Goal: Task Accomplishment & Management: Manage account settings

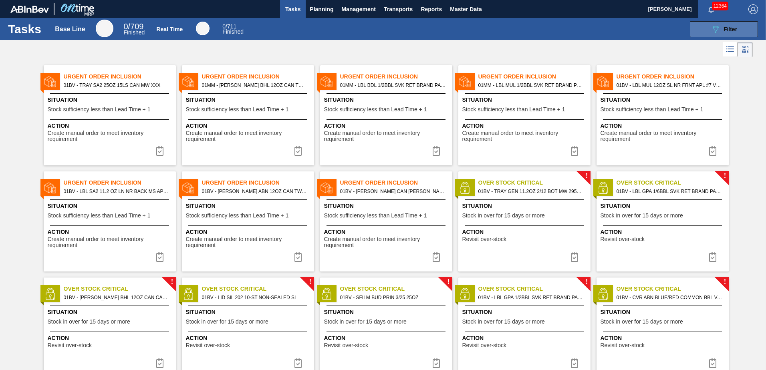
click at [718, 30] on icon "089F7B8B-B2A5-4AFE-B5C0-19BA573D28AC" at bounding box center [716, 29] width 10 height 10
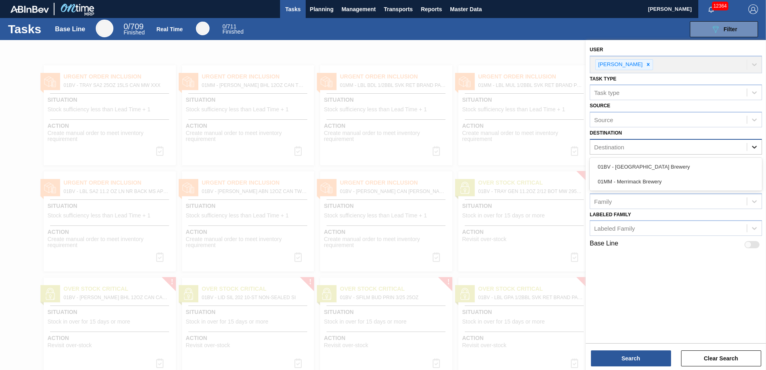
click at [753, 147] on icon at bounding box center [754, 147] width 5 height 3
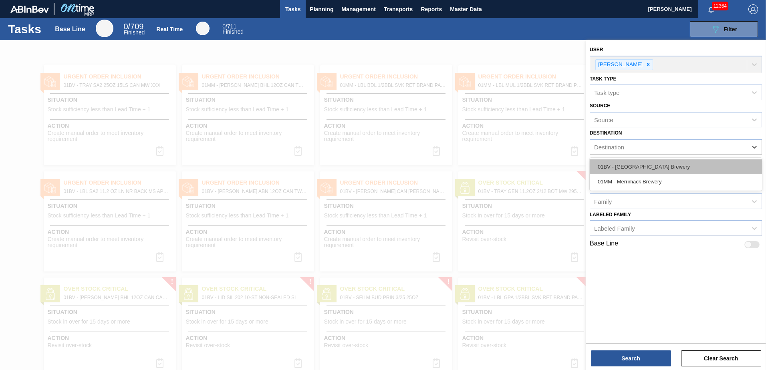
click at [655, 164] on div "01BV - [GEOGRAPHIC_DATA] Brewery" at bounding box center [676, 166] width 172 height 15
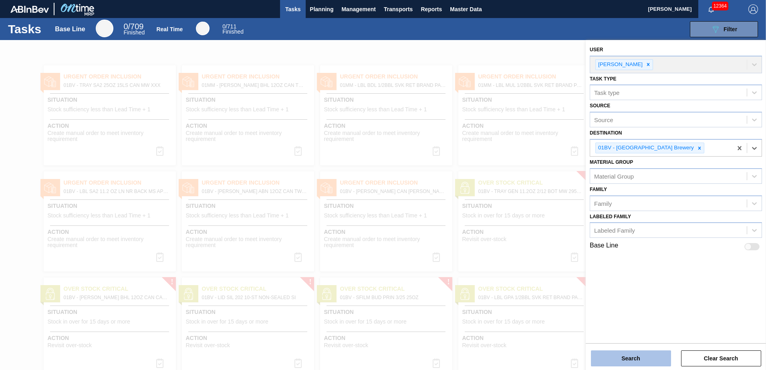
click at [630, 357] on button "Search" at bounding box center [631, 359] width 80 height 16
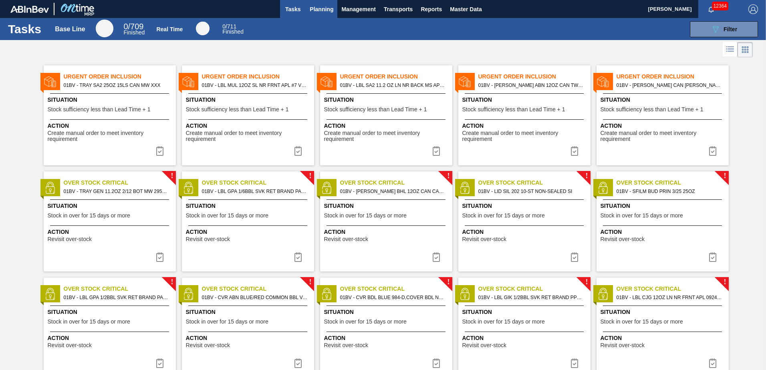
click at [314, 6] on span "Planning" at bounding box center [322, 9] width 24 height 10
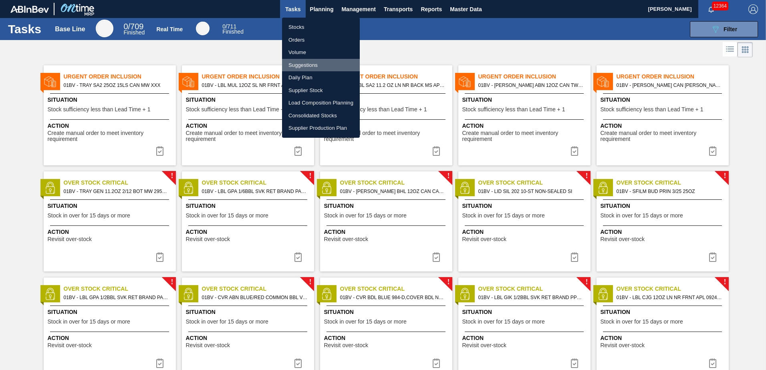
click at [309, 66] on li "Suggestions" at bounding box center [321, 65] width 78 height 13
checkbox input "true"
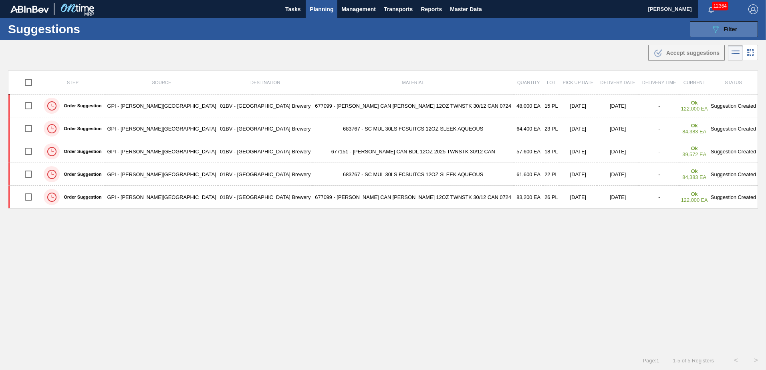
click at [725, 27] on span "Filter" at bounding box center [731, 29] width 14 height 6
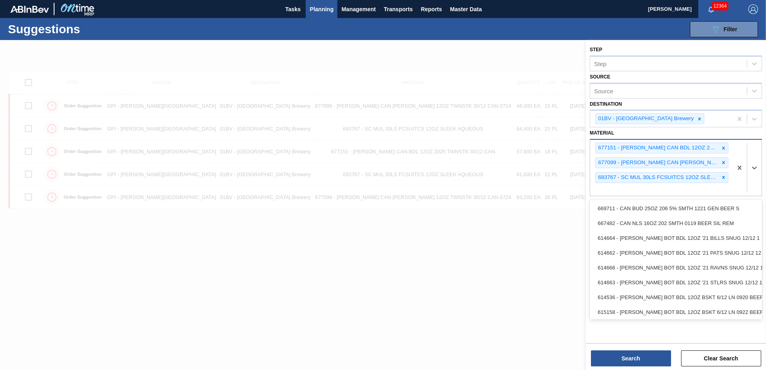
click at [610, 190] on div "677151 - [PERSON_NAME] CAN BDL 12OZ 2025 TWNSTK 30/12 CAN 677099 - [PERSON_NAME…" at bounding box center [661, 168] width 142 height 56
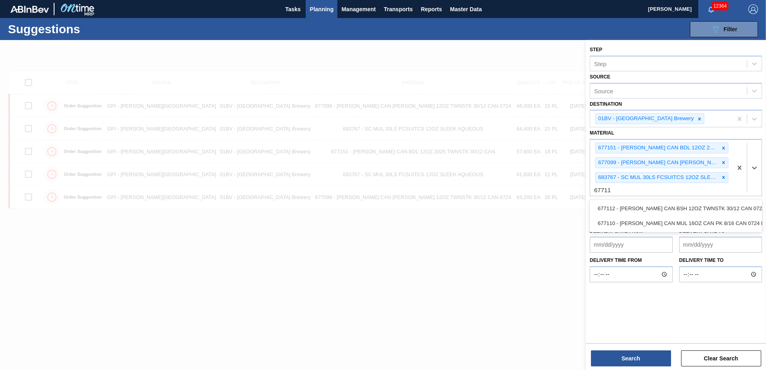
type input "677112"
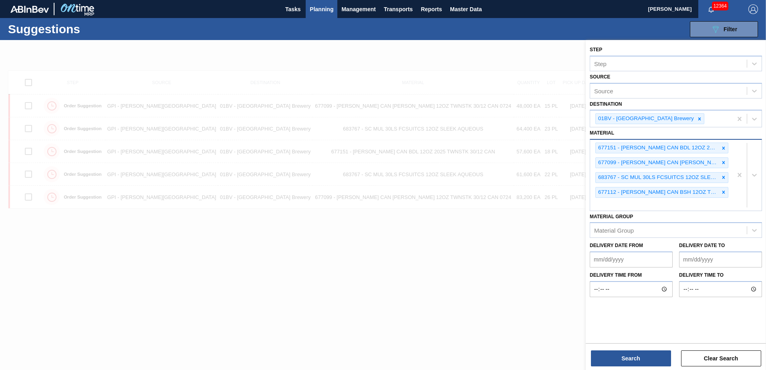
click at [616, 208] on div "677151 - [PERSON_NAME] CAN BDL 12OZ 2025 TWNSTK 30/12 CAN 677099 - [PERSON_NAME…" at bounding box center [661, 175] width 142 height 71
type input "677110"
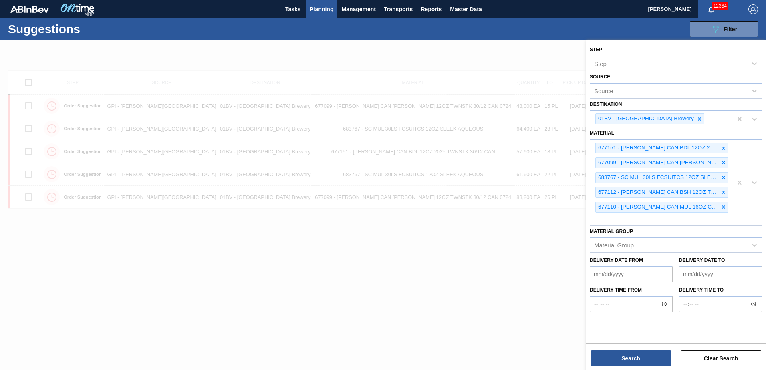
click at [613, 227] on div "Material [PERSON_NAME] Group" at bounding box center [676, 239] width 172 height 27
click at [609, 221] on div "677151 - [PERSON_NAME] CAN BDL 12OZ 2025 TWNSTK 30/12 CAN 677099 - [PERSON_NAME…" at bounding box center [661, 182] width 142 height 85
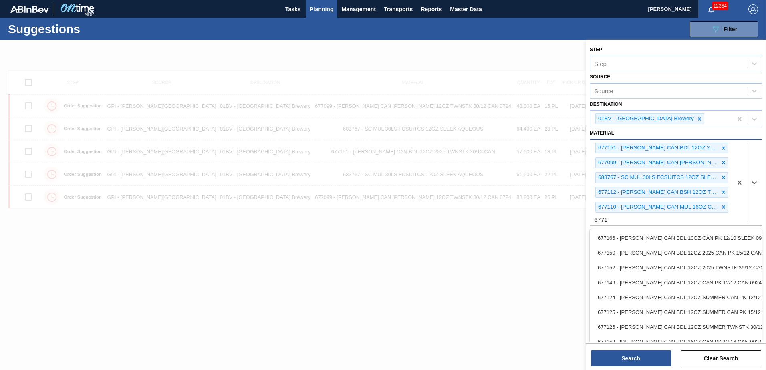
type input "677154"
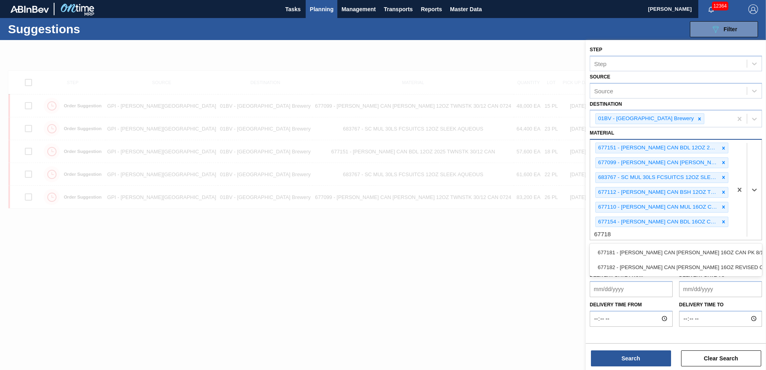
type input "677181"
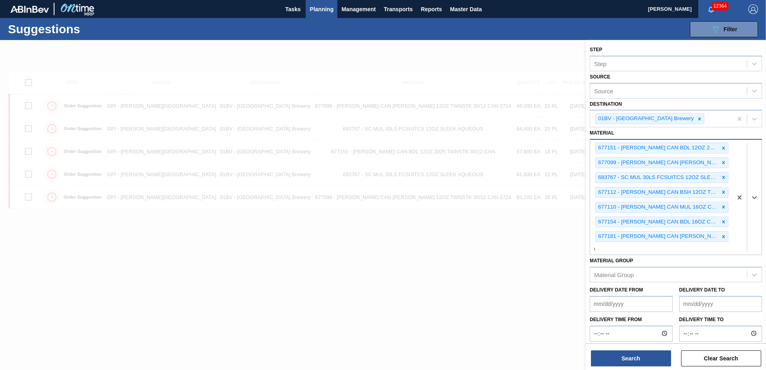
scroll to position [0, 0]
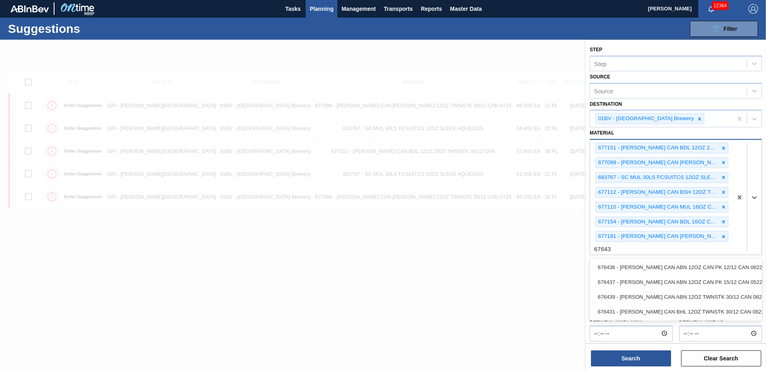
type input "676437"
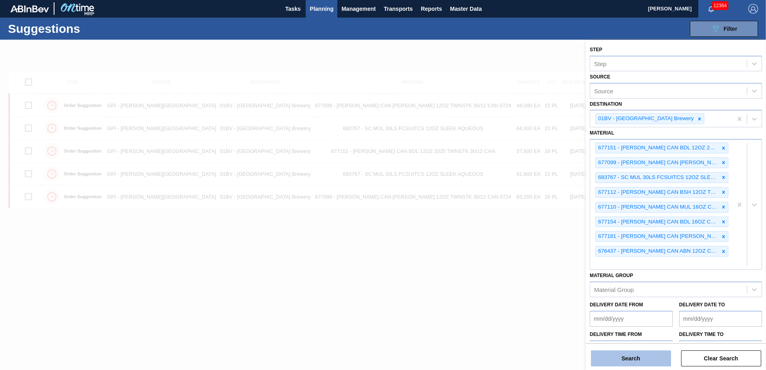
click at [620, 361] on button "Search" at bounding box center [631, 359] width 80 height 16
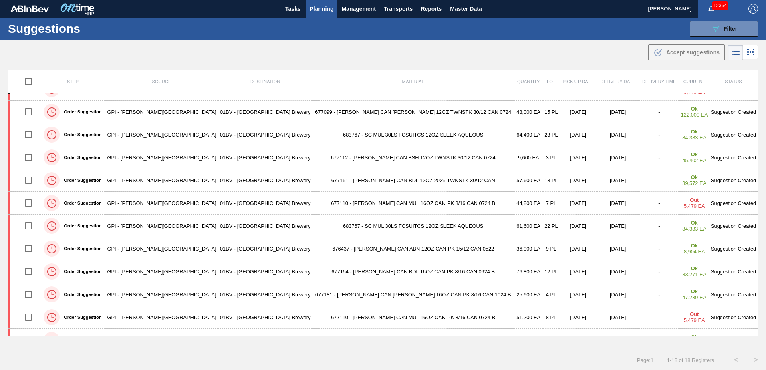
scroll to position [0, 0]
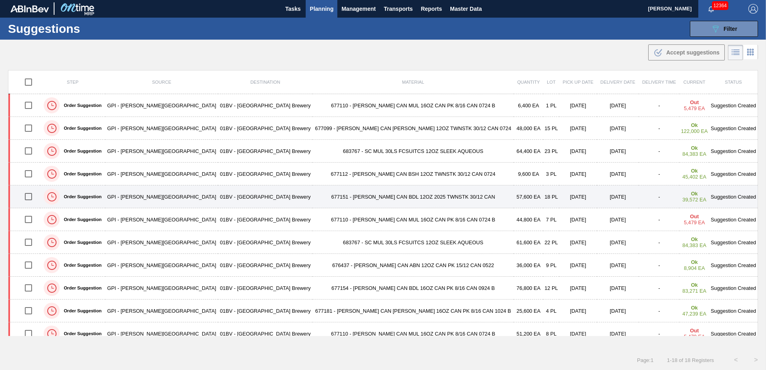
drag, startPoint x: 29, startPoint y: 196, endPoint x: 75, endPoint y: 192, distance: 45.9
click at [29, 196] on input "checkbox" at bounding box center [28, 196] width 17 height 17
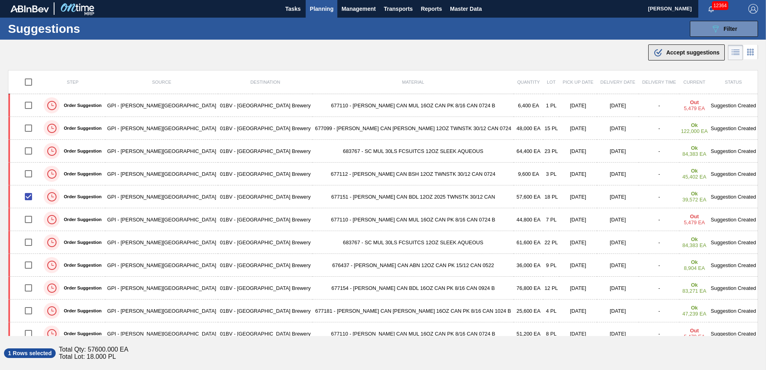
click at [683, 51] on span "Accept suggestions" at bounding box center [692, 52] width 53 height 6
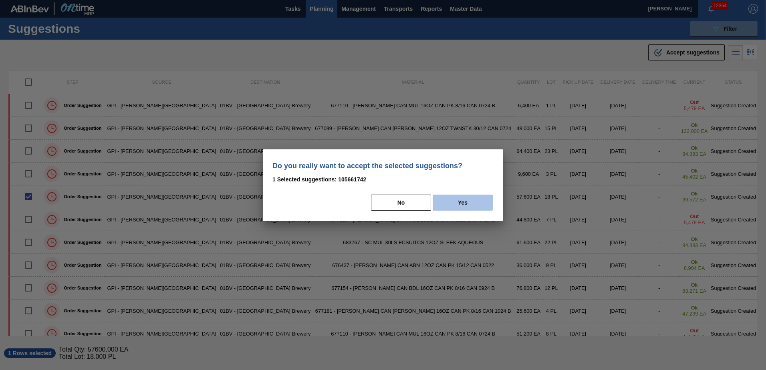
click at [457, 206] on button "Yes" at bounding box center [463, 203] width 60 height 16
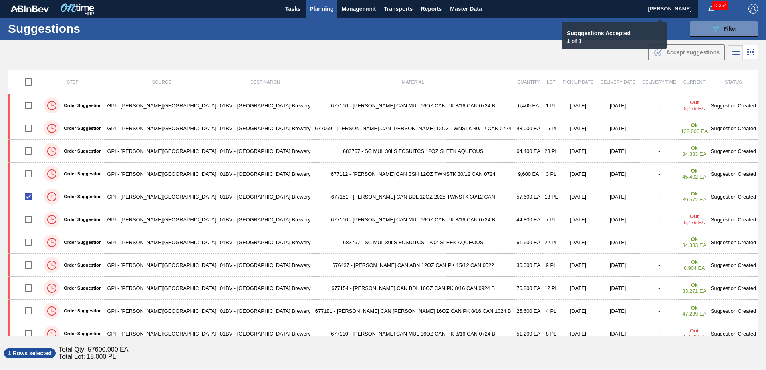
checkbox input "false"
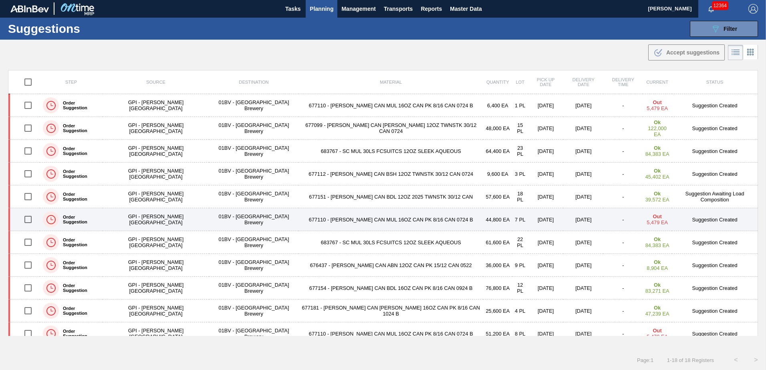
drag, startPoint x: 30, startPoint y: 219, endPoint x: 33, endPoint y: 213, distance: 7.0
click at [30, 219] on input "checkbox" at bounding box center [28, 219] width 17 height 17
checkbox input "true"
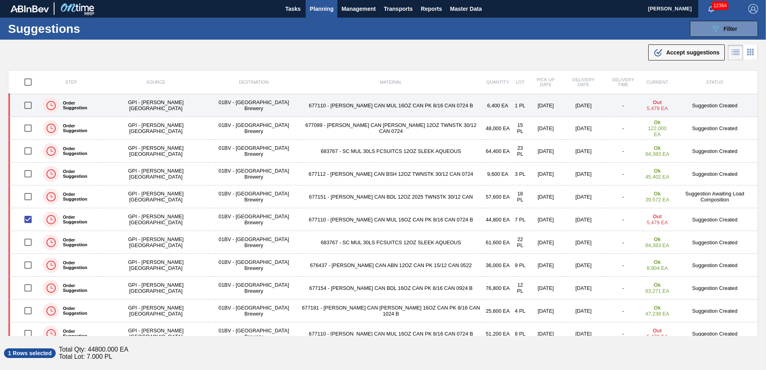
click at [30, 106] on input "checkbox" at bounding box center [28, 105] width 17 height 17
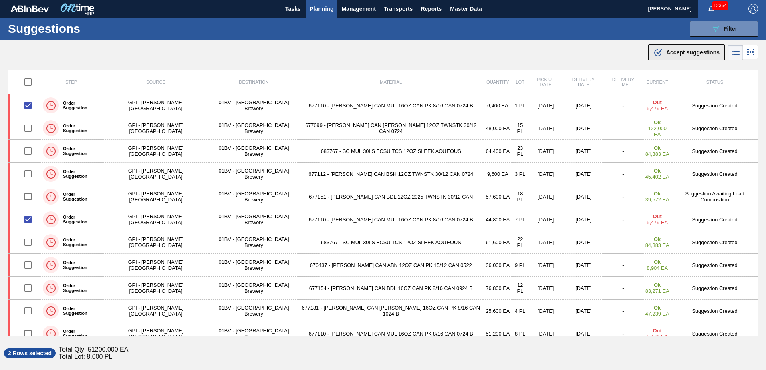
click at [679, 51] on span "Accept suggestions" at bounding box center [692, 52] width 53 height 6
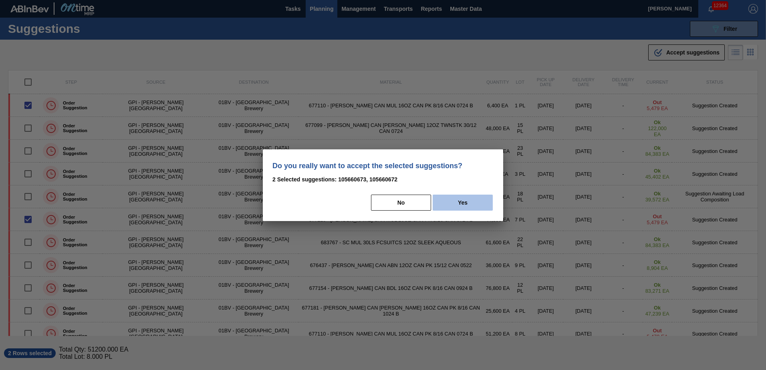
click at [460, 204] on button "Yes" at bounding box center [463, 203] width 60 height 16
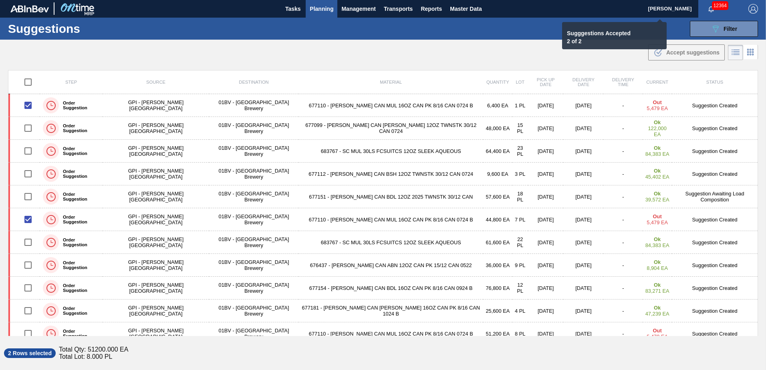
checkbox input "false"
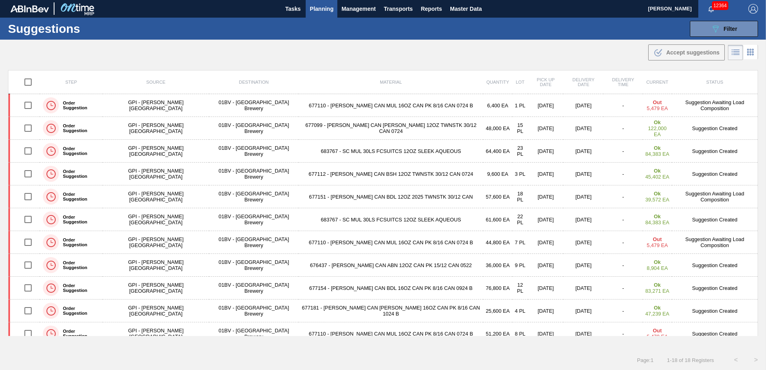
click at [322, 7] on span "Planning" at bounding box center [322, 9] width 24 height 10
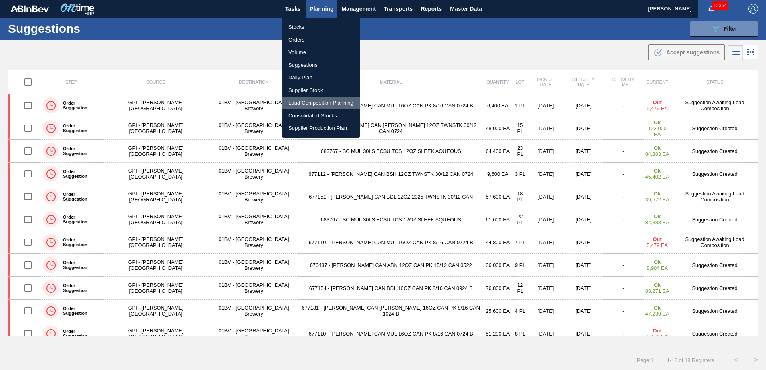
click at [315, 103] on li "Load Composition Planning" at bounding box center [321, 103] width 78 height 13
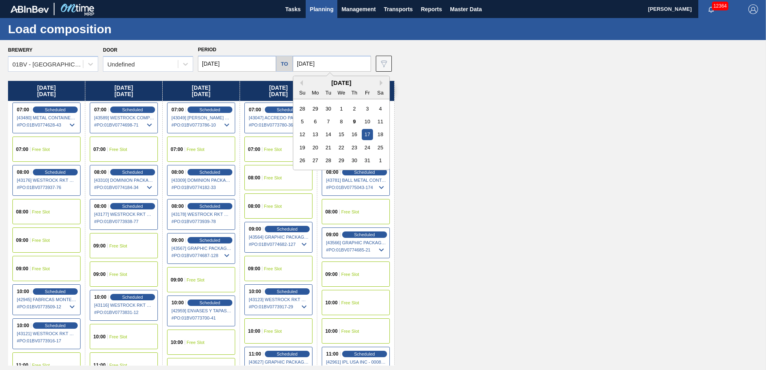
click at [331, 63] on input "[DATE]" at bounding box center [332, 64] width 78 height 16
click at [367, 162] on div "31" at bounding box center [367, 160] width 11 height 11
type input "[DATE]"
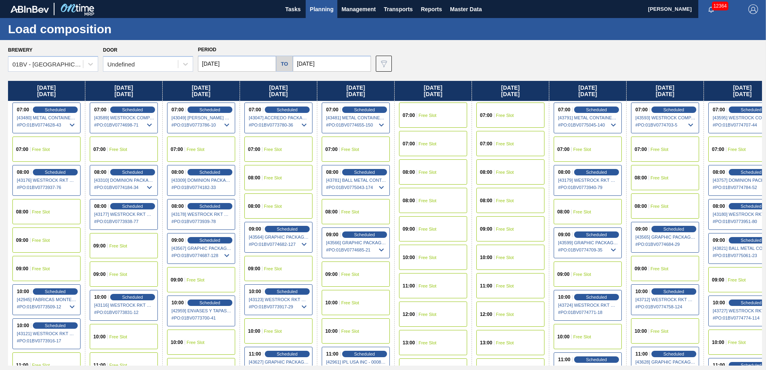
click at [236, 63] on input "[DATE]" at bounding box center [237, 64] width 78 height 16
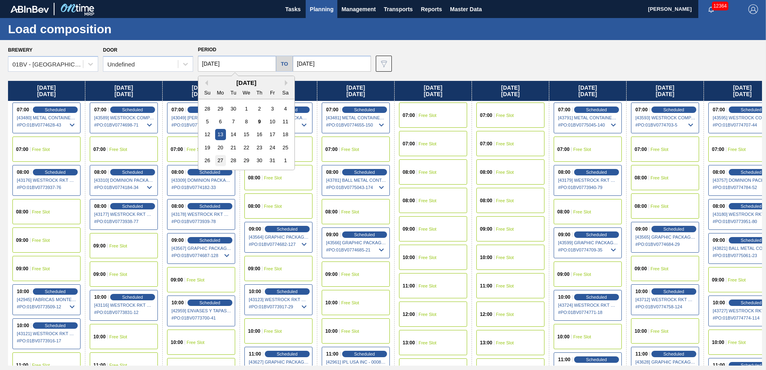
click at [220, 162] on div "27" at bounding box center [220, 160] width 11 height 11
type input "[DATE]"
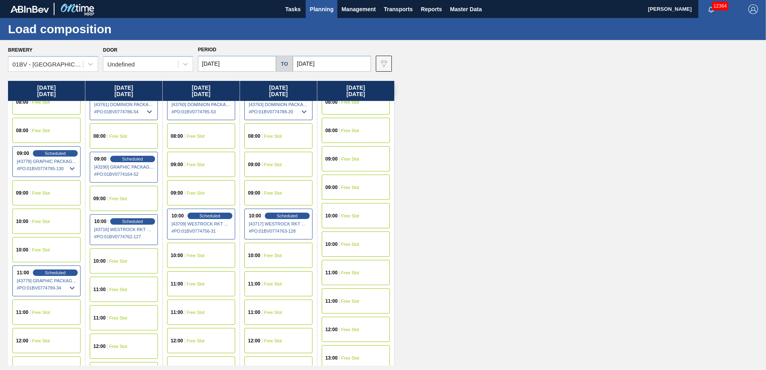
scroll to position [80, 0]
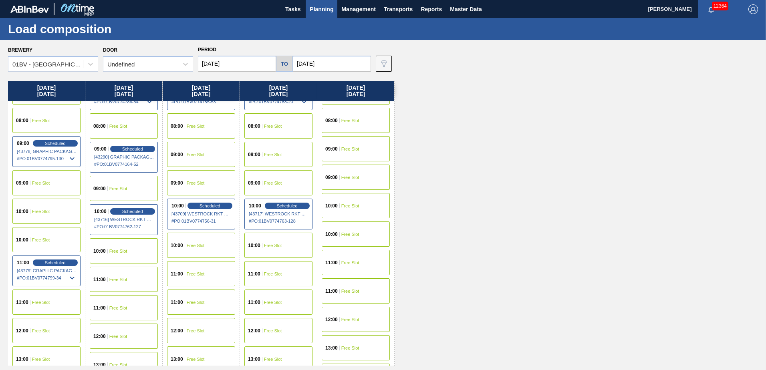
click at [121, 276] on div "11:00 Free Slot" at bounding box center [124, 279] width 68 height 25
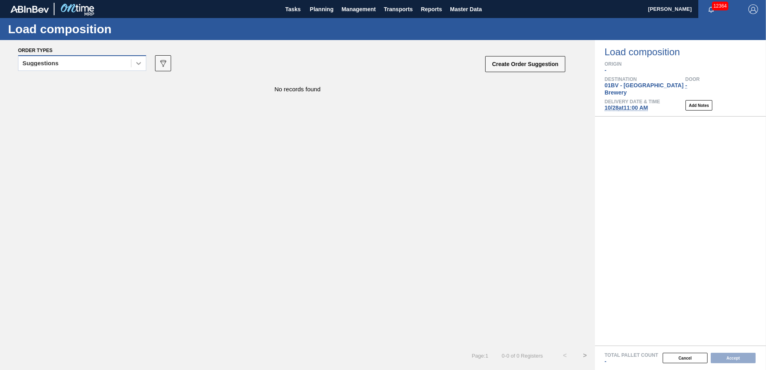
click at [139, 63] on icon at bounding box center [139, 63] width 8 height 8
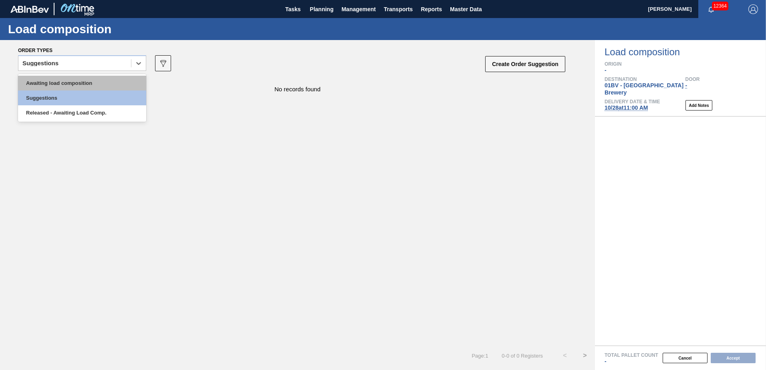
click at [107, 79] on div "Awaiting load composition" at bounding box center [82, 83] width 128 height 15
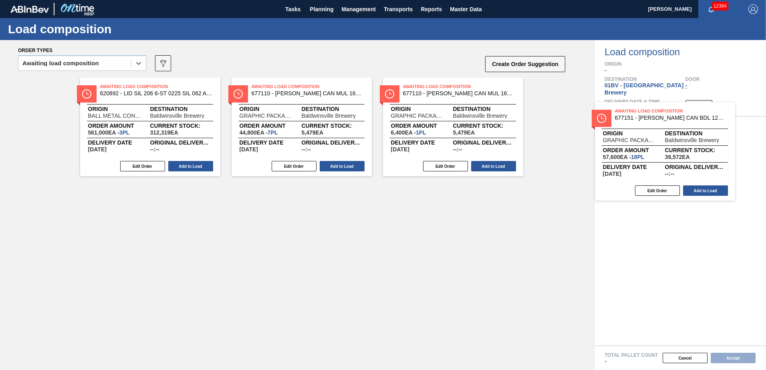
drag, startPoint x: 422, startPoint y: 93, endPoint x: 639, endPoint y: 119, distance: 218.3
click at [639, 119] on div "Order types option Awaiting load composition, selected. Select is focused ,type…" at bounding box center [383, 205] width 766 height 330
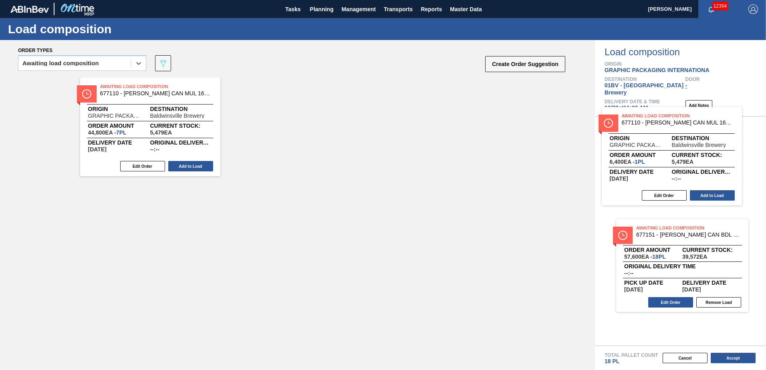
drag, startPoint x: 276, startPoint y: 88, endPoint x: 657, endPoint y: 117, distance: 382.2
click at [657, 117] on div "Order types option Awaiting load composition, selected. Select is focused ,type…" at bounding box center [383, 205] width 766 height 330
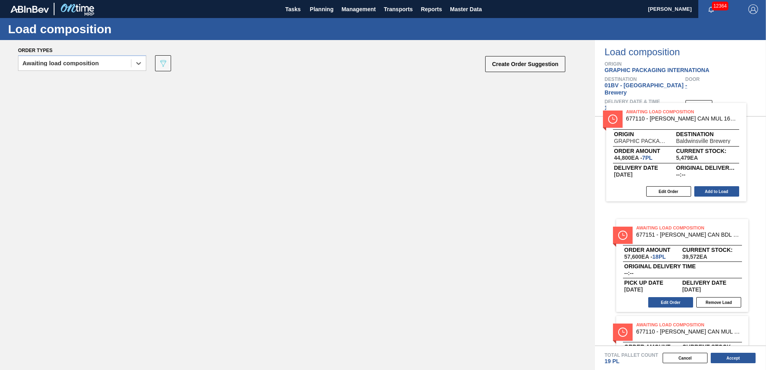
drag, startPoint x: 124, startPoint y: 97, endPoint x: 661, endPoint y: 122, distance: 538.0
click at [661, 122] on div "Order types option Awaiting load composition, selected. Select is focused ,type…" at bounding box center [383, 205] width 766 height 330
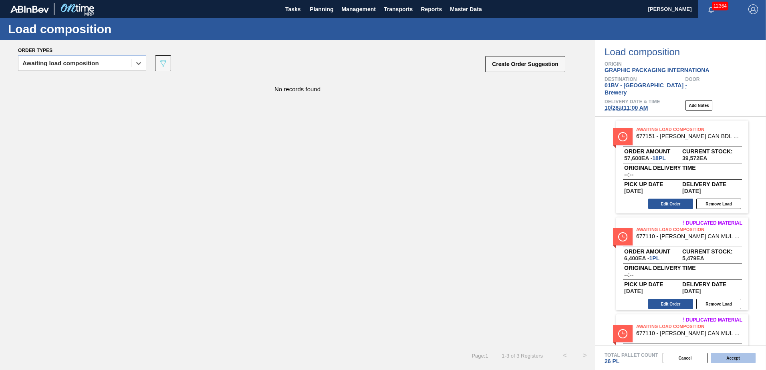
click at [724, 357] on button "Accept" at bounding box center [733, 358] width 45 height 10
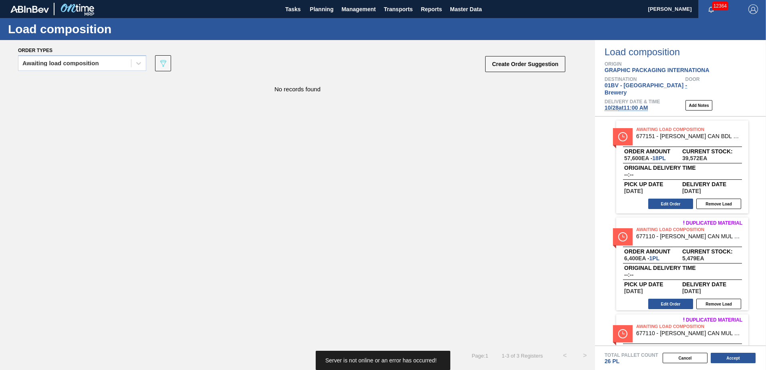
click at [415, 269] on div "No records found" at bounding box center [297, 212] width 595 height 268
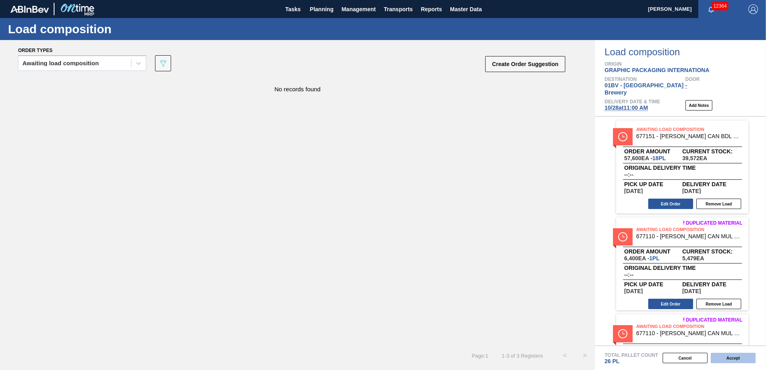
click at [735, 359] on button "Accept" at bounding box center [733, 358] width 45 height 10
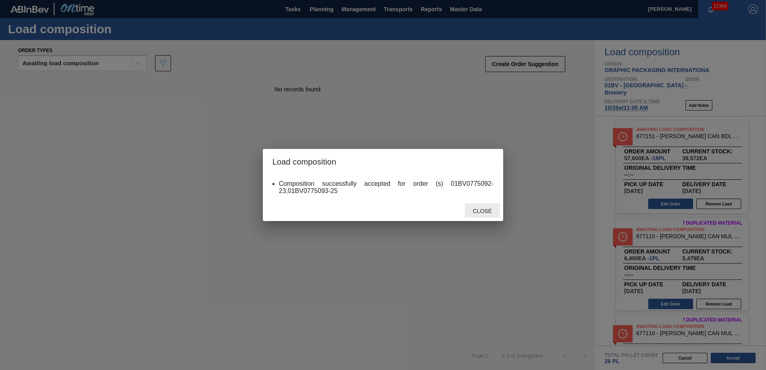
click at [480, 214] on span "Close" at bounding box center [482, 211] width 32 height 6
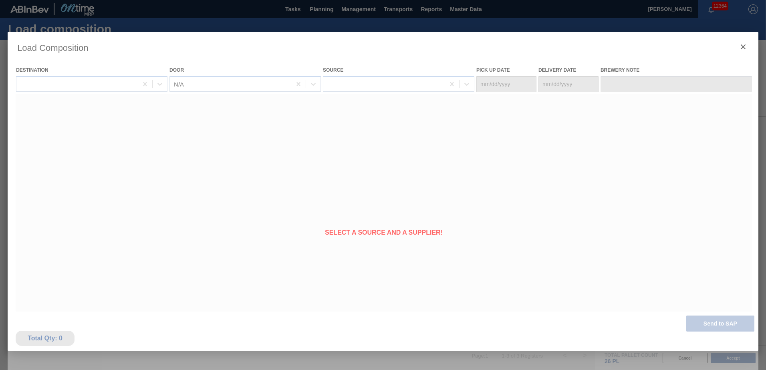
type Date "[DATE]"
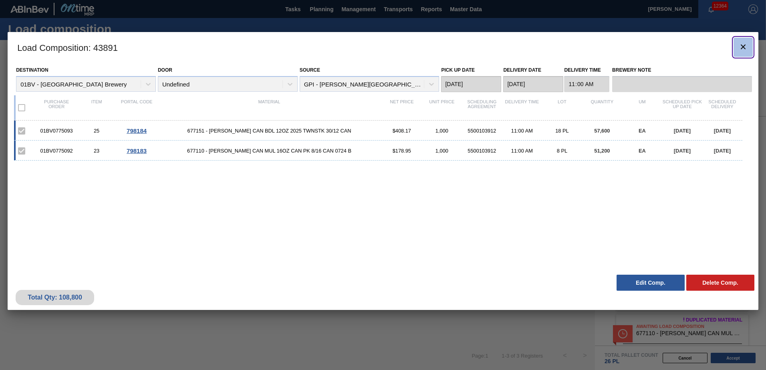
click at [746, 44] on icon "botão de ícone" at bounding box center [744, 47] width 10 height 10
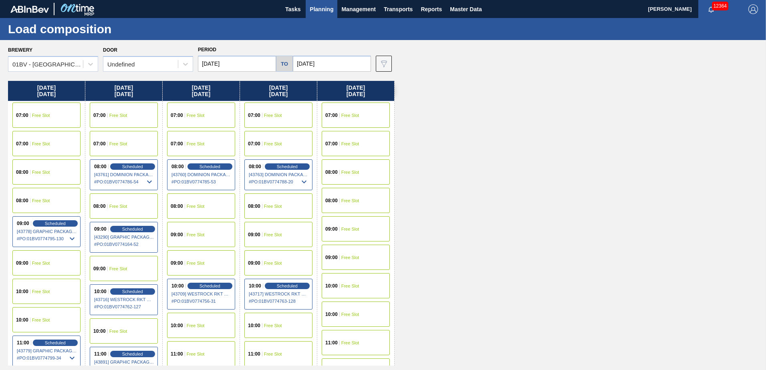
click at [324, 9] on span "Planning" at bounding box center [322, 9] width 24 height 10
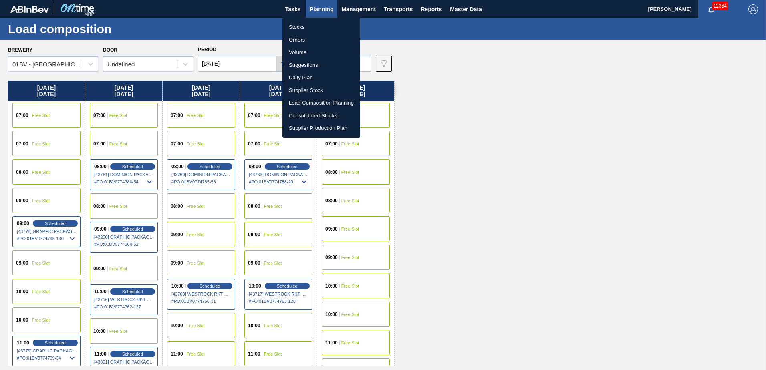
click at [309, 65] on li "Suggestions" at bounding box center [322, 65] width 78 height 13
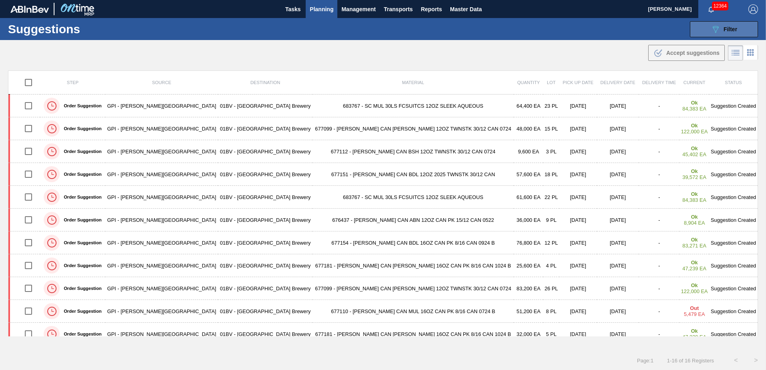
click at [715, 27] on icon "089F7B8B-B2A5-4AFE-B5C0-19BA573D28AC" at bounding box center [716, 29] width 10 height 10
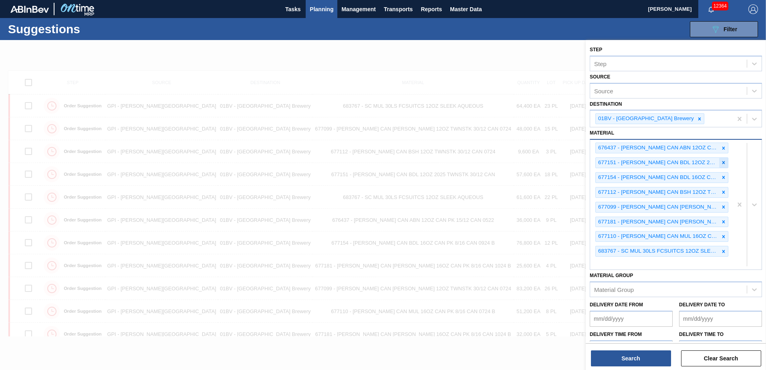
click at [725, 161] on div at bounding box center [723, 163] width 9 height 10
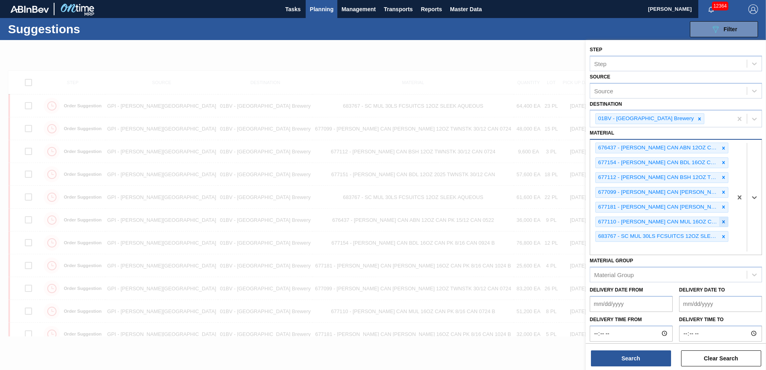
click at [723, 221] on icon at bounding box center [723, 221] width 3 height 3
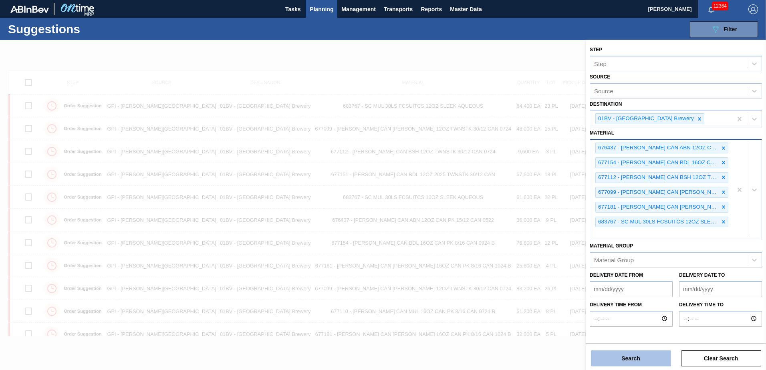
click at [635, 357] on button "Search" at bounding box center [631, 359] width 80 height 16
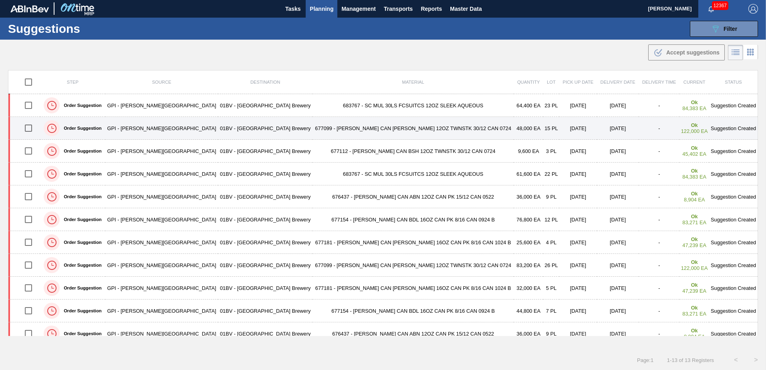
click at [339, 132] on td "677099 - [PERSON_NAME] CAN [PERSON_NAME] 12OZ TWNSTK 30/12 CAN 0724" at bounding box center [414, 128] width 202 height 23
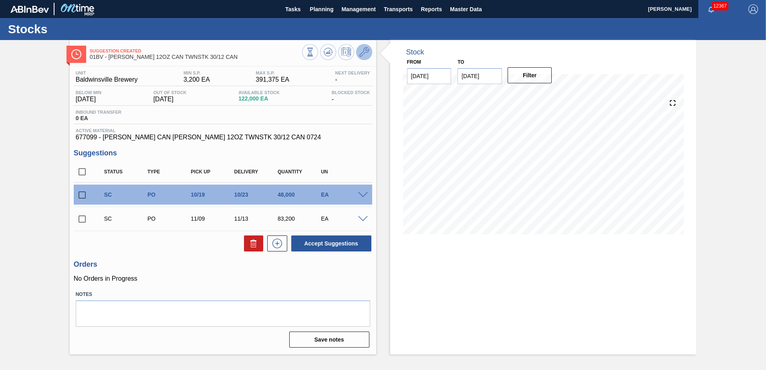
click at [368, 50] on icon at bounding box center [364, 52] width 10 height 10
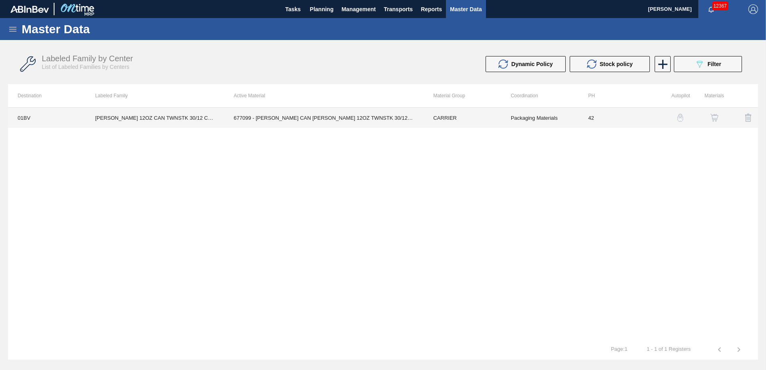
click at [305, 117] on td "677099 - [PERSON_NAME] CAN [PERSON_NAME] 12OZ TWNSTK 30/12 CAN 0724" at bounding box center [324, 118] width 200 height 20
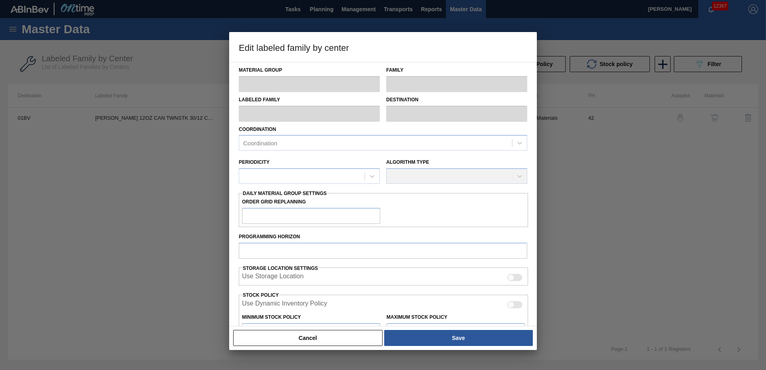
type input "CARRIER"
type input "Can Carriers"
type input "[PERSON_NAME] 12OZ CAN TWNSTK 30/12 CAN"
type input "01BV - [GEOGRAPHIC_DATA] Brewery"
type input "42"
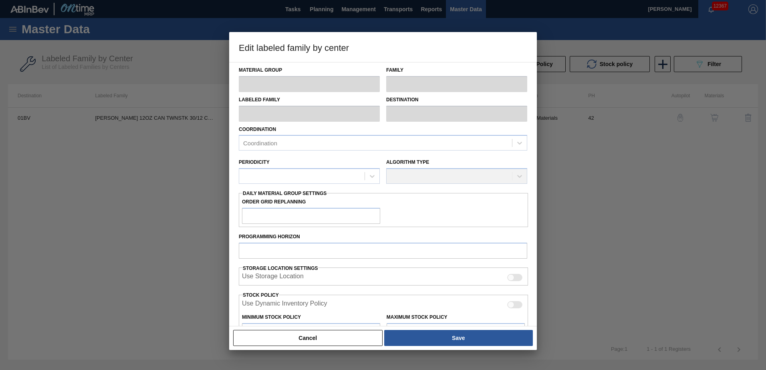
type input "3,200"
type input "391,375"
type input "3"
type input "14,845"
checkbox input "true"
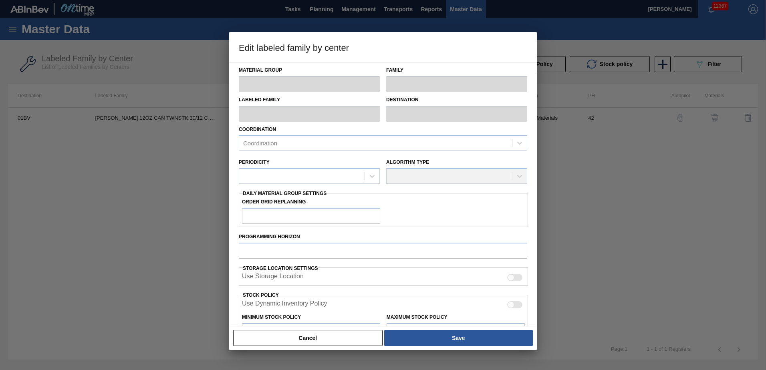
checkbox input "true"
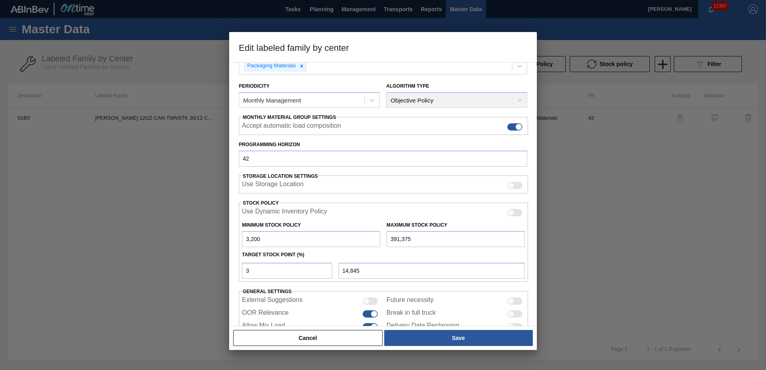
scroll to position [104, 0]
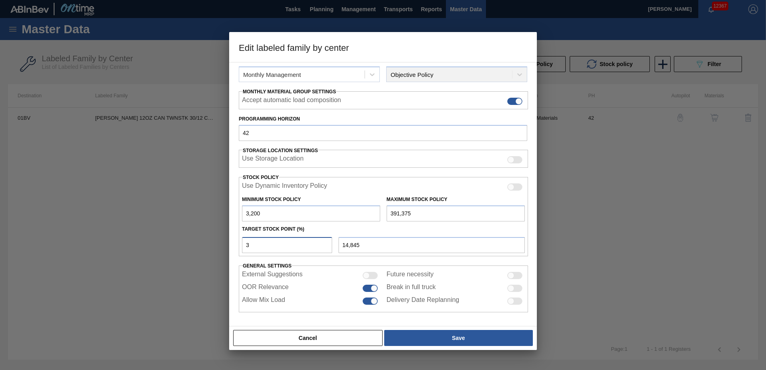
drag, startPoint x: 264, startPoint y: 247, endPoint x: 116, endPoint y: 244, distance: 148.3
click at [123, 247] on div "Edit labeled family by center Material Group CARRIER Family Can Carriers Labele…" at bounding box center [383, 185] width 766 height 370
type input "4"
type input "18,727"
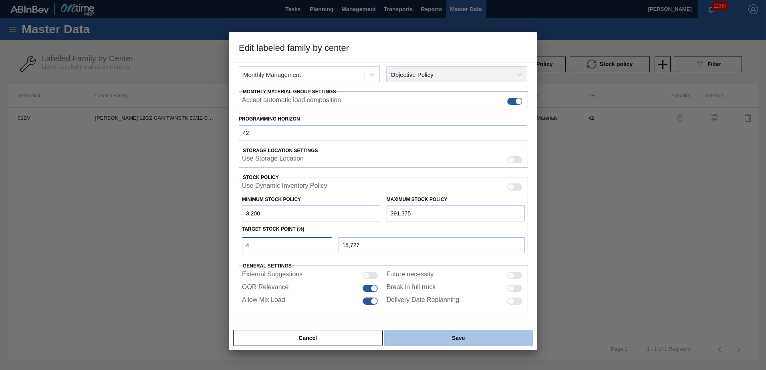
type input "4"
click at [469, 340] on button "Save" at bounding box center [458, 338] width 149 height 16
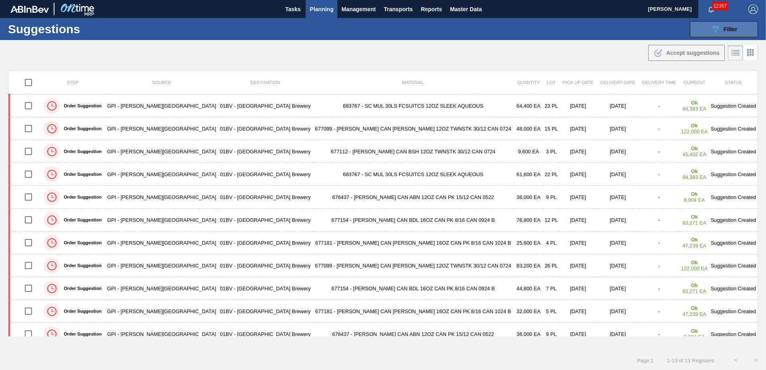
click at [711, 27] on icon "089F7B8B-B2A5-4AFE-B5C0-19BA573D28AC" at bounding box center [716, 29] width 10 height 10
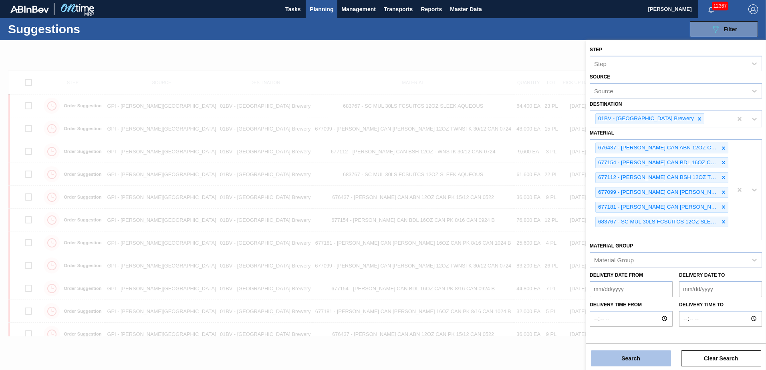
click at [618, 356] on button "Search" at bounding box center [631, 359] width 80 height 16
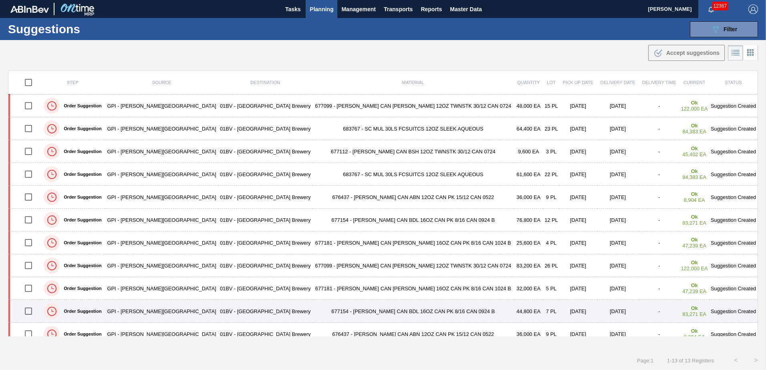
click at [30, 313] on input "checkbox" at bounding box center [28, 311] width 17 height 17
checkbox input "true"
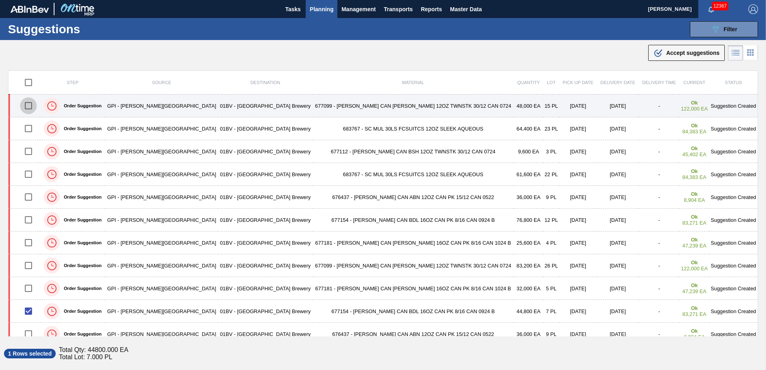
click at [32, 106] on input "checkbox" at bounding box center [28, 105] width 17 height 17
checkbox input "true"
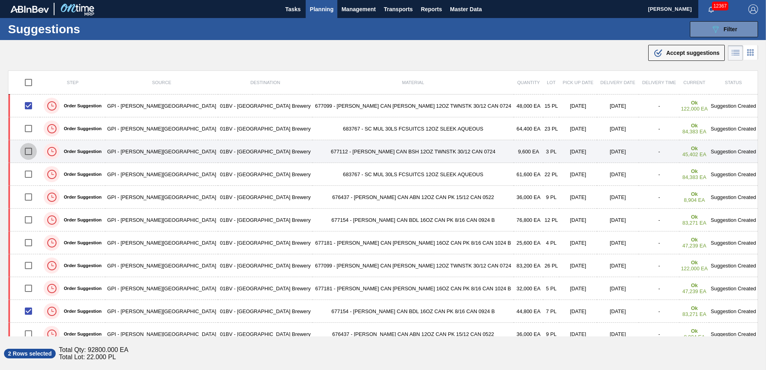
click at [34, 154] on input "checkbox" at bounding box center [28, 151] width 17 height 17
checkbox input "true"
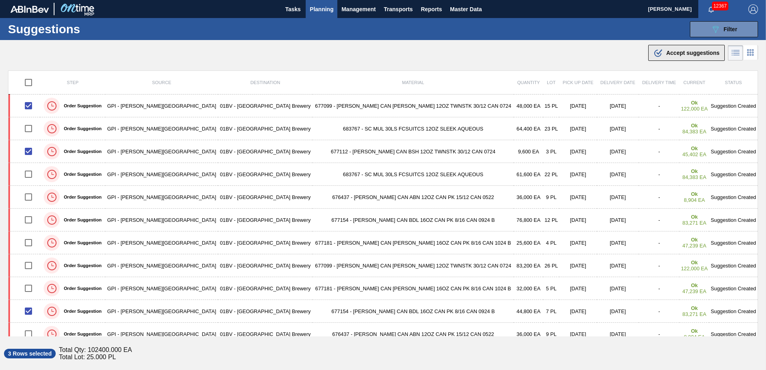
click at [667, 57] on div ".b{fill:var(--color-action-default)} Accept suggestions" at bounding box center [687, 53] width 66 height 10
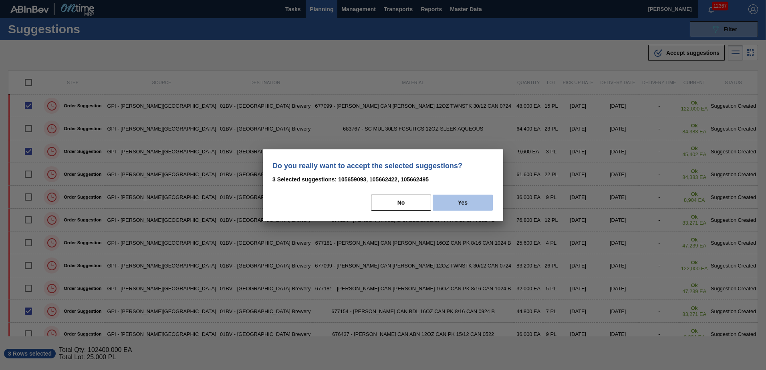
click at [472, 202] on button "Yes" at bounding box center [463, 203] width 60 height 16
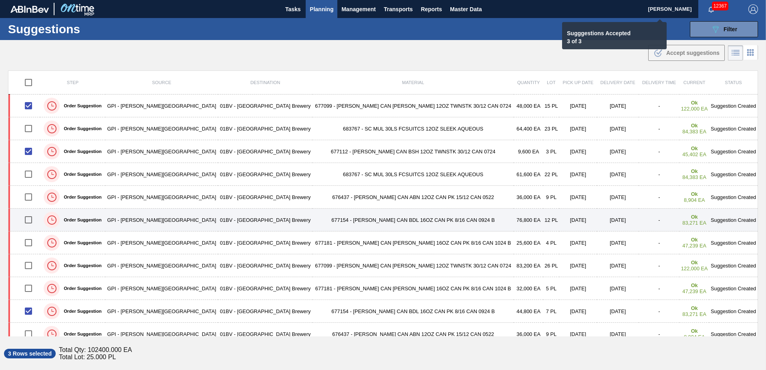
checkbox input "false"
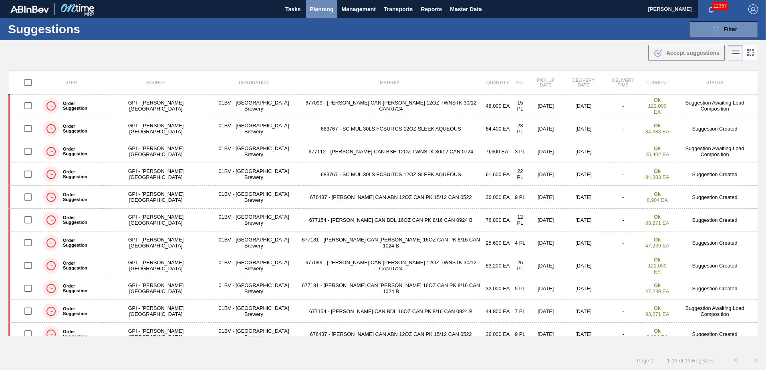
click at [331, 8] on span "Planning" at bounding box center [322, 9] width 24 height 10
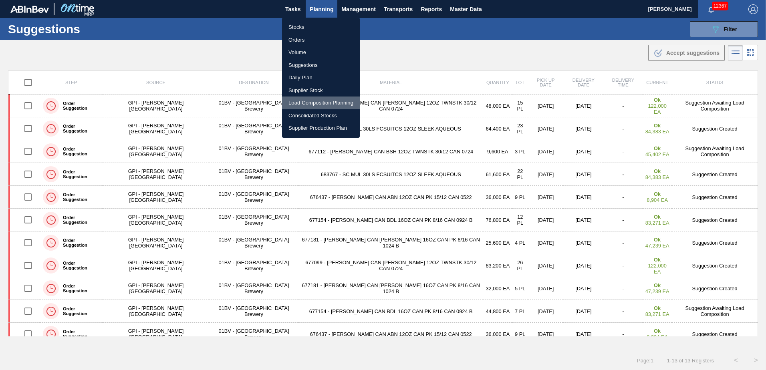
click at [322, 103] on li "Load Composition Planning" at bounding box center [321, 103] width 78 height 13
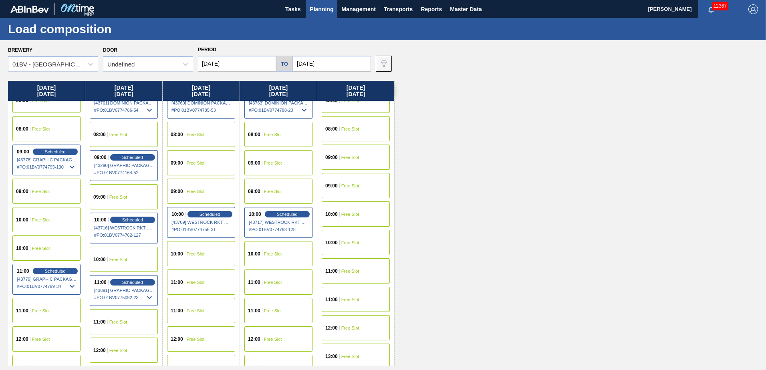
scroll to position [80, 0]
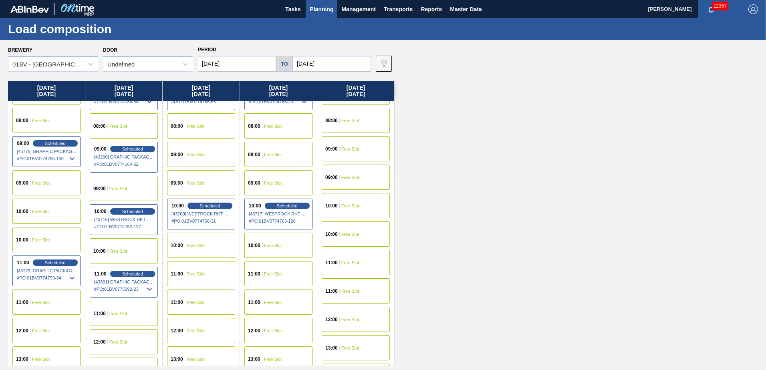
click at [191, 272] on span "Free Slot" at bounding box center [196, 274] width 18 height 5
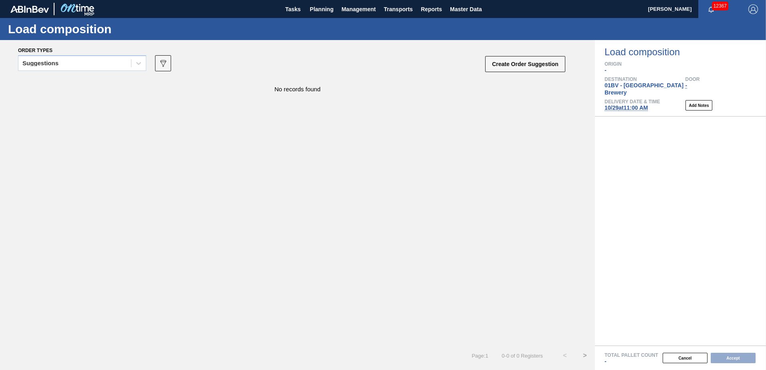
click at [137, 66] on icon at bounding box center [139, 63] width 8 height 8
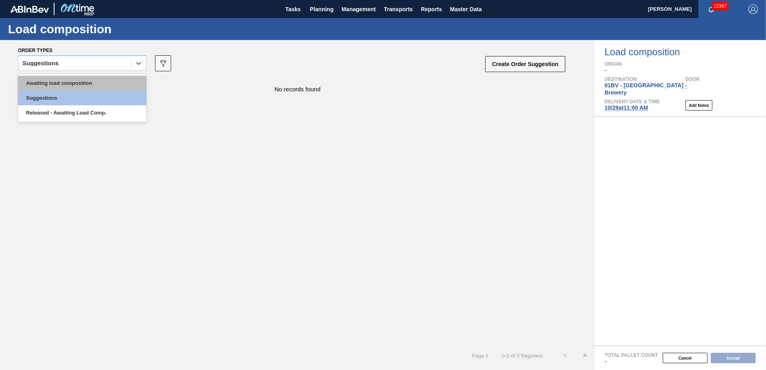
click at [103, 82] on div "Awaiting load composition" at bounding box center [82, 83] width 128 height 15
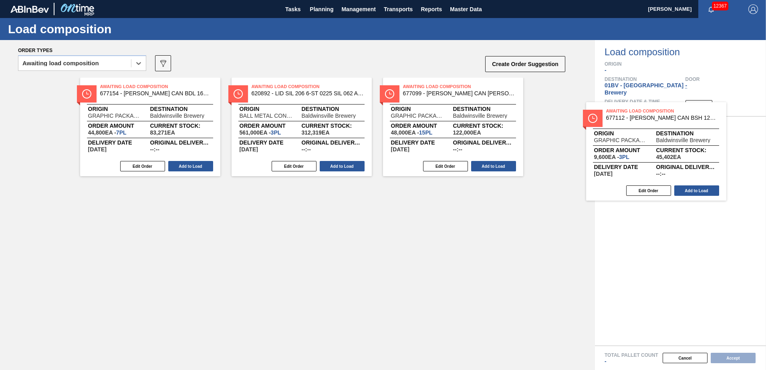
drag, startPoint x: 425, startPoint y: 99, endPoint x: 642, endPoint y: 125, distance: 218.3
click at [642, 125] on div "Order types option Awaiting load composition, selected. Select is focused ,type…" at bounding box center [383, 205] width 766 height 330
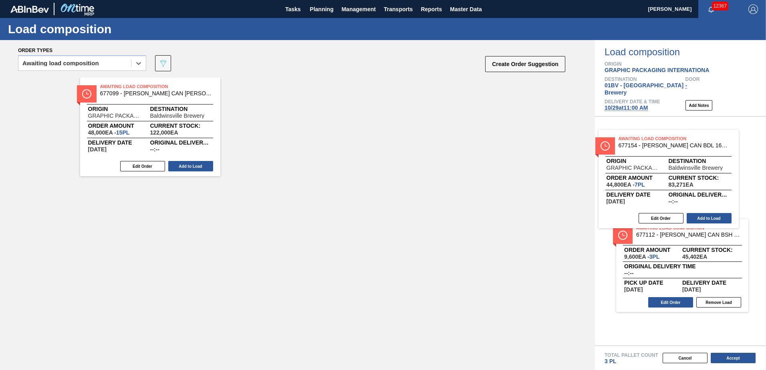
drag, startPoint x: 159, startPoint y: 92, endPoint x: 682, endPoint y: 145, distance: 524.8
click at [682, 145] on div "Order types option Awaiting load composition, selected. Select is focused ,type…" at bounding box center [383, 205] width 766 height 330
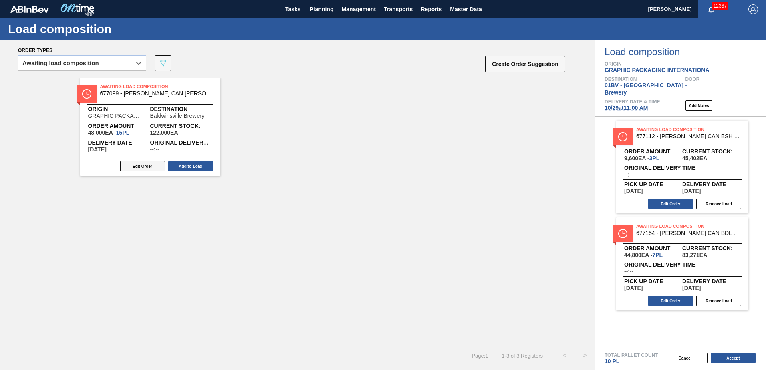
click at [138, 171] on button "Edit Order" at bounding box center [142, 166] width 45 height 10
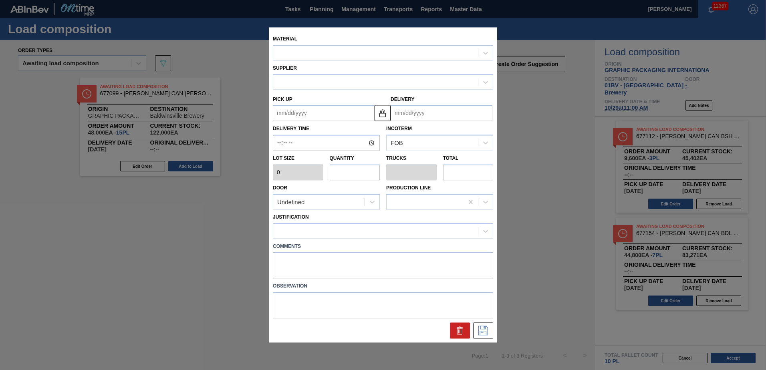
type input "3,200"
type input "15"
type input "0.577"
type input "48,000"
type up "[DATE]"
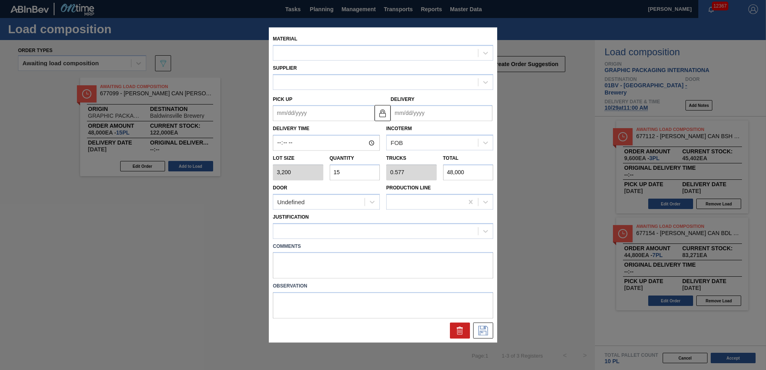
type input "[DATE]"
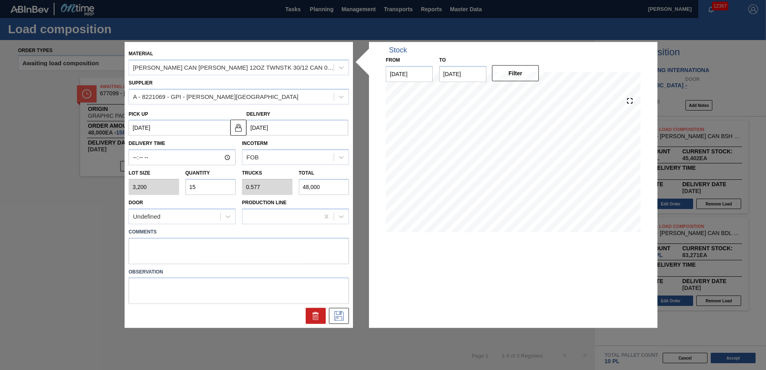
drag, startPoint x: 213, startPoint y: 185, endPoint x: 29, endPoint y: 176, distance: 183.8
click at [65, 174] on div "Material [PERSON_NAME] CAN [PERSON_NAME] 12OZ TWNSTK 30/12 CAN 0724 Supplier A …" at bounding box center [383, 185] width 766 height 370
type input "1"
type input "0.038"
type input "3,200"
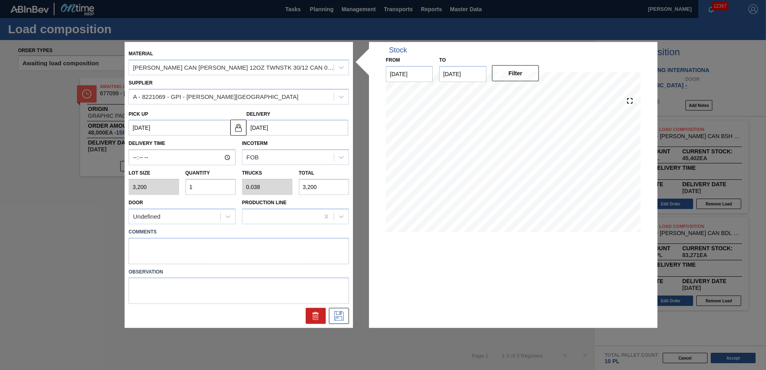
type input "16"
type input "0.615"
type input "51,200"
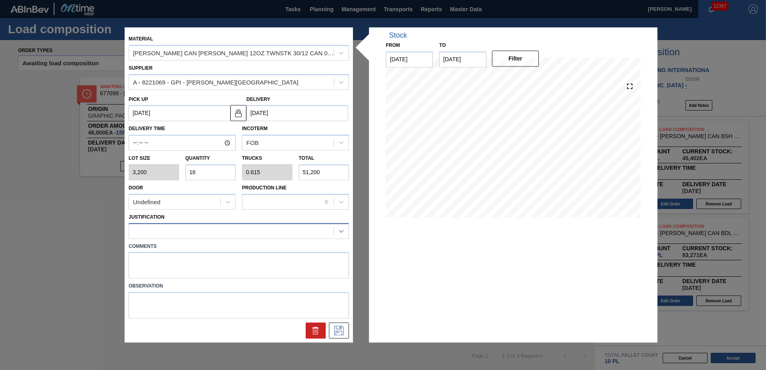
type input "16"
click at [339, 230] on icon at bounding box center [341, 231] width 8 height 8
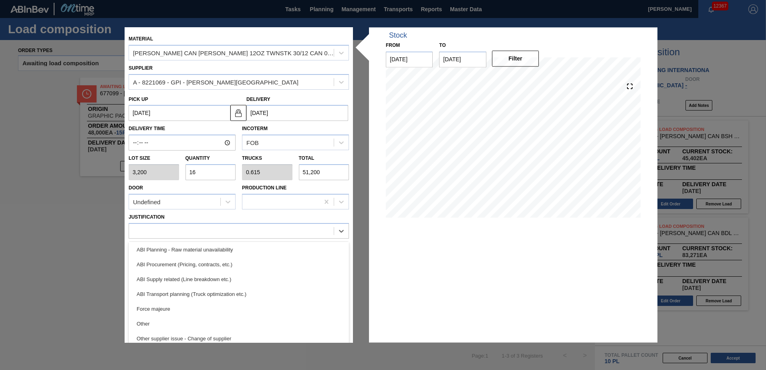
scroll to position [111, 0]
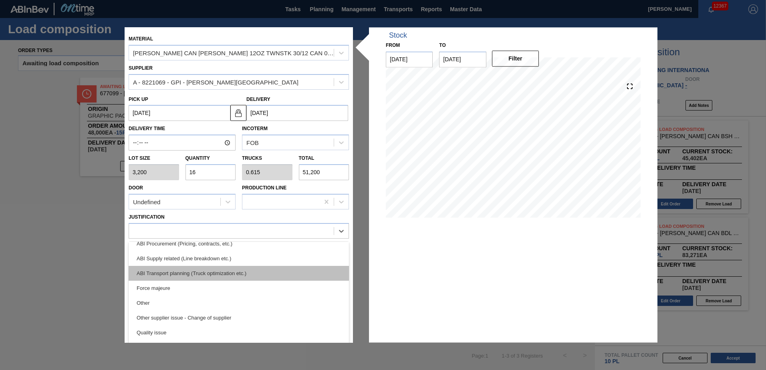
click at [262, 272] on div "ABI Transport planning (Truck optimization etc.)" at bounding box center [239, 273] width 220 height 15
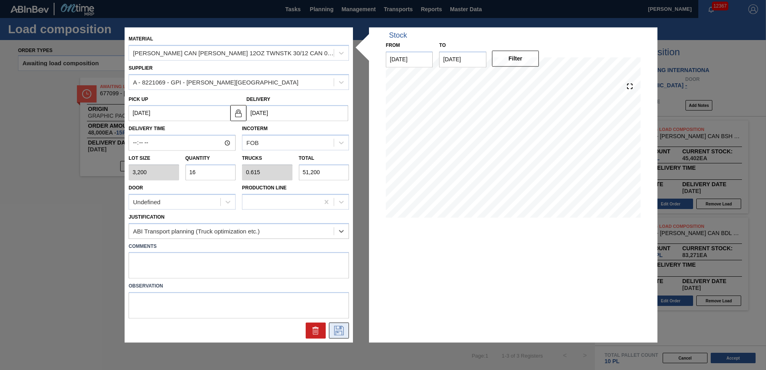
click at [343, 335] on button at bounding box center [339, 331] width 20 height 16
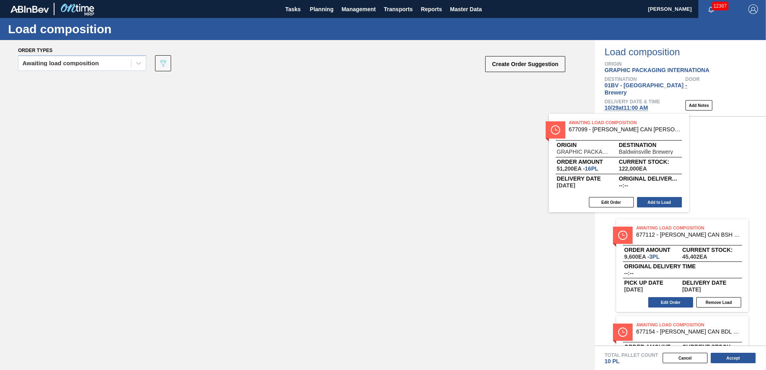
drag, startPoint x: 137, startPoint y: 92, endPoint x: 666, endPoint y: 128, distance: 530.2
click at [666, 128] on div "Order types Awaiting load composition 089F7B8B-B2A5-4AFE-B5C0-19BA573D28AC Crea…" at bounding box center [383, 205] width 766 height 330
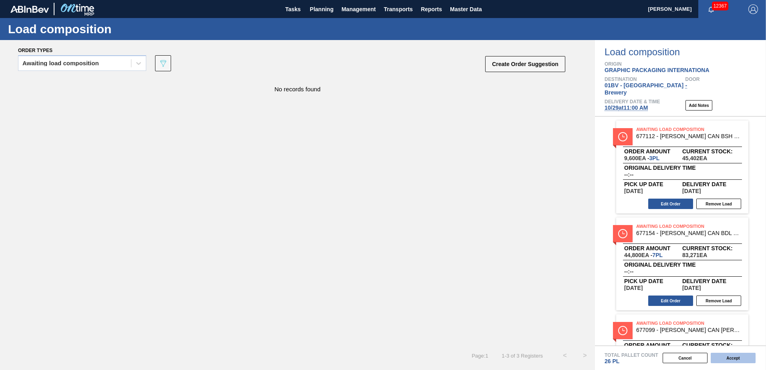
click at [729, 357] on button "Accept" at bounding box center [733, 358] width 45 height 10
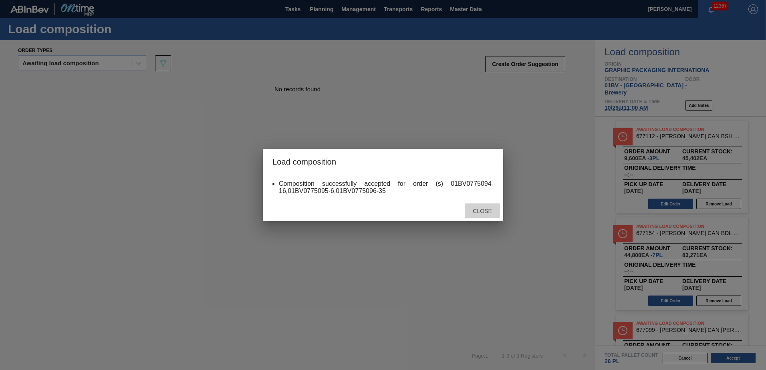
click at [473, 210] on span "Close" at bounding box center [482, 211] width 32 height 6
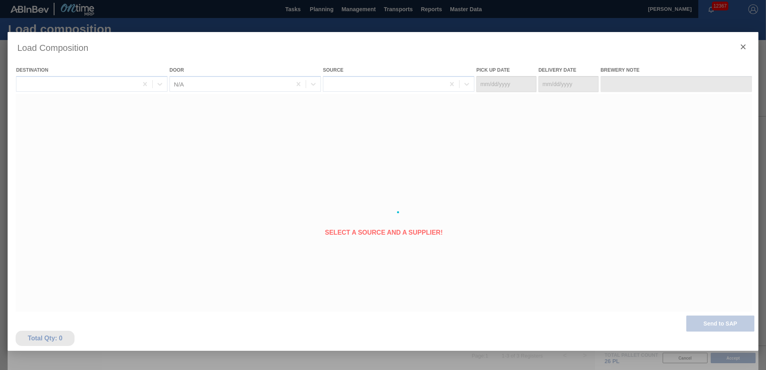
type Date "[DATE]"
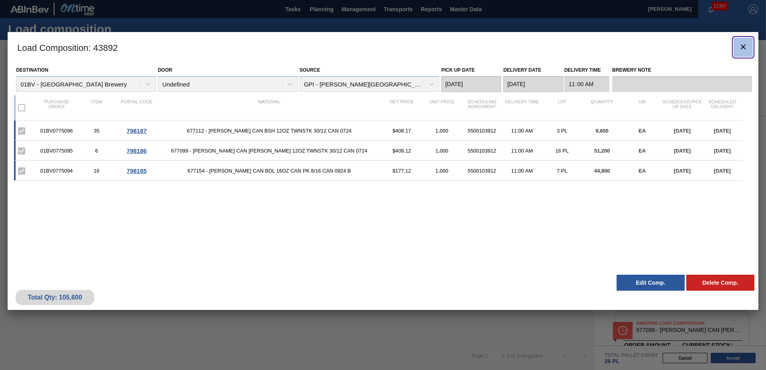
click at [743, 45] on icon "botão de ícone" at bounding box center [744, 47] width 10 height 10
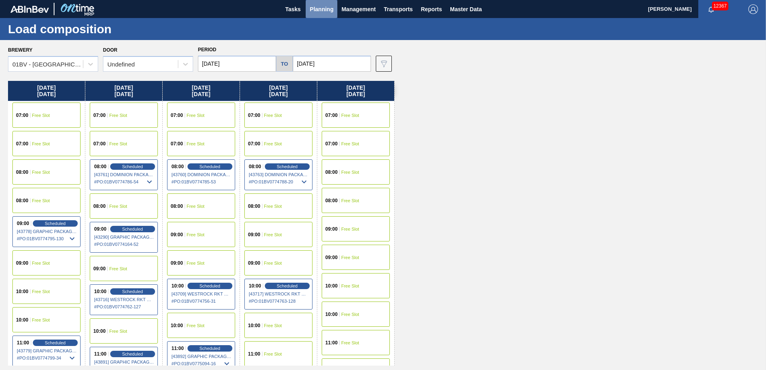
click at [326, 10] on span "Planning" at bounding box center [322, 9] width 24 height 10
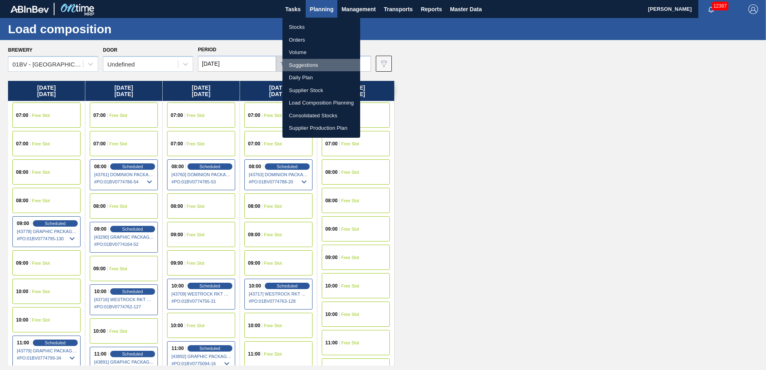
click at [299, 65] on li "Suggestions" at bounding box center [322, 65] width 78 height 13
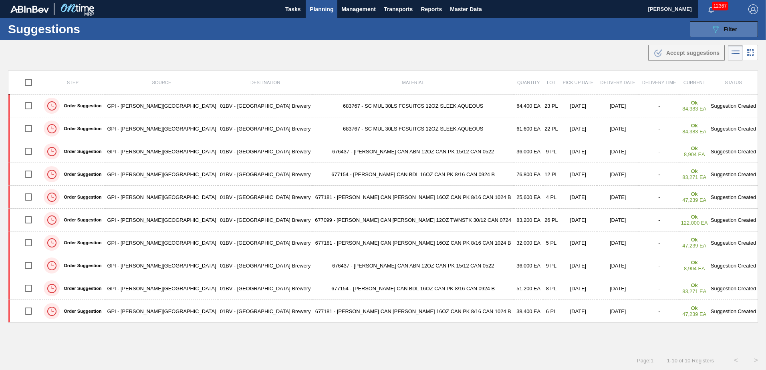
click at [711, 29] on icon "089F7B8B-B2A5-4AFE-B5C0-19BA573D28AC" at bounding box center [716, 29] width 10 height 10
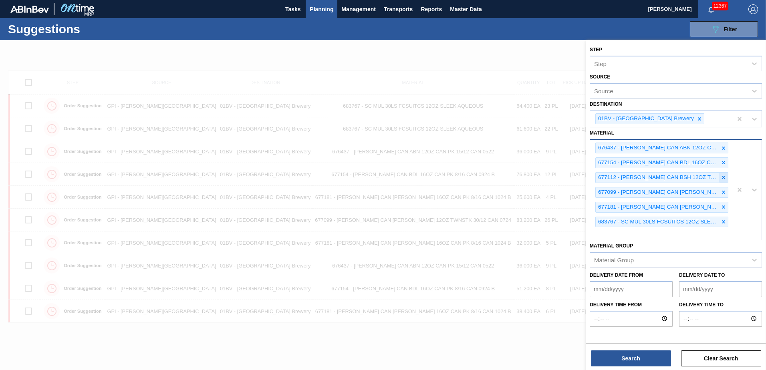
click at [724, 176] on icon at bounding box center [723, 177] width 3 height 3
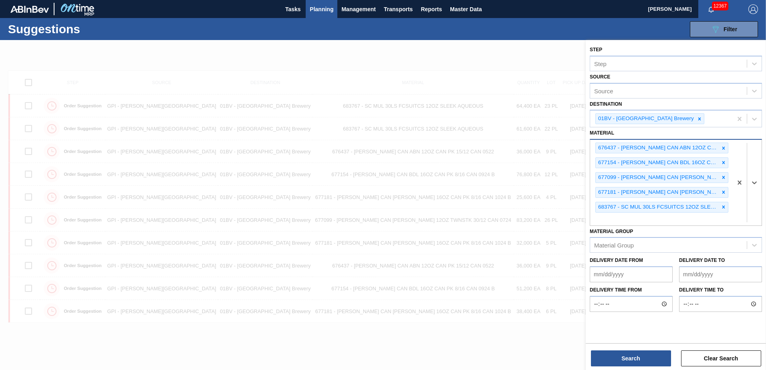
click at [724, 176] on icon at bounding box center [723, 177] width 3 height 3
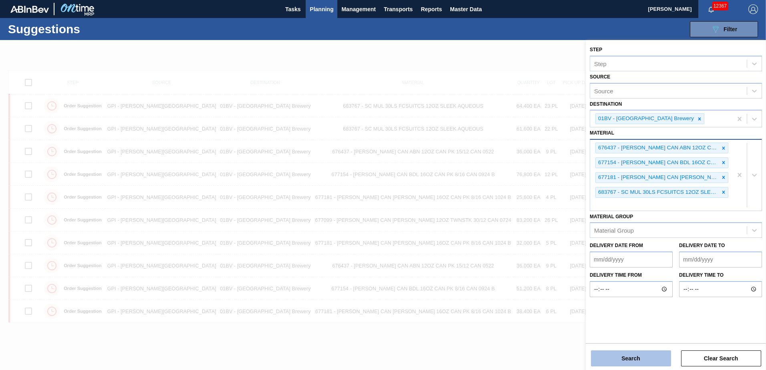
click at [633, 356] on button "Search" at bounding box center [631, 359] width 80 height 16
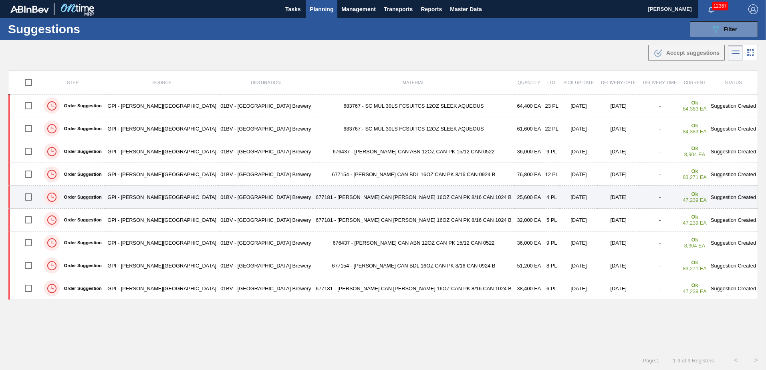
click at [32, 197] on input "checkbox" at bounding box center [28, 197] width 17 height 17
checkbox input "true"
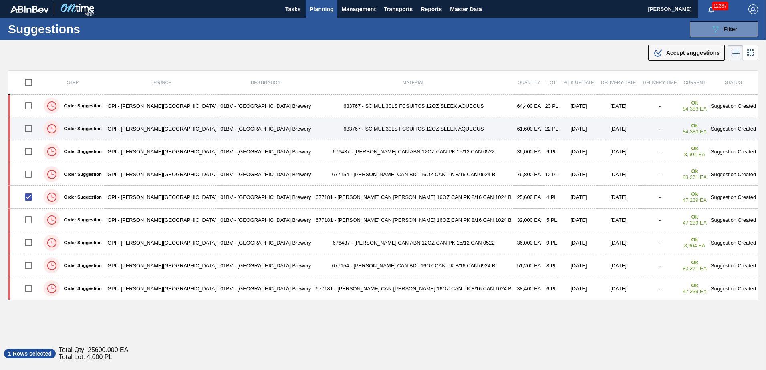
click at [33, 131] on input "checkbox" at bounding box center [28, 128] width 17 height 17
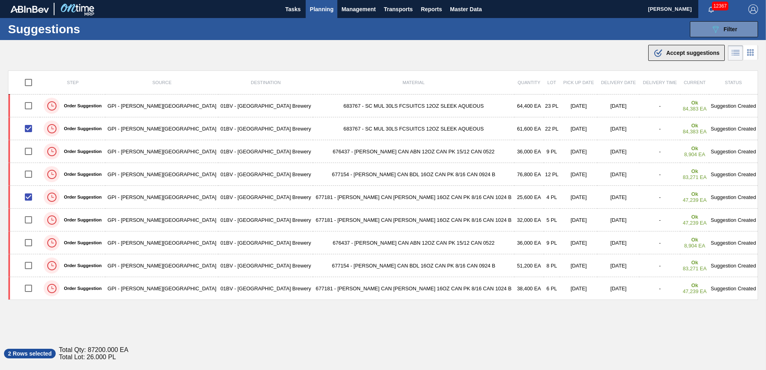
click at [679, 52] on span "Accept suggestions" at bounding box center [692, 53] width 53 height 6
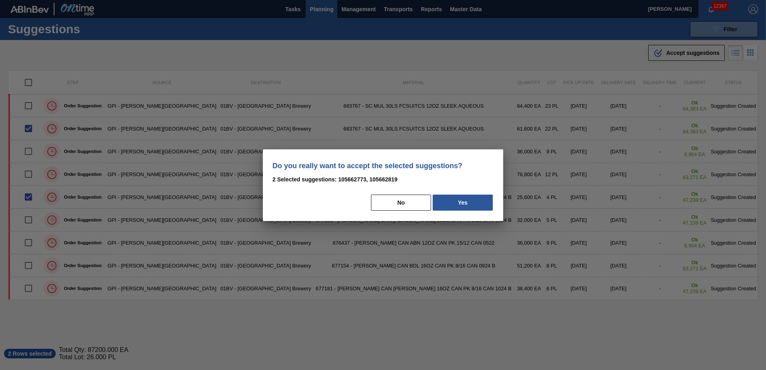
click at [467, 207] on button "Yes" at bounding box center [463, 203] width 60 height 16
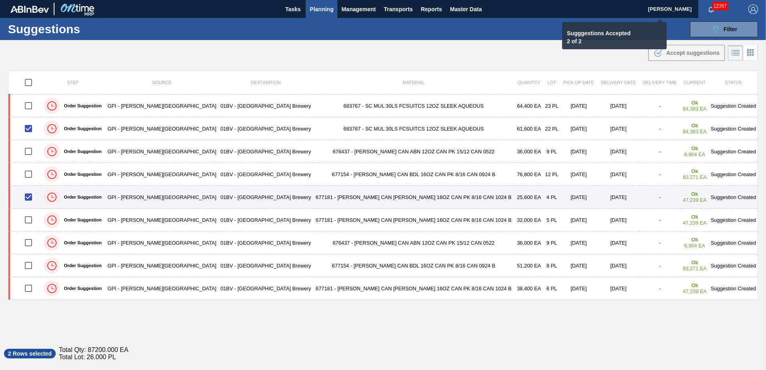
checkbox input "false"
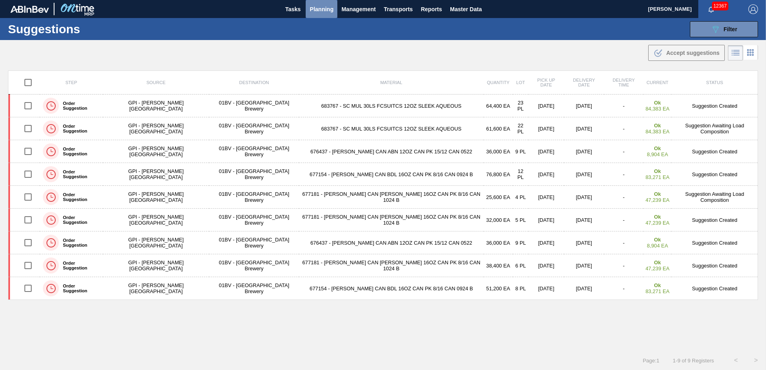
click at [321, 11] on span "Planning" at bounding box center [322, 9] width 24 height 10
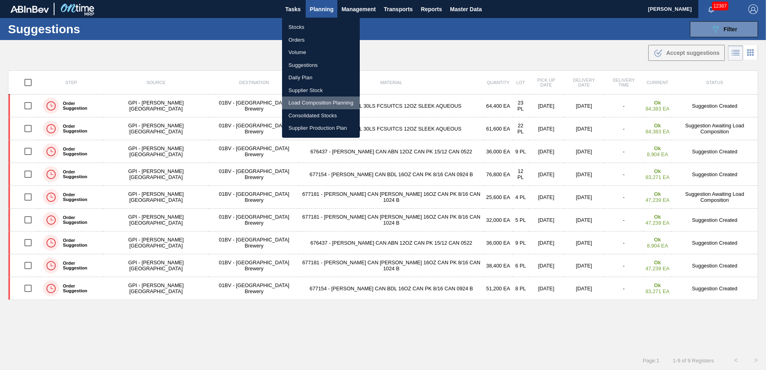
click at [321, 101] on li "Load Composition Planning" at bounding box center [321, 103] width 78 height 13
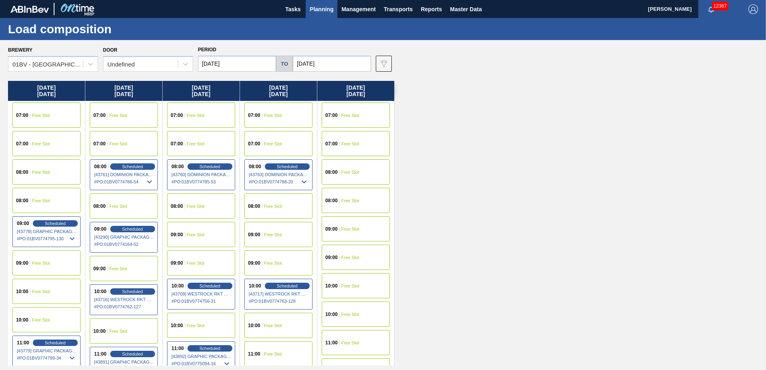
click at [192, 230] on div "09:00 Free Slot" at bounding box center [201, 234] width 68 height 25
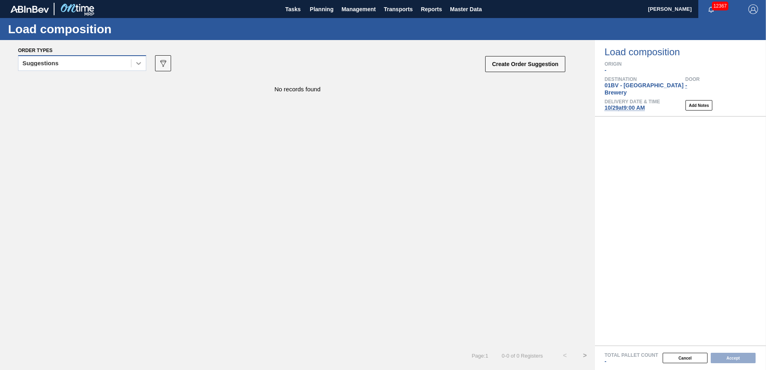
click at [137, 63] on icon at bounding box center [139, 63] width 8 height 8
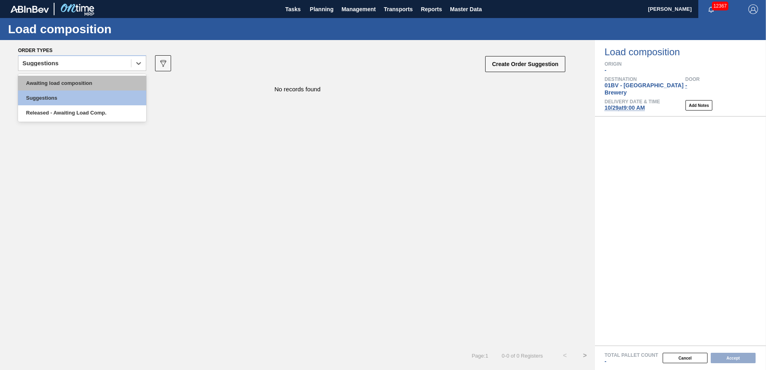
click at [95, 86] on div "Awaiting load composition" at bounding box center [82, 83] width 128 height 15
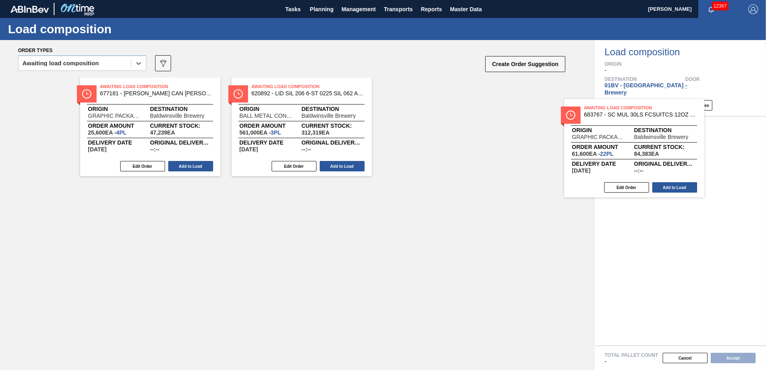
drag, startPoint x: 424, startPoint y: 96, endPoint x: 608, endPoint y: 117, distance: 184.8
click at [616, 117] on div "Order types option Awaiting load composition, selected. Select is focused ,type…" at bounding box center [383, 205] width 766 height 330
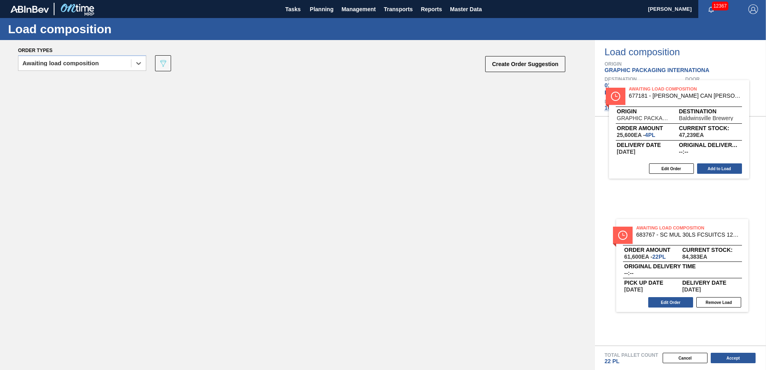
drag, startPoint x: 133, startPoint y: 91, endPoint x: 759, endPoint y: 97, distance: 626.0
click at [759, 97] on div "Order types option Awaiting load composition, selected. Select is focused ,type…" at bounding box center [383, 205] width 766 height 330
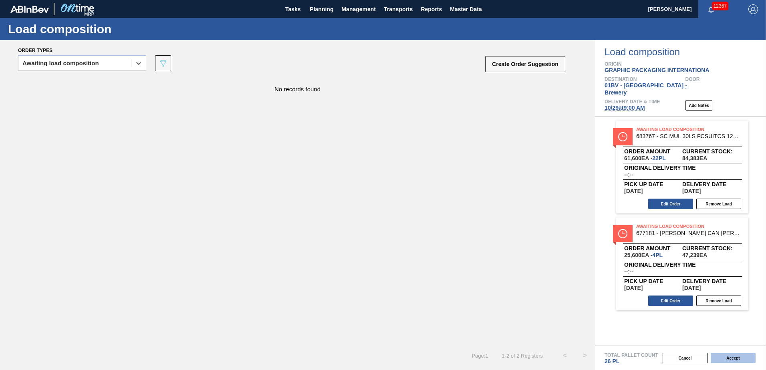
click at [733, 357] on button "Accept" at bounding box center [733, 358] width 45 height 10
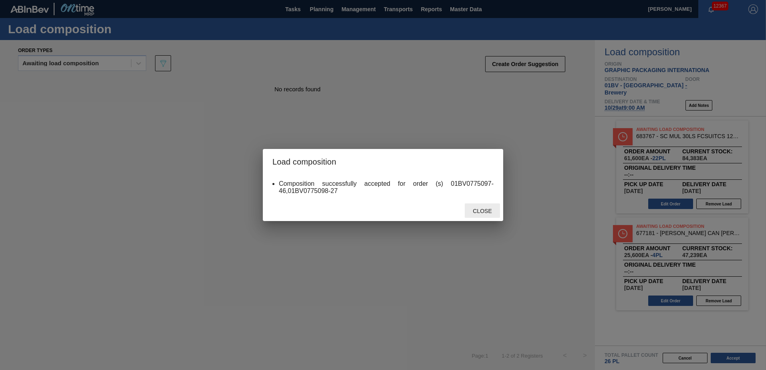
click at [486, 210] on span "Close" at bounding box center [482, 211] width 32 height 6
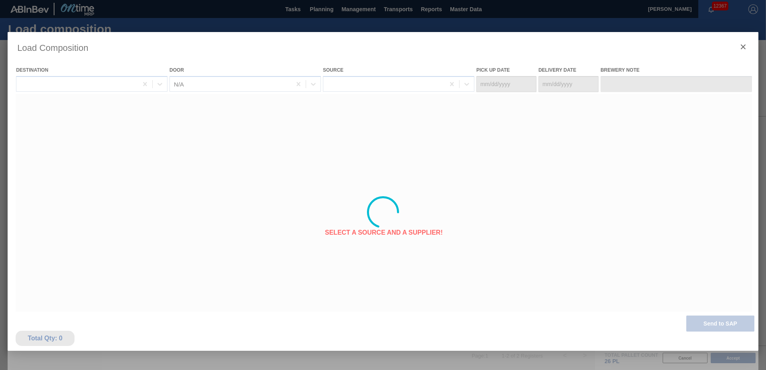
type Date "[DATE]"
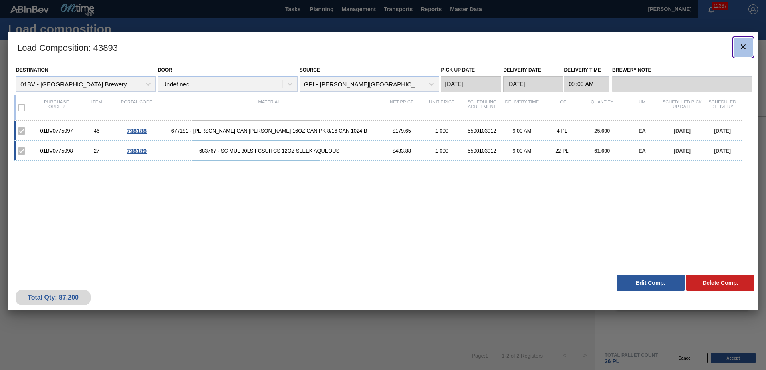
click at [741, 50] on icon "botão de ícone" at bounding box center [744, 47] width 10 height 10
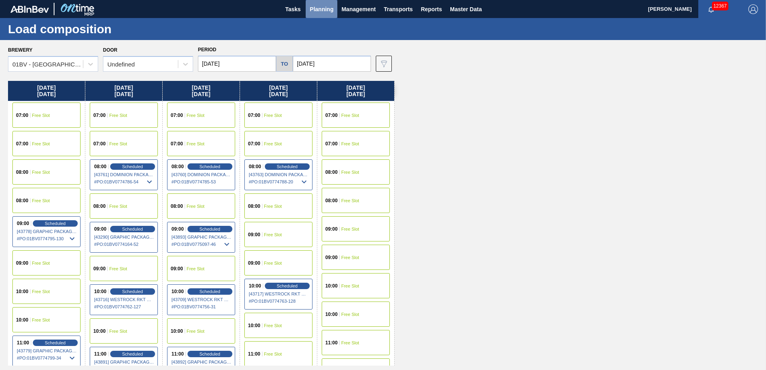
drag, startPoint x: 316, startPoint y: 9, endPoint x: 321, endPoint y: 19, distance: 10.9
click at [316, 9] on span "Planning" at bounding box center [322, 9] width 24 height 10
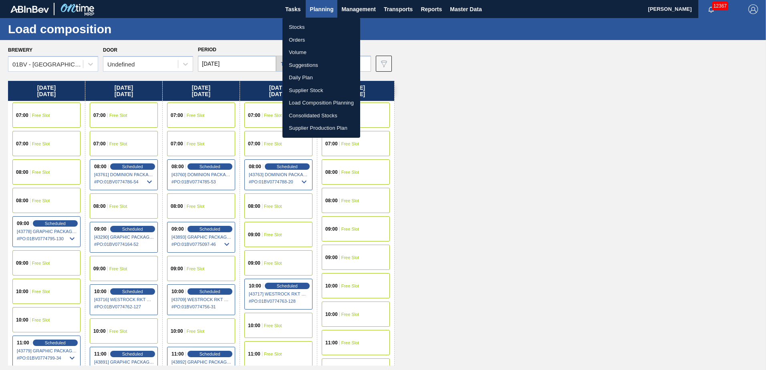
drag, startPoint x: 311, startPoint y: 63, endPoint x: 349, endPoint y: 63, distance: 37.7
click at [311, 63] on li "Suggestions" at bounding box center [322, 65] width 78 height 13
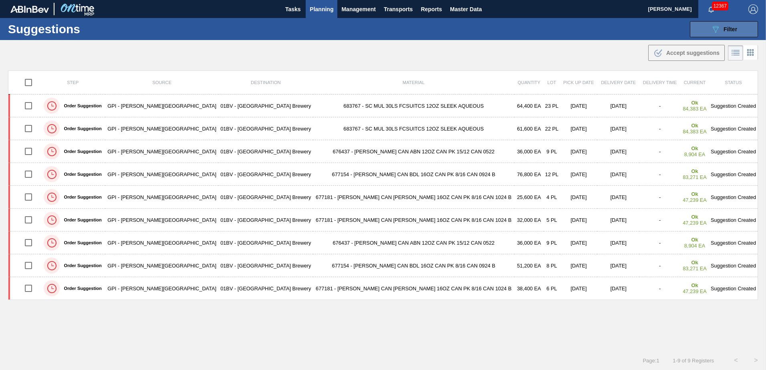
click at [727, 32] on span "Filter" at bounding box center [731, 29] width 14 height 6
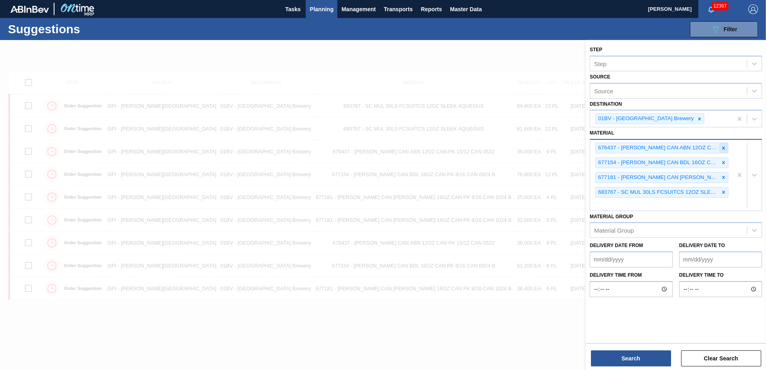
click at [725, 148] on icon at bounding box center [724, 148] width 6 height 6
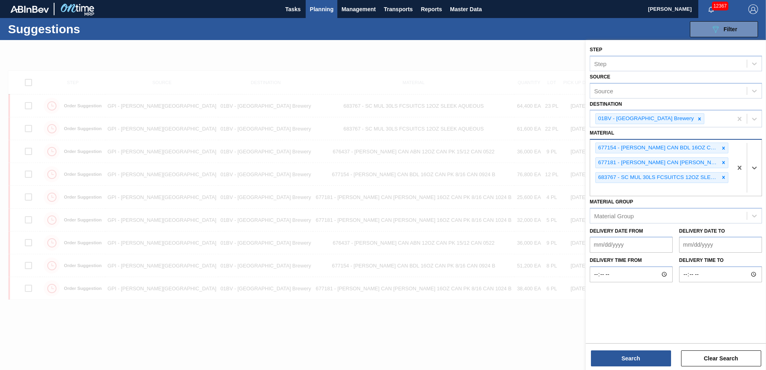
click at [725, 148] on icon at bounding box center [724, 148] width 6 height 6
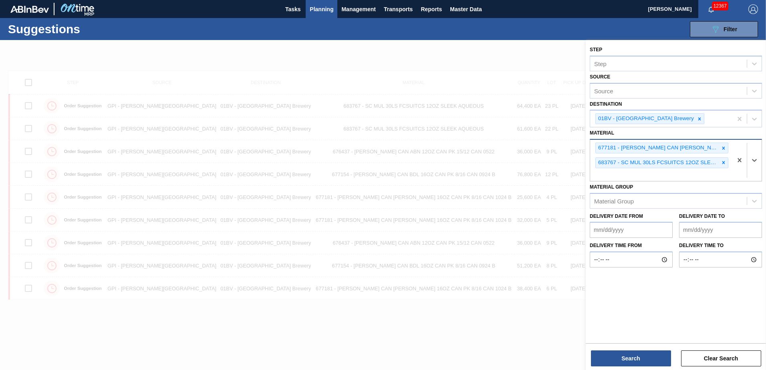
click at [725, 148] on icon at bounding box center [724, 148] width 6 height 6
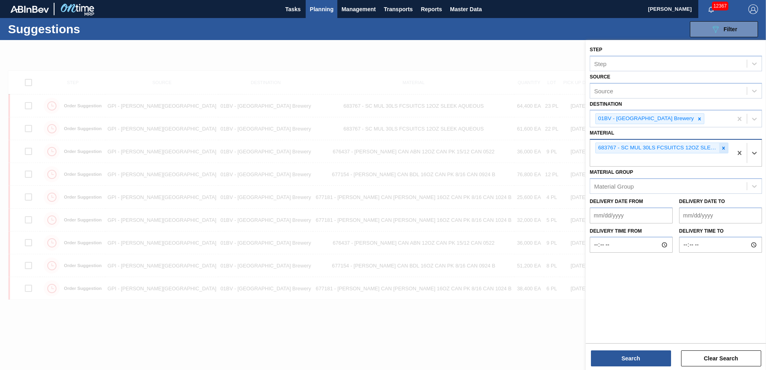
click at [725, 145] on icon at bounding box center [724, 148] width 6 height 6
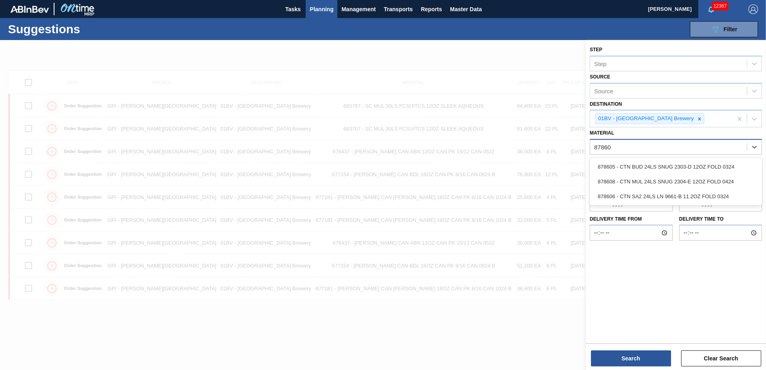
type input "878608"
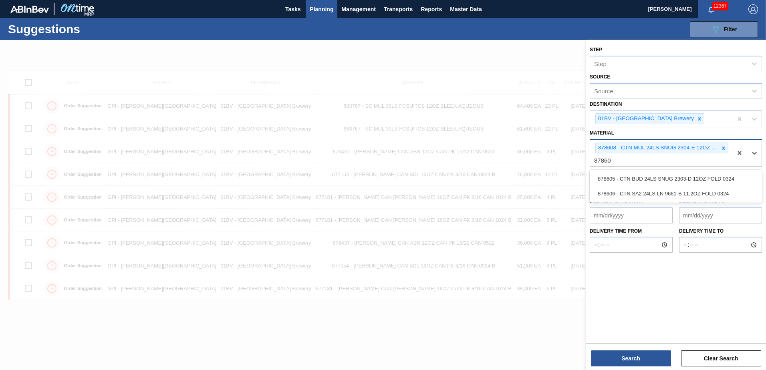
type input "878605"
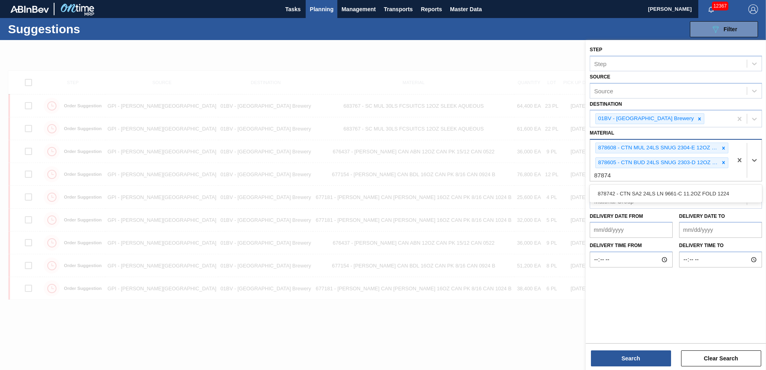
type input "878742"
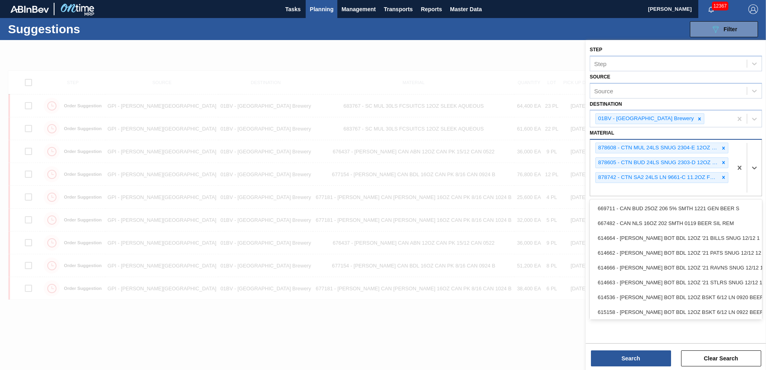
click at [601, 184] on div "878608 - CTN MUL 24LS SNUG 2304-E 12OZ FOLD 0424 878605 - CTN BUD 24LS SNUG 230…" at bounding box center [661, 168] width 142 height 56
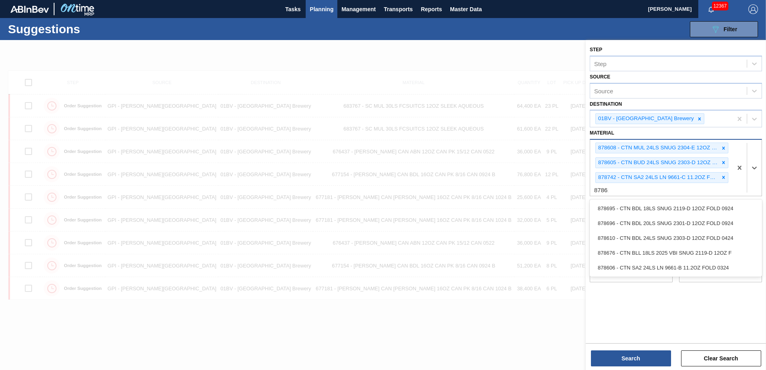
type input "878610"
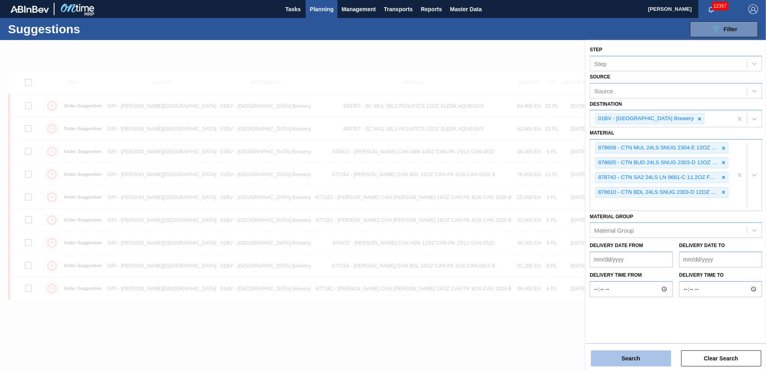
click at [627, 357] on button "Search" at bounding box center [631, 359] width 80 height 16
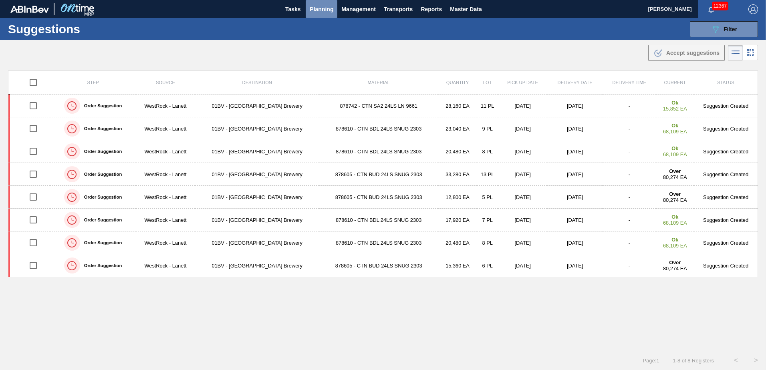
click at [321, 8] on span "Planning" at bounding box center [322, 9] width 24 height 10
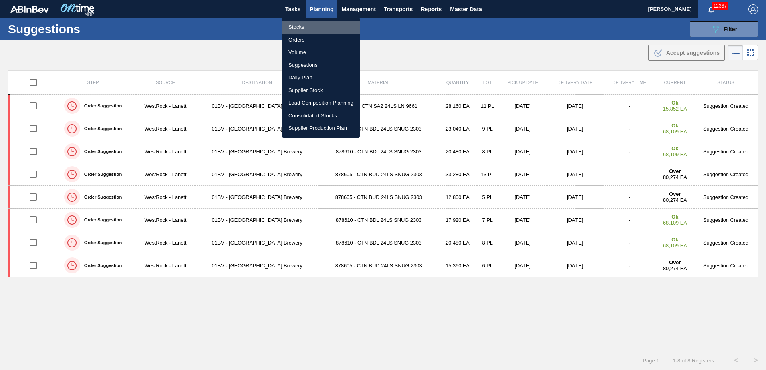
click at [297, 29] on li "Stocks" at bounding box center [321, 27] width 78 height 13
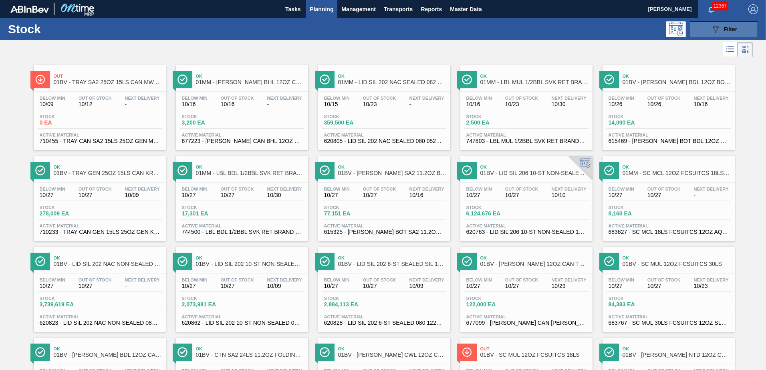
click at [715, 30] on icon "089F7B8B-B2A5-4AFE-B5C0-19BA573D28AC" at bounding box center [716, 29] width 10 height 10
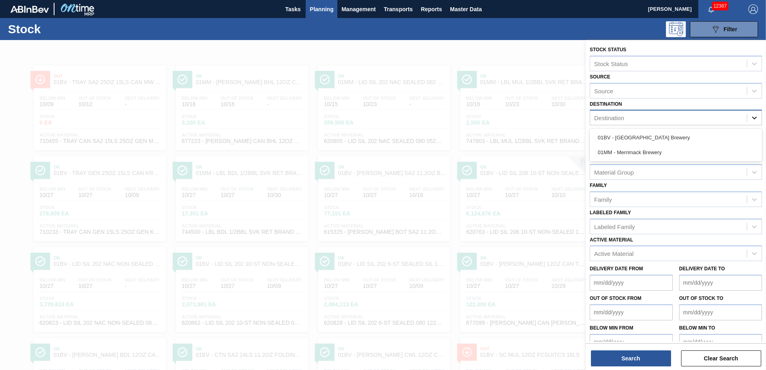
click at [754, 116] on icon at bounding box center [755, 118] width 8 height 8
drag, startPoint x: 670, startPoint y: 137, endPoint x: 666, endPoint y: 147, distance: 11.3
click at [670, 137] on div "01BV - [GEOGRAPHIC_DATA] Brewery" at bounding box center [676, 137] width 172 height 15
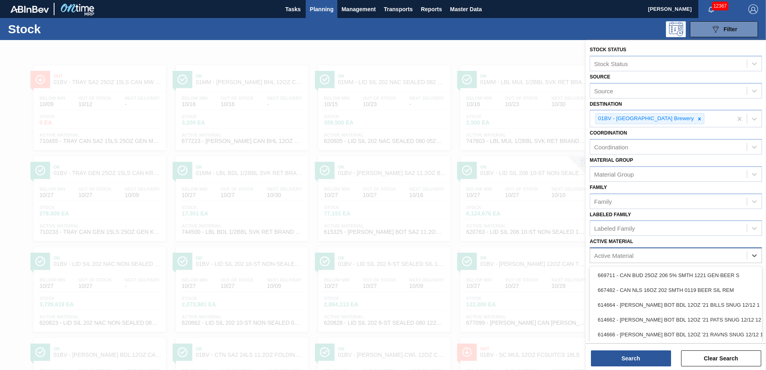
scroll to position [20, 0]
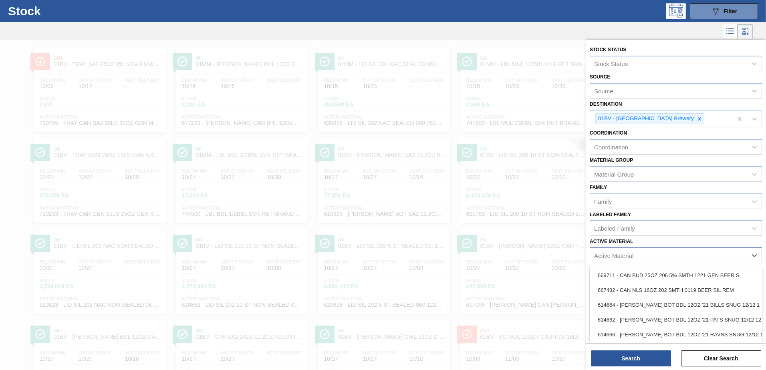
click at [614, 255] on div "Active Material" at bounding box center [613, 255] width 39 height 7
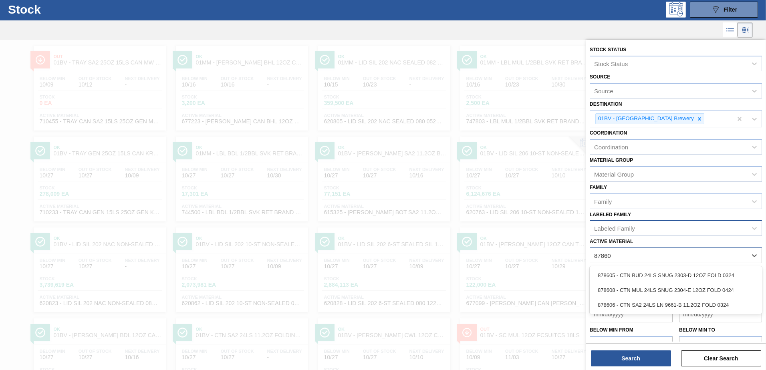
type Material "878608"
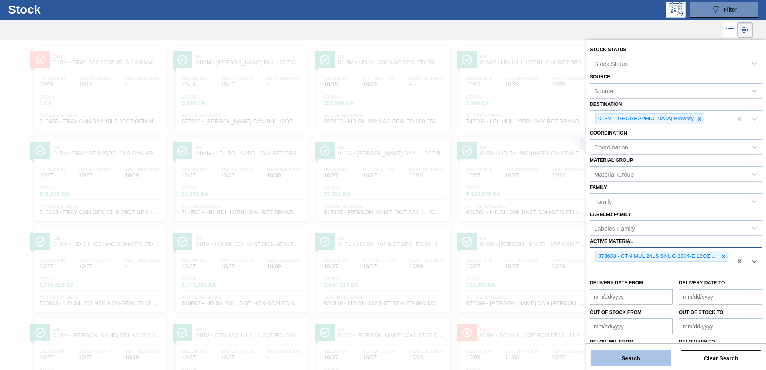
click at [631, 360] on button "Search" at bounding box center [631, 359] width 80 height 16
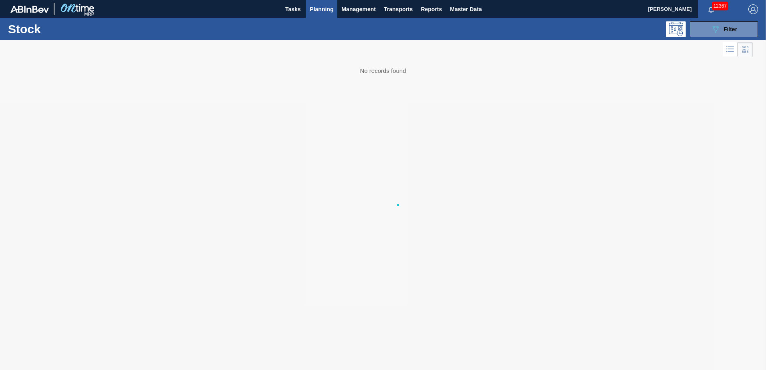
scroll to position [0, 0]
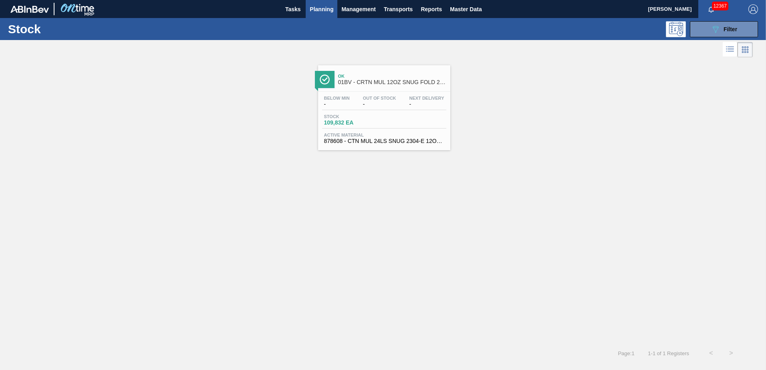
click at [378, 83] on span "01BV - CRTN MUL 12OZ SNUG FOLD 24LS FOLDING" at bounding box center [392, 82] width 108 height 6
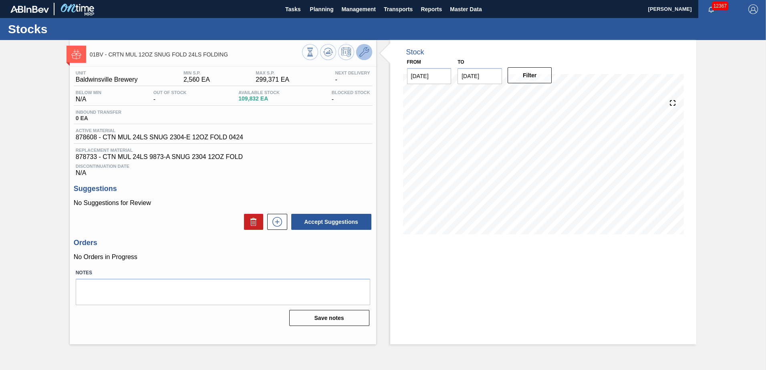
click at [363, 52] on icon at bounding box center [364, 52] width 10 height 10
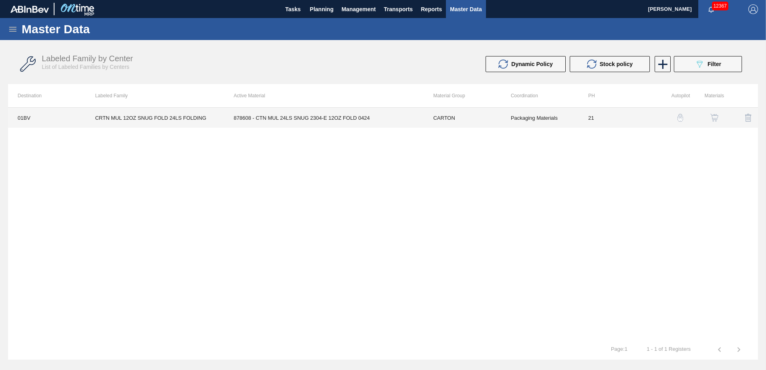
click at [279, 118] on td "878608 - CTN MUL 24LS SNUG 2304-E 12OZ FOLD 0424" at bounding box center [324, 118] width 200 height 20
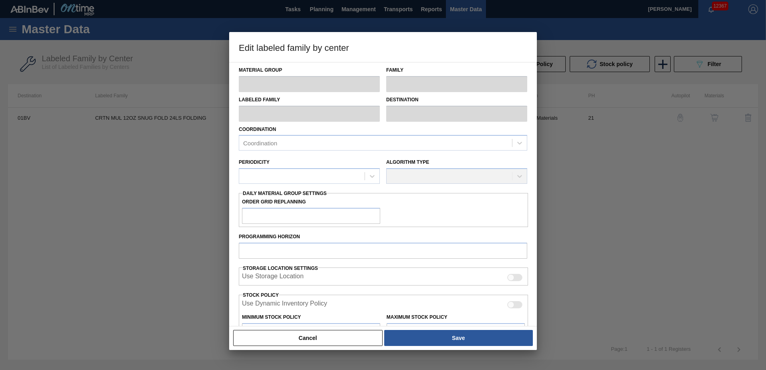
type input "CARTON"
type input "Folding Carton"
type input "CRTN MUL 12OZ SNUG FOLD 24LS FOLDING"
type input "01BV - [GEOGRAPHIC_DATA] Brewery"
type input "21"
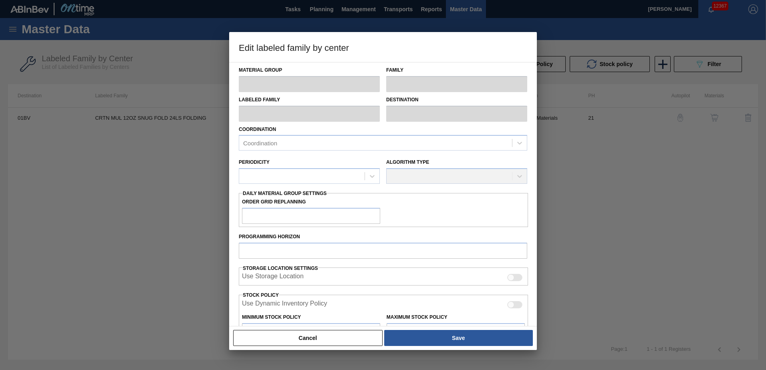
type input "2,560"
type input "299,371"
type input "3"
type input "11,464"
checkbox input "true"
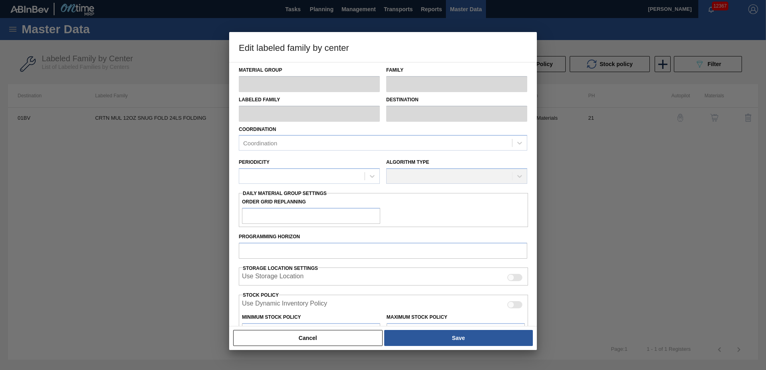
checkbox input "true"
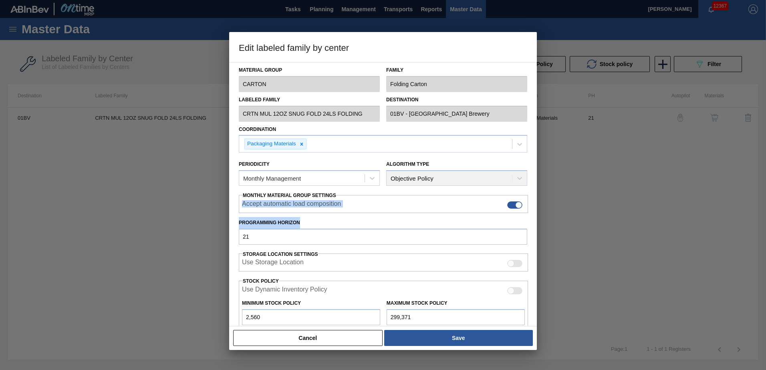
drag, startPoint x: 535, startPoint y: 191, endPoint x: 535, endPoint y: 239, distance: 48.1
click at [535, 239] on div "Material Group CARTON Family Folding Carton Labeled Family CRTN MUL 12OZ SNUG F…" at bounding box center [383, 194] width 308 height 264
click at [537, 210] on div at bounding box center [383, 185] width 766 height 370
drag, startPoint x: 537, startPoint y: 218, endPoint x: 537, endPoint y: 252, distance: 33.3
click at [537, 252] on div at bounding box center [383, 185] width 766 height 370
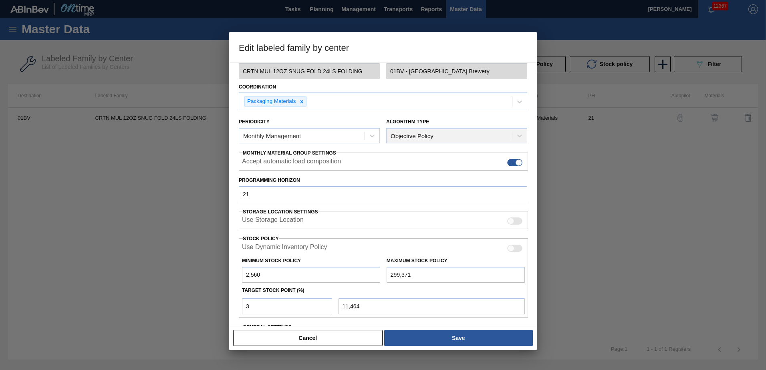
scroll to position [104, 0]
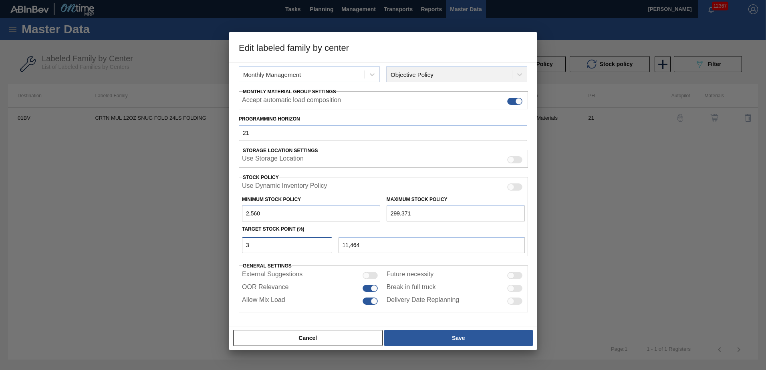
drag, startPoint x: 253, startPoint y: 248, endPoint x: 152, endPoint y: 251, distance: 101.4
click at [152, 251] on div "Edit labeled family by center Material Group CARTON Family Folding Carton Label…" at bounding box center [383, 185] width 766 height 370
type input "4"
type input "14,432"
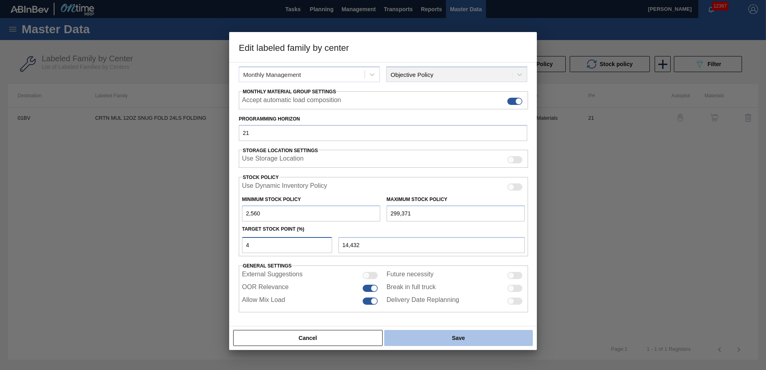
type input "4"
click at [454, 336] on button "Save" at bounding box center [458, 338] width 149 height 16
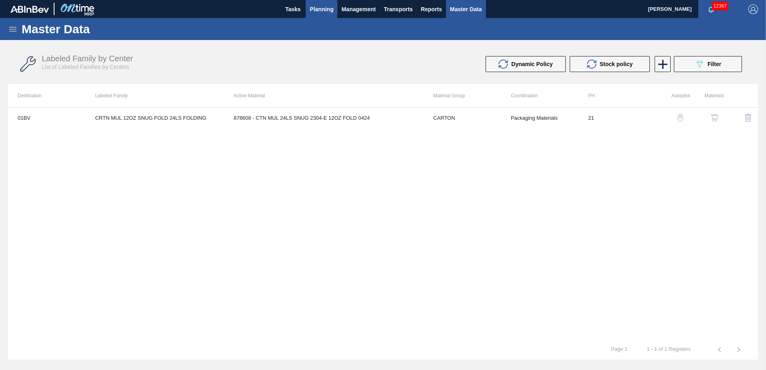
click at [313, 10] on span "Planning" at bounding box center [322, 9] width 24 height 10
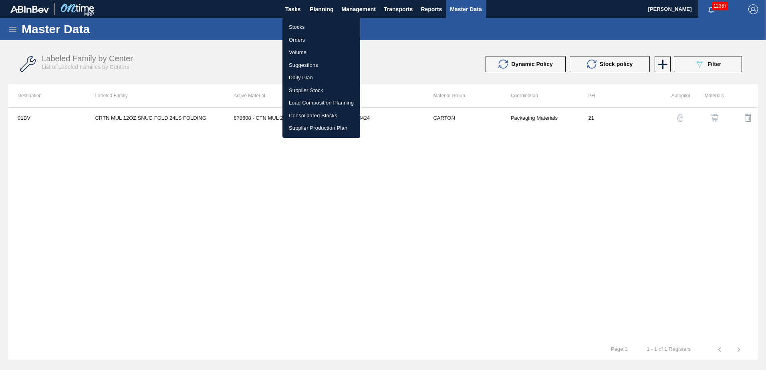
click at [301, 28] on li "Stocks" at bounding box center [322, 27] width 78 height 13
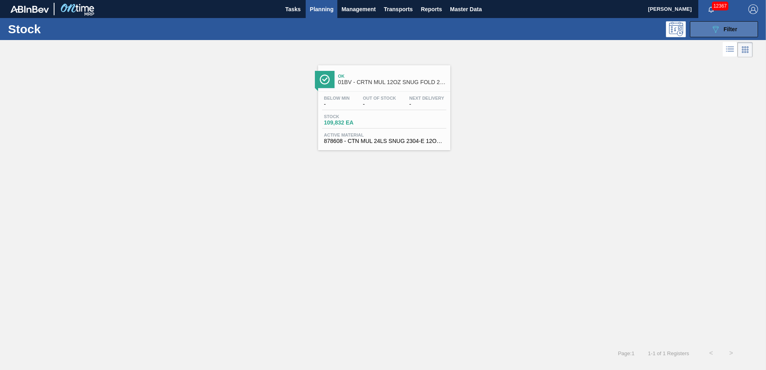
click at [726, 29] on span "Filter" at bounding box center [731, 29] width 14 height 6
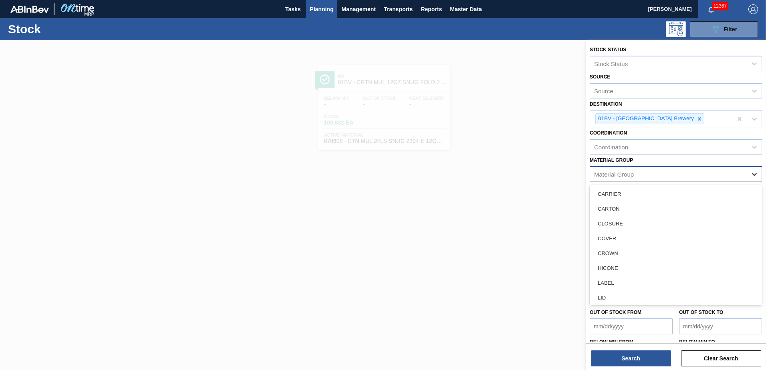
click at [755, 173] on icon at bounding box center [755, 174] width 8 height 8
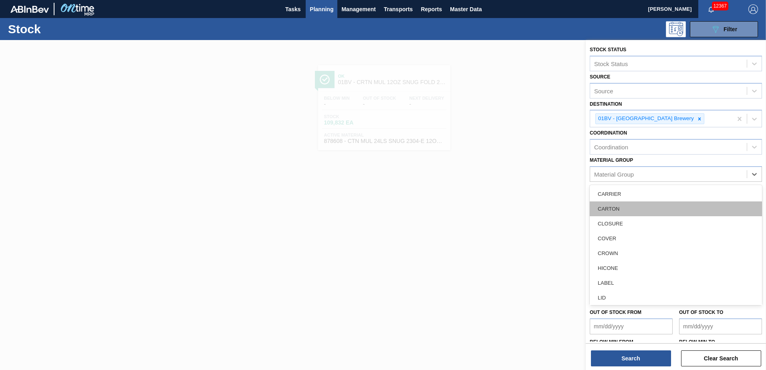
click at [616, 209] on div "CARTON" at bounding box center [676, 209] width 172 height 15
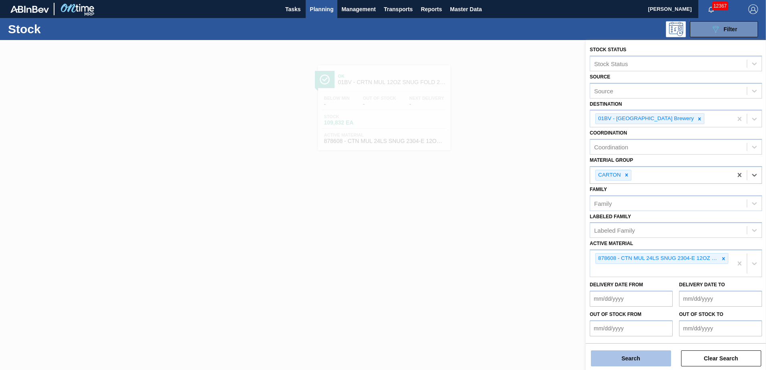
click at [634, 361] on button "Search" at bounding box center [631, 359] width 80 height 16
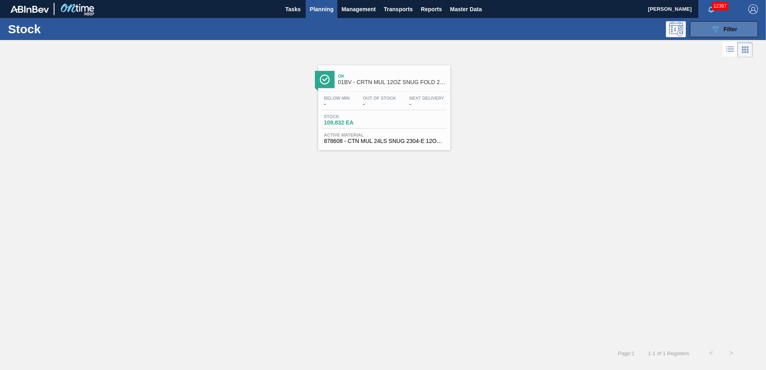
click at [715, 30] on icon at bounding box center [716, 29] width 6 height 7
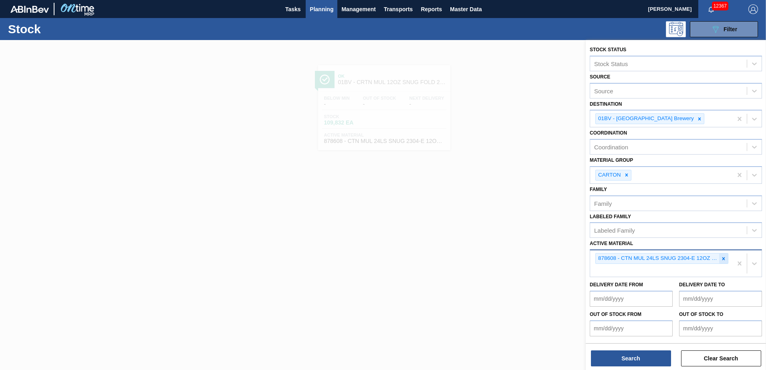
click at [723, 258] on icon at bounding box center [723, 258] width 3 height 3
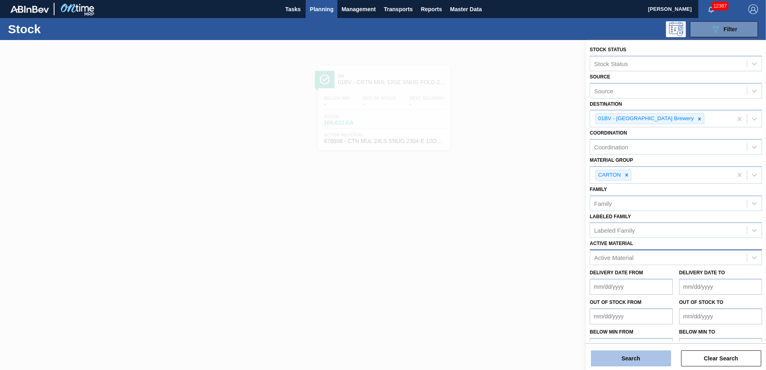
click at [637, 357] on button "Search" at bounding box center [631, 359] width 80 height 16
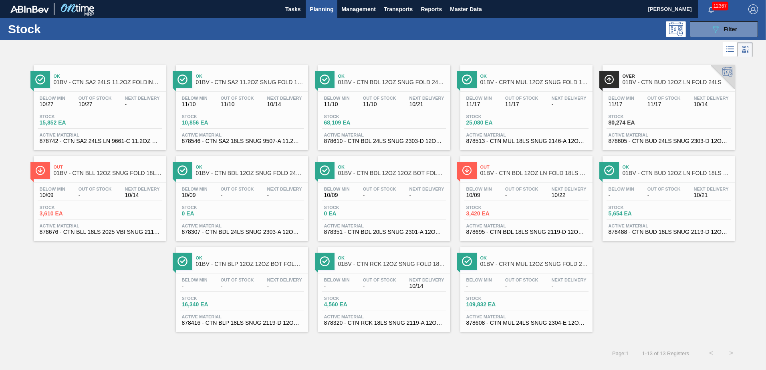
click at [99, 83] on span "01BV - CTN SA2 24LS 11.2OZ FOLDING SNUG PACK" at bounding box center [108, 82] width 108 height 6
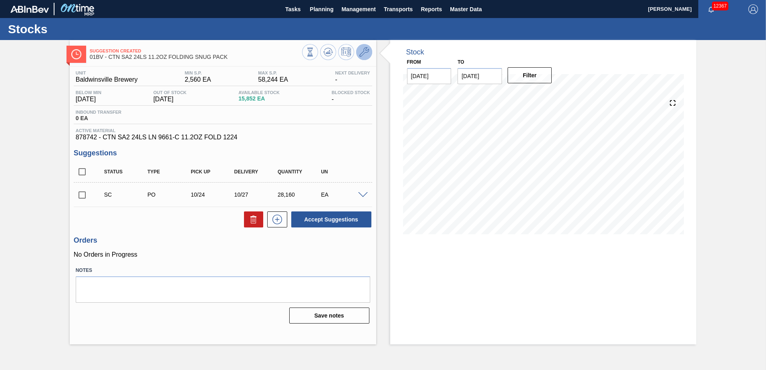
click at [365, 52] on icon at bounding box center [364, 52] width 10 height 10
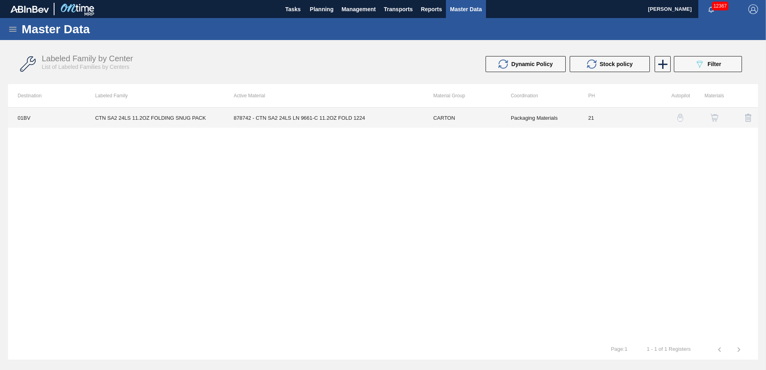
click at [305, 118] on td "878742 - CTN SA2 24LS LN 9661-C 11.2OZ FOLD 1224" at bounding box center [324, 118] width 200 height 20
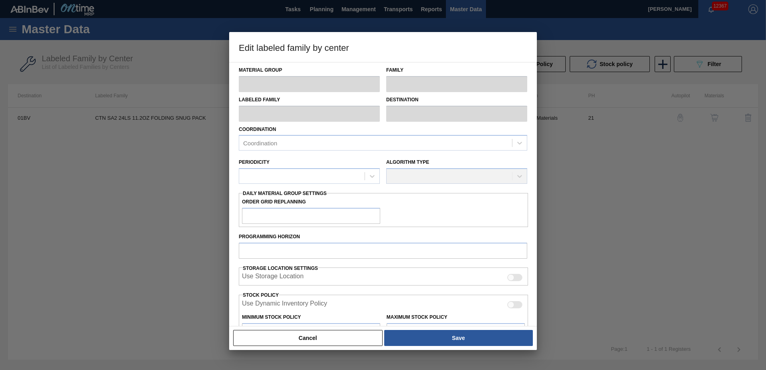
type input "CARTON"
type input "Folding Carton"
type input "CTN SA2 24LS 11.2OZ FOLDING SNUG PACK"
type input "01BV - [GEOGRAPHIC_DATA] Brewery"
type input "21"
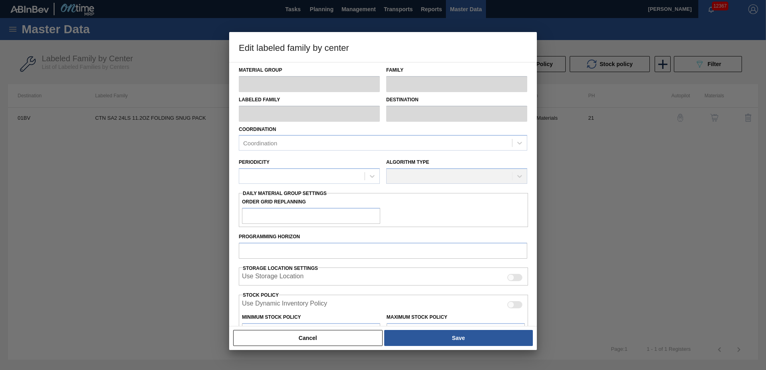
type input "2,560"
type input "58,244"
type input "20"
type input "13,697"
checkbox input "true"
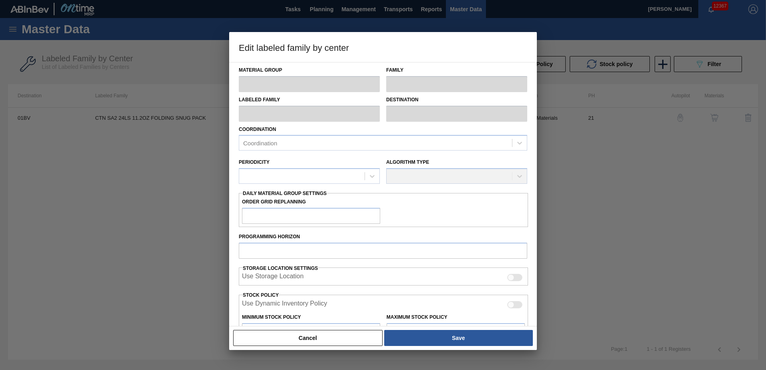
checkbox input "true"
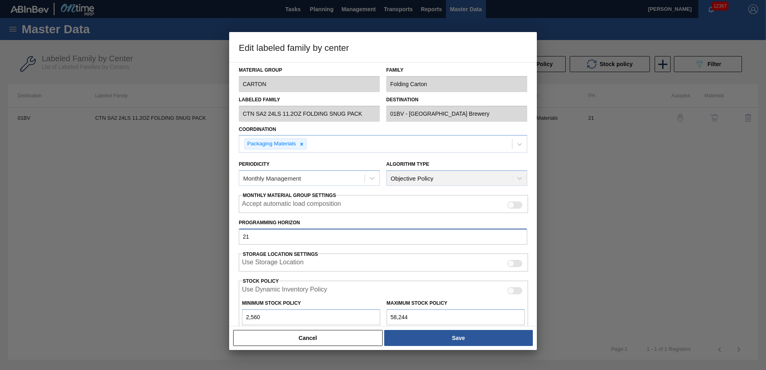
drag, startPoint x: 269, startPoint y: 234, endPoint x: 0, endPoint y: 228, distance: 269.0
click at [15, 234] on div "Edit labeled family by center Material Group CARTON Family Folding Carton Label…" at bounding box center [383, 185] width 766 height 370
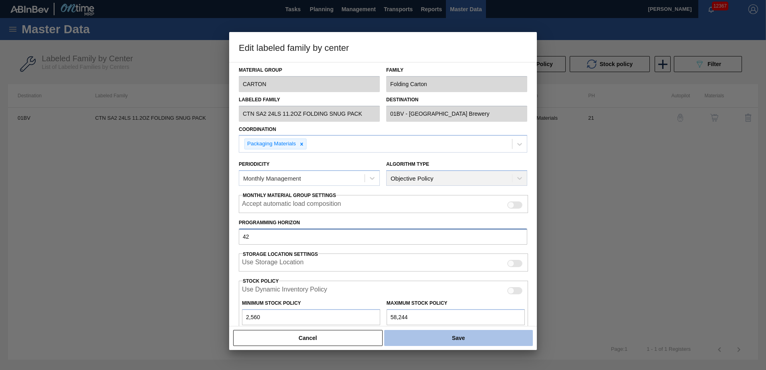
type input "42"
click at [457, 341] on button "Save" at bounding box center [458, 338] width 149 height 16
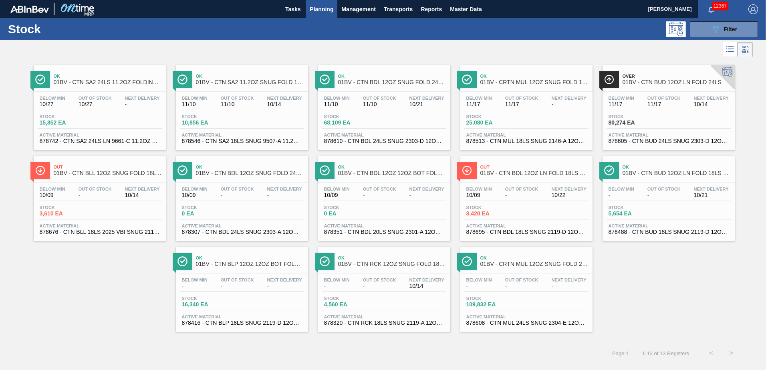
click at [240, 82] on span "01BV - CTN SA2 11.2OZ SNUG FOLD 18LS 9507-A" at bounding box center [250, 82] width 108 height 6
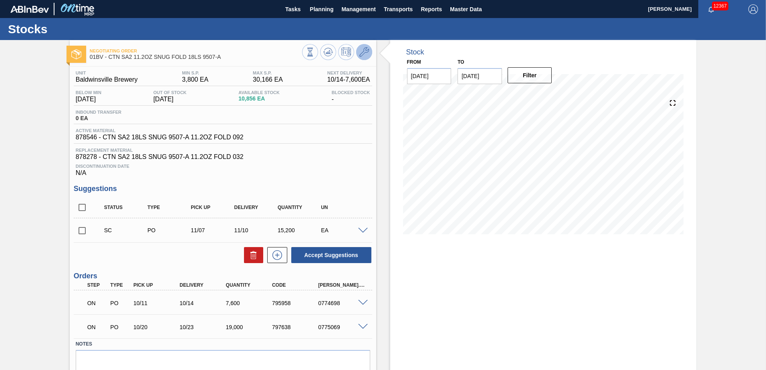
click at [364, 53] on icon at bounding box center [364, 52] width 10 height 10
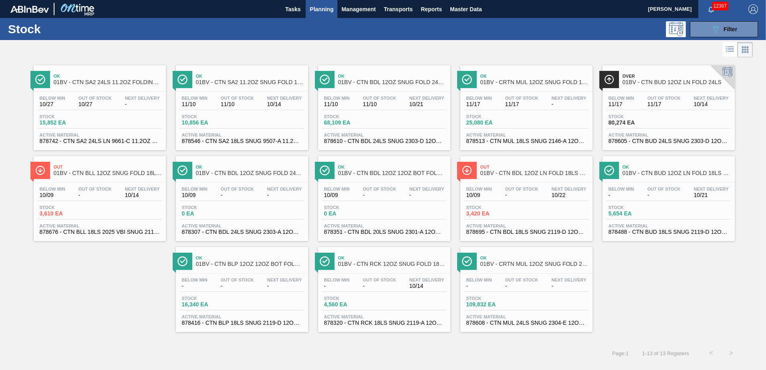
click at [378, 88] on div "Ok 01BV - CTN BDL 12OZ SNUG FOLD 24LS BOT PK" at bounding box center [392, 80] width 108 height 18
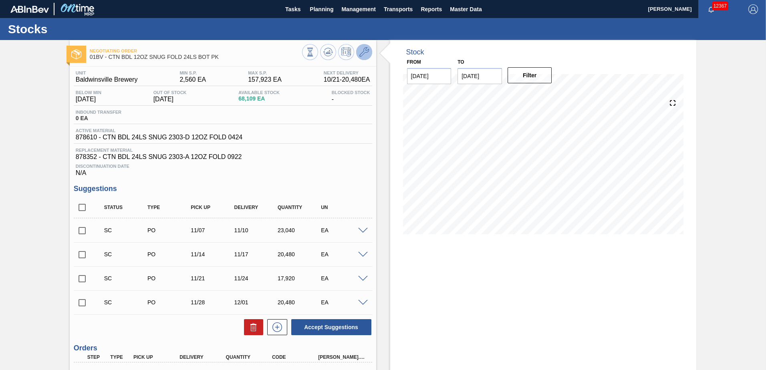
click at [364, 54] on icon at bounding box center [364, 52] width 10 height 10
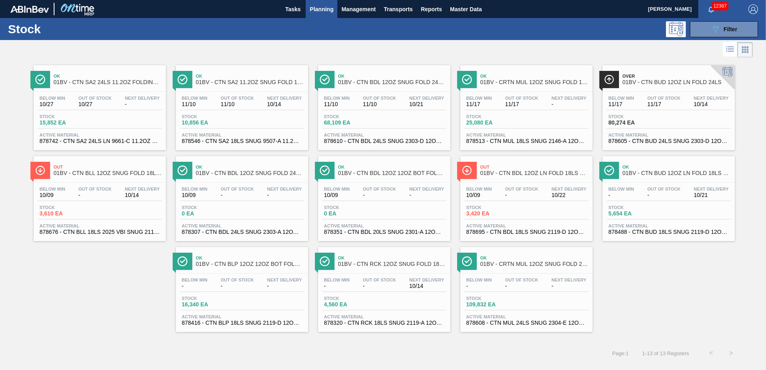
click at [521, 84] on span "01BV - CRTN MUL 12OZ SNUG FOLD 18LS 2146-A AQUEOUS COATING" at bounding box center [534, 82] width 108 height 6
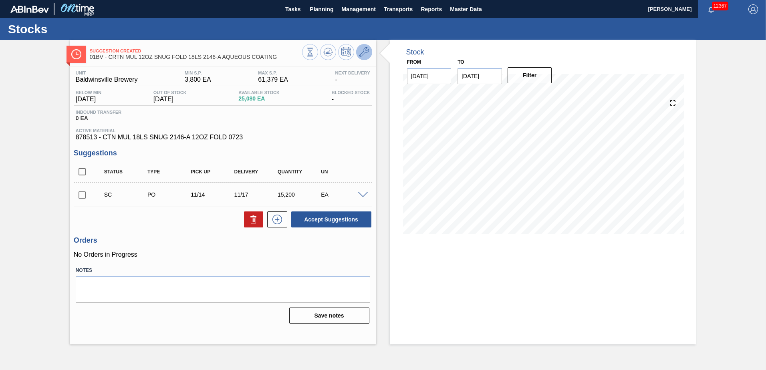
click at [367, 50] on icon at bounding box center [364, 52] width 10 height 10
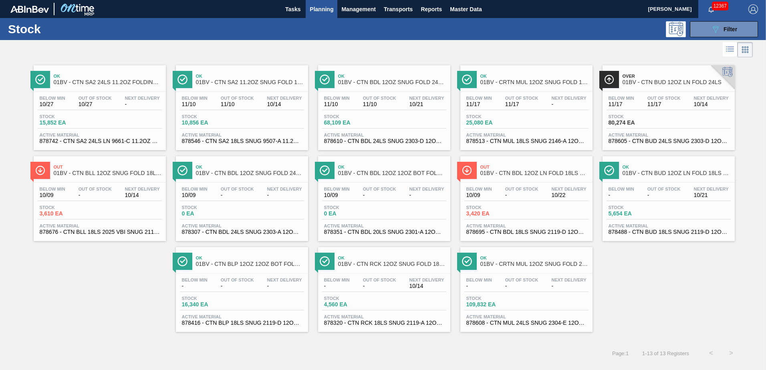
click at [646, 83] on span "01BV - CTN BUD 12OZ LN FOLD 24LS" at bounding box center [677, 82] width 108 height 6
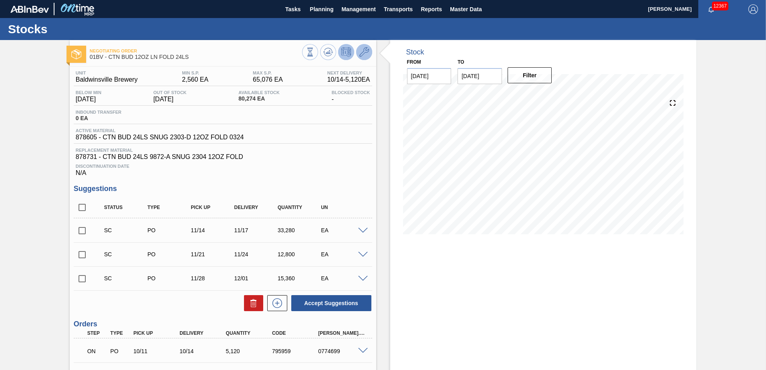
click at [364, 52] on icon at bounding box center [364, 52] width 10 height 10
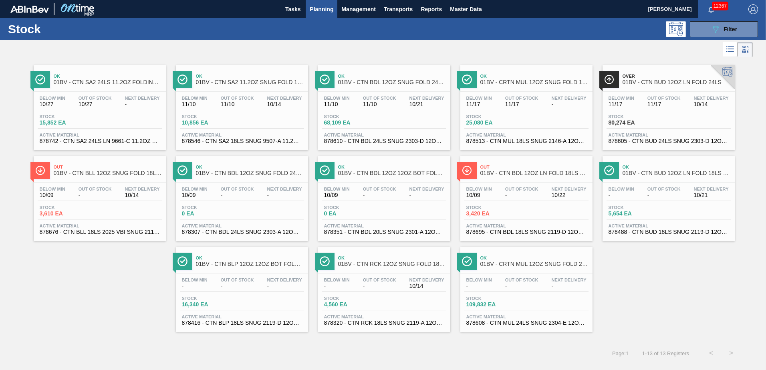
click at [104, 172] on span "01BV - CTN BLL 12OZ SNUG FOLD 18LS 2119-C" at bounding box center [108, 173] width 108 height 6
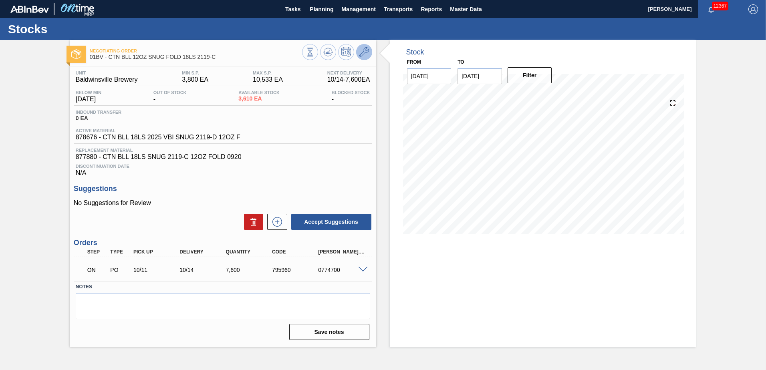
click at [368, 51] on icon at bounding box center [364, 52] width 10 height 10
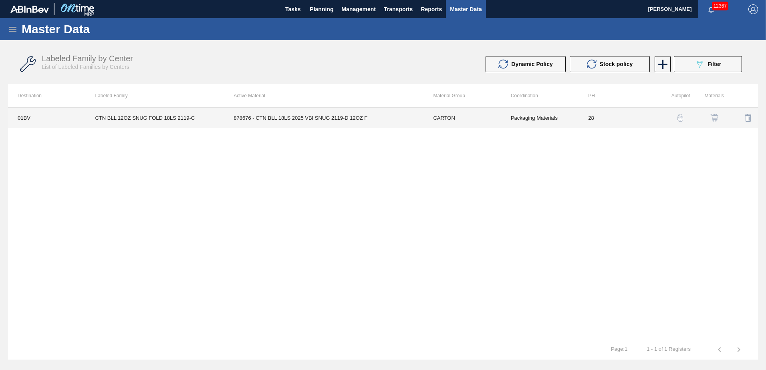
click at [270, 120] on td "878676 - CTN BLL 18LS 2025 VBI SNUG 2119-D 12OZ F" at bounding box center [324, 118] width 200 height 20
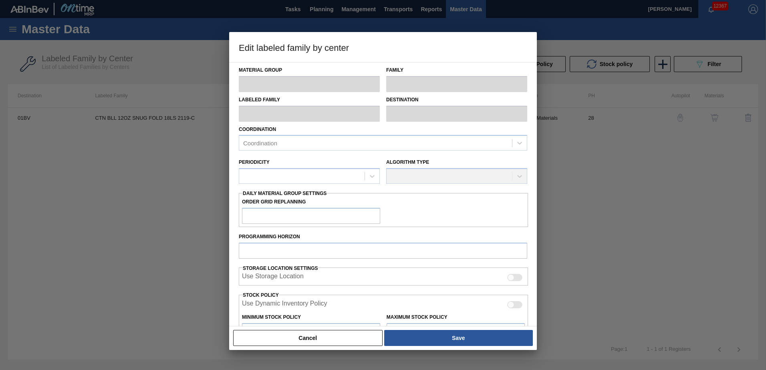
type input "CARTON"
type input "Folding Carton"
type input "CTN BLL 12OZ SNUG FOLD 18LS 2119-C"
type input "01BV - [GEOGRAPHIC_DATA] Brewery"
type input "28"
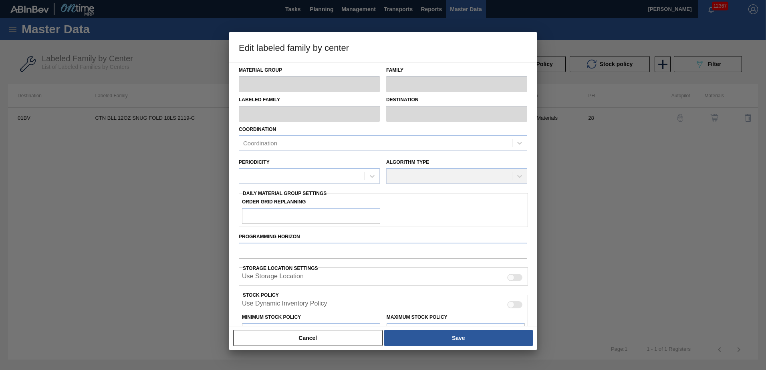
type input "3,800"
type input "10,533"
type input "0"
type input "3,800"
checkbox input "true"
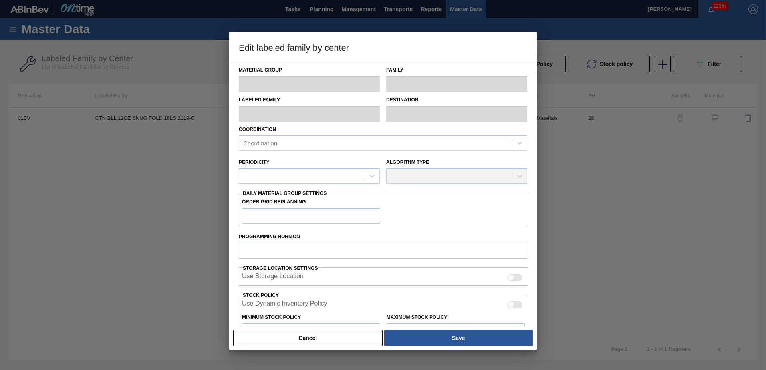
checkbox input "true"
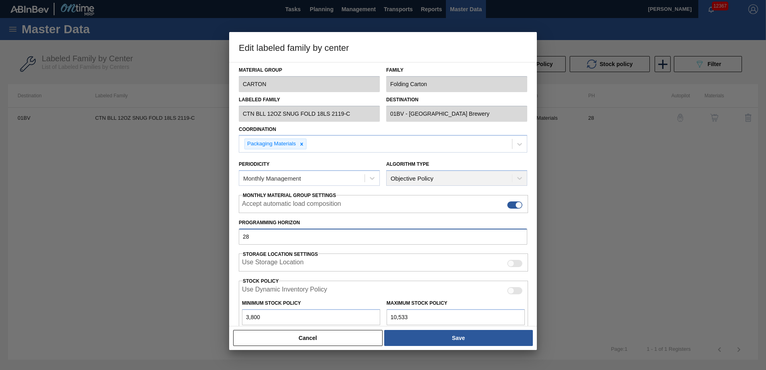
drag, startPoint x: 257, startPoint y: 236, endPoint x: 146, endPoint y: 236, distance: 111.0
click at [147, 237] on div "Edit labeled family by center Material Group CARTON Family Folding Carton Label…" at bounding box center [383, 185] width 766 height 370
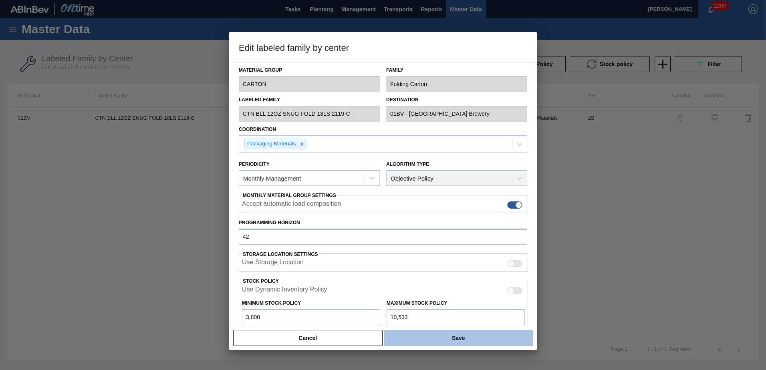
type input "42"
click at [459, 335] on button "Save" at bounding box center [458, 338] width 149 height 16
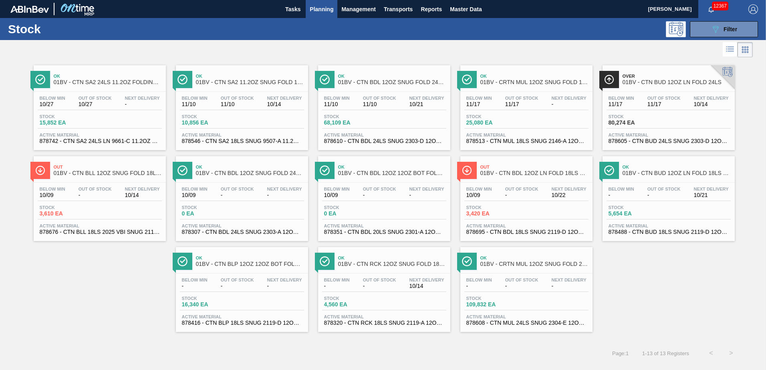
click at [518, 170] on div "Out 01BV - CTN BDL 12OZ LN FOLD 18LS 2119-A" at bounding box center [534, 170] width 108 height 18
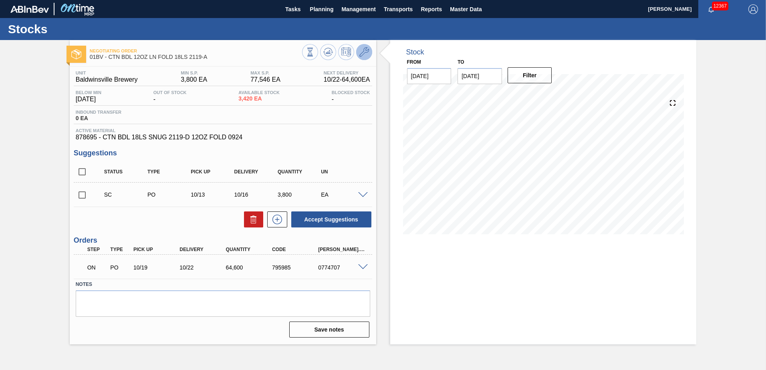
click at [365, 52] on icon at bounding box center [364, 52] width 10 height 10
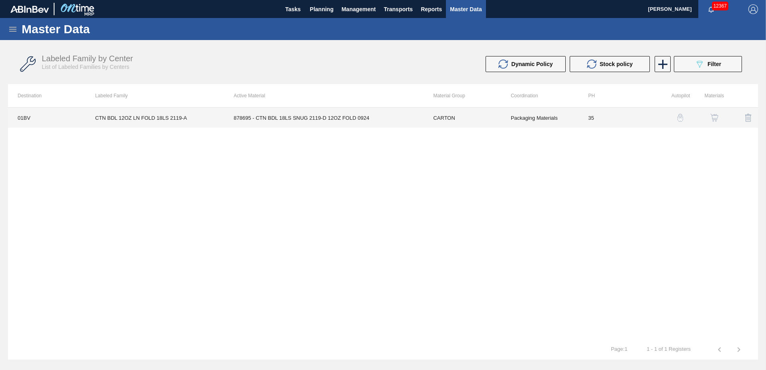
click at [277, 119] on td "878695 - CTN BDL 18LS SNUG 2119-D 12OZ FOLD 0924" at bounding box center [324, 118] width 200 height 20
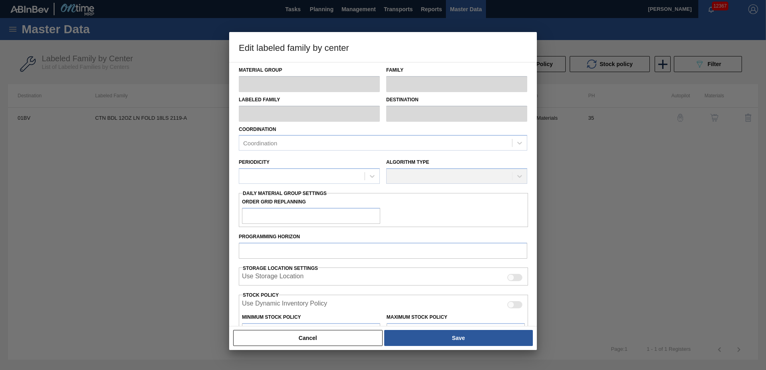
type input "CARTON"
type input "Folding Carton"
type input "CTN BDL 12OZ LN FOLD 18LS 2119-A"
type input "01BV - [GEOGRAPHIC_DATA] Brewery"
type input "35"
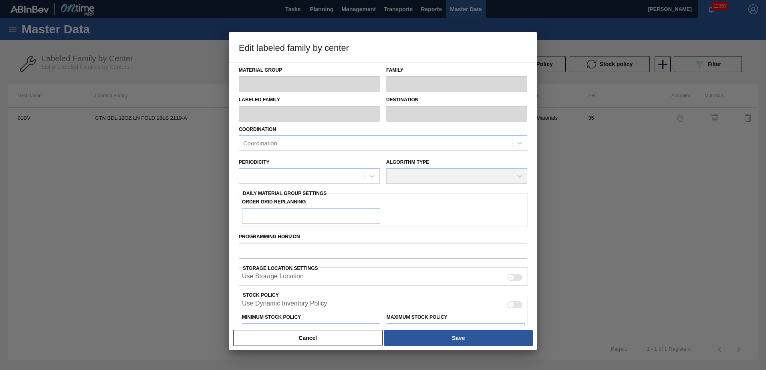
type input "3,800"
type input "77,546"
type input "5"
type input "7,487"
checkbox input "true"
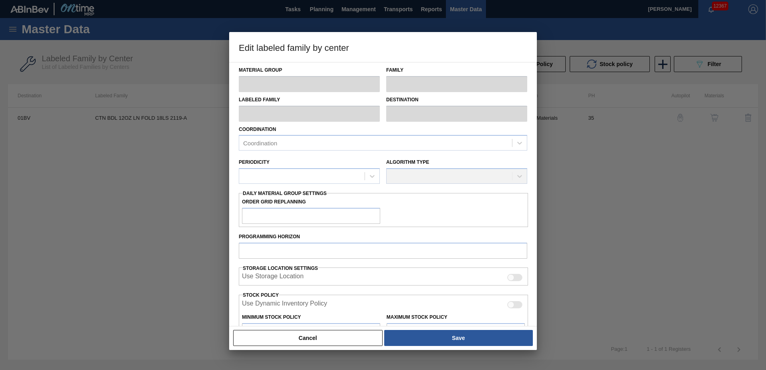
checkbox input "true"
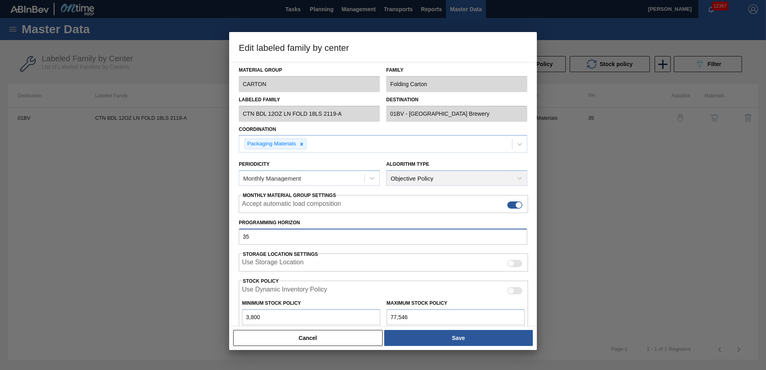
drag, startPoint x: 258, startPoint y: 235, endPoint x: 102, endPoint y: 236, distance: 155.9
click at [105, 238] on div "Edit labeled family by center Material Group CARTON Family Folding Carton Label…" at bounding box center [383, 185] width 766 height 370
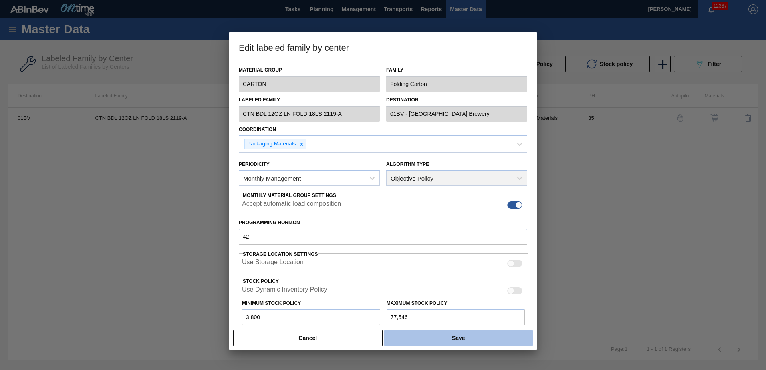
type input "42"
click at [464, 339] on button "Save" at bounding box center [458, 338] width 149 height 16
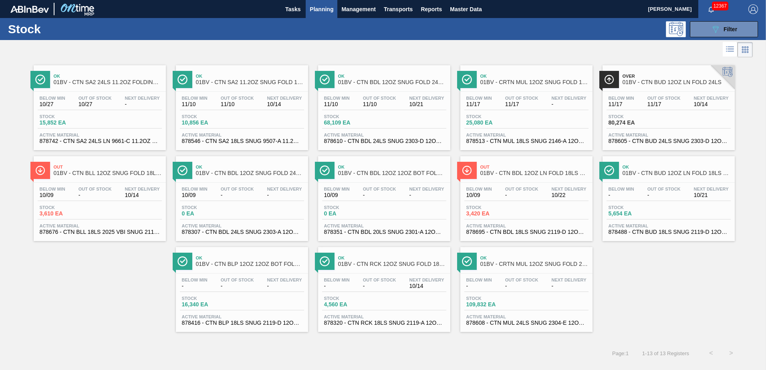
click at [663, 172] on span "01BV - CTN BUD 12OZ LN FOLD 18LS 2119-A" at bounding box center [677, 173] width 108 height 6
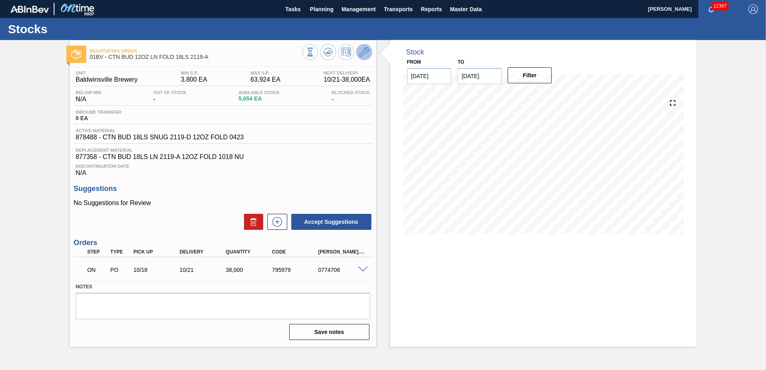
click at [364, 54] on icon at bounding box center [364, 52] width 10 height 10
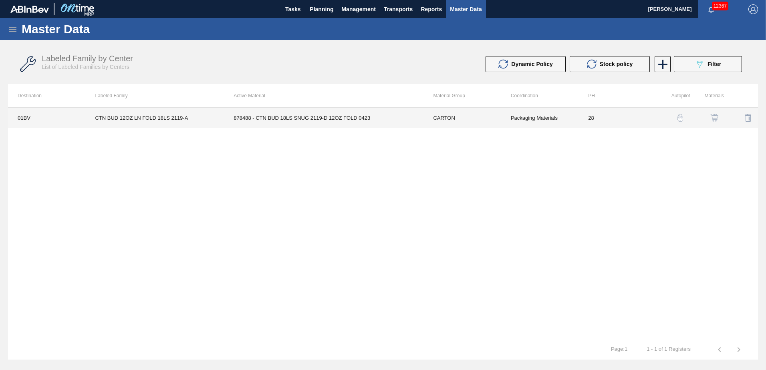
click at [278, 117] on td "878488 - CTN BUD 18LS SNUG 2119-D 12OZ FOLD 0423" at bounding box center [324, 118] width 200 height 20
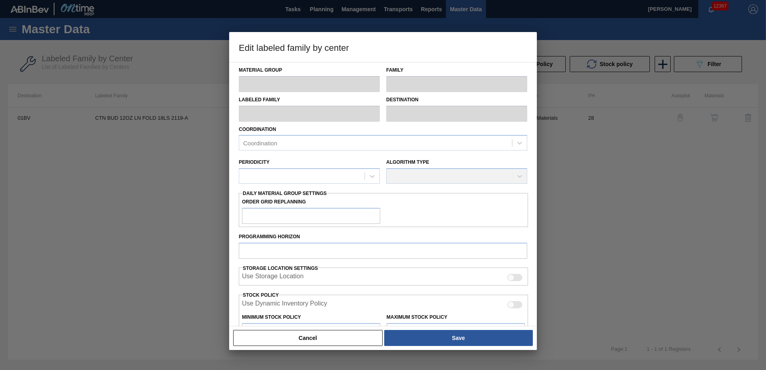
type input "CARTON"
type input "Folding Carton"
type input "CTN BUD 12OZ LN FOLD 18LS 2119-A"
type input "01BV - [GEOGRAPHIC_DATA] Brewery"
type input "28"
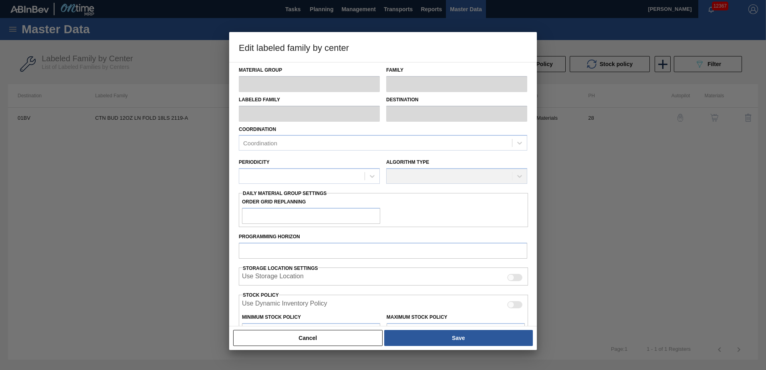
type input "3,800"
type input "63,924"
type input "6"
type input "7,407"
checkbox input "true"
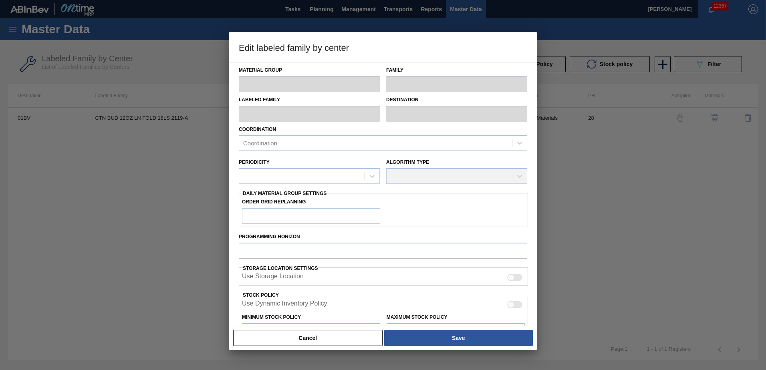
checkbox input "true"
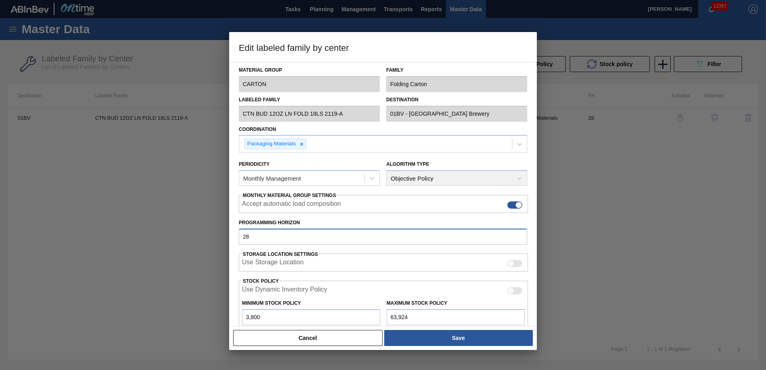
drag, startPoint x: 254, startPoint y: 236, endPoint x: 36, endPoint y: 235, distance: 218.0
click at [36, 235] on div "Edit labeled family by center Material Group CARTON Family Folding Carton Label…" at bounding box center [383, 185] width 766 height 370
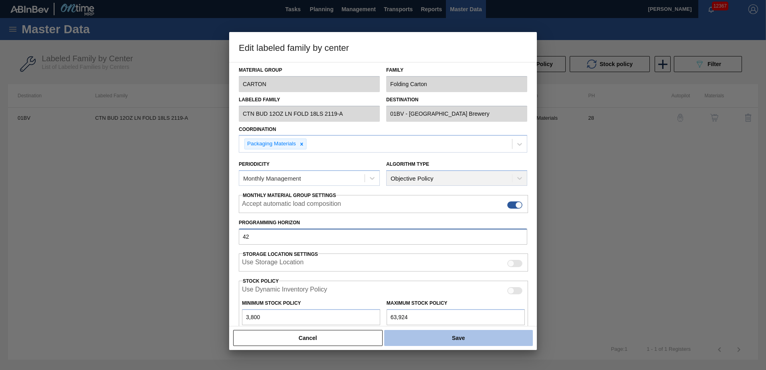
type input "42"
click at [468, 342] on button "Save" at bounding box center [458, 338] width 149 height 16
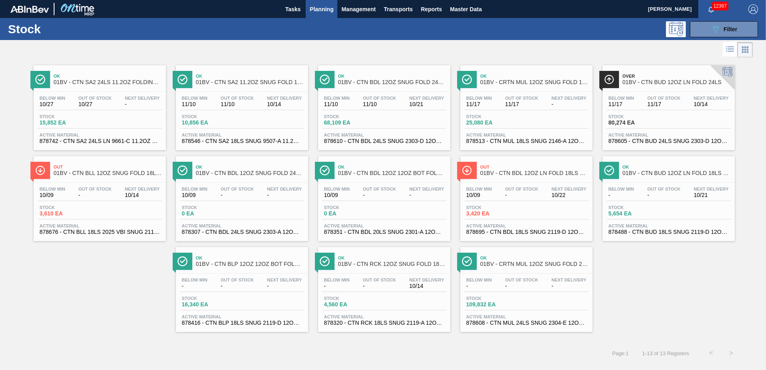
click at [234, 265] on span "01BV - CTN BLP 12OZ 12OZ BOT FOLD 18LS 2119-A" at bounding box center [250, 264] width 108 height 6
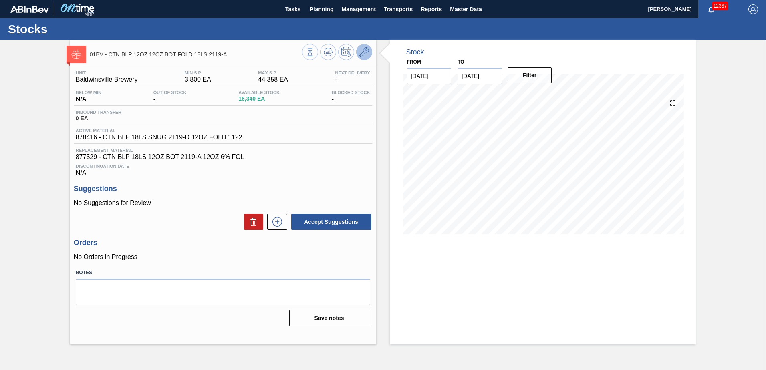
click at [365, 49] on icon at bounding box center [364, 52] width 10 height 10
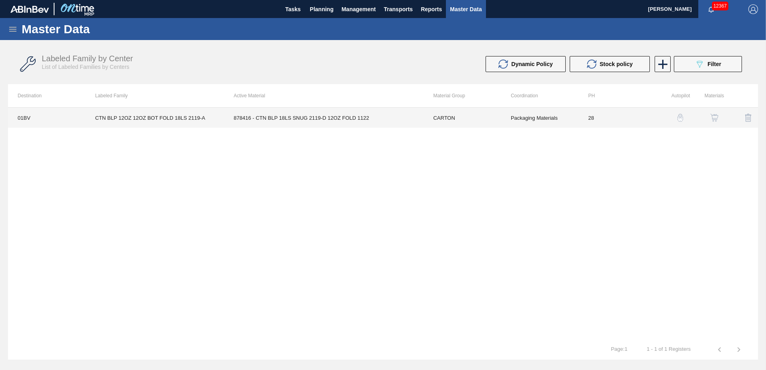
click at [263, 117] on td "878416 - CTN BLP 18LS SNUG 2119-D 12OZ FOLD 1122" at bounding box center [324, 118] width 200 height 20
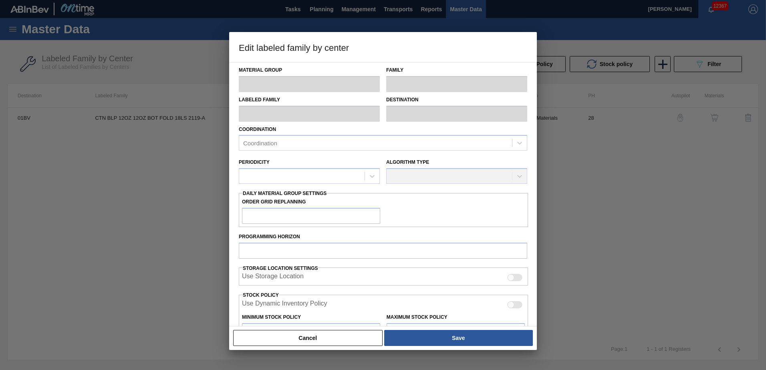
type input "CARTON"
type input "Folding Carton"
type input "CTN BLP 12OZ 12OZ BOT FOLD 18LS 2119-A"
type input "01BV - [GEOGRAPHIC_DATA] Brewery"
type input "28"
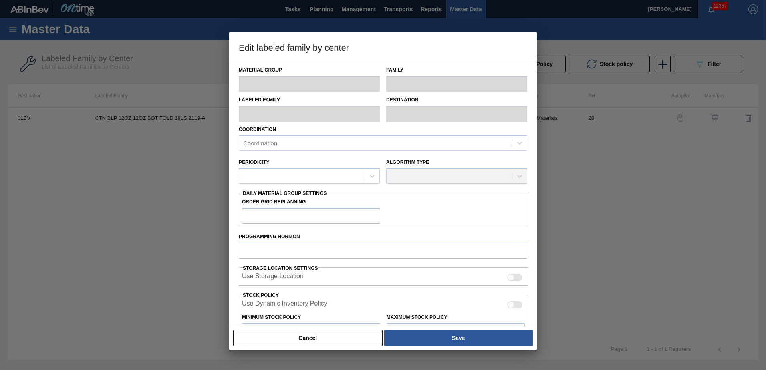
type input "3,800"
type input "44,358"
type input "0"
type input "3,800"
checkbox input "true"
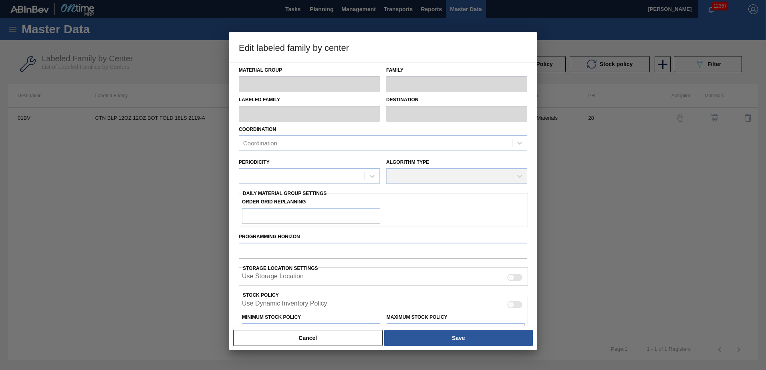
checkbox input "true"
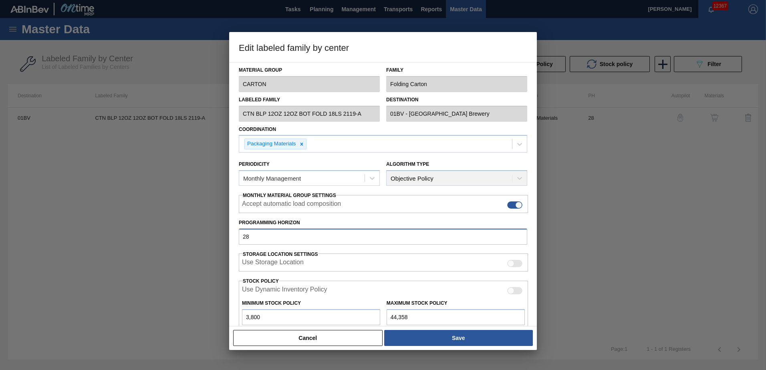
drag, startPoint x: 258, startPoint y: 237, endPoint x: 0, endPoint y: 240, distance: 257.7
click at [0, 0] on html "Tasks Planning Management Transports Reports Master Data [PERSON_NAME] 12367 Ma…" at bounding box center [383, 0] width 766 height 0
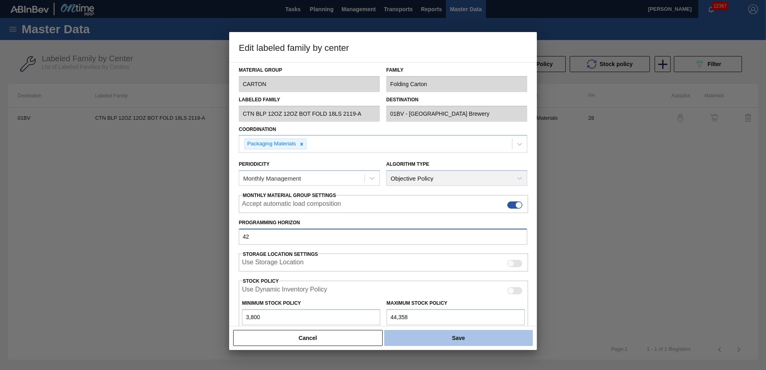
type input "42"
click at [454, 337] on button "Save" at bounding box center [458, 338] width 149 height 16
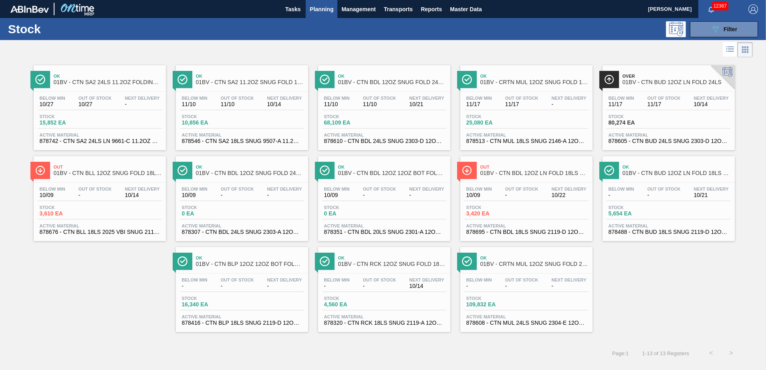
click at [373, 262] on span "01BV - CTN RCK 12OZ SNUG FOLD 18LS 2119-A" at bounding box center [392, 264] width 108 height 6
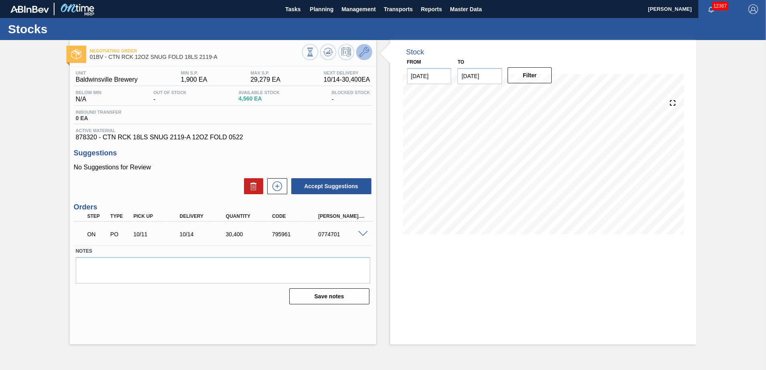
click at [364, 54] on icon at bounding box center [364, 52] width 10 height 10
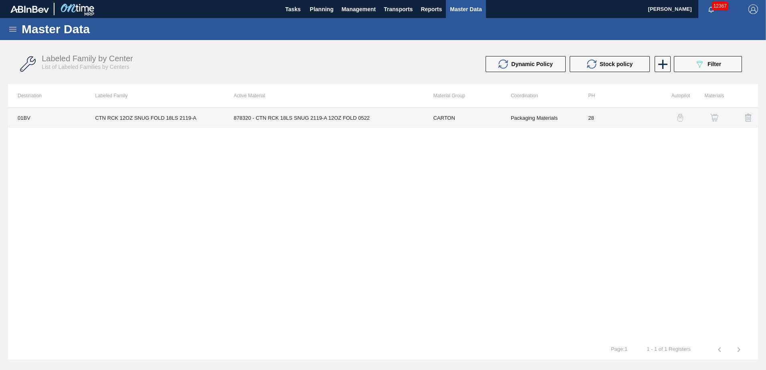
click at [314, 118] on td "878320 - CTN RCK 18LS SNUG 2119-A 12OZ FOLD 0522" at bounding box center [324, 118] width 200 height 20
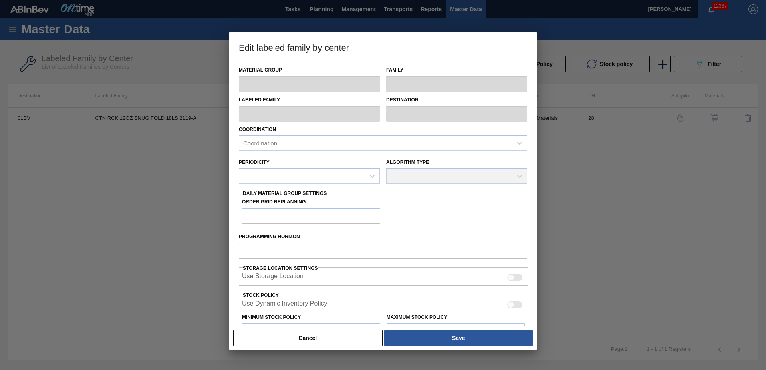
type input "CARTON"
type input "Folding Carton"
type input "CTN RCK 12OZ SNUG FOLD 18LS 2119-A"
type input "01BV - [GEOGRAPHIC_DATA] Brewery"
type input "28"
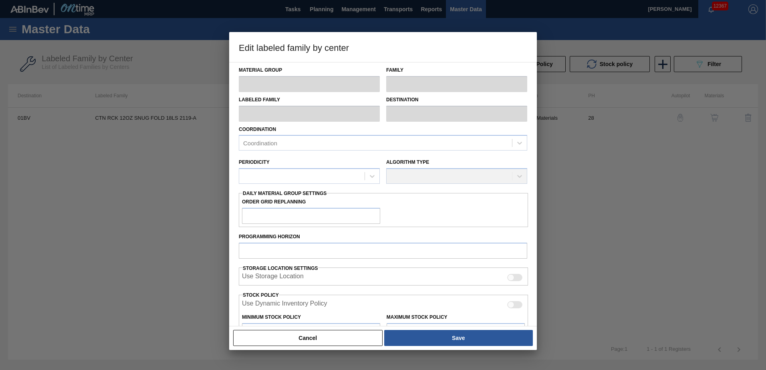
type input "1,900"
type input "29,279"
type input "10"
type input "4,638"
checkbox input "true"
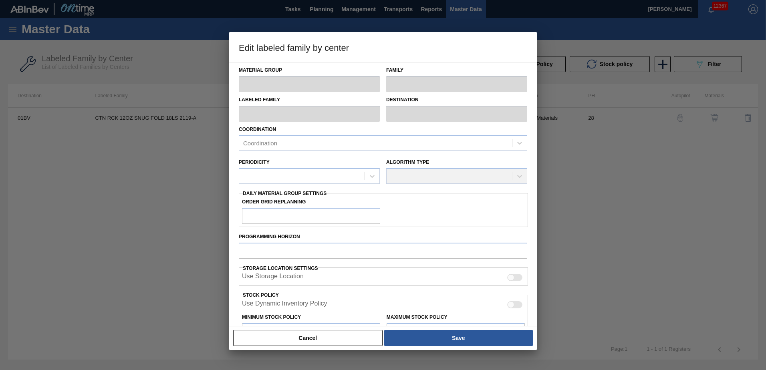
checkbox input "true"
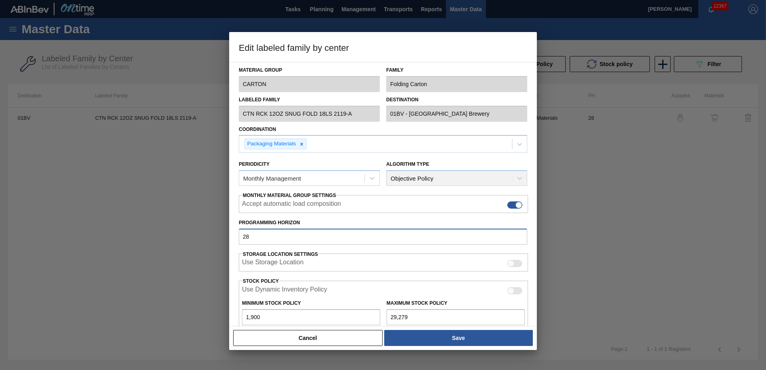
drag, startPoint x: 254, startPoint y: 236, endPoint x: 83, endPoint y: 225, distance: 171.4
click at [83, 225] on div "Edit labeled family by center Material Group CARTON Family Folding Carton Label…" at bounding box center [383, 185] width 766 height 370
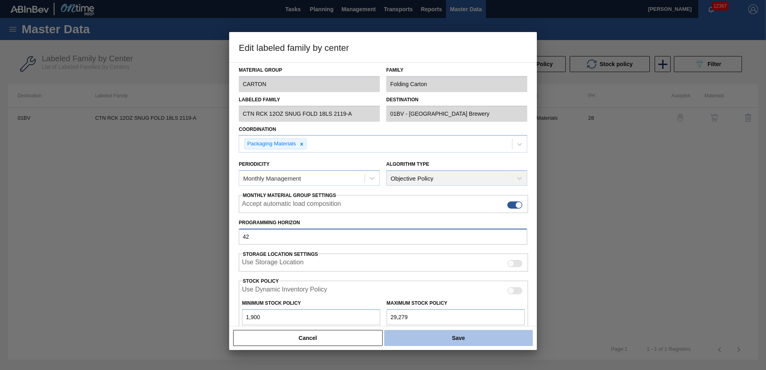
type input "42"
click at [461, 338] on button "Save" at bounding box center [458, 338] width 149 height 16
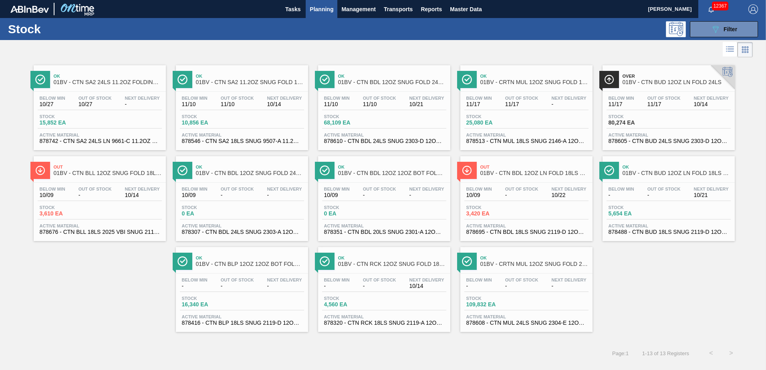
click at [513, 265] on span "01BV - CRTN MUL 12OZ SNUG FOLD 24LS FOLDING" at bounding box center [534, 264] width 108 height 6
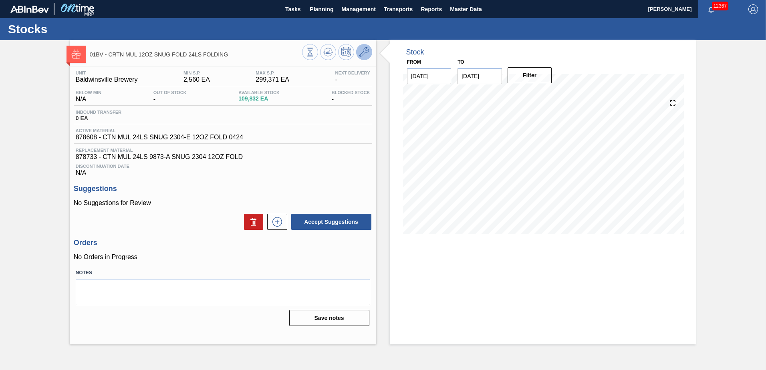
click at [363, 54] on icon at bounding box center [364, 52] width 10 height 10
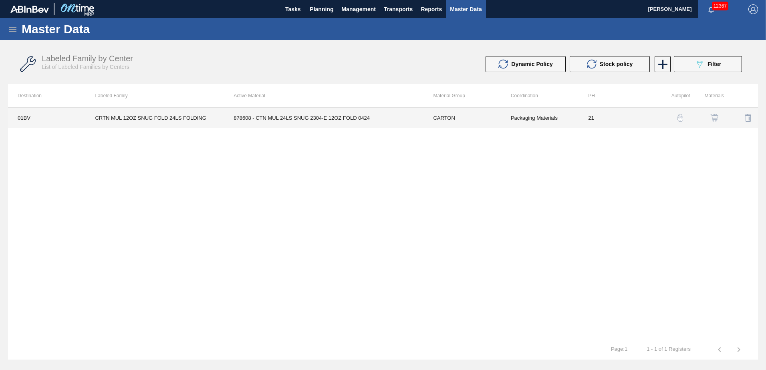
click at [272, 118] on td "878608 - CTN MUL 24LS SNUG 2304-E 12OZ FOLD 0424" at bounding box center [324, 118] width 200 height 20
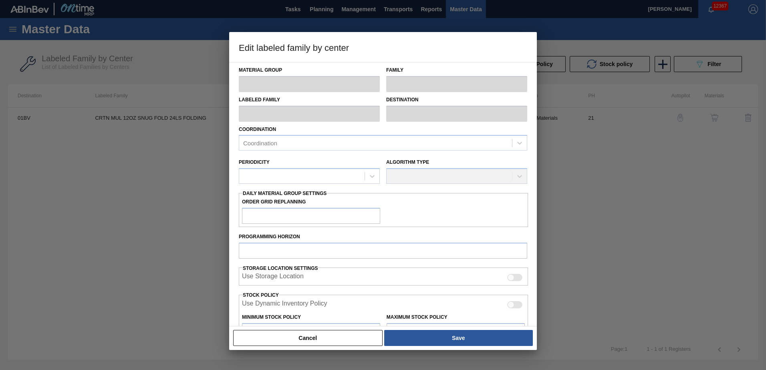
type input "CARTON"
type input "Folding Carton"
type input "CRTN MUL 12OZ SNUG FOLD 24LS FOLDING"
type input "01BV - [GEOGRAPHIC_DATA] Brewery"
type input "21"
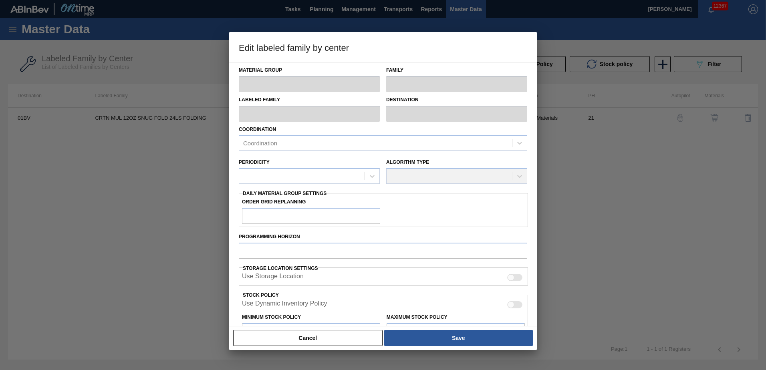
type input "2,560"
type input "299,371"
type input "4"
type input "14,432"
checkbox input "true"
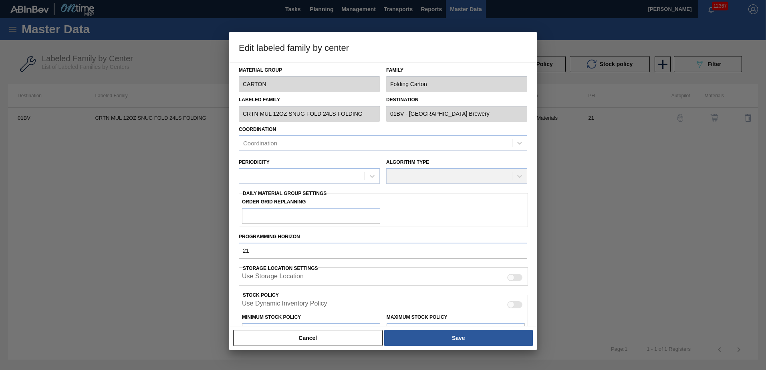
checkbox input "true"
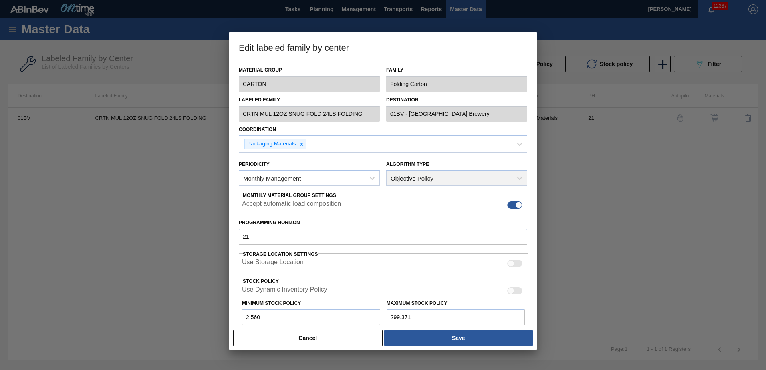
drag, startPoint x: 249, startPoint y: 239, endPoint x: 59, endPoint y: 237, distance: 190.3
click at [61, 239] on div "Edit labeled family by center Material Group CARTON Family Folding Carton Label…" at bounding box center [383, 185] width 766 height 370
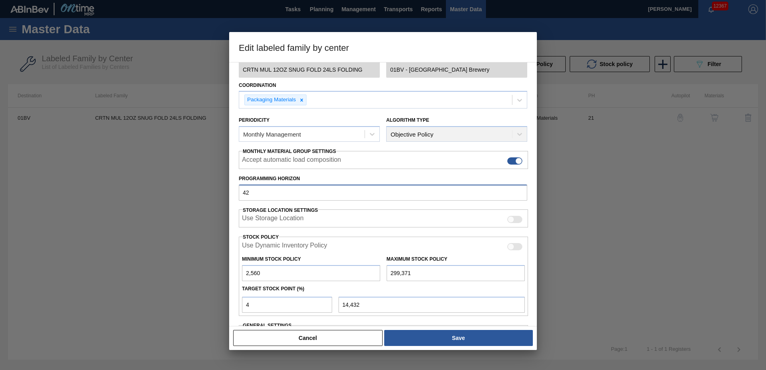
scroll to position [56, 0]
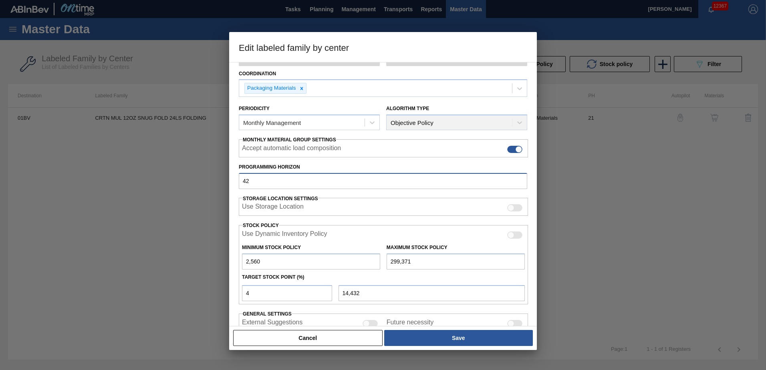
type input "42"
drag, startPoint x: 226, startPoint y: 295, endPoint x: 162, endPoint y: 292, distance: 64.2
click at [176, 295] on div "Edit labeled family by center Material Group CARTON Family Folding Carton Label…" at bounding box center [383, 185] width 766 height 370
type input "3"
type input "11,464"
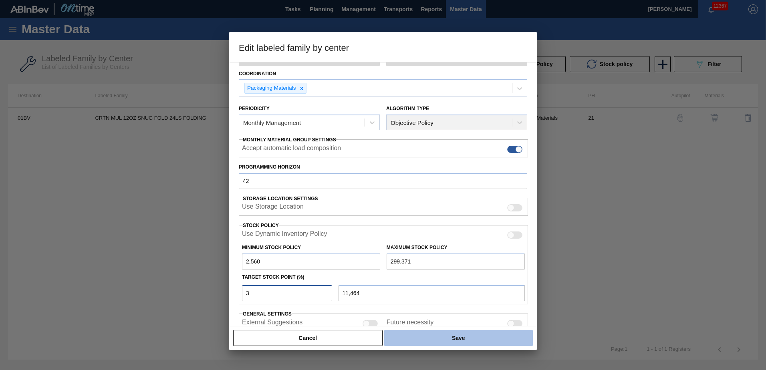
type input "3"
click at [456, 337] on button "Save" at bounding box center [458, 338] width 149 height 16
click at [452, 337] on button "Save" at bounding box center [458, 338] width 149 height 16
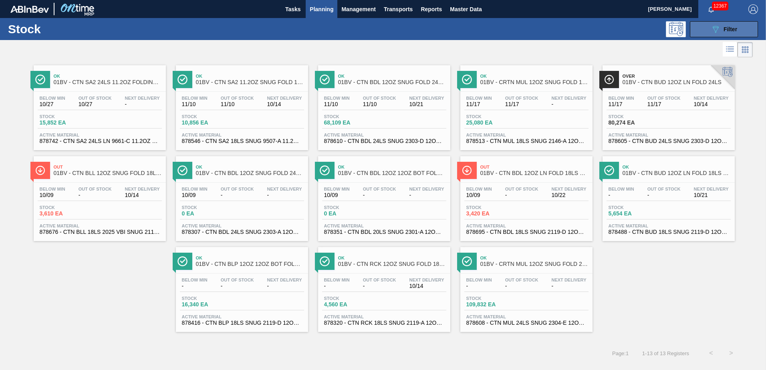
click at [724, 26] on span "Filter" at bounding box center [731, 29] width 14 height 6
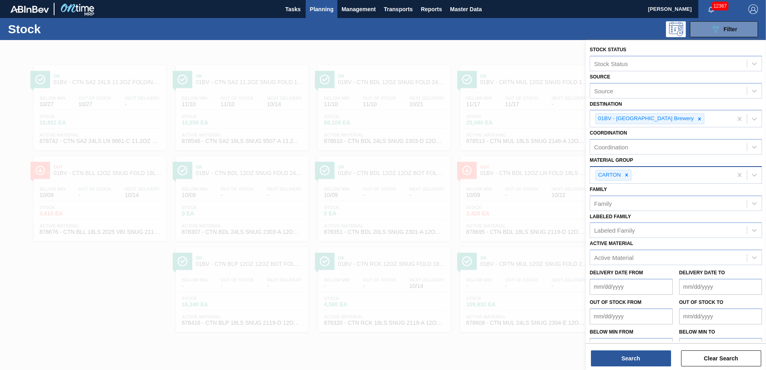
drag, startPoint x: 628, startPoint y: 176, endPoint x: 640, endPoint y: 173, distance: 13.1
click at [628, 176] on icon at bounding box center [627, 175] width 6 height 6
click at [755, 174] on icon at bounding box center [754, 174] width 5 height 3
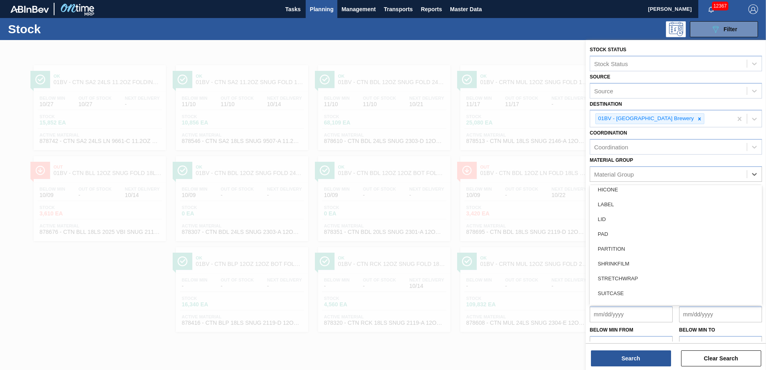
scroll to position [91, 0]
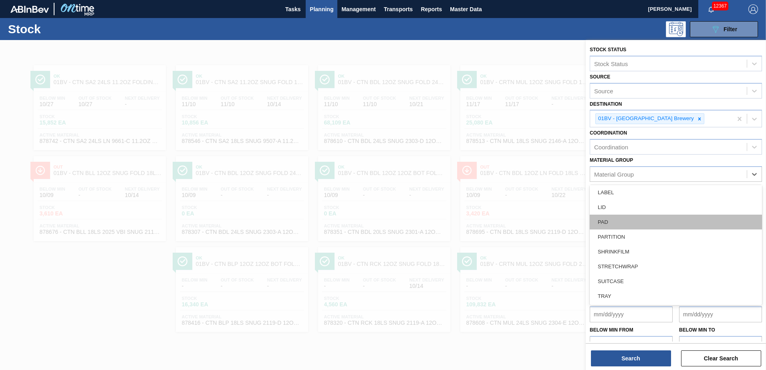
click at [606, 221] on div "PAD" at bounding box center [676, 222] width 172 height 15
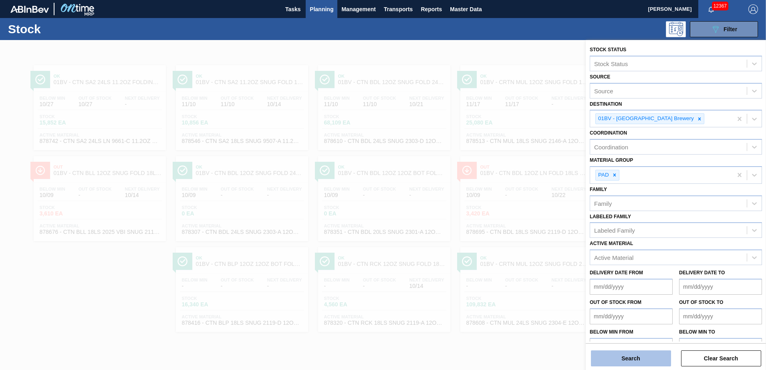
click at [616, 357] on button "Search" at bounding box center [631, 359] width 80 height 16
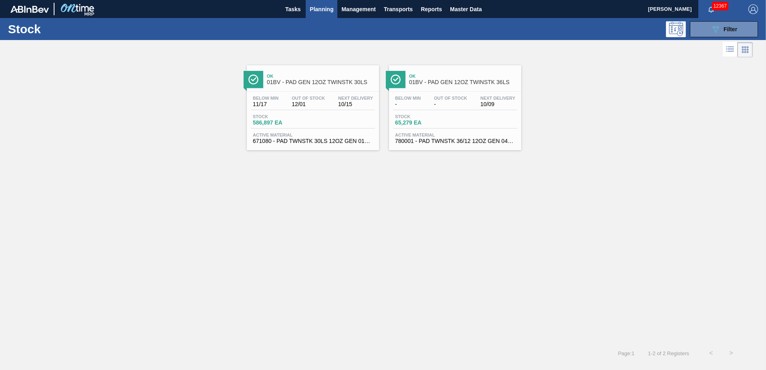
click at [301, 84] on span "01BV - PAD GEN 12OZ TWINSTK 30LS" at bounding box center [321, 82] width 108 height 6
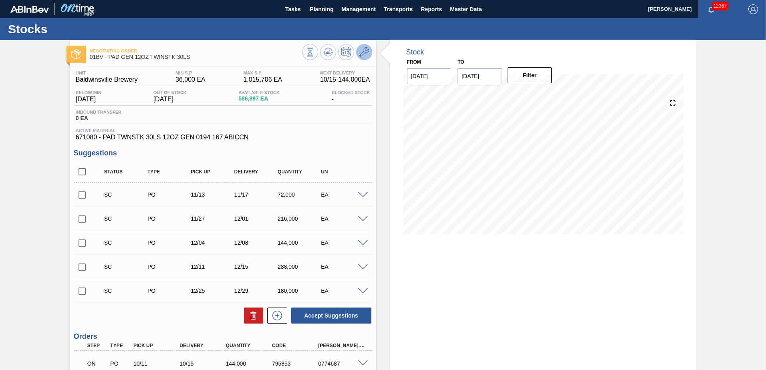
click at [364, 54] on icon at bounding box center [364, 52] width 10 height 10
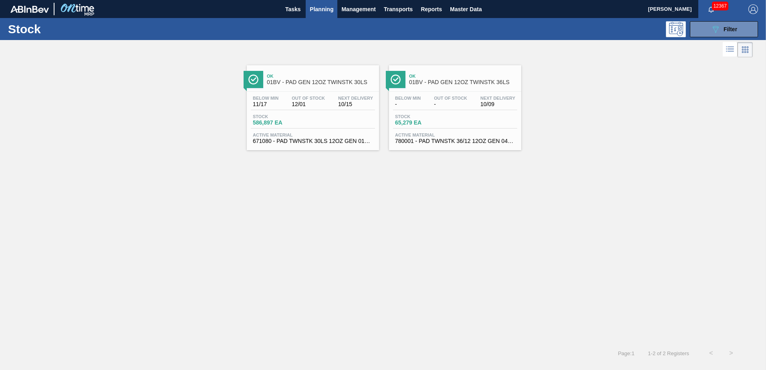
click at [443, 85] on span "01BV - PAD GEN 12OZ TWINSTK 36LS" at bounding box center [463, 82] width 108 height 6
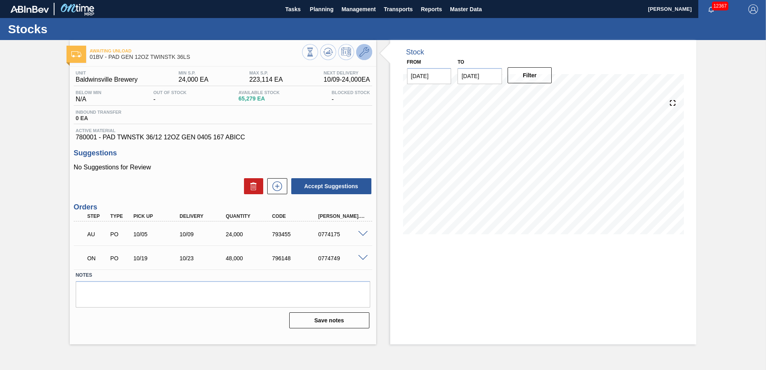
click at [365, 52] on icon at bounding box center [364, 52] width 10 height 10
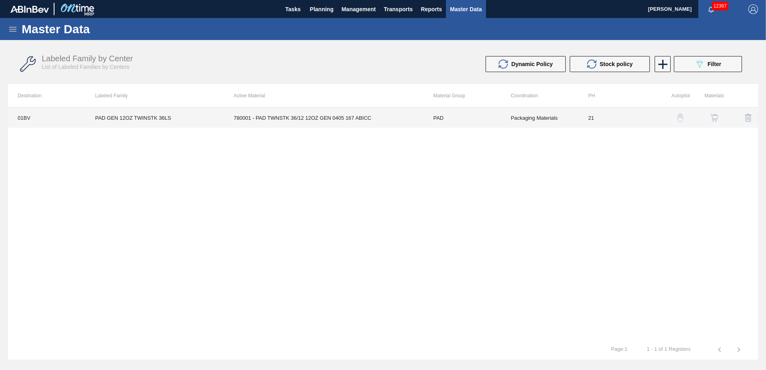
click at [279, 119] on td "780001 - PAD TWNSTK 36/12 12OZ GEN 0405 167 ABICC" at bounding box center [324, 118] width 200 height 20
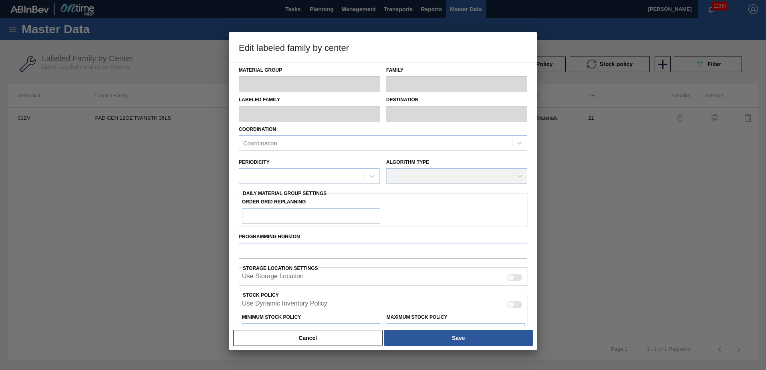
type input "PAD"
type input "Pads"
type input "PAD GEN 12OZ TWINSTK 36LS"
type input "01BV - [GEOGRAPHIC_DATA] Brewery"
type input "21"
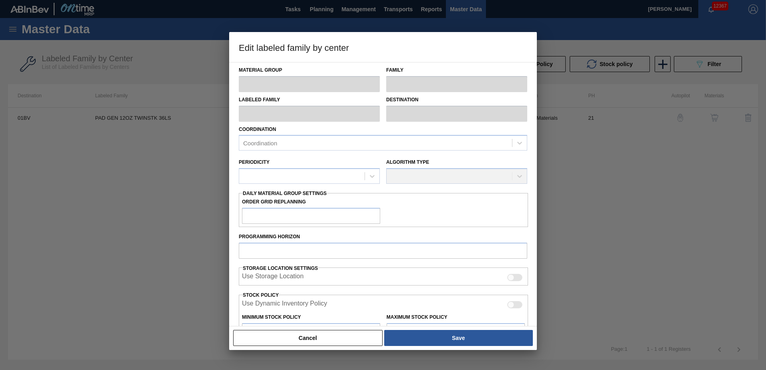
type input "24,000"
type input "223,114"
type input "8"
type input "39,929"
checkbox input "true"
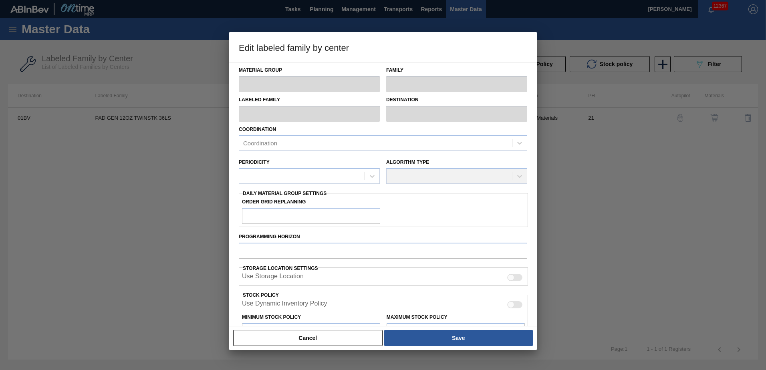
checkbox input "true"
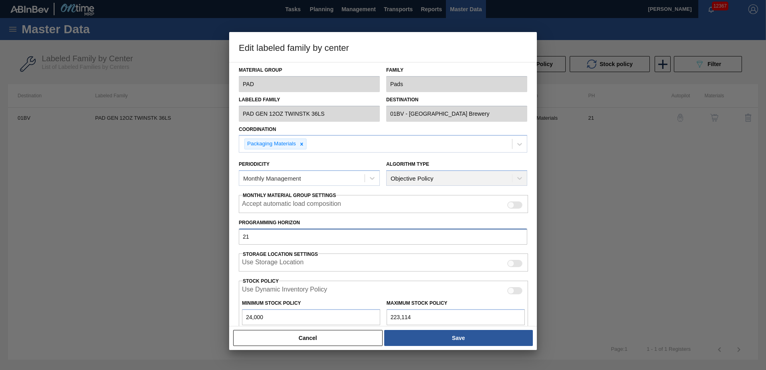
drag, startPoint x: 255, startPoint y: 236, endPoint x: 84, endPoint y: 238, distance: 171.5
click at [84, 238] on div "Edit labeled family by center Material Group PAD Family Pads Labeled Family PAD…" at bounding box center [383, 185] width 766 height 370
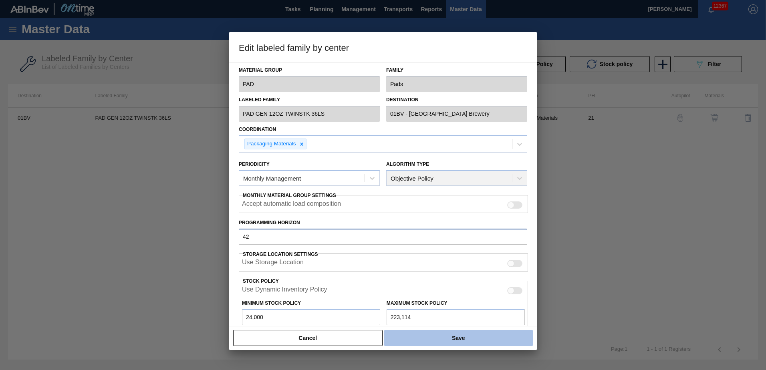
type input "42"
click at [453, 338] on button "Save" at bounding box center [458, 338] width 149 height 16
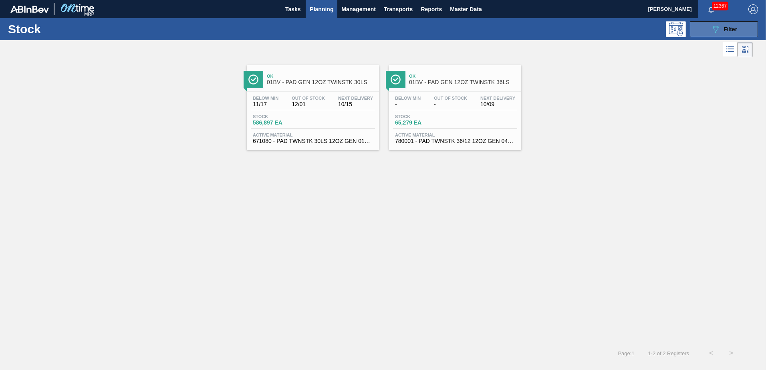
click at [724, 27] on span "Filter" at bounding box center [731, 29] width 14 height 6
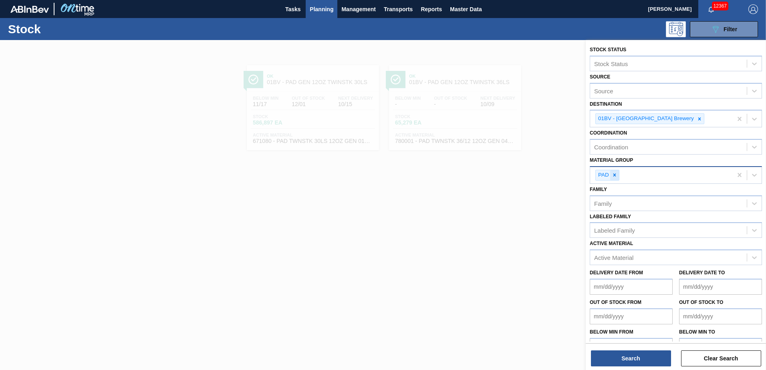
click at [615, 174] on icon at bounding box center [615, 175] width 6 height 6
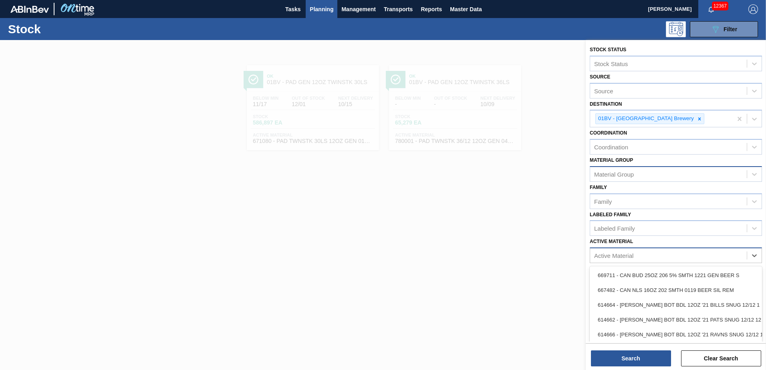
click at [626, 254] on div "Active Material" at bounding box center [613, 255] width 39 height 7
type Material "878608"
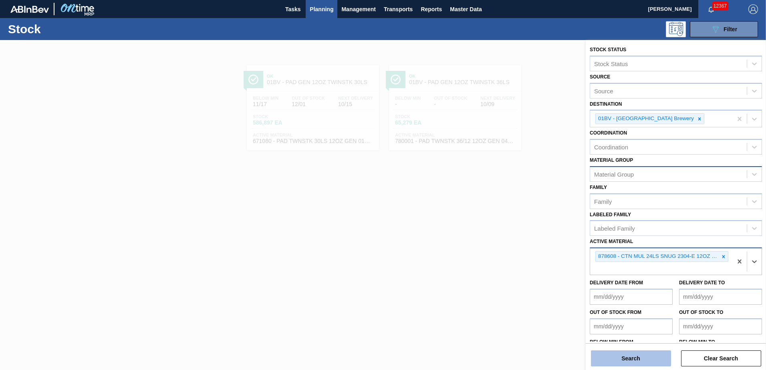
click at [629, 359] on button "Search" at bounding box center [631, 359] width 80 height 16
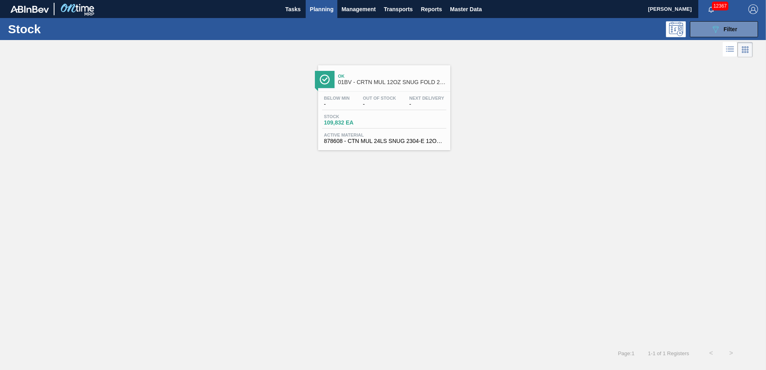
click at [385, 80] on span "01BV - CRTN MUL 12OZ SNUG FOLD 24LS FOLDING" at bounding box center [392, 82] width 108 height 6
click at [715, 30] on icon "089F7B8B-B2A5-4AFE-B5C0-19BA573D28AC" at bounding box center [716, 29] width 10 height 10
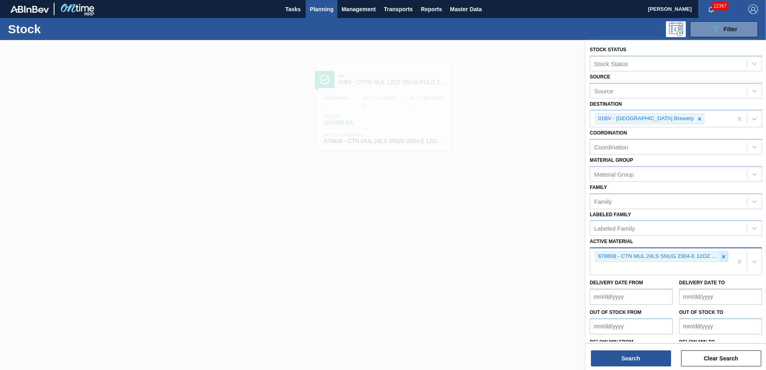
click at [725, 256] on div at bounding box center [723, 257] width 9 height 10
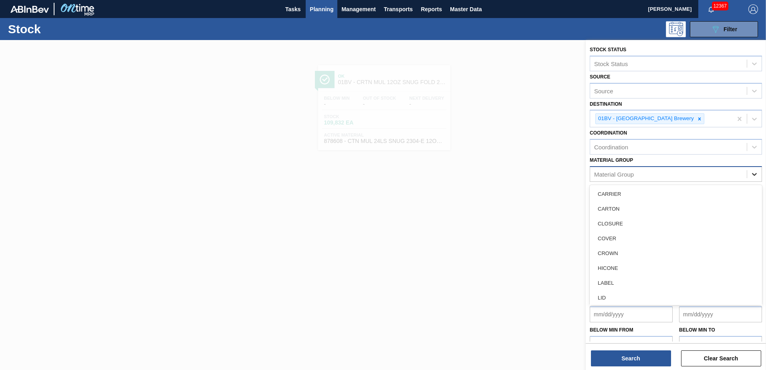
click at [754, 174] on icon at bounding box center [755, 174] width 8 height 8
drag, startPoint x: 759, startPoint y: 198, endPoint x: 761, endPoint y: 217, distance: 19.4
click at [761, 217] on div "Stock Status Stock Status Source Source Destination 01BV - [GEOGRAPHIC_DATA] Br…" at bounding box center [676, 198] width 180 height 316
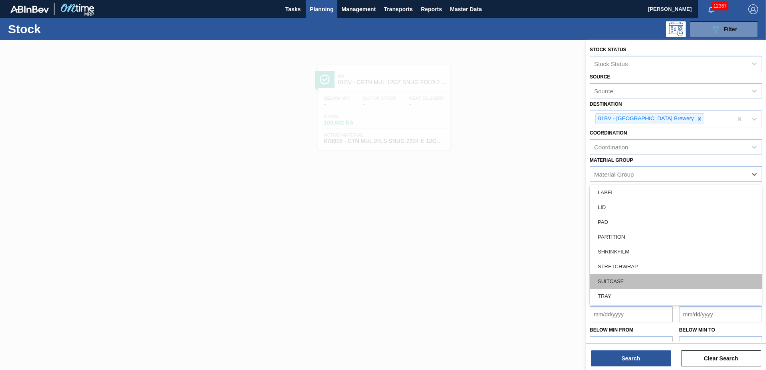
click at [624, 278] on div "SUITCASE" at bounding box center [676, 281] width 172 height 15
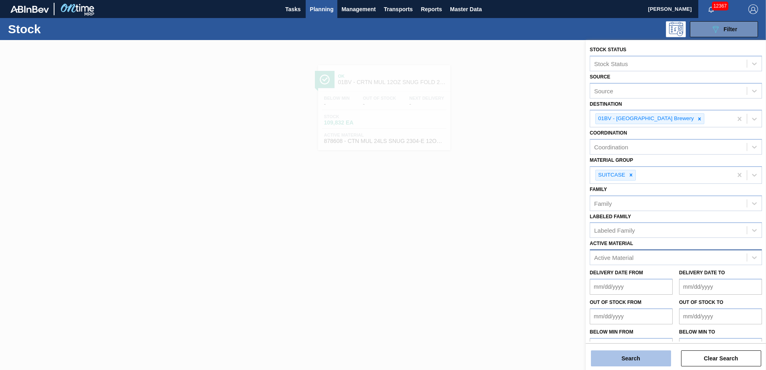
click at [608, 356] on button "Search" at bounding box center [631, 359] width 80 height 16
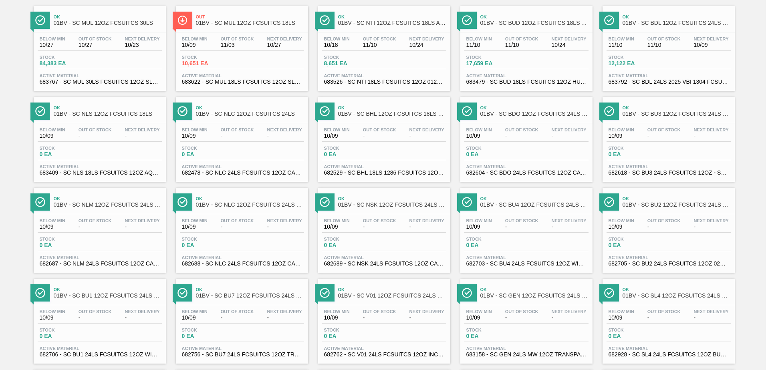
scroll to position [0, 0]
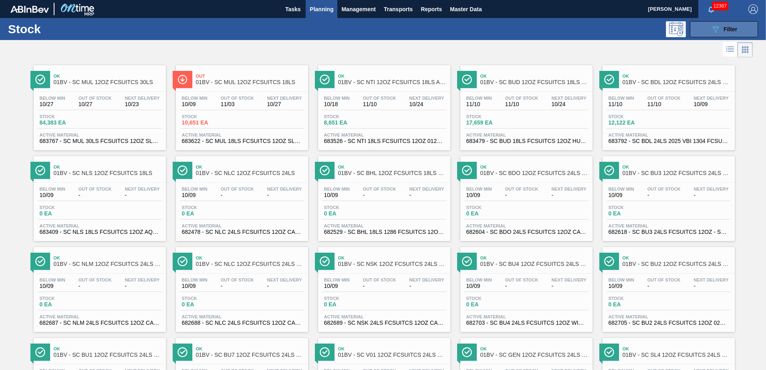
click at [721, 28] on div "089F7B8B-B2A5-4AFE-B5C0-19BA573D28AC Filter" at bounding box center [724, 29] width 26 height 10
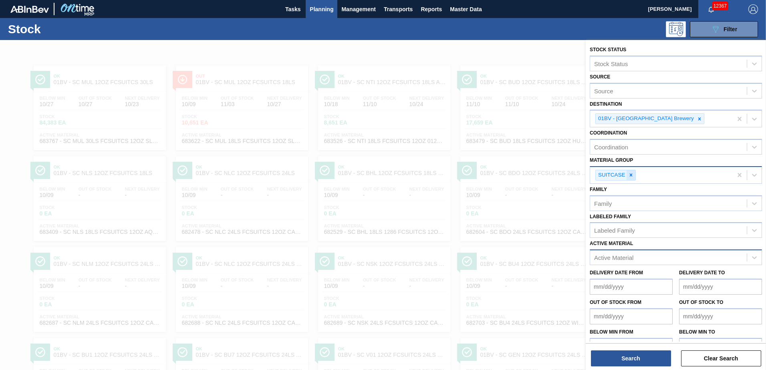
click at [630, 175] on icon at bounding box center [631, 175] width 3 height 3
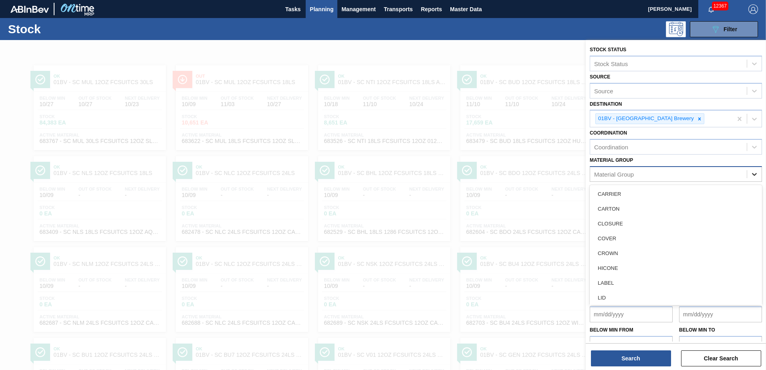
click at [751, 172] on icon at bounding box center [755, 174] width 8 height 8
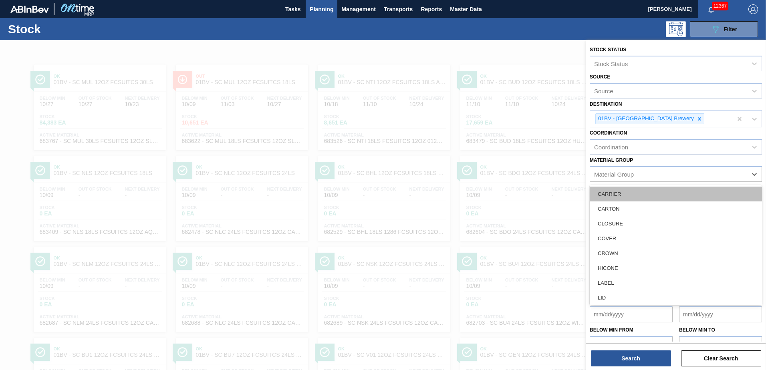
click at [615, 191] on div "CARRIER" at bounding box center [676, 194] width 172 height 15
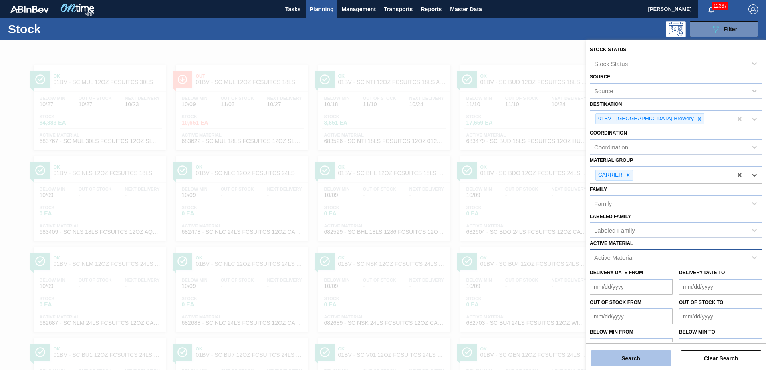
click at [628, 357] on button "Search" at bounding box center [631, 359] width 80 height 16
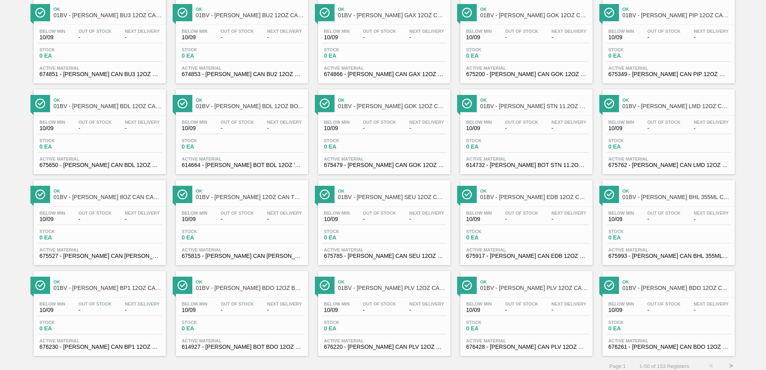
scroll to position [618, 0]
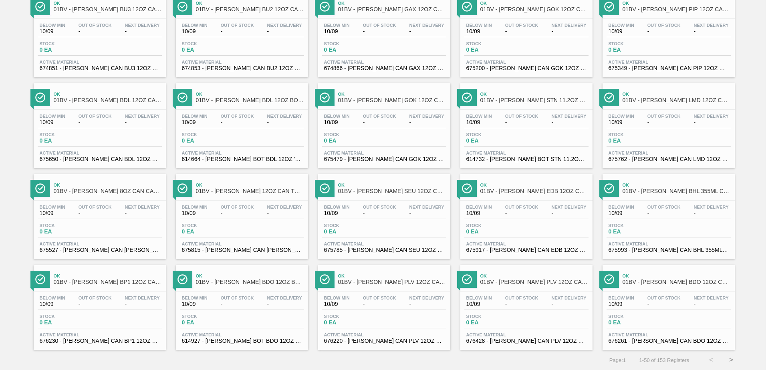
click at [731, 359] on button ">" at bounding box center [731, 360] width 20 height 20
click at [728, 360] on button ">" at bounding box center [731, 360] width 20 height 20
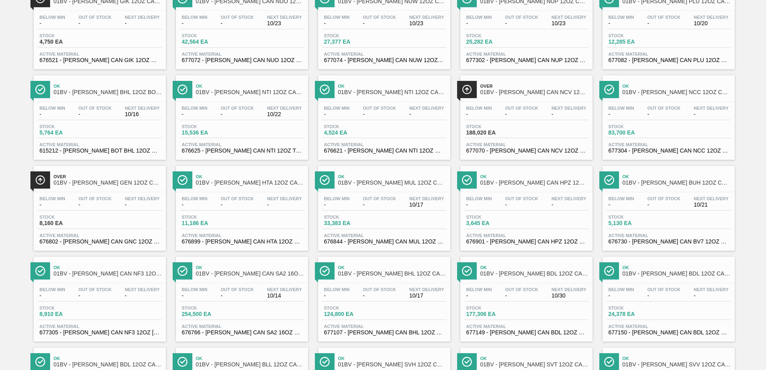
scroll to position [459, 0]
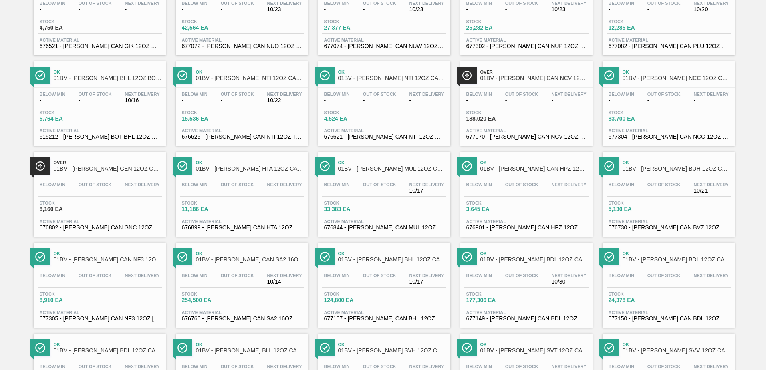
click at [500, 76] on span "01BV - [PERSON_NAME] CAN NCV 12OZ CRAN VP CAN PK 8/12 SL" at bounding box center [534, 78] width 108 height 6
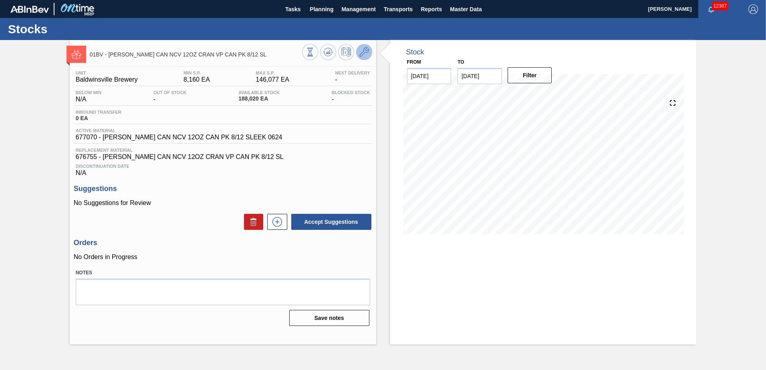
click at [364, 53] on icon at bounding box center [364, 52] width 10 height 10
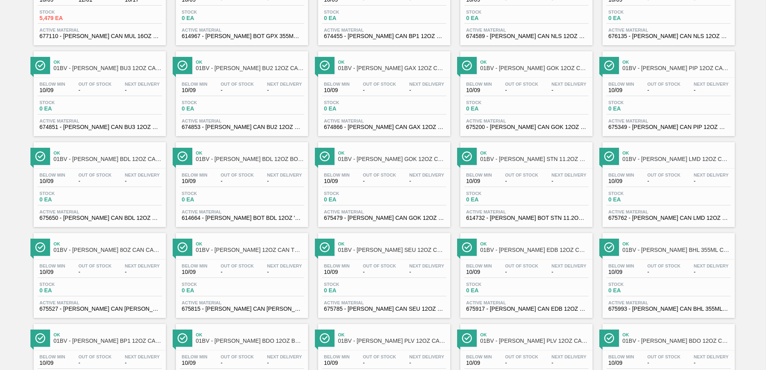
scroll to position [618, 0]
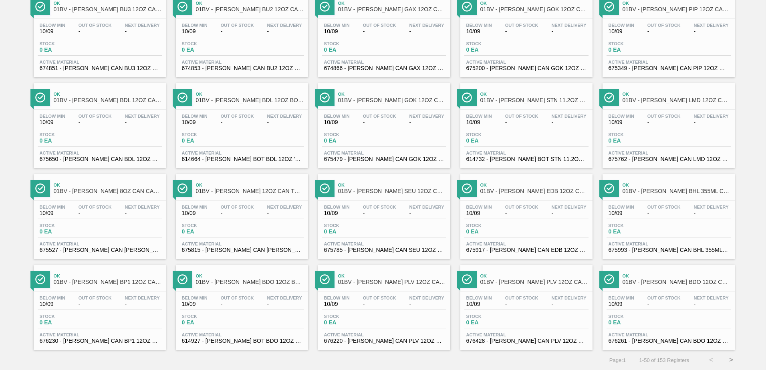
click at [733, 361] on button ">" at bounding box center [731, 360] width 20 height 20
click at [730, 359] on button ">" at bounding box center [731, 360] width 20 height 20
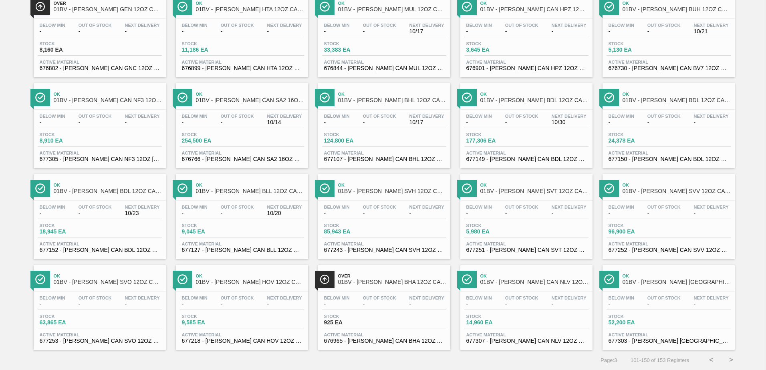
click at [731, 360] on button ">" at bounding box center [731, 360] width 20 height 20
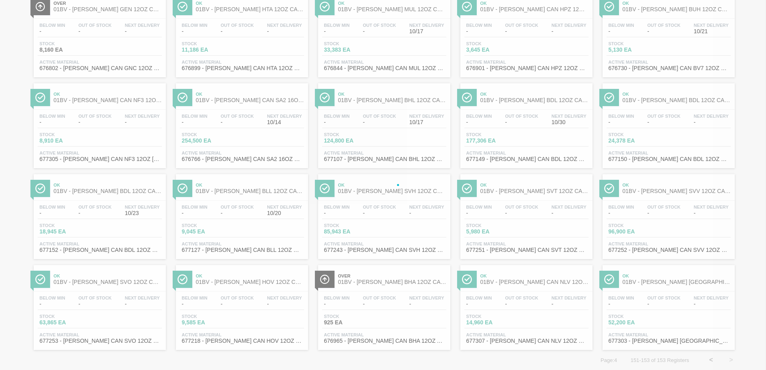
scroll to position [0, 0]
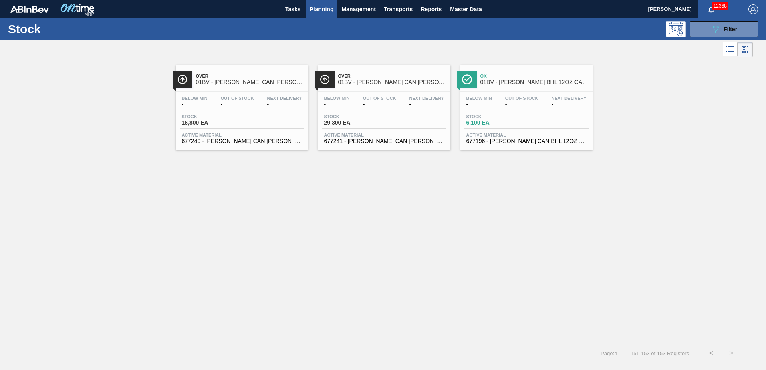
click at [712, 352] on button "<" at bounding box center [711, 353] width 20 height 20
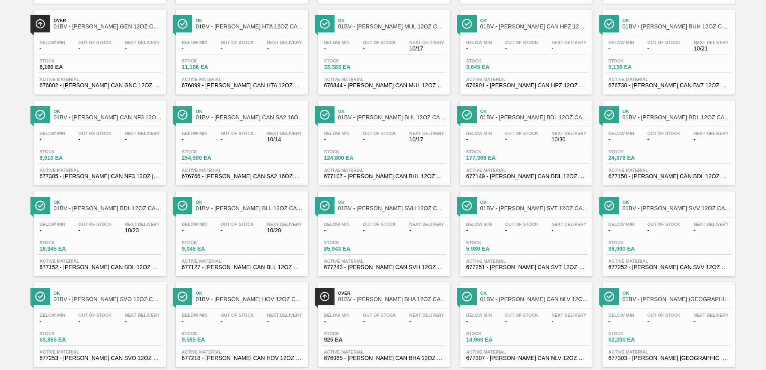
scroll to position [618, 0]
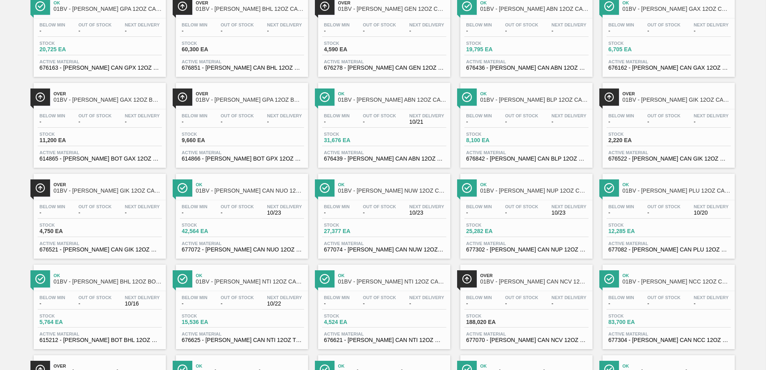
scroll to position [0, 0]
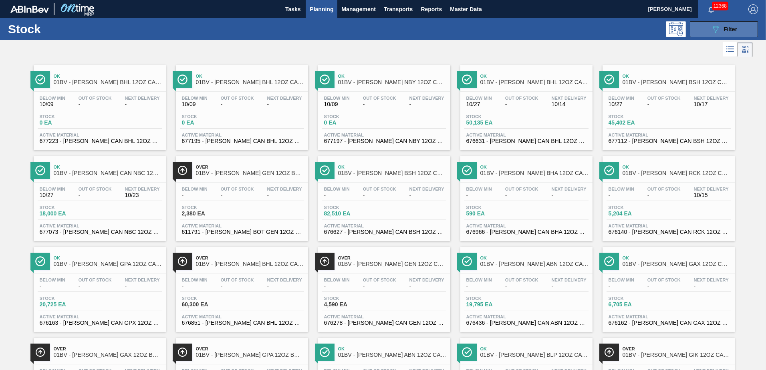
click at [727, 28] on span "Filter" at bounding box center [731, 29] width 14 height 6
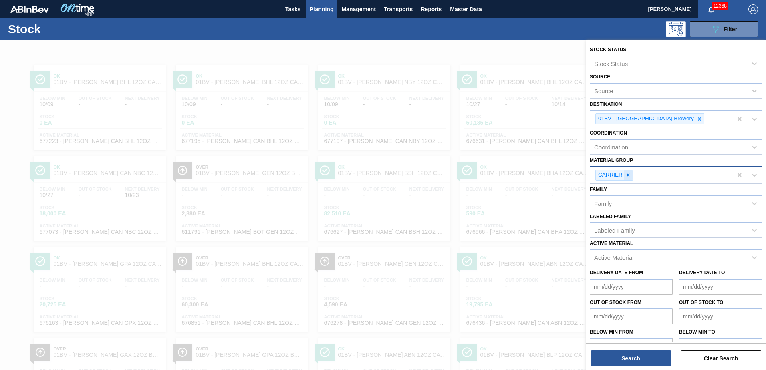
click at [630, 177] on icon at bounding box center [629, 175] width 6 height 6
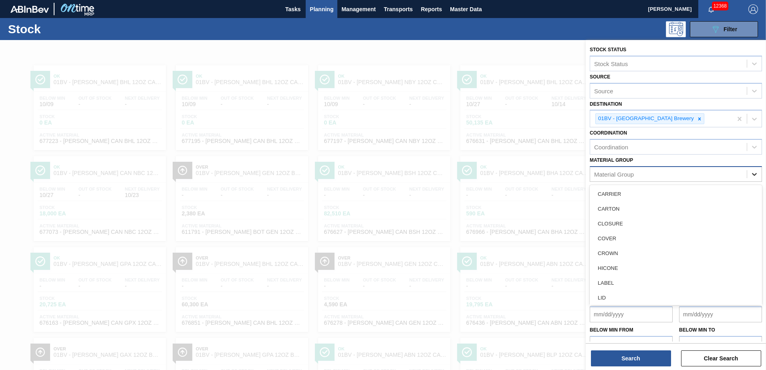
click at [755, 175] on icon at bounding box center [754, 174] width 5 height 3
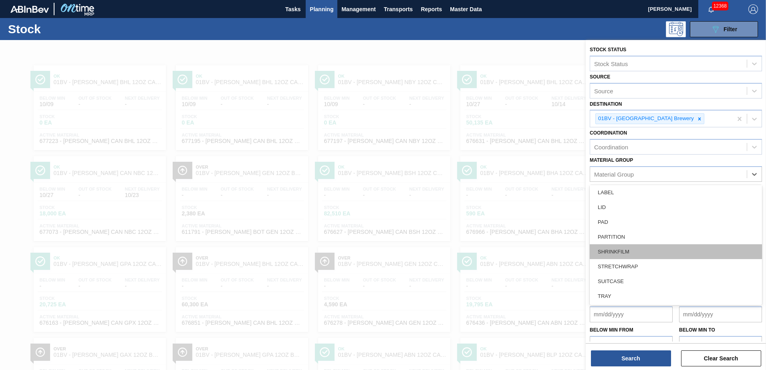
click at [637, 252] on div "SHRINKFILM" at bounding box center [676, 251] width 172 height 15
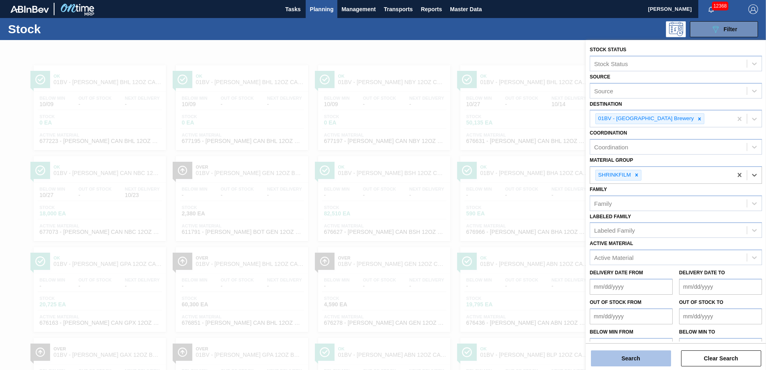
click at [618, 354] on button "Search" at bounding box center [631, 359] width 80 height 16
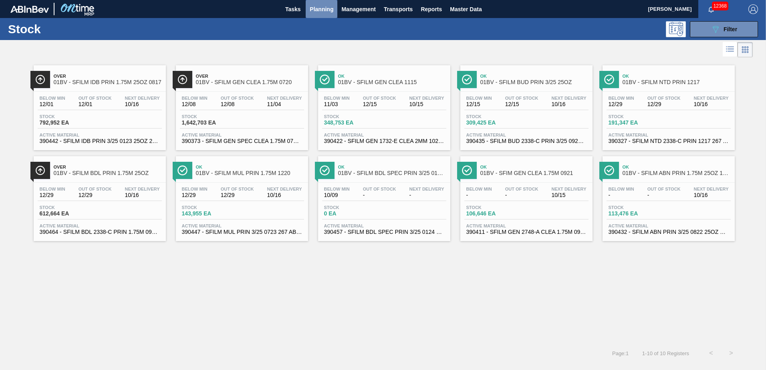
click at [322, 7] on span "Planning" at bounding box center [322, 9] width 24 height 10
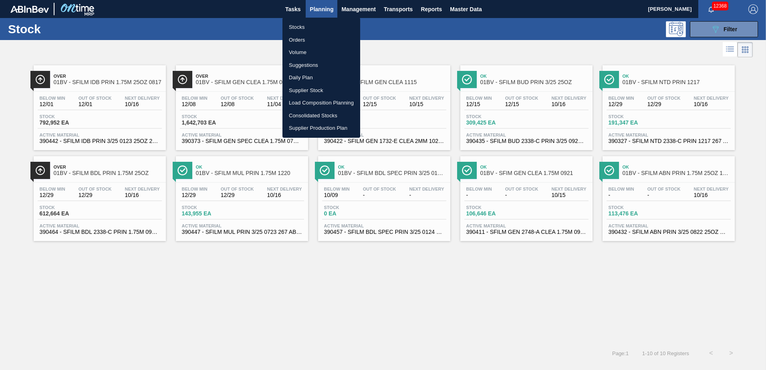
click at [311, 62] on li "Suggestions" at bounding box center [322, 65] width 78 height 13
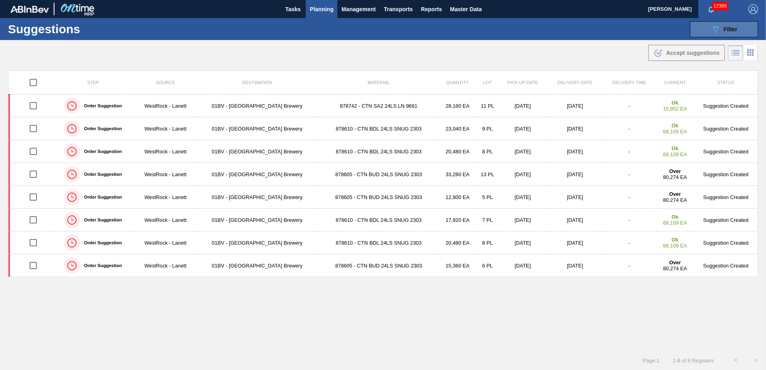
click at [715, 27] on icon "089F7B8B-B2A5-4AFE-B5C0-19BA573D28AC" at bounding box center [716, 29] width 10 height 10
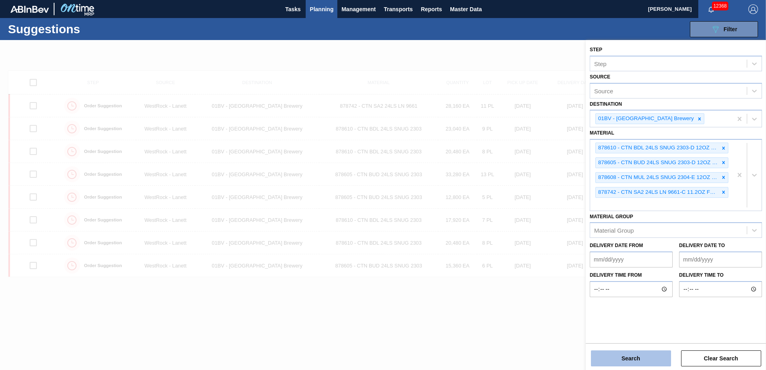
click at [626, 357] on button "Search" at bounding box center [631, 359] width 80 height 16
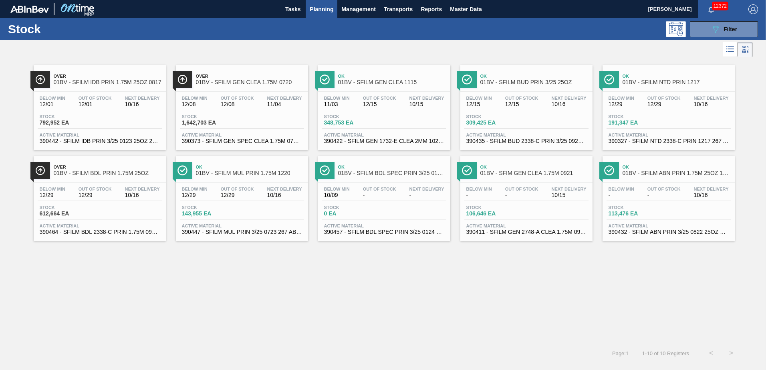
click at [100, 83] on span "01BV - SFILM IDB PRIN 1.75M 25OZ 0817" at bounding box center [108, 82] width 108 height 6
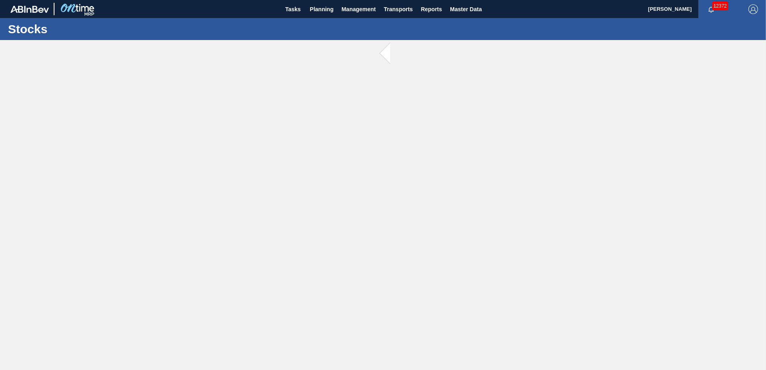
click at [352, 118] on main "Tasks Planning Management Transports Reports Master Data [PERSON_NAME] 12372 Ma…" at bounding box center [383, 185] width 766 height 370
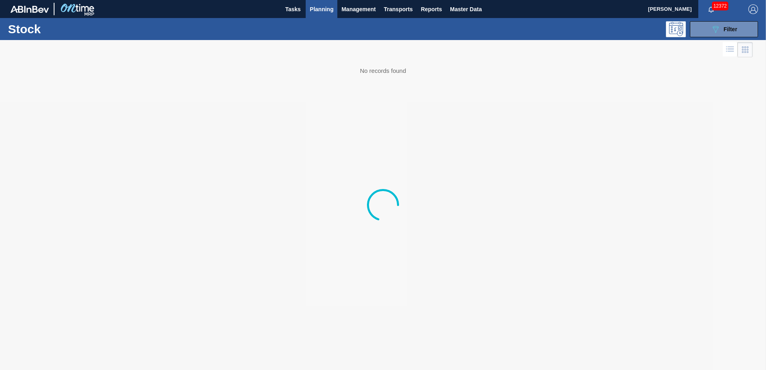
click at [753, 10] on img "button" at bounding box center [754, 9] width 10 height 10
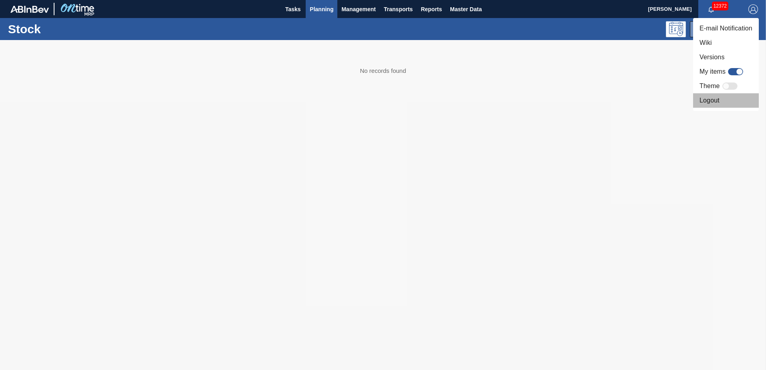
click at [715, 101] on li "Logout" at bounding box center [726, 100] width 66 height 14
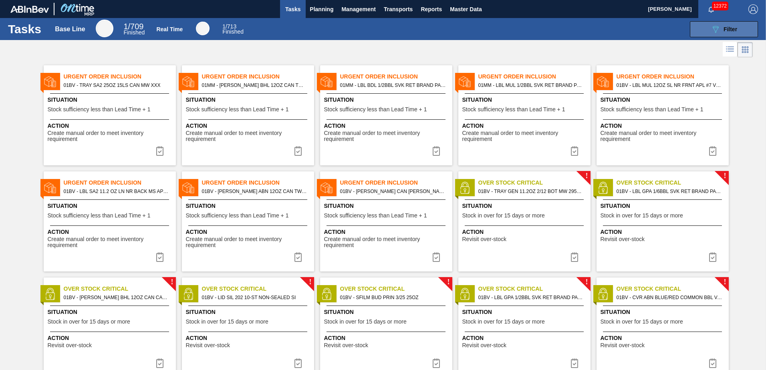
click at [717, 27] on icon "089F7B8B-B2A5-4AFE-B5C0-19BA573D28AC" at bounding box center [716, 29] width 10 height 10
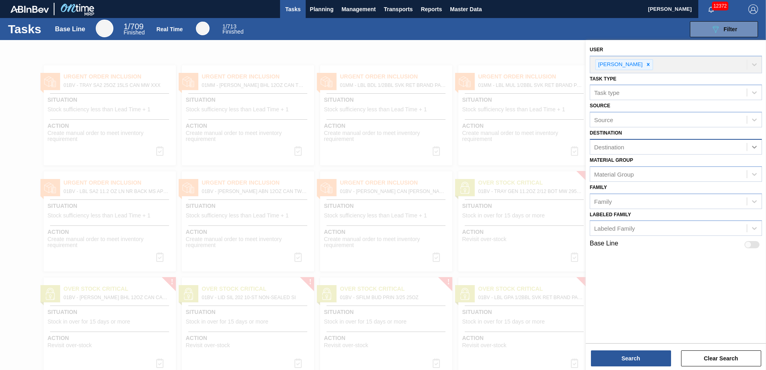
click at [755, 150] on icon at bounding box center [755, 147] width 8 height 8
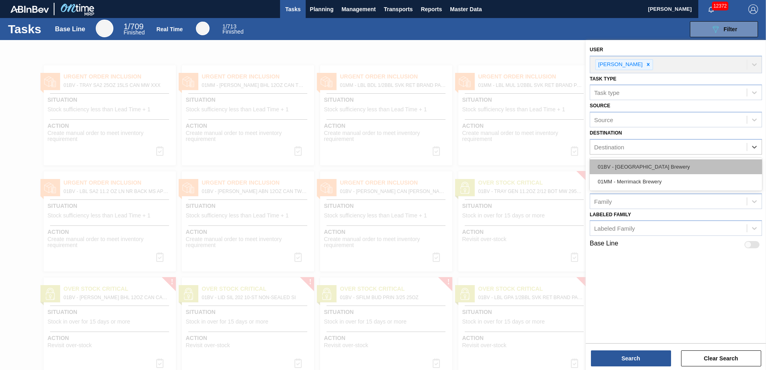
click at [664, 164] on div "01BV - [GEOGRAPHIC_DATA] Brewery" at bounding box center [676, 166] width 172 height 15
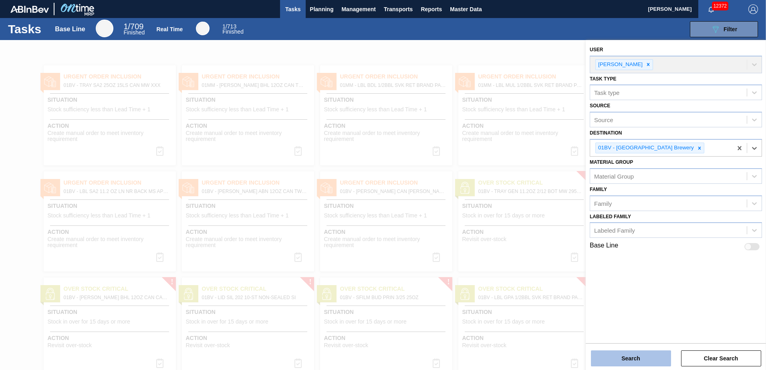
click at [616, 359] on button "Search" at bounding box center [631, 359] width 80 height 16
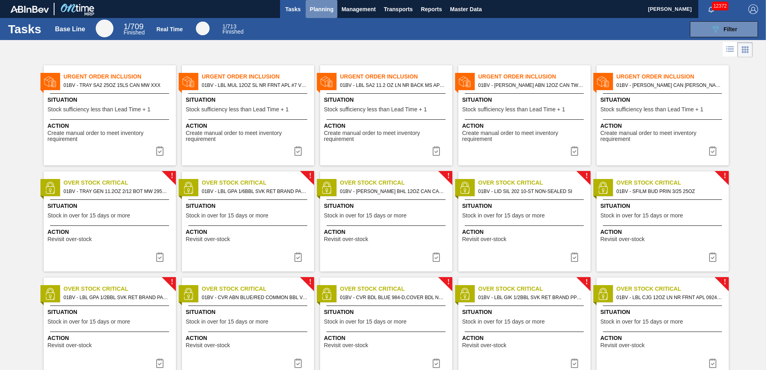
click at [320, 10] on span "Planning" at bounding box center [322, 9] width 24 height 10
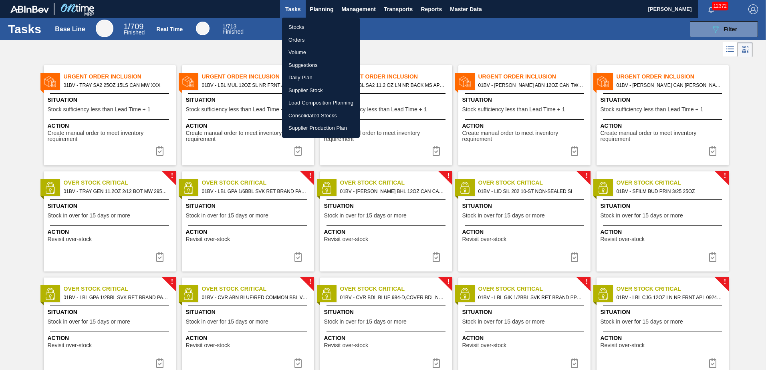
click at [292, 26] on li "Stocks" at bounding box center [321, 27] width 78 height 13
checkbox input "true"
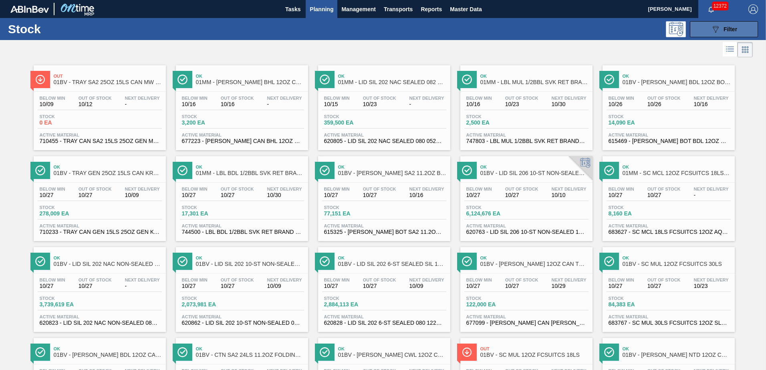
click at [721, 29] on div "089F7B8B-B2A5-4AFE-B5C0-19BA573D28AC Filter" at bounding box center [724, 29] width 26 height 10
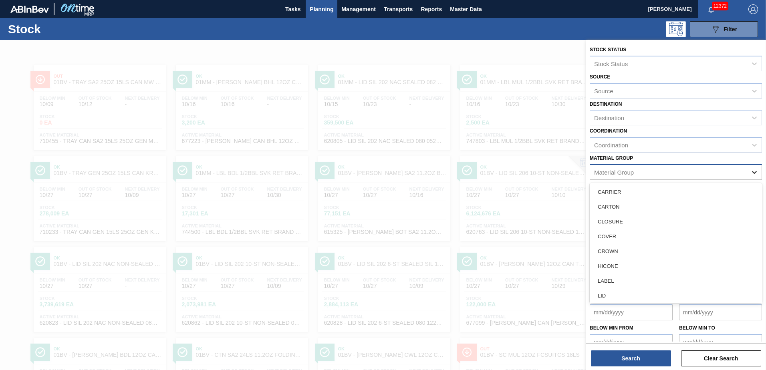
click at [754, 171] on icon at bounding box center [755, 172] width 8 height 8
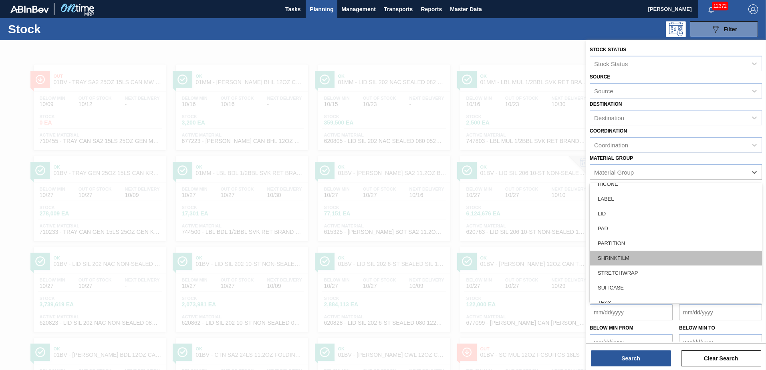
click at [629, 258] on div "SHRINKFILM" at bounding box center [676, 258] width 172 height 15
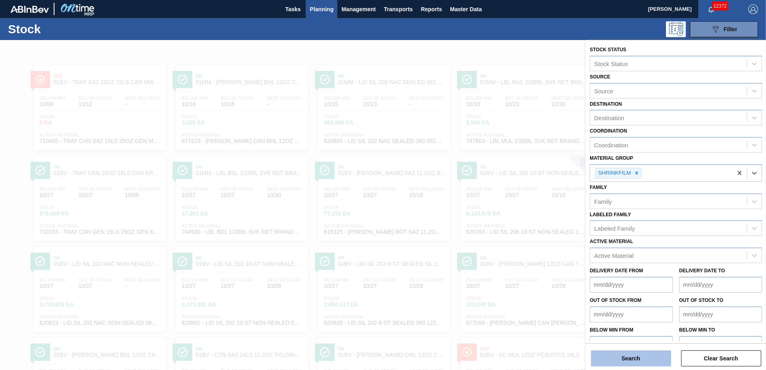
click at [617, 360] on button "Search" at bounding box center [631, 359] width 80 height 16
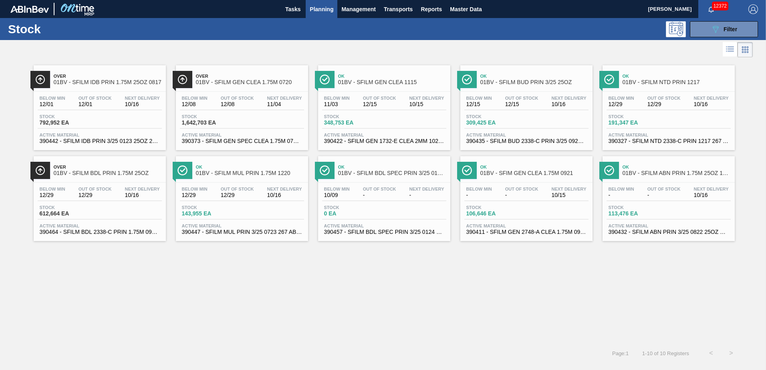
click at [97, 92] on div "Below Min 12/01 Out Of Stock 12/01 Next Delivery 10/16 Stock 792,952 EA Active …" at bounding box center [100, 119] width 132 height 54
click at [85, 171] on span "01BV - SFILM BDL PRIN 1.75M 25OZ" at bounding box center [108, 173] width 108 height 6
click at [235, 81] on span "01BV - SFILM GEN CLEA 1.75M 0720" at bounding box center [250, 82] width 108 height 6
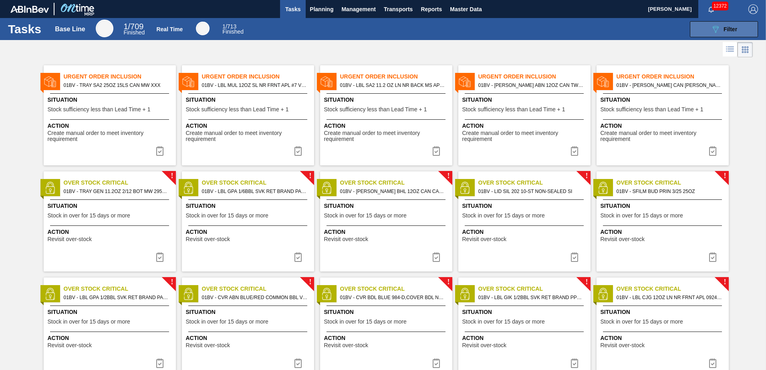
click at [728, 28] on span "Filter" at bounding box center [731, 29] width 14 height 6
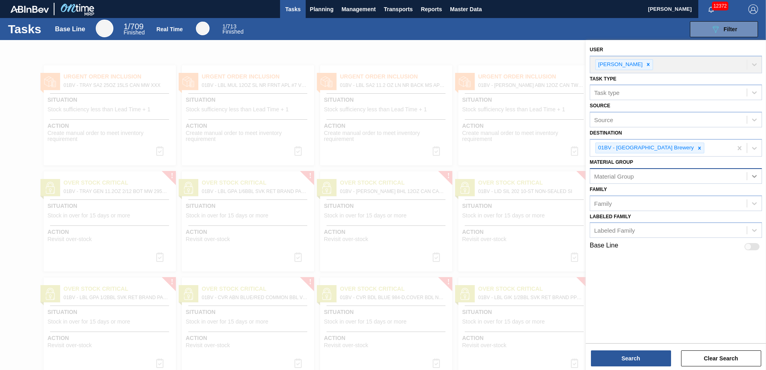
click at [755, 176] on icon at bounding box center [755, 176] width 8 height 8
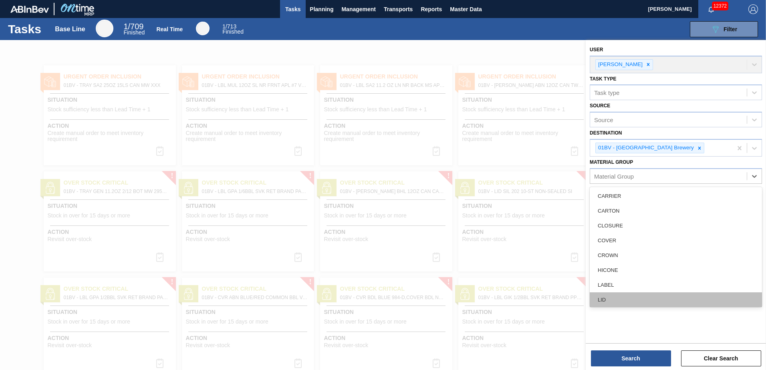
click at [592, 302] on div "LID" at bounding box center [676, 300] width 172 height 15
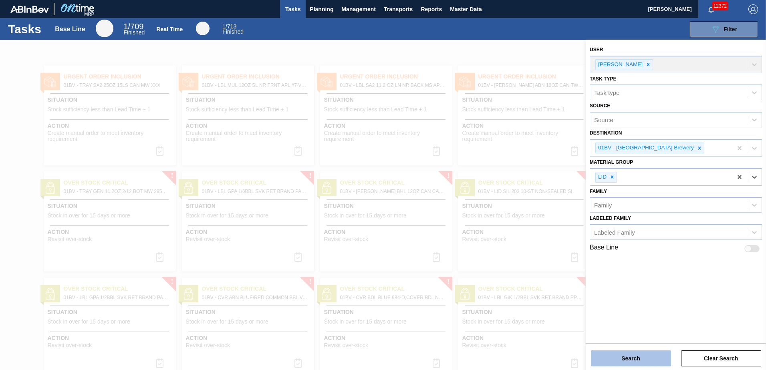
click at [617, 356] on button "Search" at bounding box center [631, 359] width 80 height 16
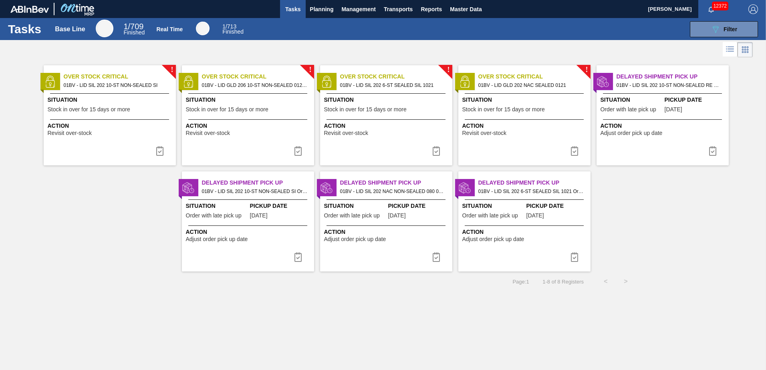
click at [238, 77] on span "Over Stock Critical" at bounding box center [258, 77] width 112 height 8
click at [318, 8] on span "Planning" at bounding box center [322, 9] width 24 height 10
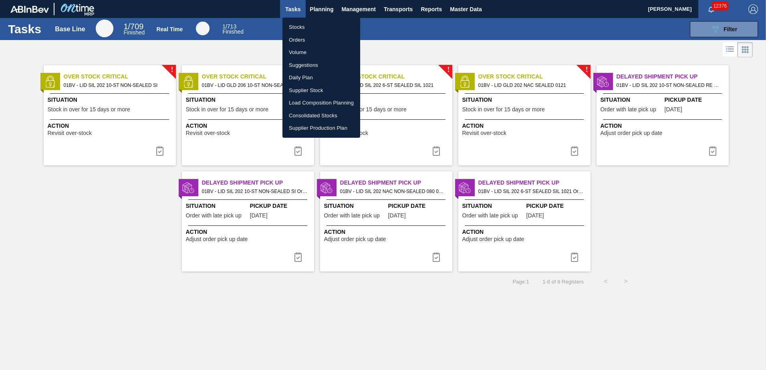
click at [298, 26] on li "Stocks" at bounding box center [322, 27] width 78 height 13
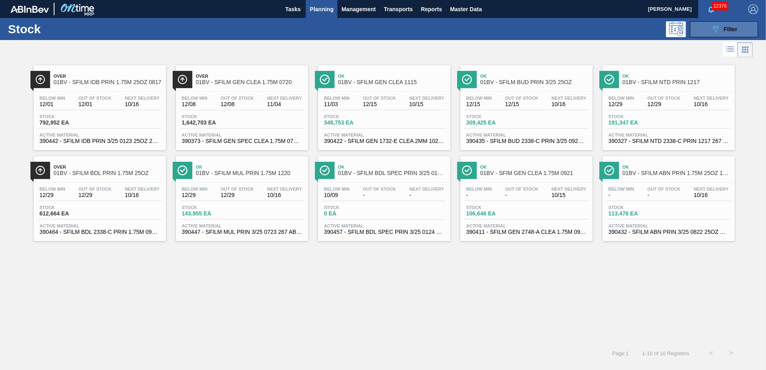
click at [729, 25] on div "089F7B8B-B2A5-4AFE-B5C0-19BA573D28AC Filter" at bounding box center [724, 29] width 26 height 10
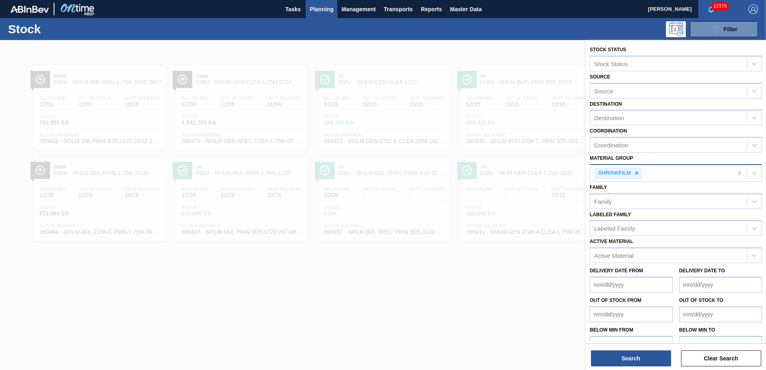
click at [638, 172] on icon at bounding box center [637, 173] width 6 height 6
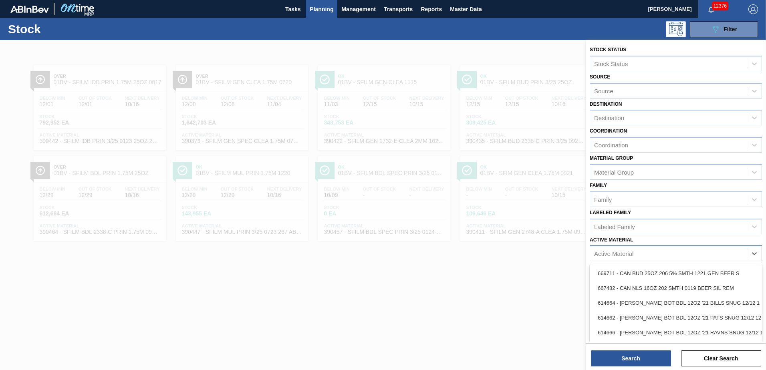
click at [621, 252] on div "Active Material" at bounding box center [613, 253] width 39 height 7
type Material "676164"
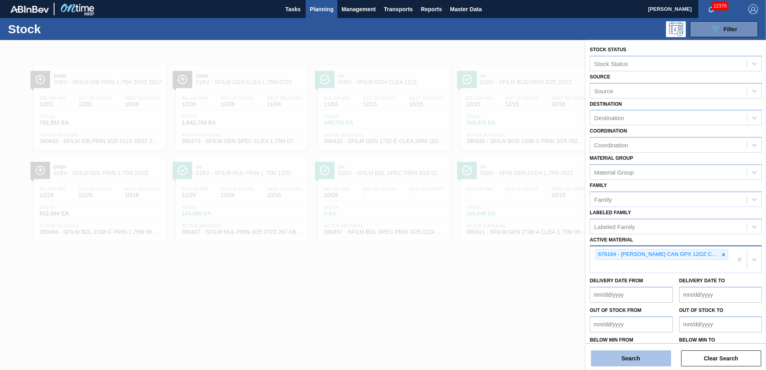
click at [612, 361] on button "Search" at bounding box center [631, 359] width 80 height 16
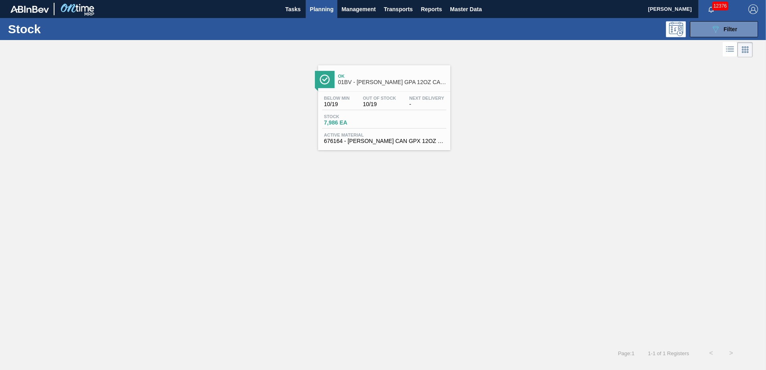
click at [370, 83] on span "01BV - [PERSON_NAME] GPA 12OZ CAN CAN PK 15/12 CAN SPOT UV" at bounding box center [392, 82] width 108 height 6
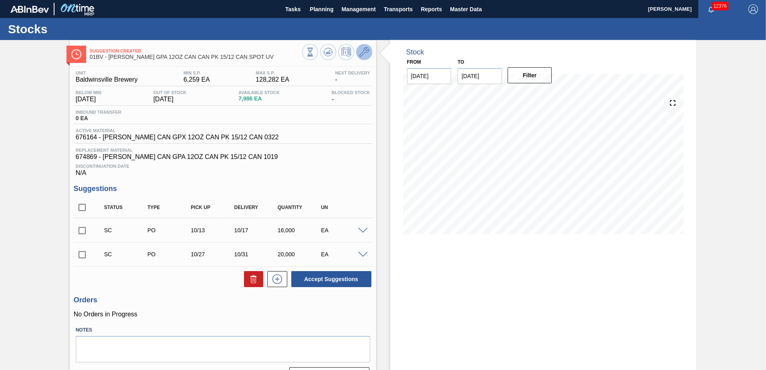
click at [367, 51] on icon at bounding box center [364, 52] width 10 height 10
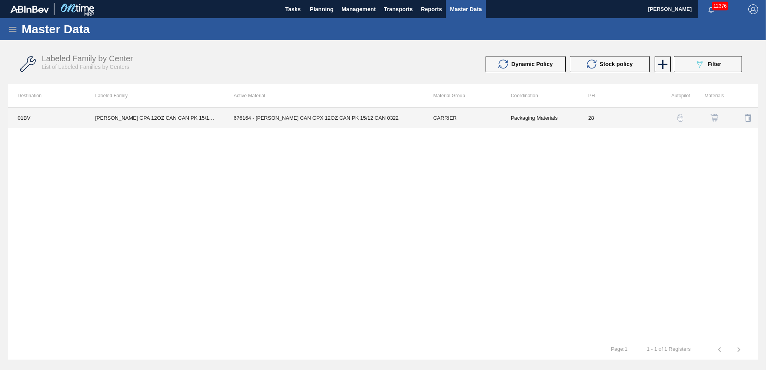
click at [261, 118] on td "676164 - [PERSON_NAME] CAN GPX 12OZ CAN PK 15/12 CAN 0322" at bounding box center [324, 118] width 200 height 20
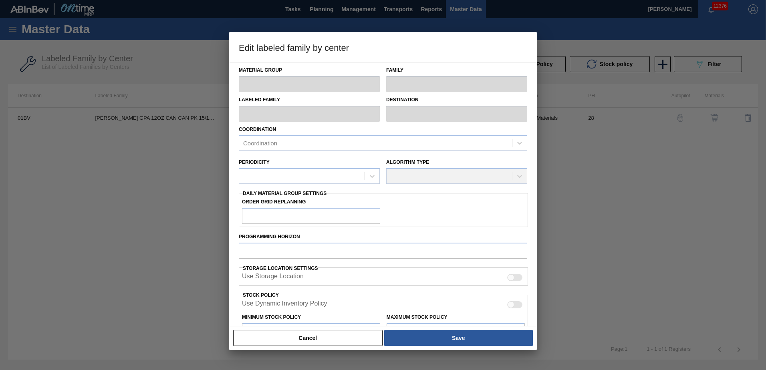
type input "CARRIER"
type input "Can Carriers"
type input "CARR GPA 12OZ CAN CAN PK 15/12 CAN SPOT UV"
type input "01BV - [GEOGRAPHIC_DATA] Brewery"
type input "28"
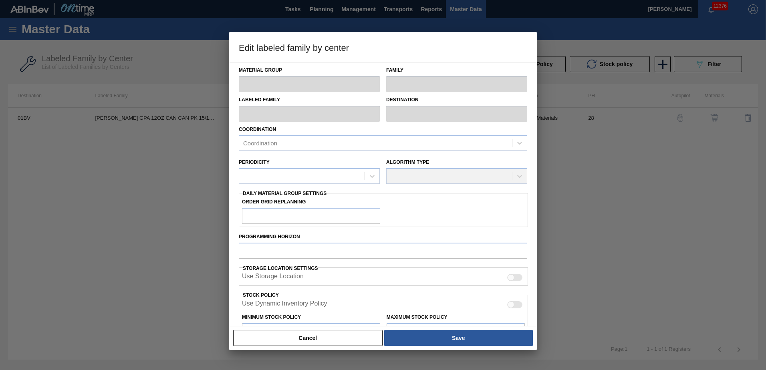
type input "6,259"
type input "128,282"
type input "2"
type input "8,699"
checkbox input "true"
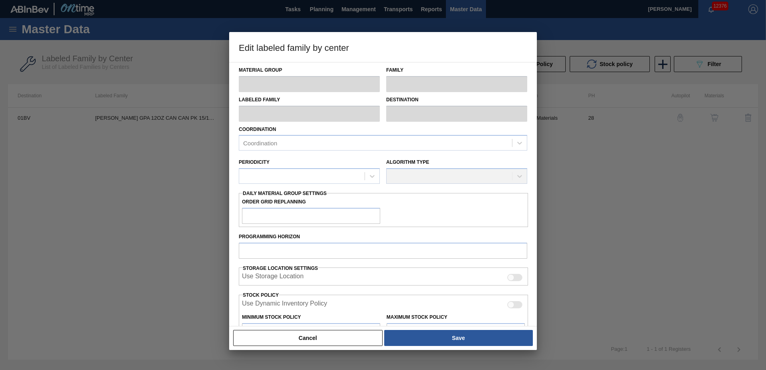
checkbox input "true"
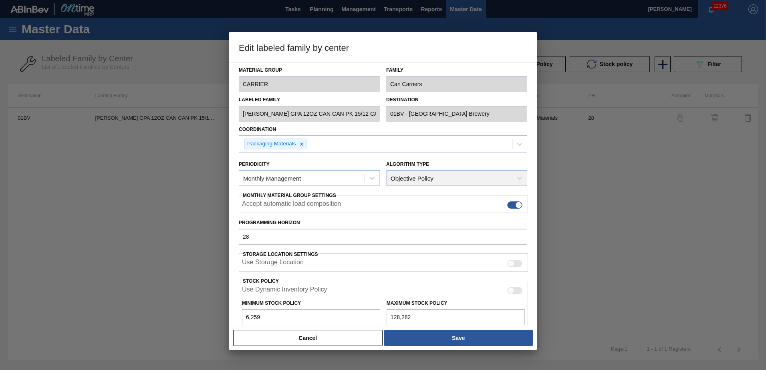
click at [274, 343] on button "Cancel" at bounding box center [307, 338] width 149 height 16
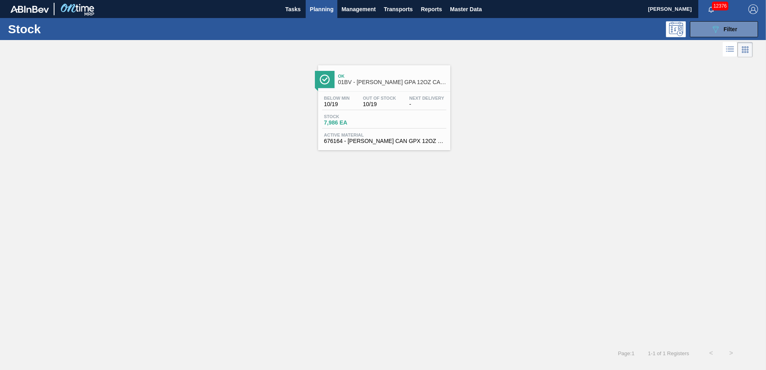
click at [322, 10] on span "Planning" at bounding box center [322, 9] width 24 height 10
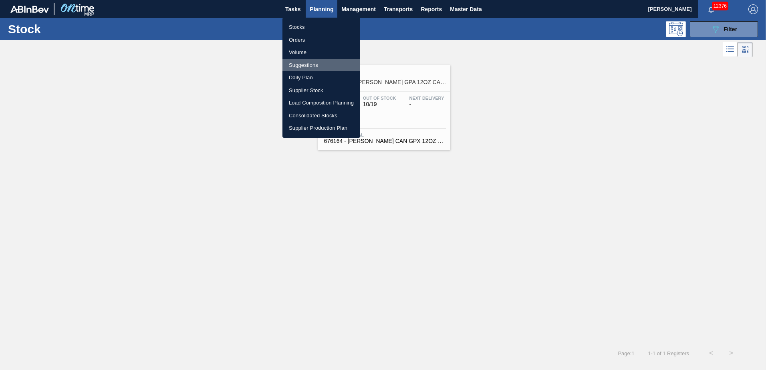
click at [309, 67] on li "Suggestions" at bounding box center [322, 65] width 78 height 13
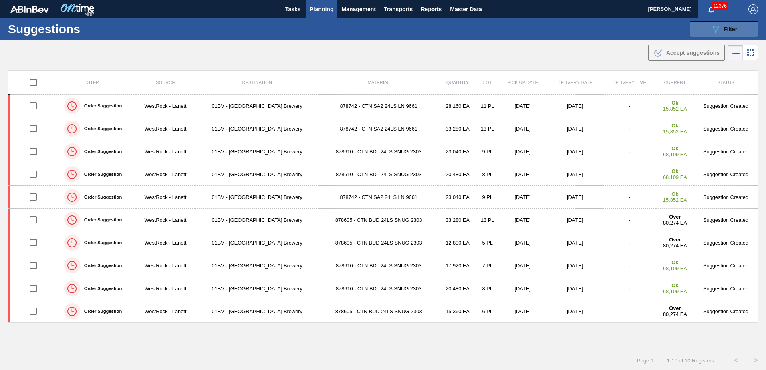
click at [719, 25] on div "089F7B8B-B2A5-4AFE-B5C0-19BA573D28AC Filter" at bounding box center [724, 29] width 26 height 10
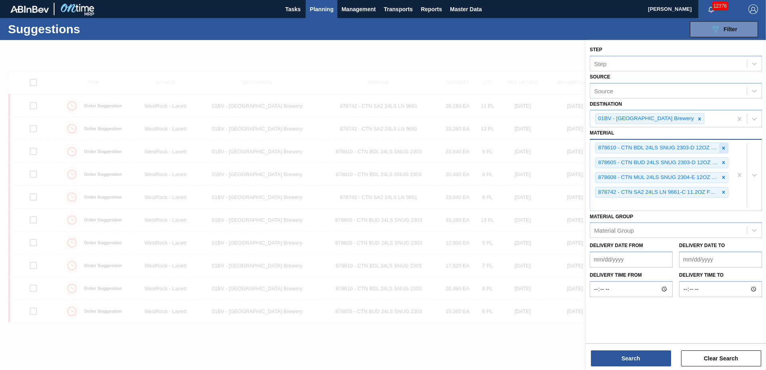
click at [724, 149] on icon at bounding box center [724, 148] width 6 height 6
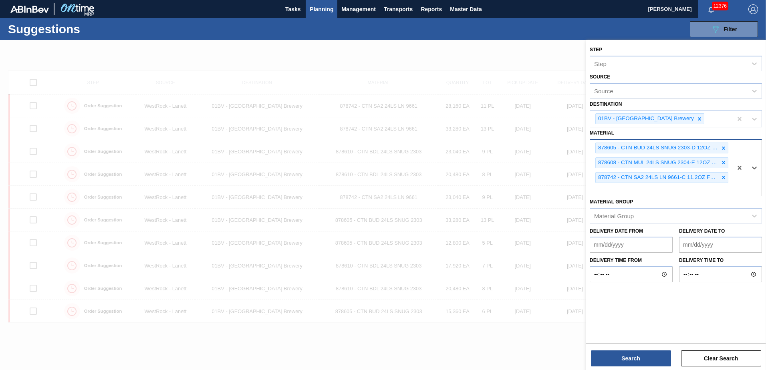
click at [724, 149] on icon at bounding box center [724, 148] width 6 height 6
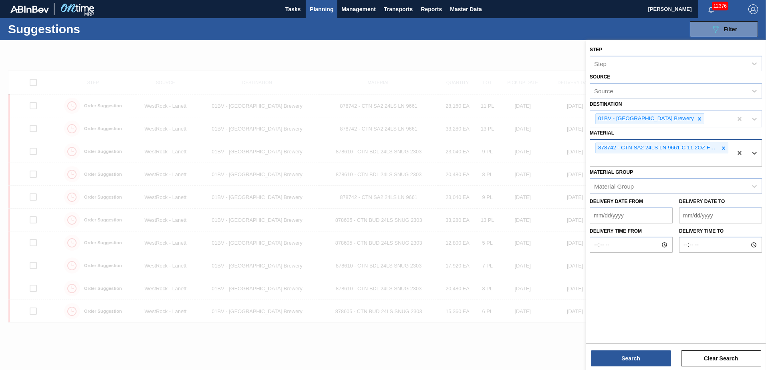
click at [724, 149] on icon at bounding box center [724, 148] width 6 height 6
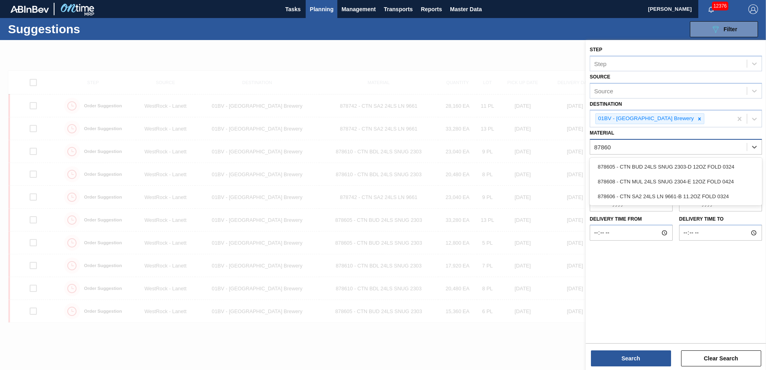
type input "878608"
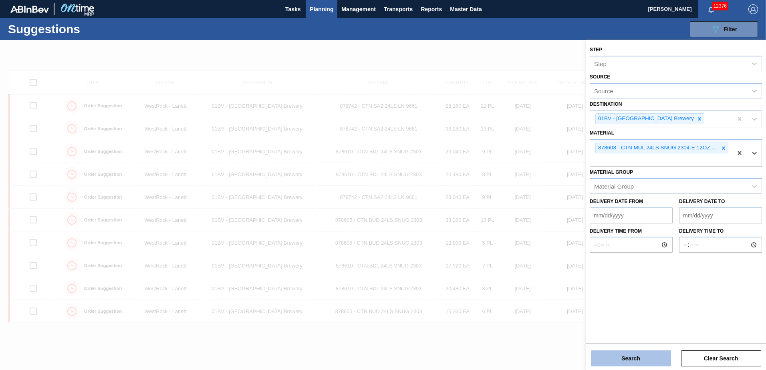
click at [620, 362] on button "Search" at bounding box center [631, 359] width 80 height 16
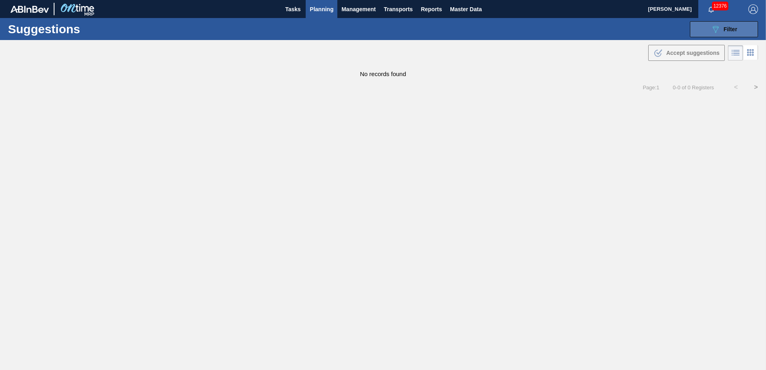
click at [710, 27] on button "089F7B8B-B2A5-4AFE-B5C0-19BA573D28AC Filter" at bounding box center [724, 29] width 68 height 16
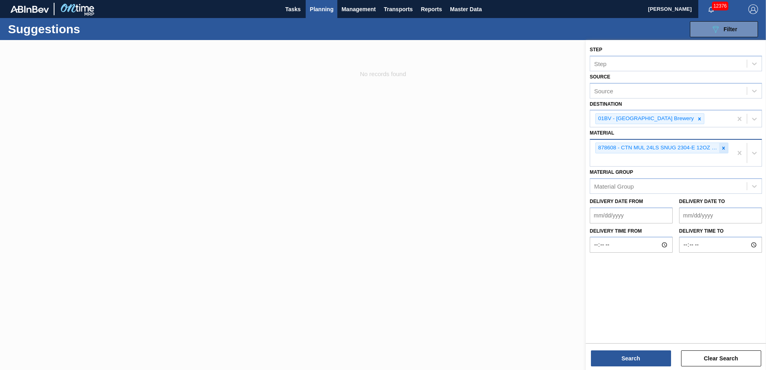
click at [724, 147] on icon at bounding box center [724, 148] width 6 height 6
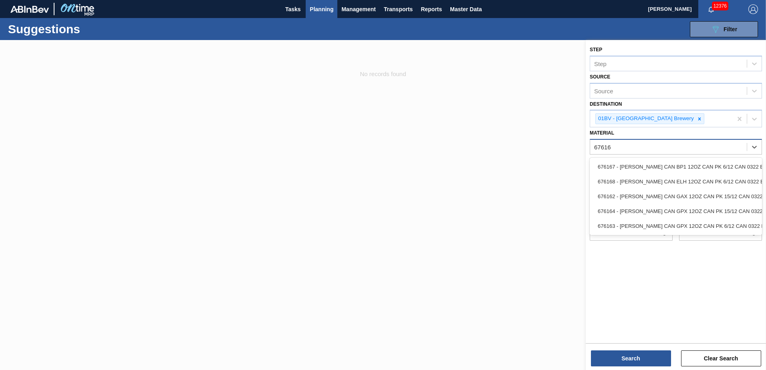
type input "676164"
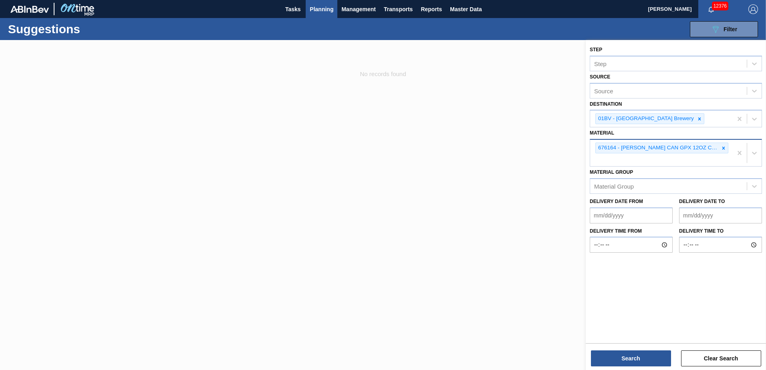
click at [624, 162] on div "676164 - [PERSON_NAME] CAN GPX 12OZ CAN PK 15/12 CAN 0322" at bounding box center [661, 153] width 142 height 26
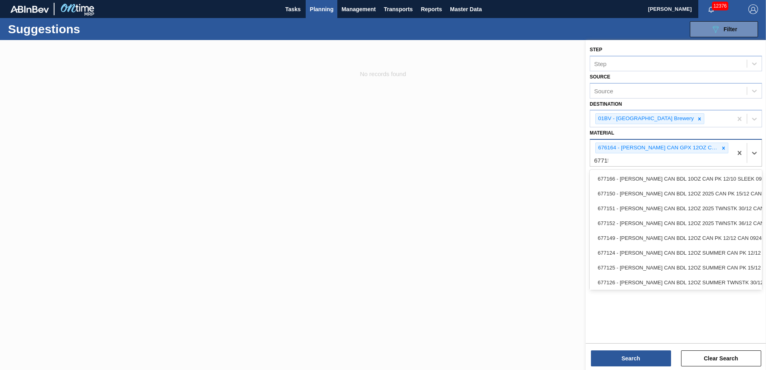
type input "677152"
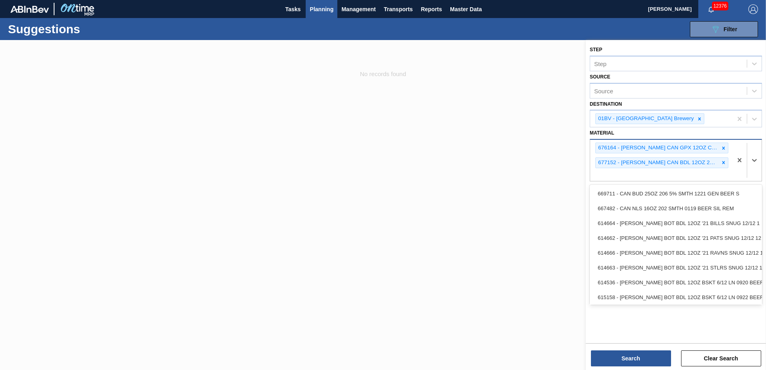
click at [609, 175] on div "676164 - CARR CAN GPX 12OZ CAN PK 15/12 CAN 0322 677152 - CARR CAN BDL 12OZ 202…" at bounding box center [661, 160] width 142 height 41
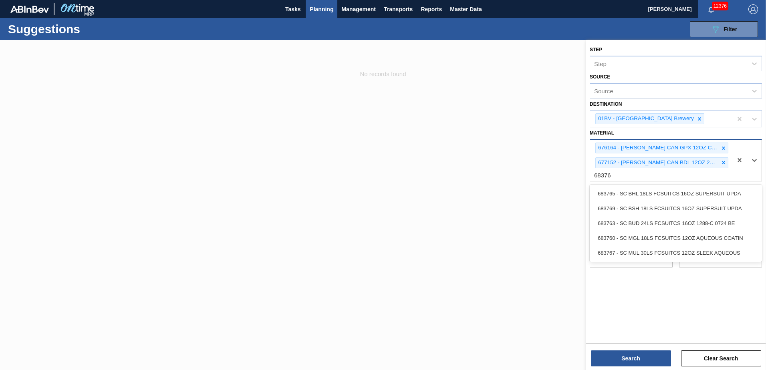
type input "683765"
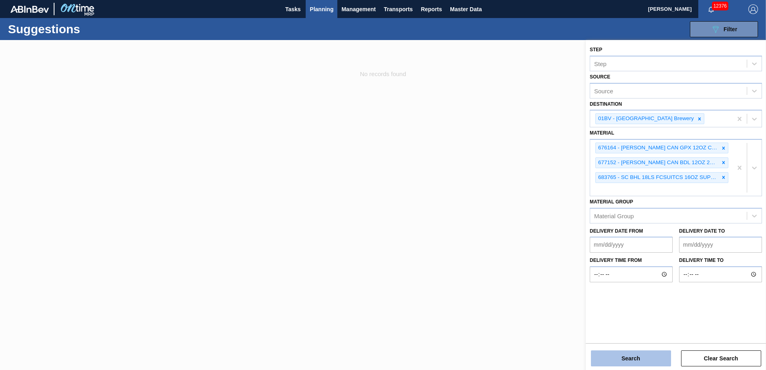
click at [628, 358] on button "Search" at bounding box center [631, 359] width 80 height 16
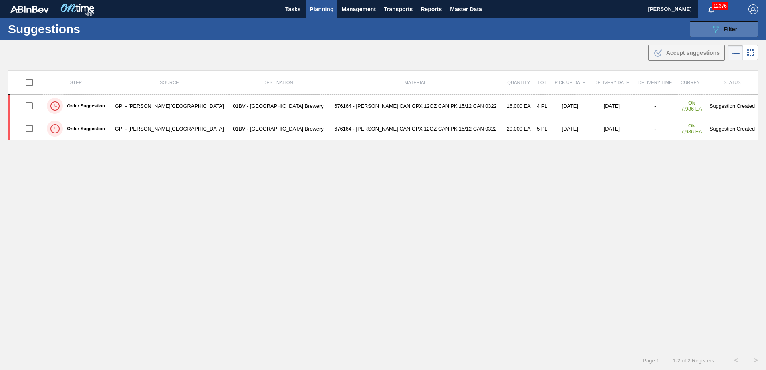
click at [717, 27] on icon at bounding box center [716, 29] width 6 height 7
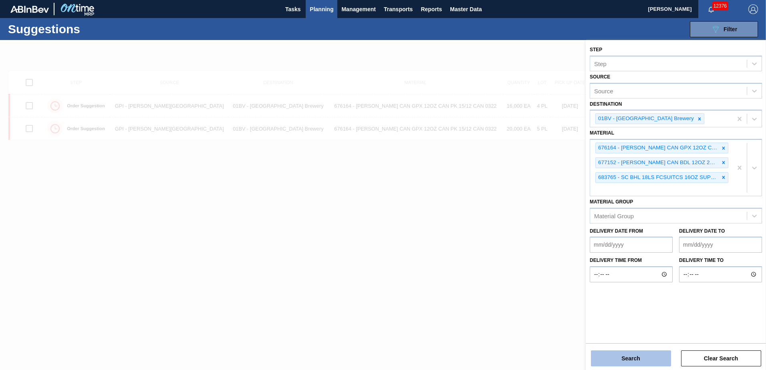
click at [618, 360] on button "Search" at bounding box center [631, 359] width 80 height 16
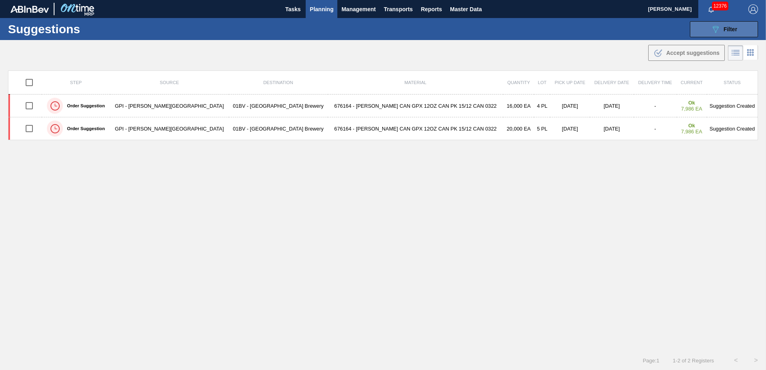
click at [734, 26] on span "Filter" at bounding box center [731, 29] width 14 height 6
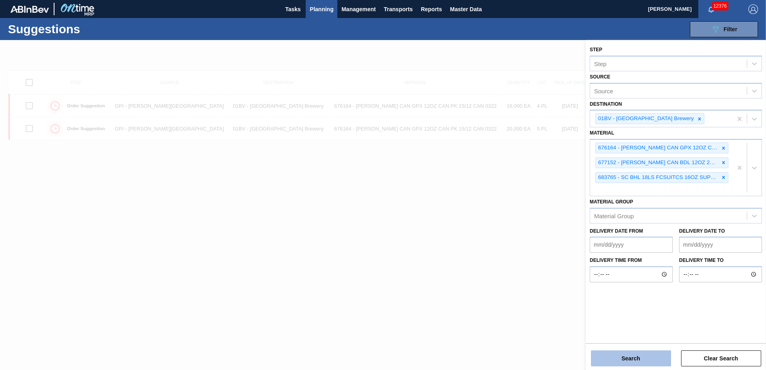
click at [616, 360] on button "Search" at bounding box center [631, 359] width 80 height 16
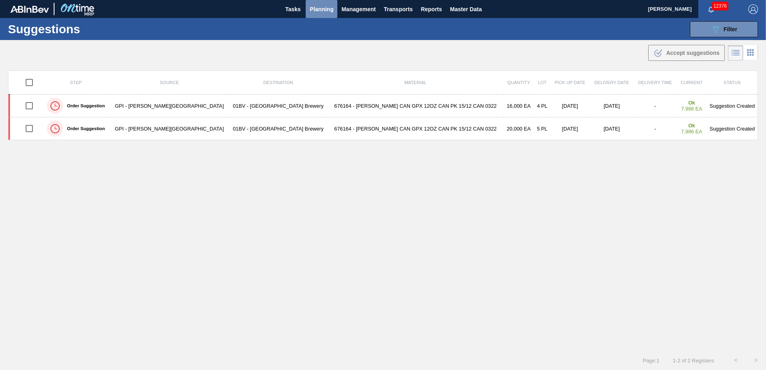
click at [318, 10] on span "Planning" at bounding box center [322, 9] width 24 height 10
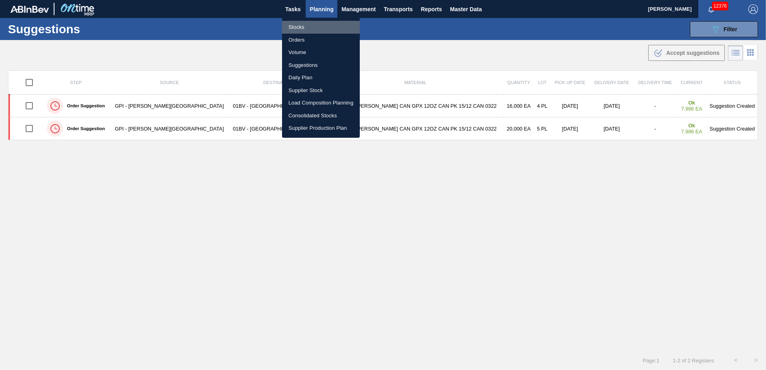
click at [303, 27] on li "Stocks" at bounding box center [321, 27] width 78 height 13
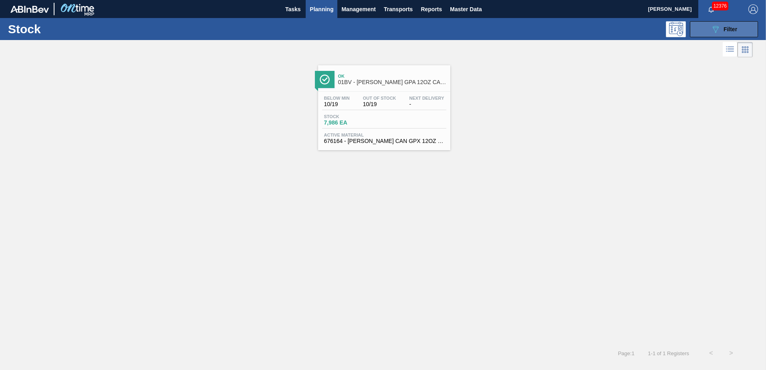
click at [720, 28] on div "089F7B8B-B2A5-4AFE-B5C0-19BA573D28AC Filter" at bounding box center [724, 29] width 26 height 10
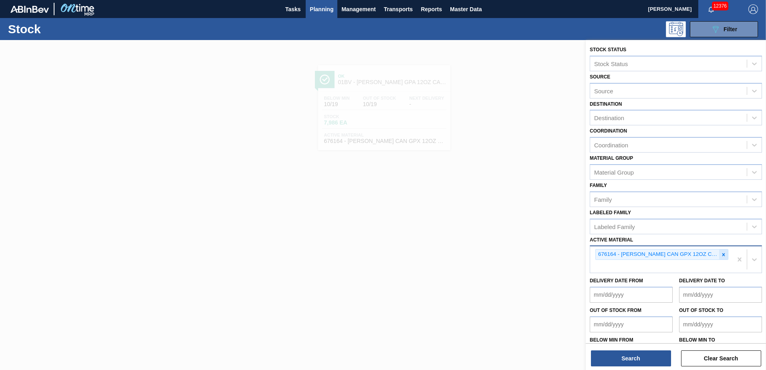
click at [723, 254] on icon at bounding box center [724, 255] width 6 height 6
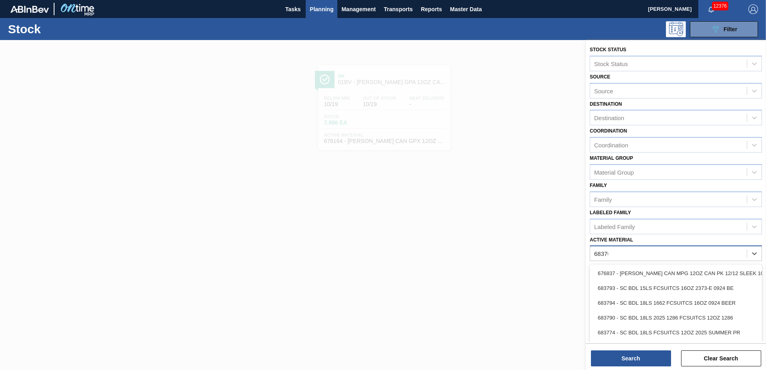
type Material "683765"
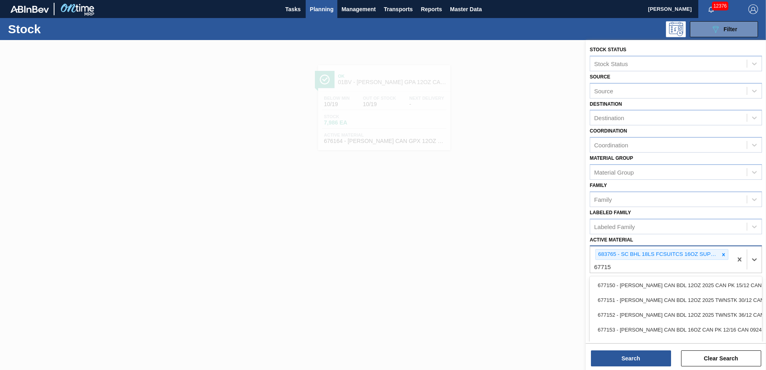
type Material "677152"
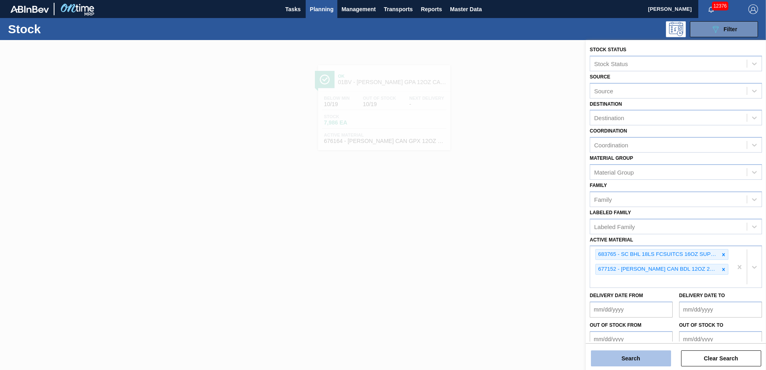
click at [622, 362] on button "Search" at bounding box center [631, 359] width 80 height 16
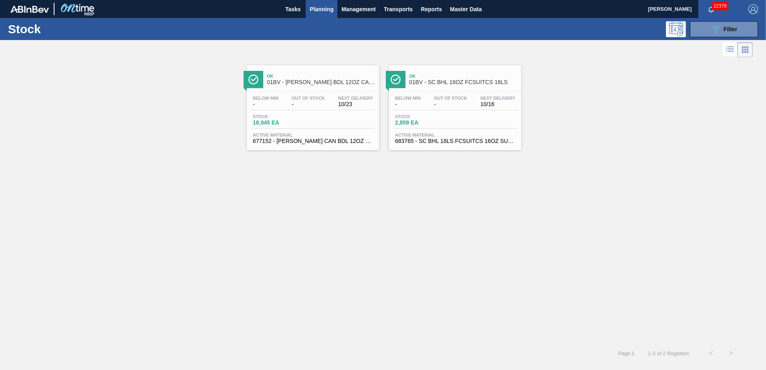
click at [460, 87] on div "Ok 01BV - SC BHL 16OZ FCSUITCS 18LS" at bounding box center [463, 80] width 108 height 18
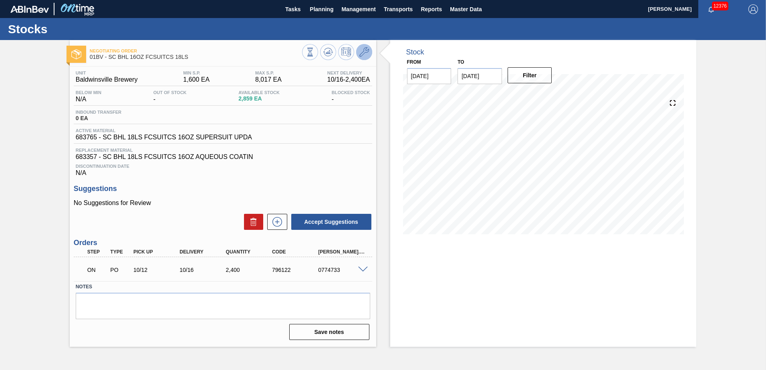
click at [364, 52] on icon at bounding box center [364, 52] width 10 height 10
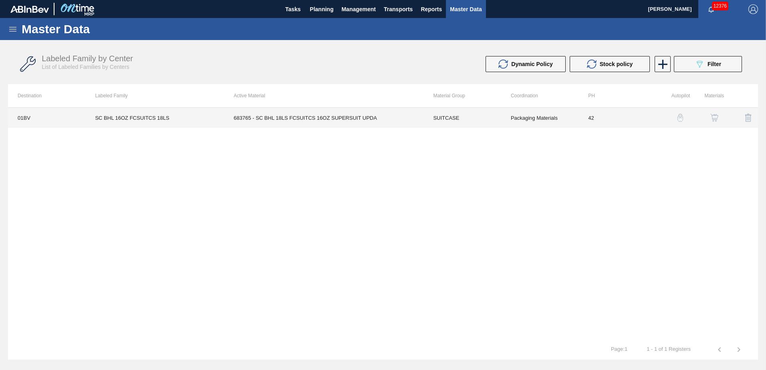
click at [311, 120] on td "683765 - SC BHL 18LS FCSUITCS 16OZ SUPERSUIT UPDA" at bounding box center [324, 118] width 200 height 20
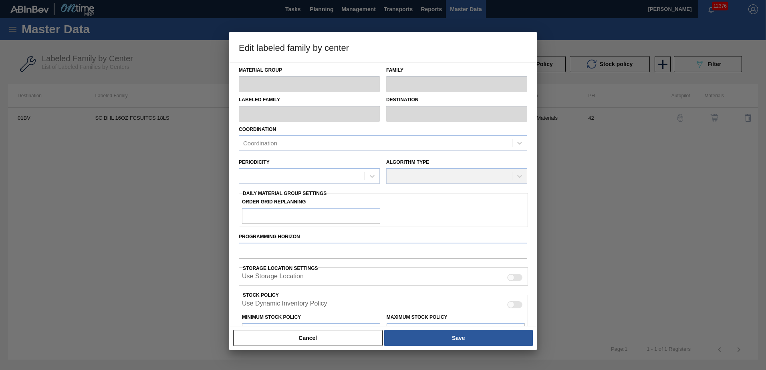
type input "SUITCASE"
type input "Suitcases"
type input "SC BHL 16OZ FCSUITCS 18LS"
type input "01BV - [GEOGRAPHIC_DATA] Brewery"
type input "42"
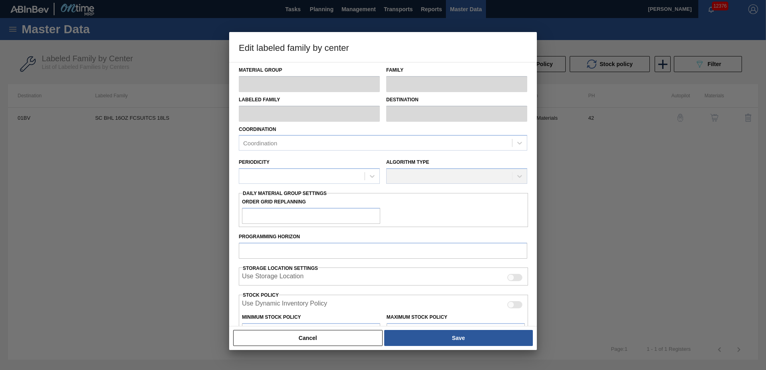
type input "1,600"
type input "8,017"
type input "12"
type input "2,370"
checkbox input "true"
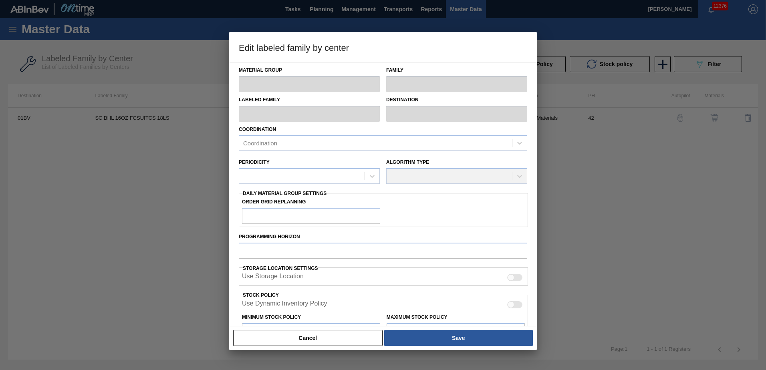
checkbox input "true"
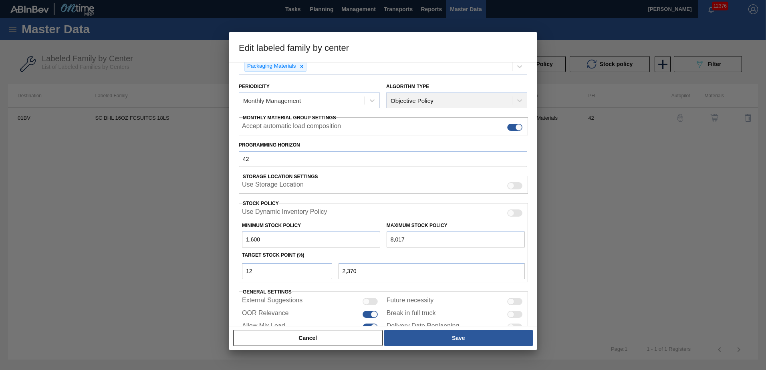
scroll to position [104, 0]
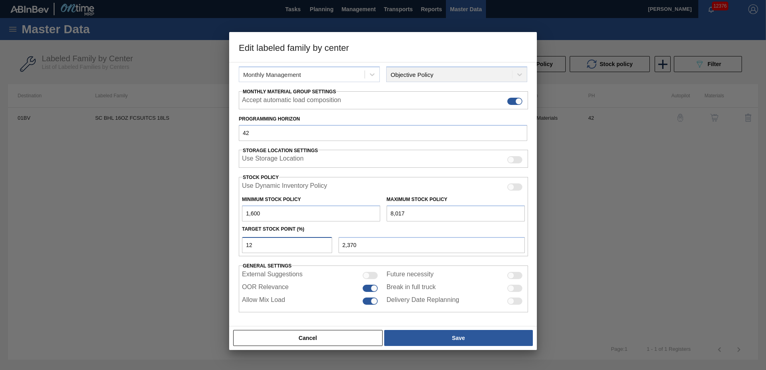
drag, startPoint x: 227, startPoint y: 242, endPoint x: 51, endPoint y: 239, distance: 176.3
click at [51, 239] on div "Edit labeled family by center Material Group SUITCASE Family Suitcases Labeled …" at bounding box center [383, 185] width 766 height 370
type input "1"
type input "1,664"
type input "13"
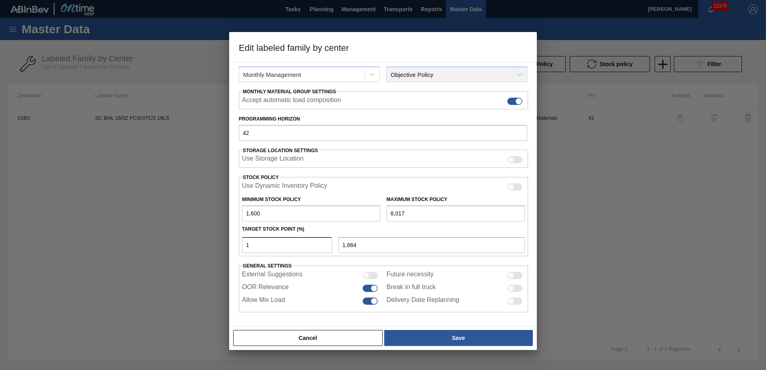
type input "2,434"
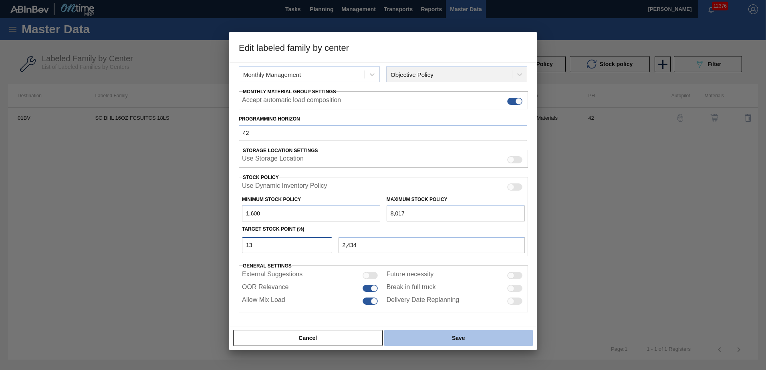
type input "13"
click at [446, 336] on button "Save" at bounding box center [458, 338] width 149 height 16
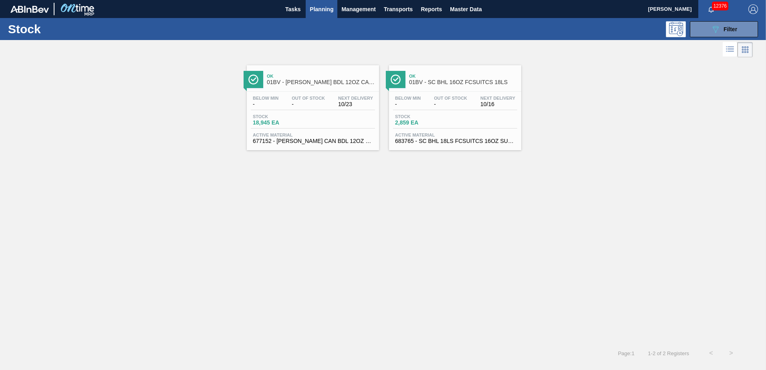
click at [301, 75] on span "Ok" at bounding box center [321, 76] width 108 height 5
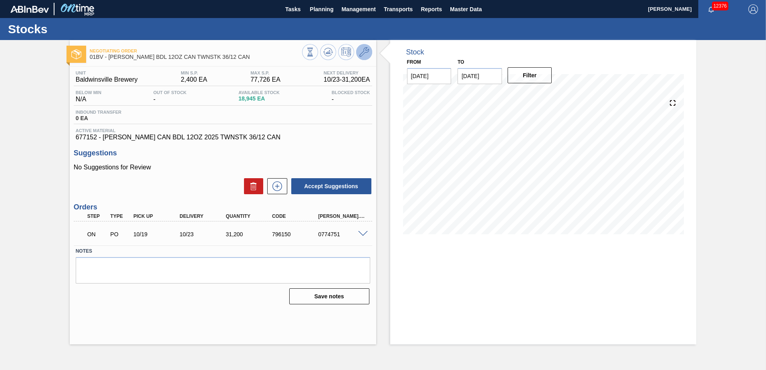
click at [361, 54] on icon at bounding box center [364, 52] width 10 height 10
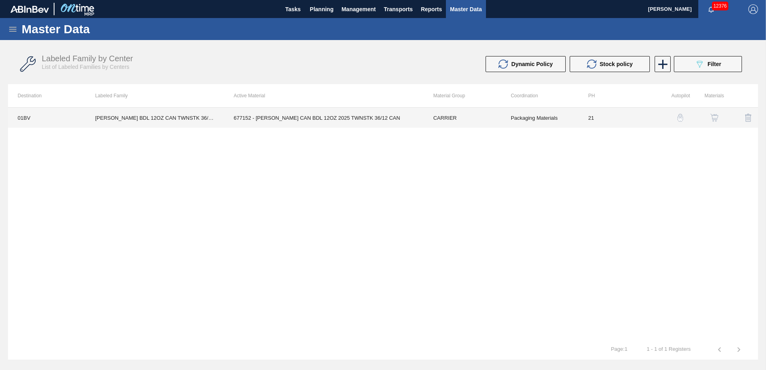
click at [284, 118] on td "677152 - [PERSON_NAME] CAN BDL 12OZ 2025 TWNSTK 36/12 CAN" at bounding box center [324, 118] width 200 height 20
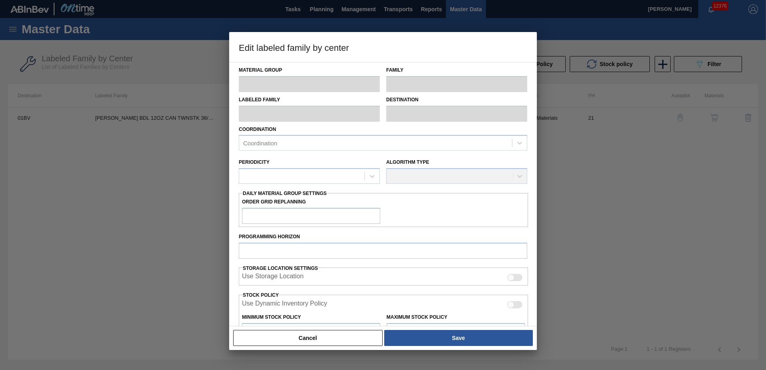
type input "CARRIER"
type input "Can Carriers"
type input "CARR BDL 12OZ CAN TWNSTK 36/12 CAN"
type input "01BV - [GEOGRAPHIC_DATA] Brewery"
type input "21"
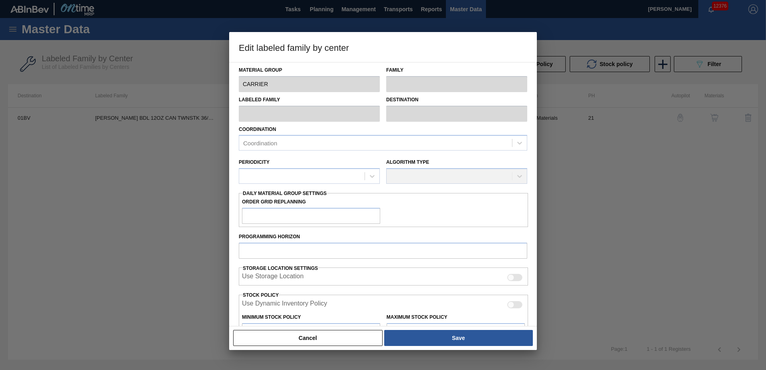
type input "2,400"
type input "77,726"
type input "8"
type input "8,426"
checkbox input "true"
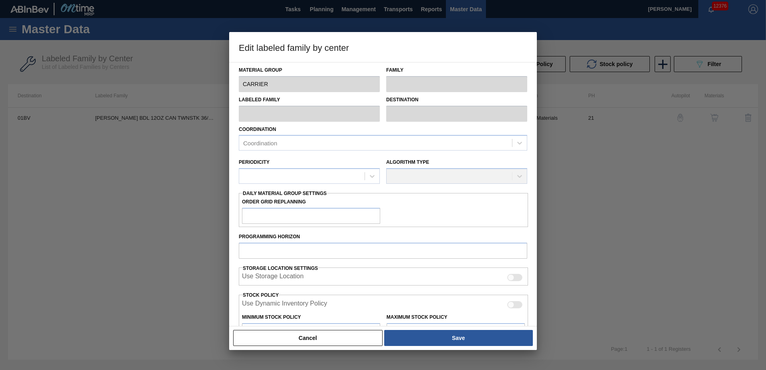
checkbox input "true"
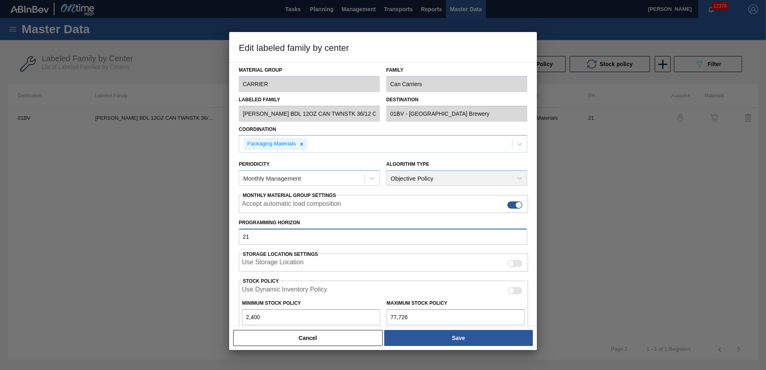
drag, startPoint x: 270, startPoint y: 239, endPoint x: 167, endPoint y: 223, distance: 104.6
click at [168, 225] on div "Edit labeled family by center Material Group CARRIER Family Can Carriers Labele…" at bounding box center [383, 185] width 766 height 370
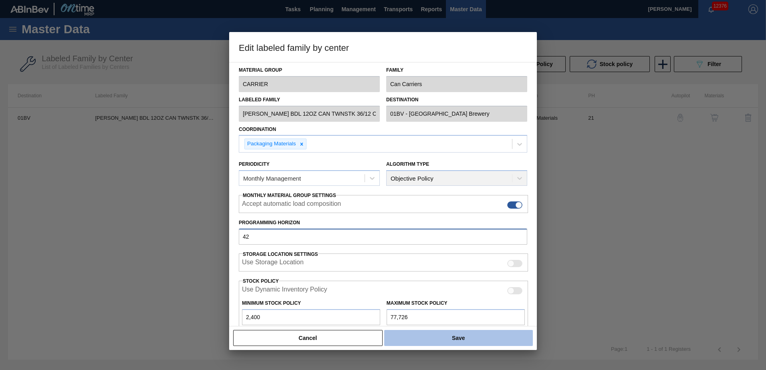
type input "42"
click at [448, 338] on button "Save" at bounding box center [458, 338] width 149 height 16
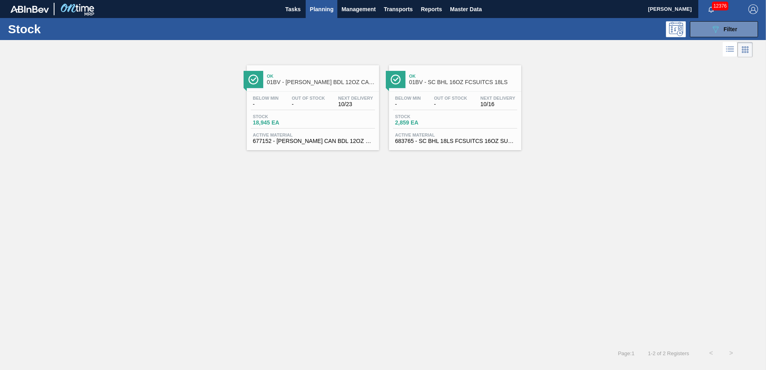
click at [324, 6] on span "Planning" at bounding box center [322, 9] width 24 height 10
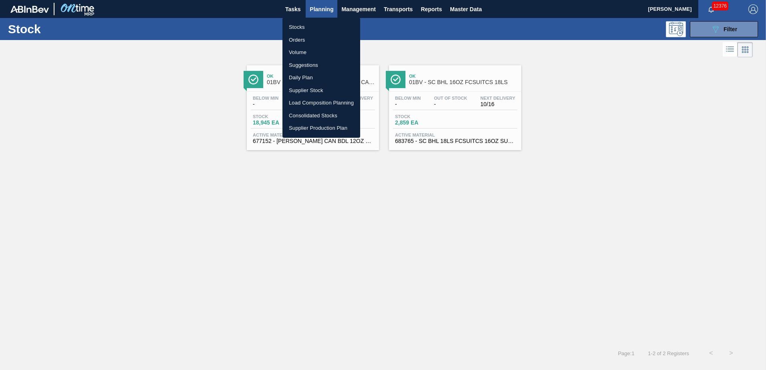
click at [296, 63] on li "Suggestions" at bounding box center [322, 65] width 78 height 13
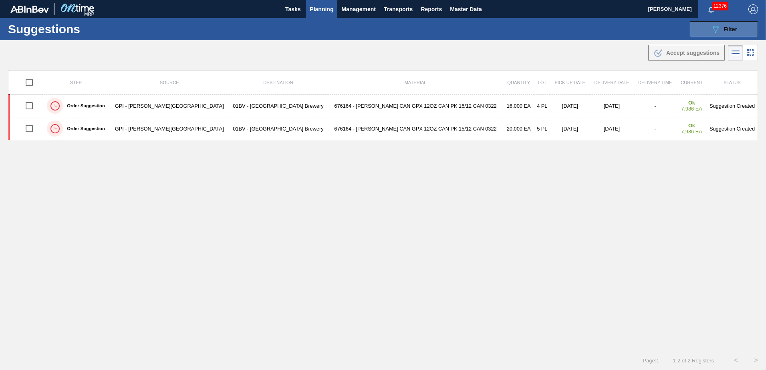
click at [716, 29] on icon "089F7B8B-B2A5-4AFE-B5C0-19BA573D28AC" at bounding box center [716, 29] width 10 height 10
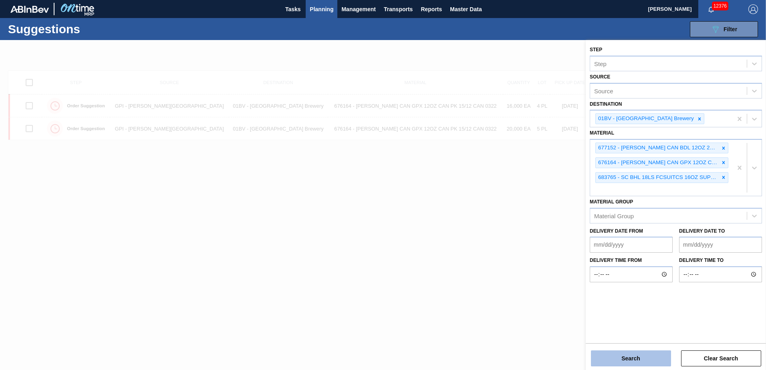
click at [639, 358] on button "Search" at bounding box center [631, 359] width 80 height 16
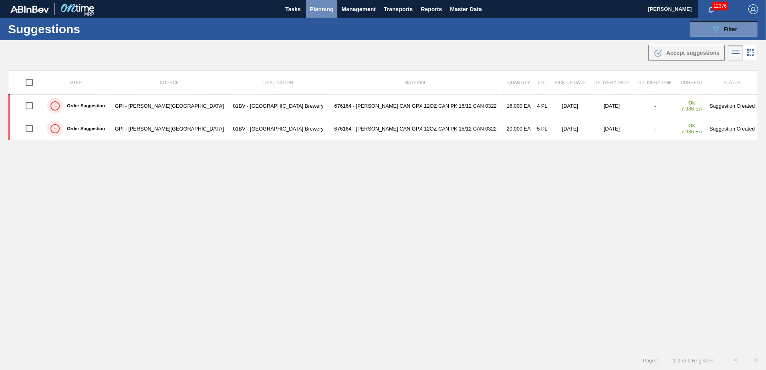
click at [320, 6] on span "Planning" at bounding box center [322, 9] width 24 height 10
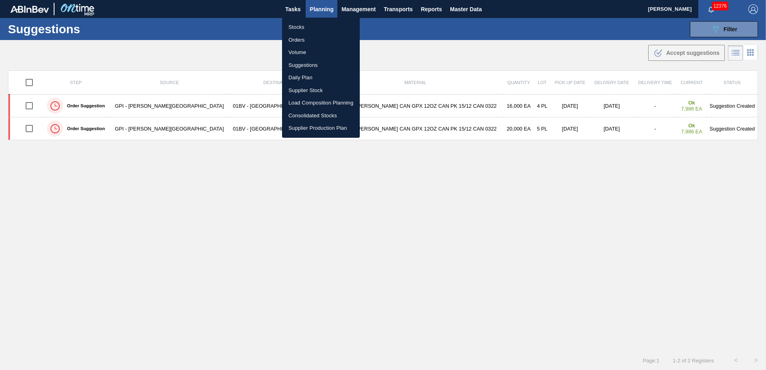
click at [307, 100] on li "Load Composition Planning" at bounding box center [321, 103] width 78 height 13
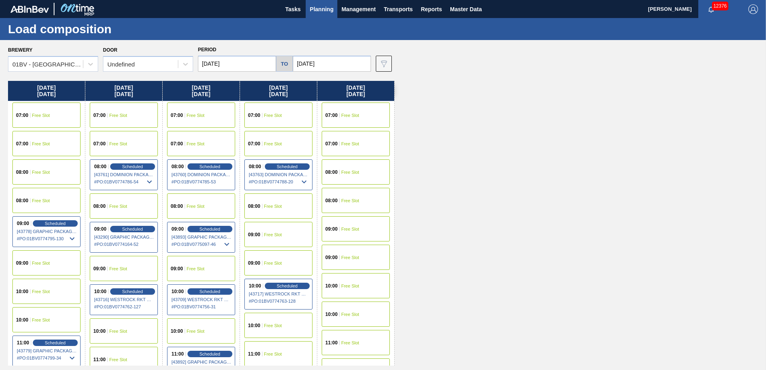
scroll to position [145, 0]
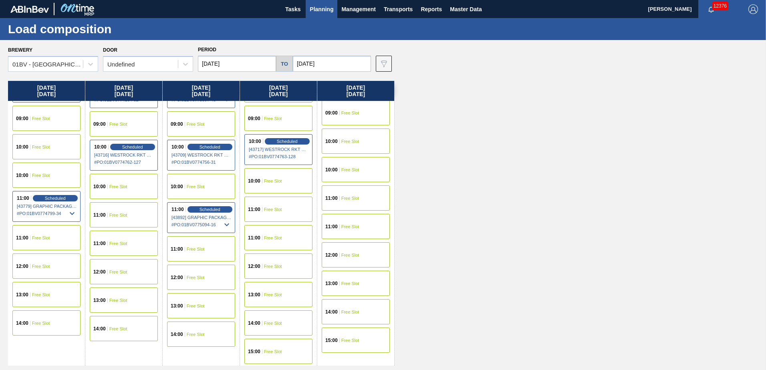
click at [332, 10] on span "Planning" at bounding box center [322, 9] width 24 height 10
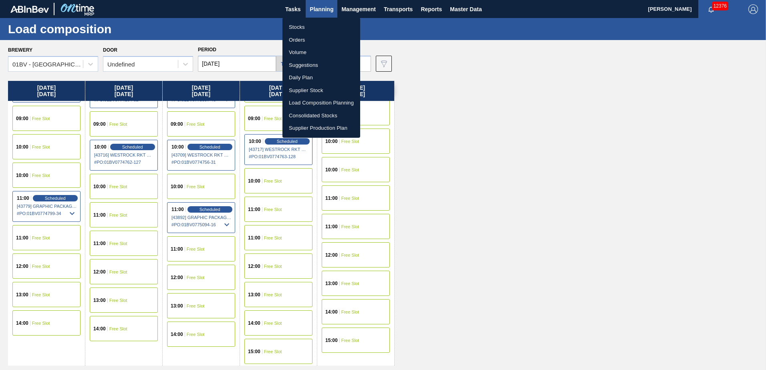
click at [306, 64] on li "Suggestions" at bounding box center [322, 65] width 78 height 13
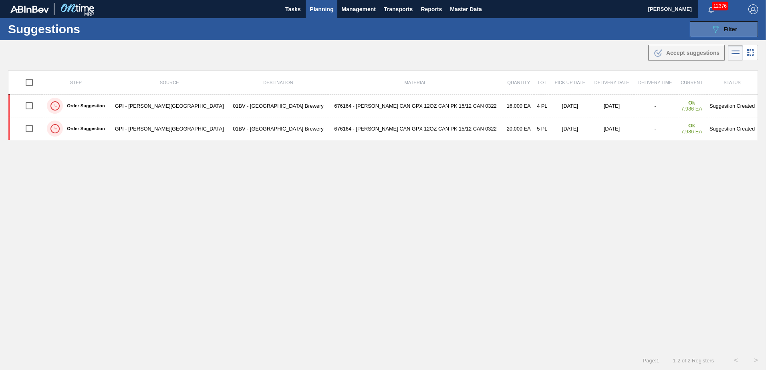
click at [703, 30] on button "089F7B8B-B2A5-4AFE-B5C0-19BA573D28AC Filter" at bounding box center [724, 29] width 68 height 16
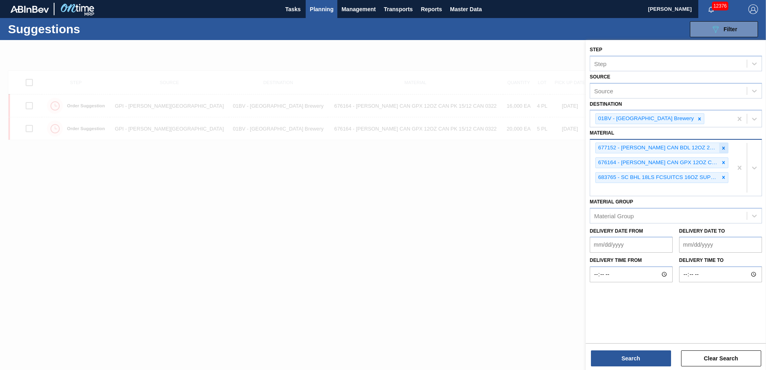
click at [724, 146] on icon at bounding box center [724, 148] width 6 height 6
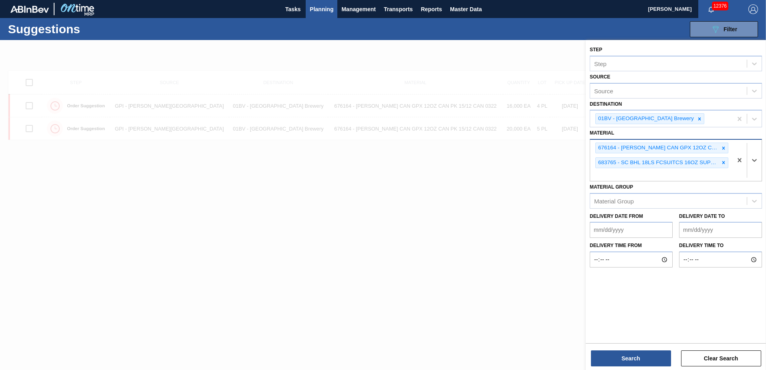
click at [725, 162] on icon at bounding box center [723, 162] width 3 height 3
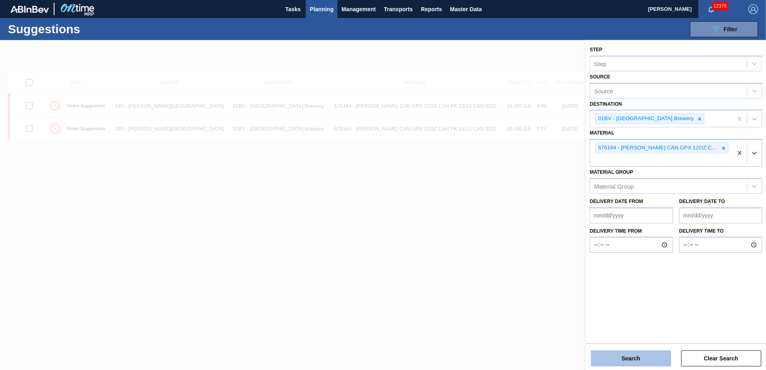
click at [626, 361] on button "Search" at bounding box center [631, 359] width 80 height 16
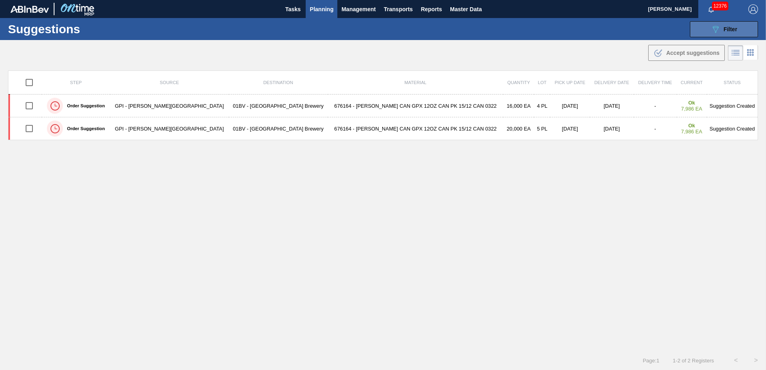
click at [727, 30] on span "Filter" at bounding box center [731, 29] width 14 height 6
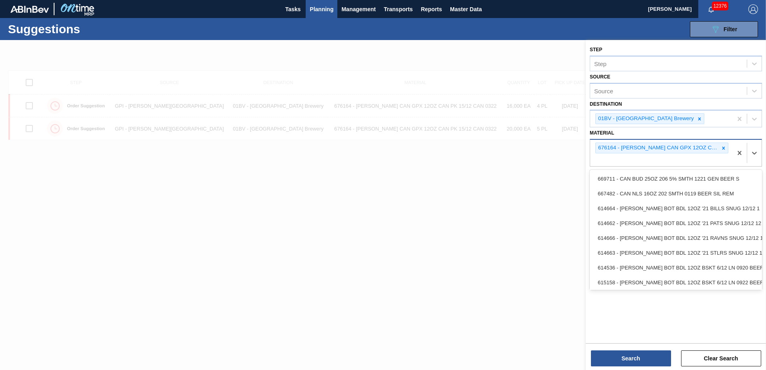
click at [618, 161] on div "676164 - [PERSON_NAME] CAN GPX 12OZ CAN PK 15/12 CAN 0322" at bounding box center [661, 153] width 142 height 26
type input "677152"
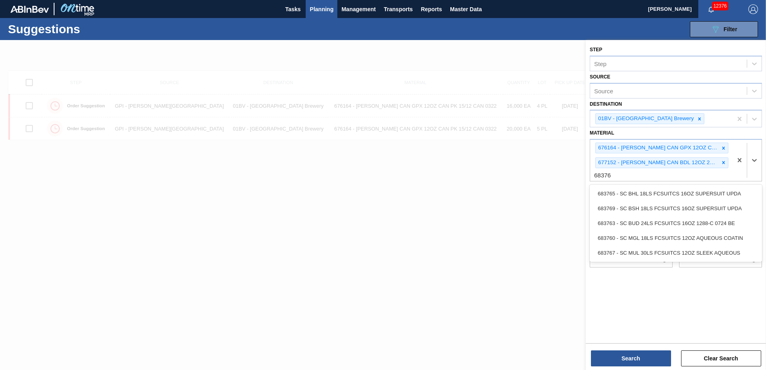
type input "683765"
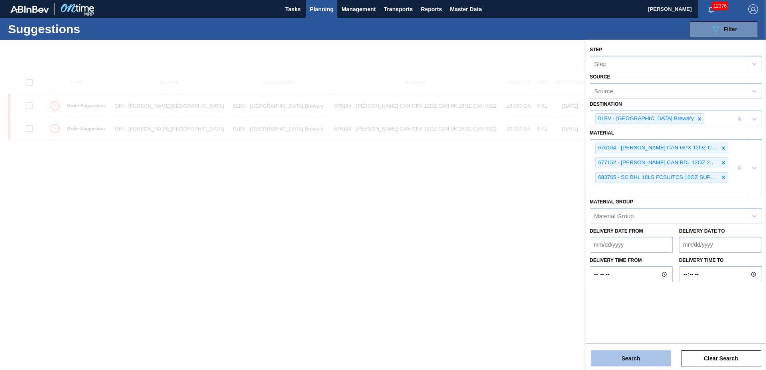
click at [617, 358] on button "Search" at bounding box center [631, 359] width 80 height 16
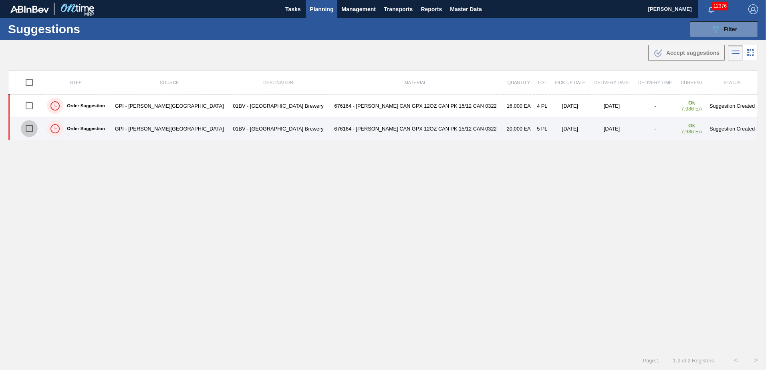
click at [31, 129] on input "checkbox" at bounding box center [29, 128] width 17 height 17
checkbox input "true"
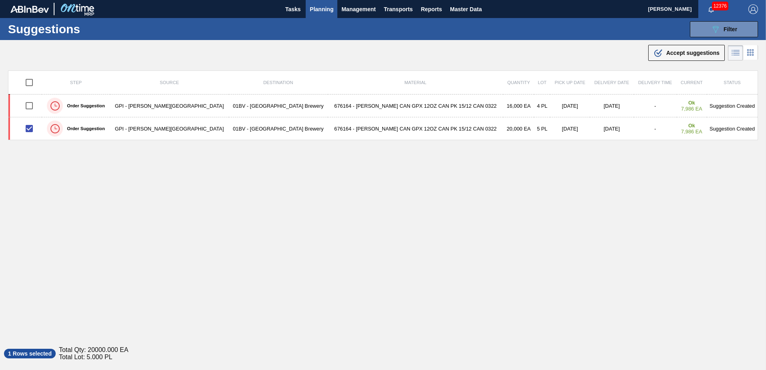
click at [323, 5] on span "Planning" at bounding box center [322, 9] width 24 height 10
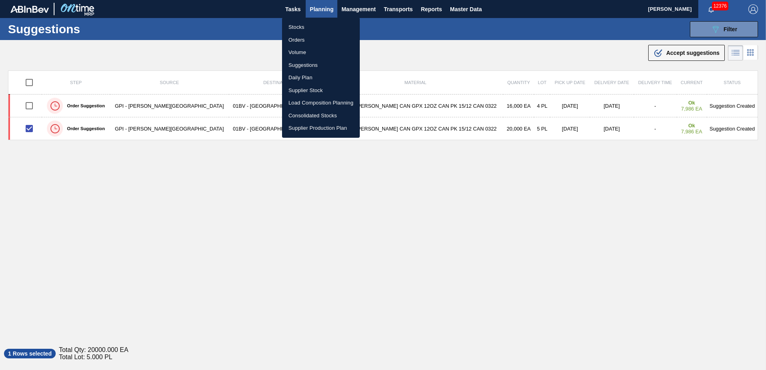
click at [305, 26] on li "Stocks" at bounding box center [321, 27] width 78 height 13
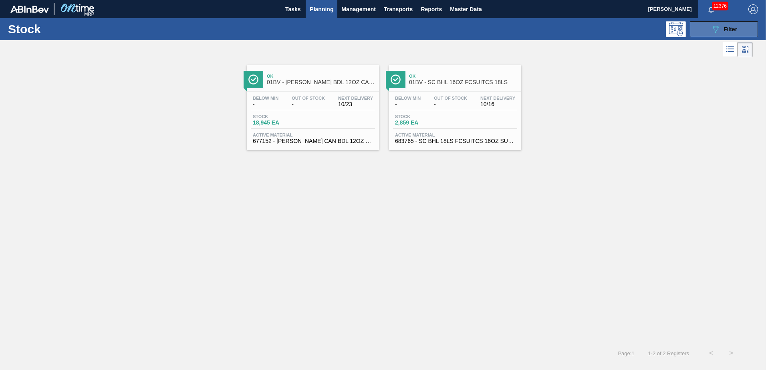
click at [722, 23] on button "089F7B8B-B2A5-4AFE-B5C0-19BA573D28AC Filter" at bounding box center [724, 29] width 68 height 16
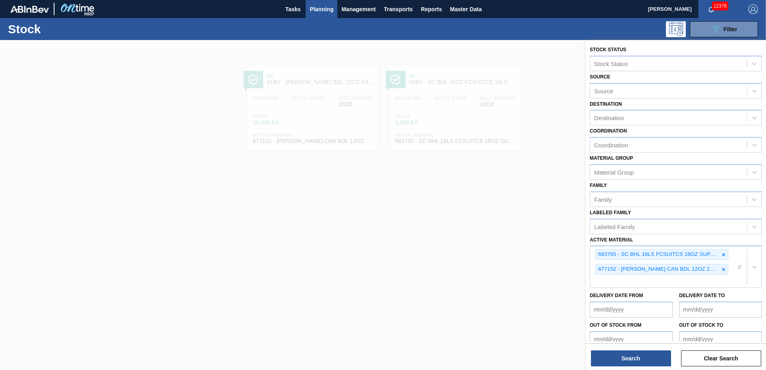
click at [359, 239] on div at bounding box center [383, 225] width 766 height 370
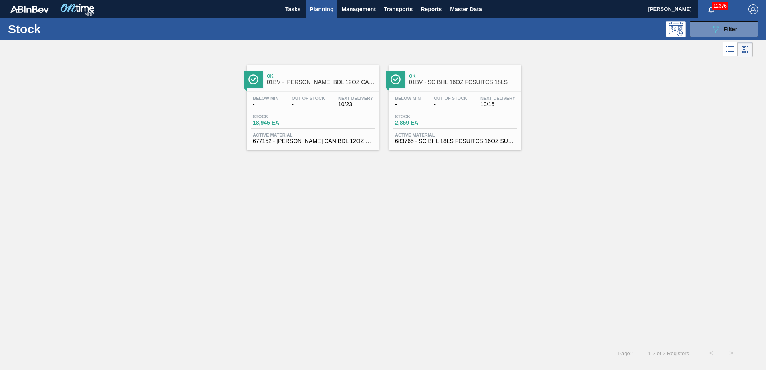
click at [304, 83] on span "01BV - [PERSON_NAME] BDL 12OZ CAN TWNSTK 36/12 CAN" at bounding box center [321, 82] width 108 height 6
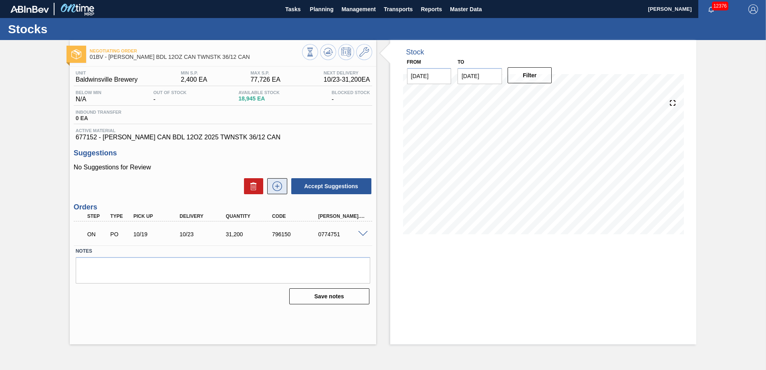
click at [274, 186] on icon at bounding box center [277, 187] width 13 height 10
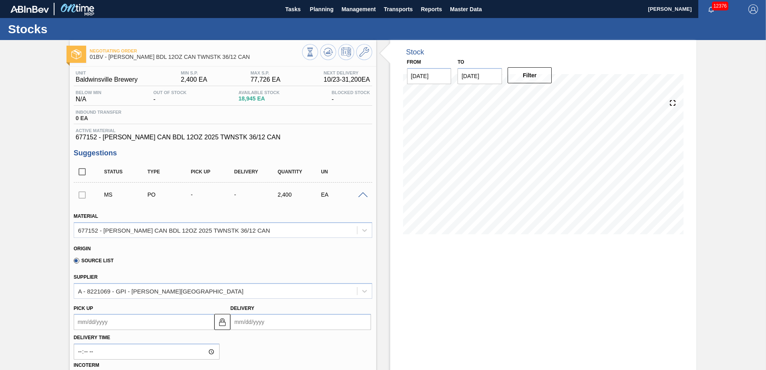
click at [277, 323] on input "Delivery" at bounding box center [300, 322] width 141 height 16
click at [293, 274] on div "16" at bounding box center [292, 273] width 11 height 11
type up105666801 "[DATE]"
type input "[DATE]"
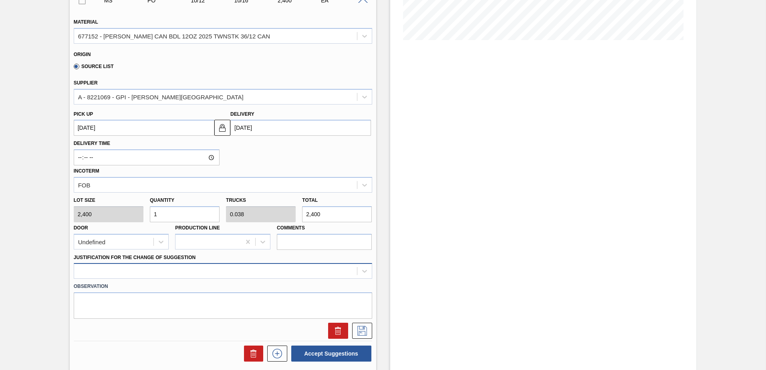
scroll to position [200, 0]
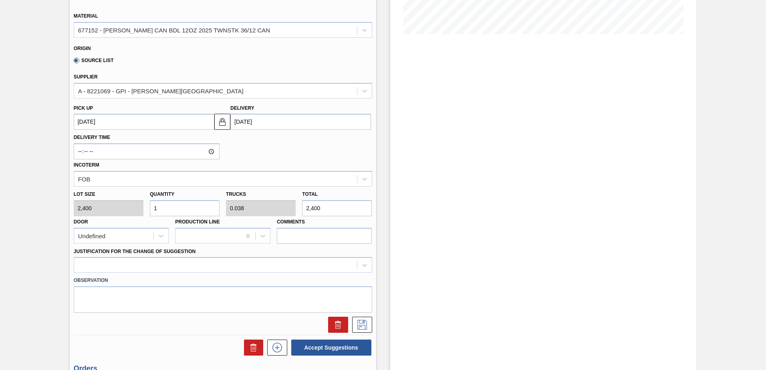
drag, startPoint x: 170, startPoint y: 207, endPoint x: 4, endPoint y: 202, distance: 166.0
click at [4, 202] on div "Negotiating Order 01BV - CARR BDL 12OZ CAN TWNSTK 36/12 CAN Unit Baldwinsville …" at bounding box center [383, 156] width 766 height 633
type input "7"
type input "0.269"
type input "16,800"
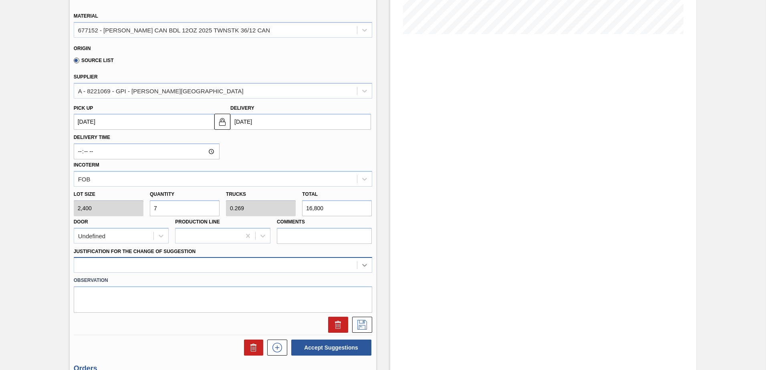
type input "7"
click at [365, 266] on div at bounding box center [223, 265] width 299 height 16
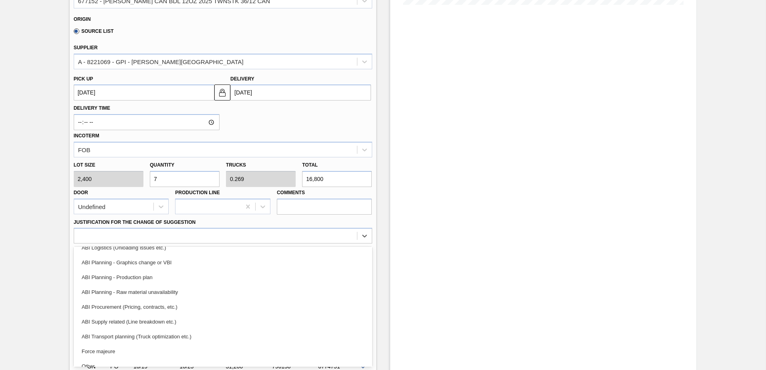
scroll to position [54, 0]
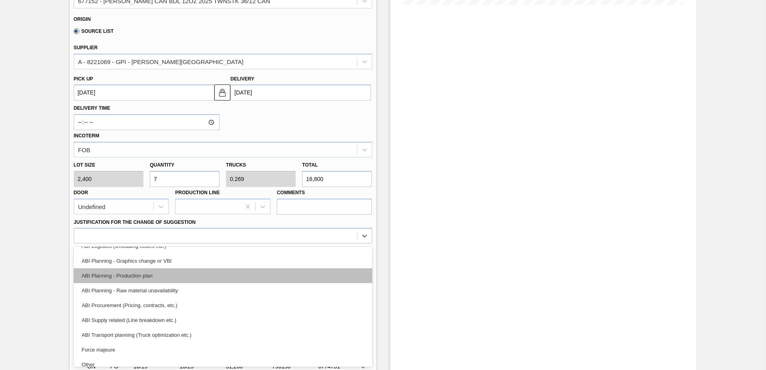
click at [145, 275] on div "ABI Planning - Production plan" at bounding box center [223, 275] width 299 height 15
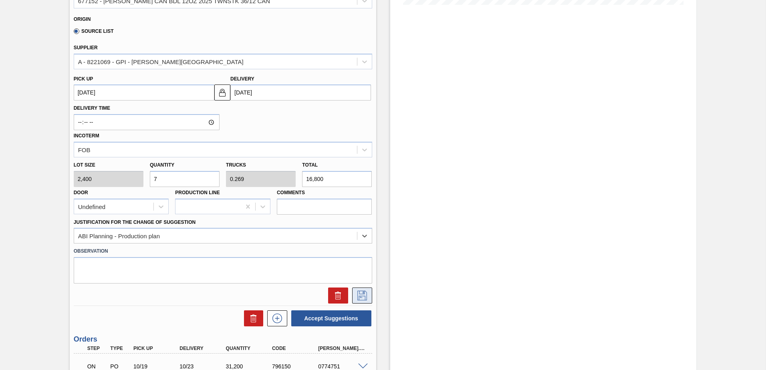
click at [365, 297] on icon at bounding box center [362, 296] width 13 height 10
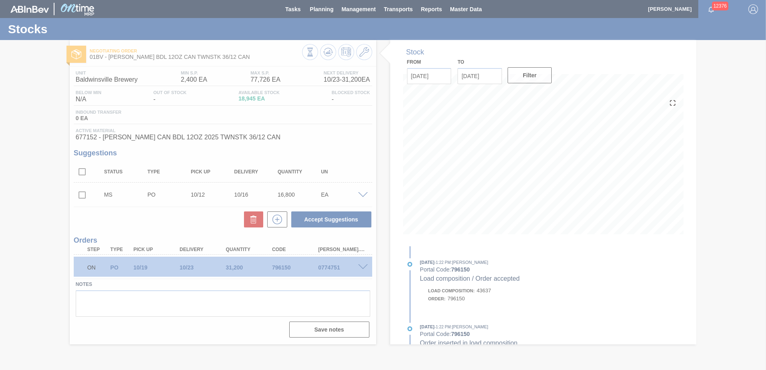
scroll to position [0, 0]
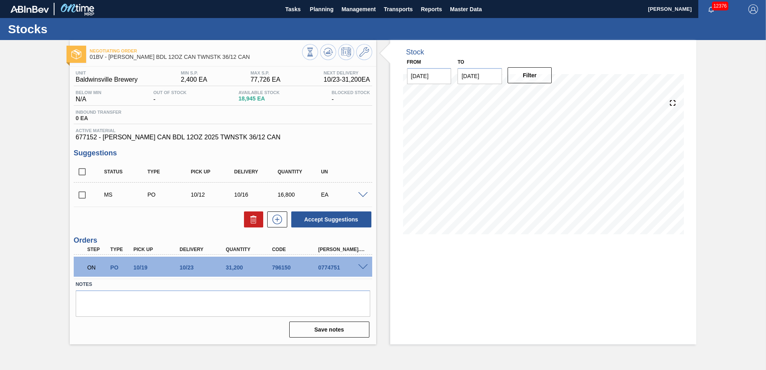
click at [81, 194] on input "checkbox" at bounding box center [82, 195] width 17 height 17
click at [317, 223] on button "Accept Suggestions" at bounding box center [331, 220] width 80 height 16
click at [83, 194] on input "checkbox" at bounding box center [82, 195] width 17 height 17
checkbox input "true"
click at [364, 195] on span at bounding box center [363, 195] width 10 height 6
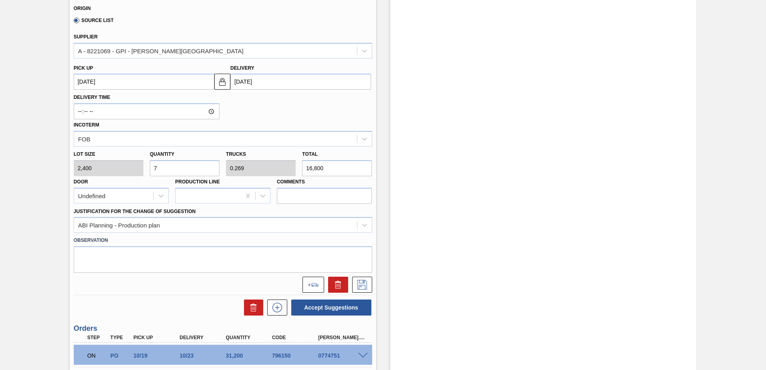
scroll to position [303, 0]
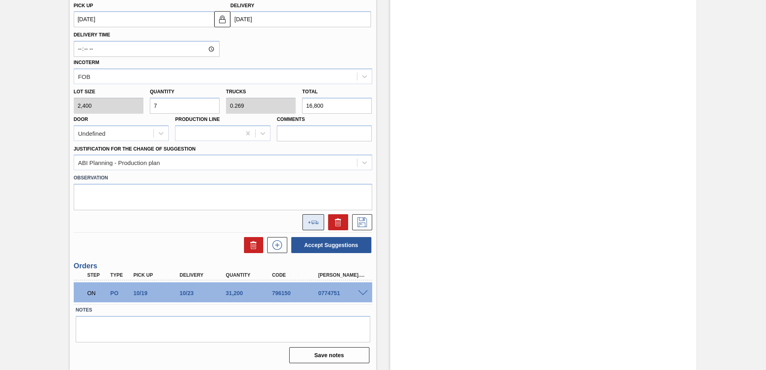
click at [308, 222] on icon at bounding box center [313, 223] width 11 height 4
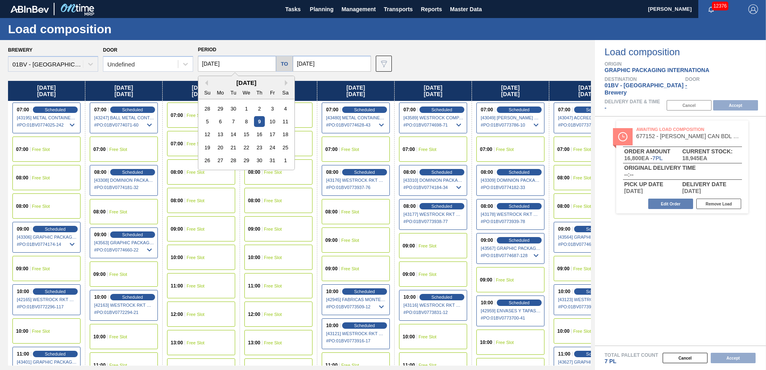
click at [247, 67] on input "[DATE]" at bounding box center [237, 64] width 78 height 16
click at [221, 137] on div "13" at bounding box center [220, 134] width 11 height 11
type input "[DATE]"
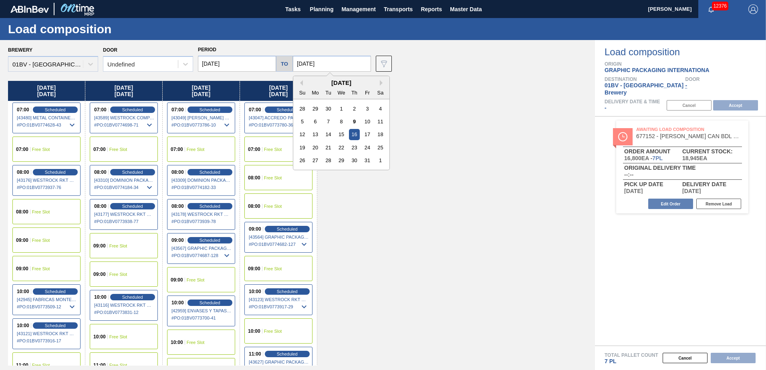
click at [335, 68] on input "[DATE]" at bounding box center [332, 64] width 78 height 16
click at [363, 129] on div "17" at bounding box center [367, 134] width 11 height 11
type input "[DATE]"
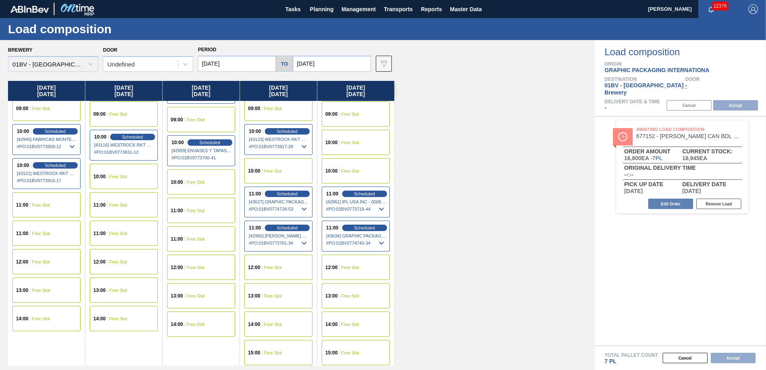
scroll to position [120, 0]
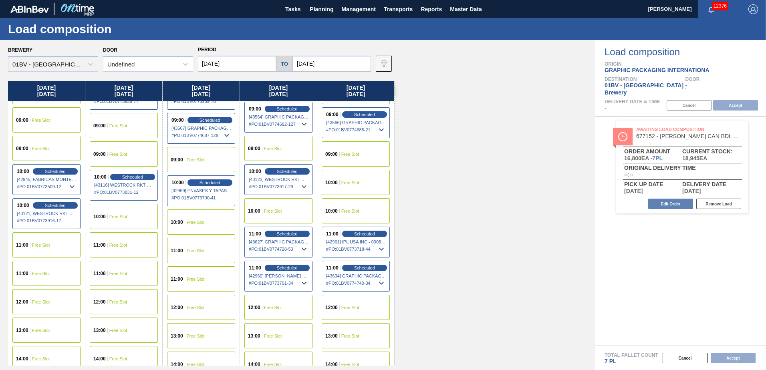
click at [194, 260] on div "11:00 Free Slot" at bounding box center [201, 250] width 68 height 25
click at [726, 100] on button "Accept" at bounding box center [735, 105] width 45 height 10
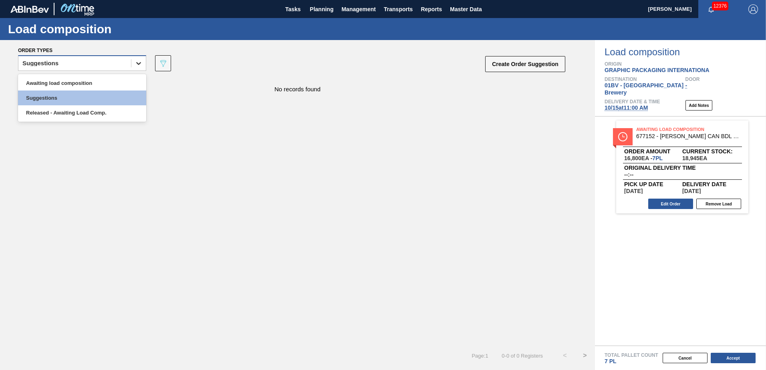
click at [141, 64] on icon at bounding box center [139, 63] width 8 height 8
click at [102, 79] on div "Awaiting load composition" at bounding box center [82, 83] width 128 height 15
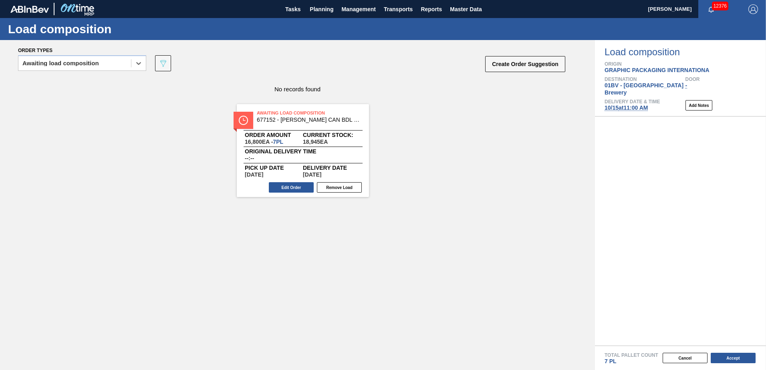
drag, startPoint x: 658, startPoint y: 131, endPoint x: 285, endPoint y: 122, distance: 372.4
click at [285, 122] on div "Order types option Awaiting load composition, selected. Select is focused ,type…" at bounding box center [383, 205] width 766 height 330
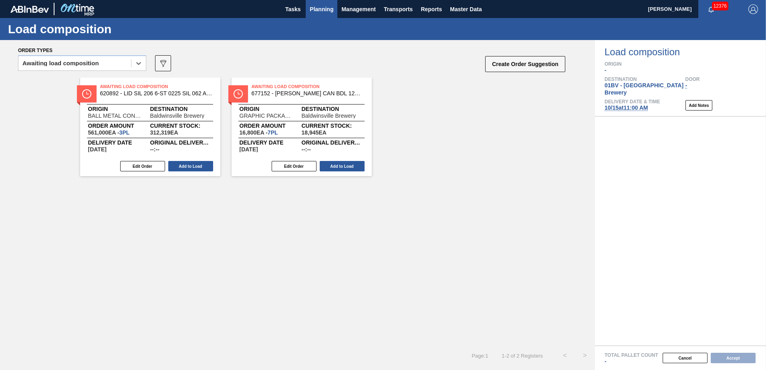
click at [321, 9] on span "Planning" at bounding box center [322, 9] width 24 height 10
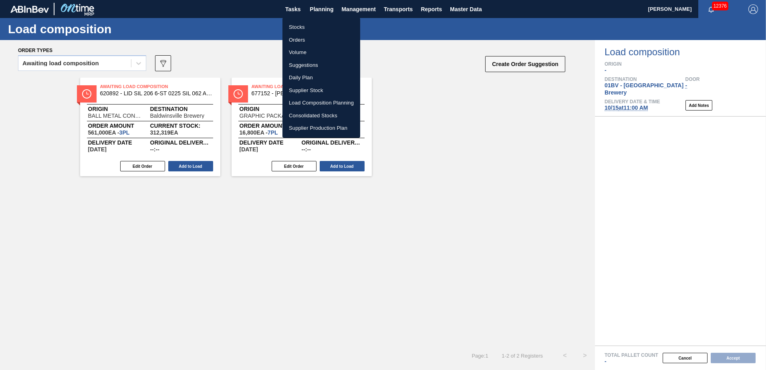
drag, startPoint x: 294, startPoint y: 27, endPoint x: 302, endPoint y: 28, distance: 8.5
click at [295, 27] on li "Stocks" at bounding box center [322, 27] width 78 height 13
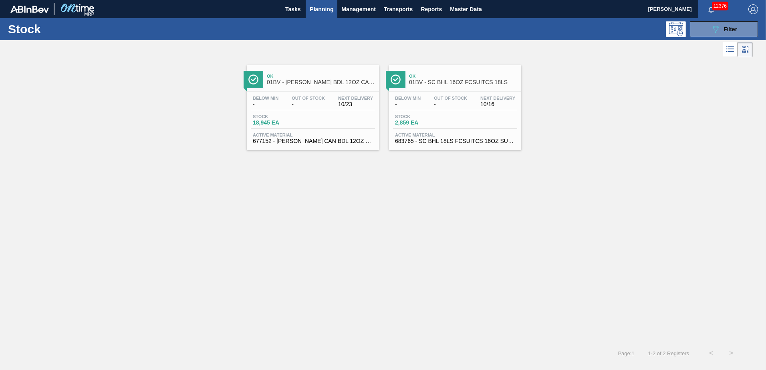
click at [446, 83] on span "01BV - SC BHL 16OZ FCSUITCS 18LS" at bounding box center [463, 82] width 108 height 6
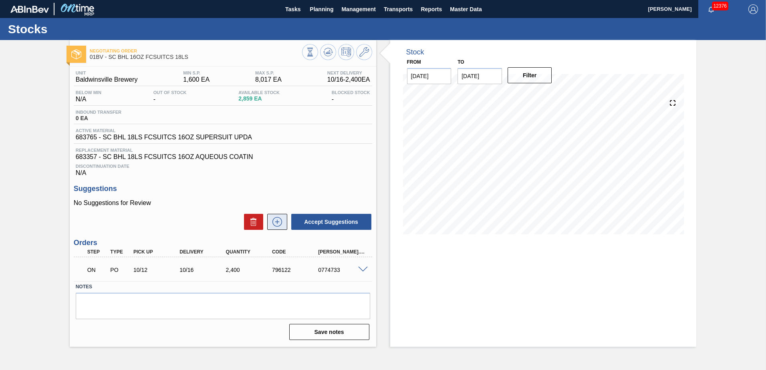
click at [278, 222] on icon at bounding box center [277, 222] width 13 height 10
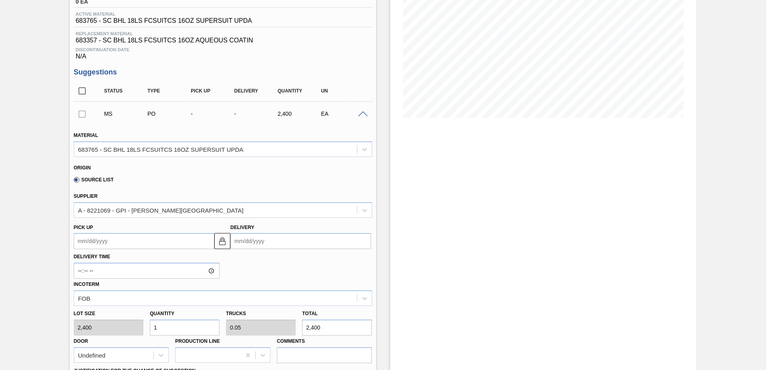
scroll to position [120, 0]
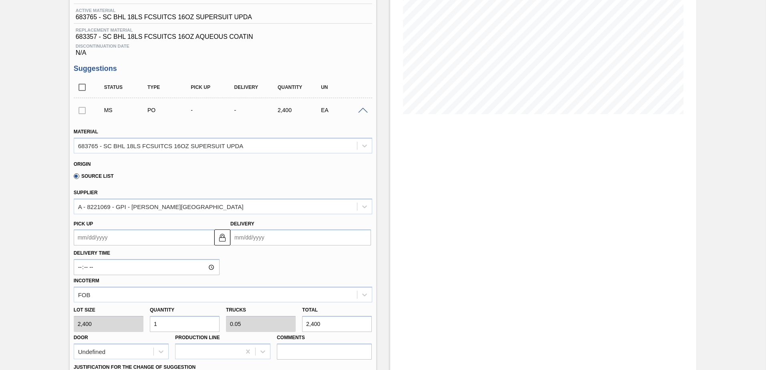
click at [275, 236] on input "Delivery" at bounding box center [300, 238] width 141 height 16
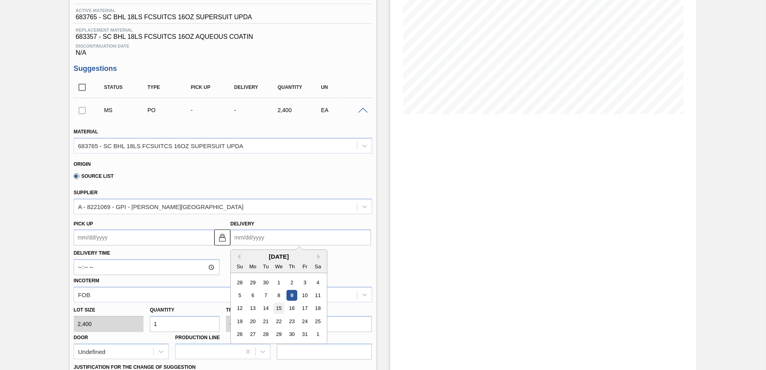
click at [281, 307] on div "15" at bounding box center [279, 308] width 11 height 11
type up105666827 "[DATE]"
type input "[DATE]"
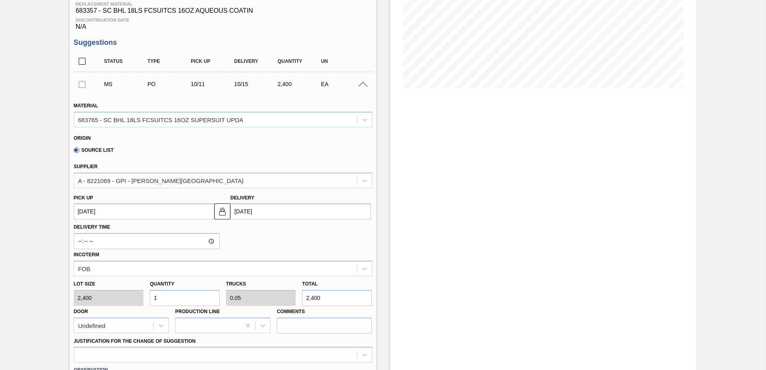
scroll to position [160, 0]
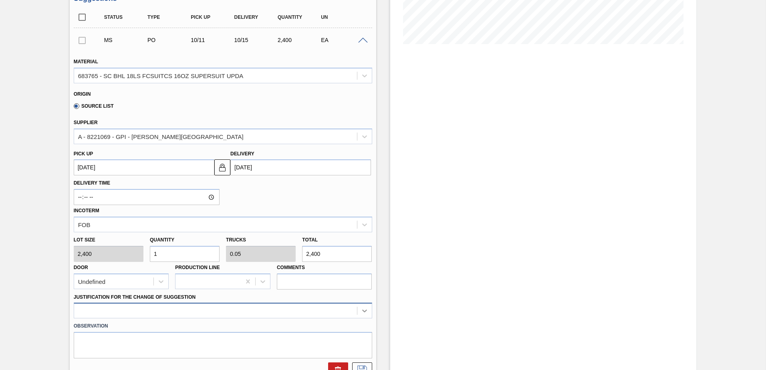
click at [365, 310] on div at bounding box center [223, 311] width 299 height 16
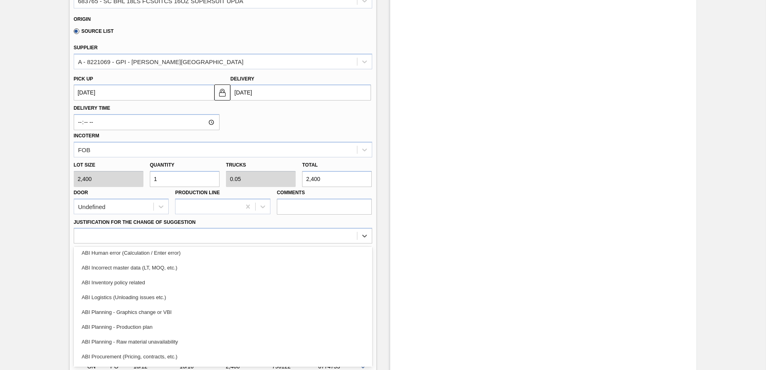
scroll to position [0, 0]
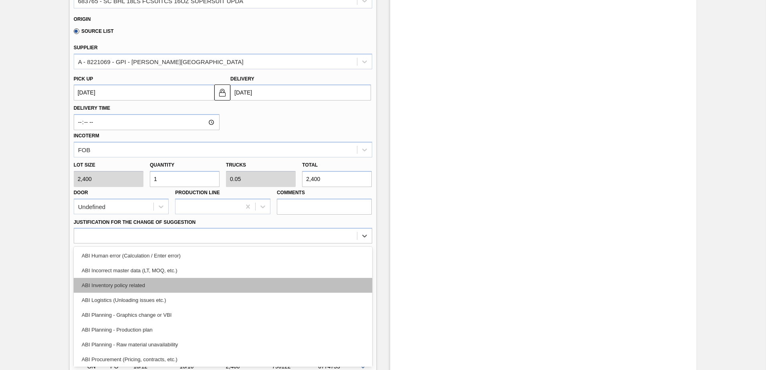
click at [146, 286] on div "ABI Inventory policy related" at bounding box center [223, 285] width 299 height 15
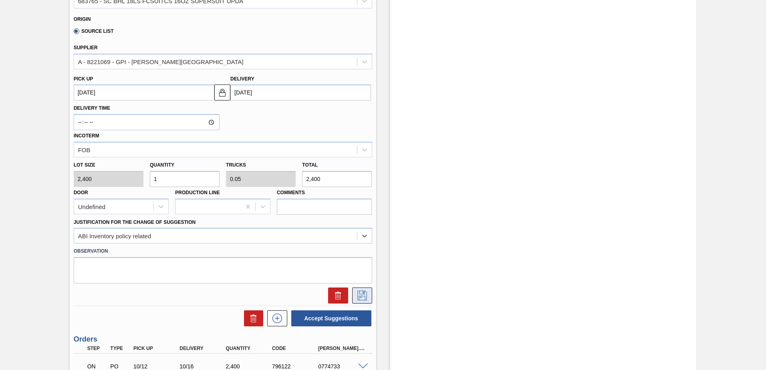
click at [363, 296] on icon at bounding box center [362, 296] width 10 height 10
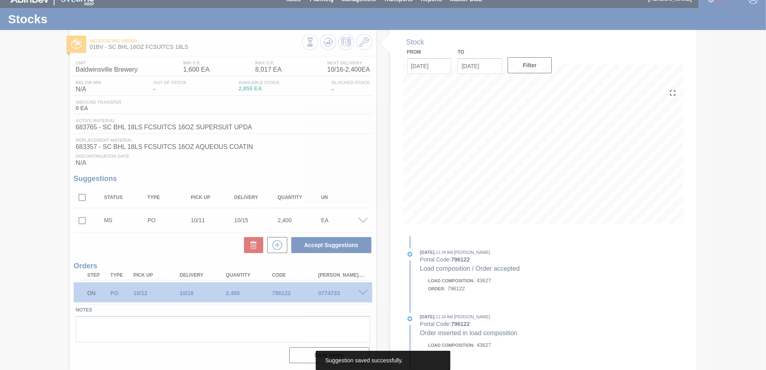
scroll to position [10, 0]
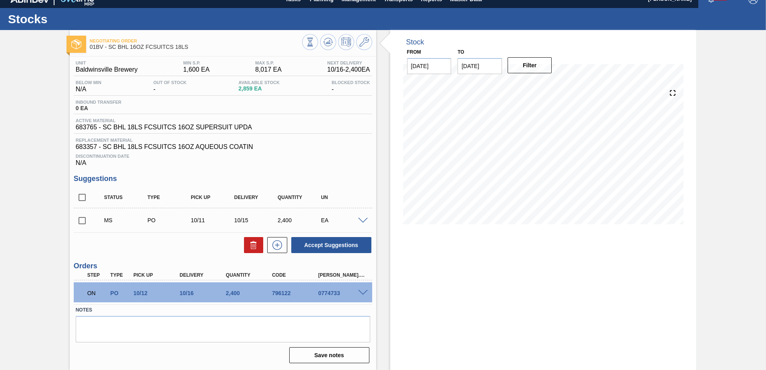
click at [79, 220] on input "checkbox" at bounding box center [82, 220] width 17 height 17
click at [309, 247] on button "Accept Suggestions" at bounding box center [331, 245] width 80 height 16
click at [79, 221] on input "checkbox" at bounding box center [82, 220] width 17 height 17
checkbox input "true"
click at [360, 220] on span at bounding box center [363, 221] width 10 height 6
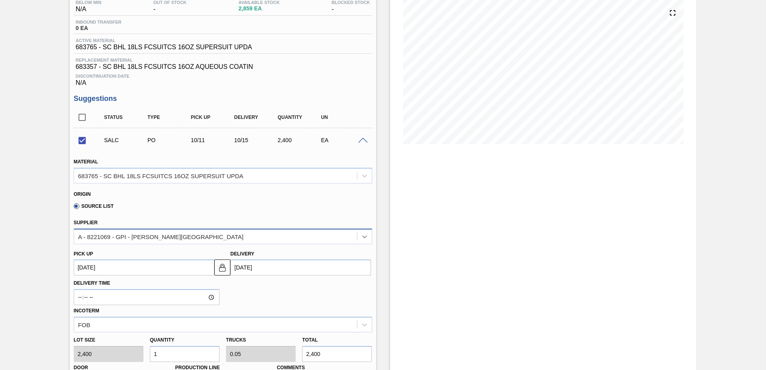
scroll to position [210, 0]
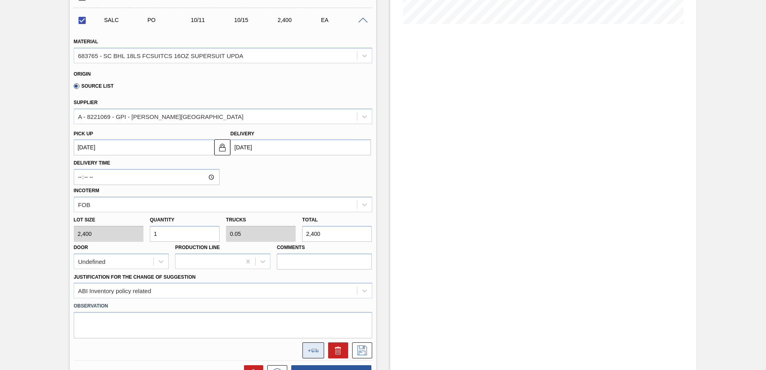
click at [312, 348] on button at bounding box center [314, 351] width 22 height 16
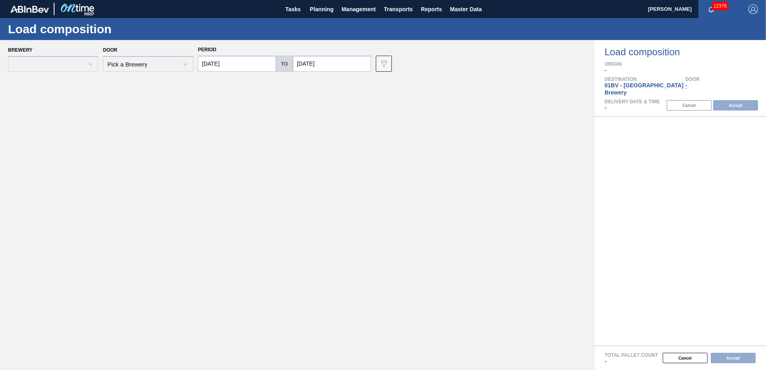
type input "[DATE]"
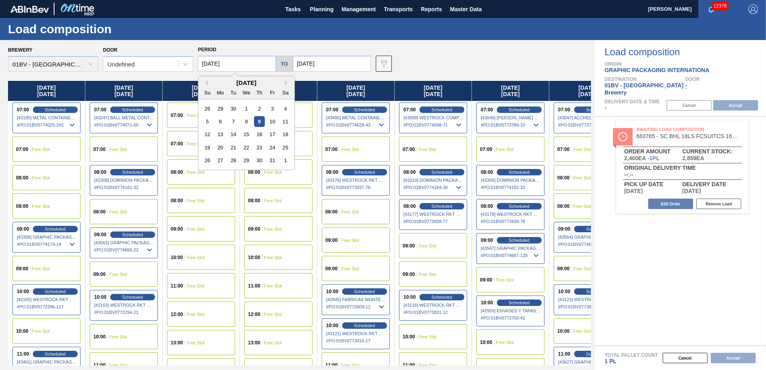
click at [238, 64] on input "[DATE]" at bounding box center [237, 64] width 78 height 16
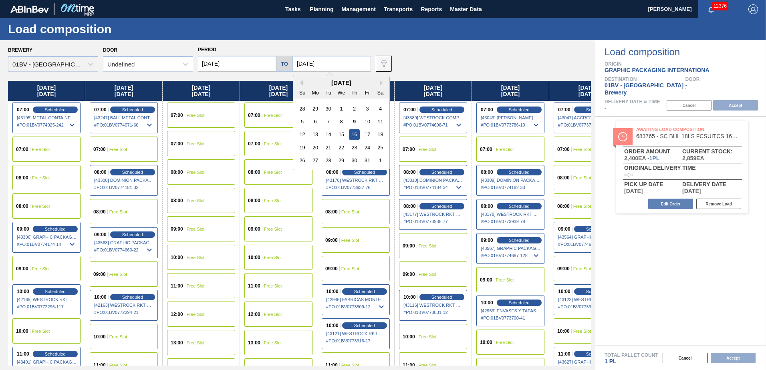
click at [344, 63] on input "[DATE]" at bounding box center [332, 64] width 78 height 16
click at [259, 63] on input "[DATE]" at bounding box center [237, 64] width 78 height 16
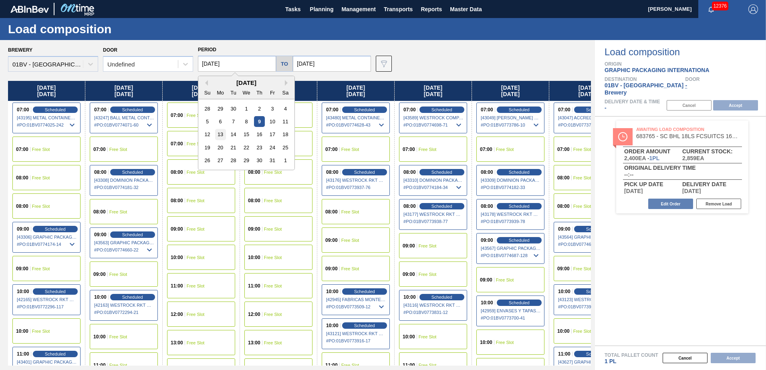
click at [222, 133] on div "13" at bounding box center [220, 134] width 11 height 11
type input "[DATE]"
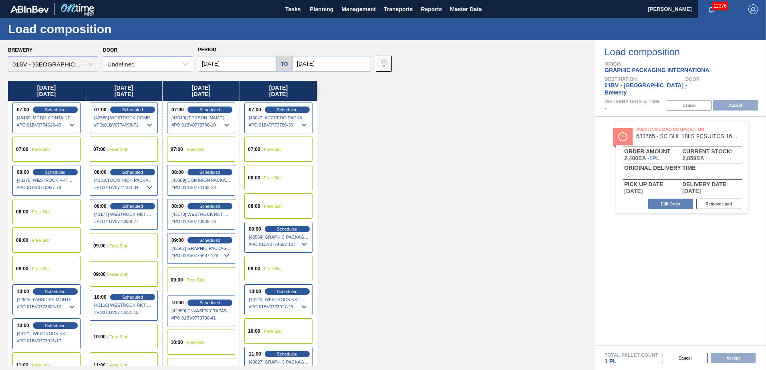
click at [337, 64] on input "[DATE]" at bounding box center [332, 64] width 78 height 16
click at [370, 132] on div "17" at bounding box center [367, 134] width 11 height 11
type input "[DATE]"
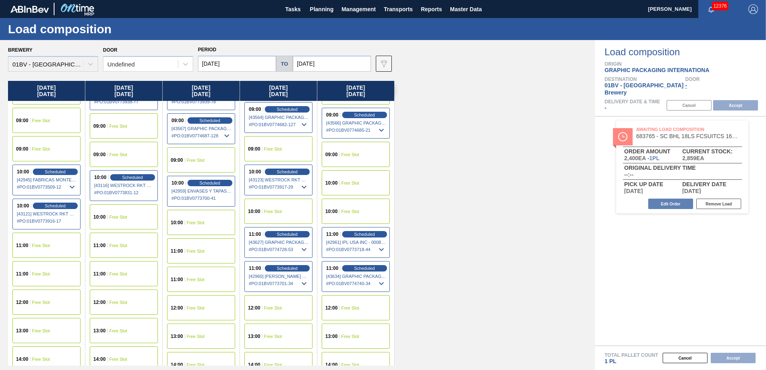
scroll to position [120, 0]
click at [205, 251] on div "11:00 Free Slot" at bounding box center [201, 250] width 68 height 25
click at [733, 100] on button "Accept" at bounding box center [735, 105] width 45 height 10
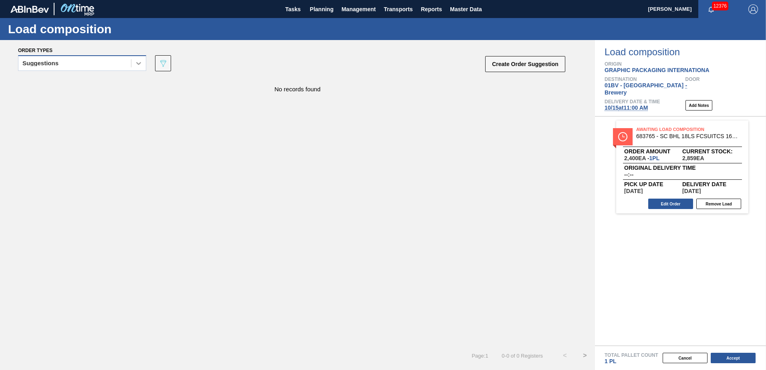
click at [141, 65] on icon at bounding box center [139, 63] width 8 height 8
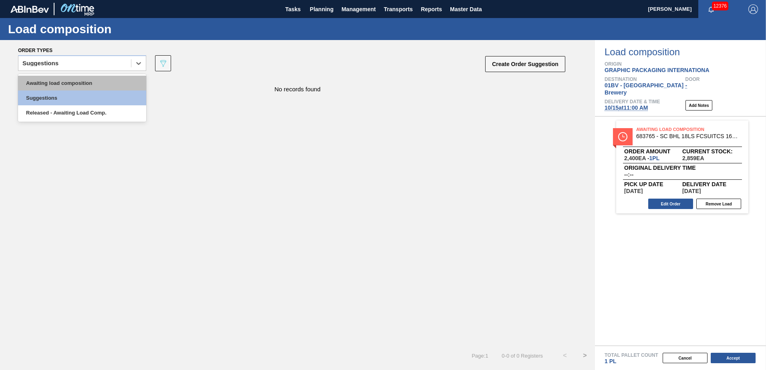
click at [114, 82] on div "Awaiting load composition" at bounding box center [82, 83] width 128 height 15
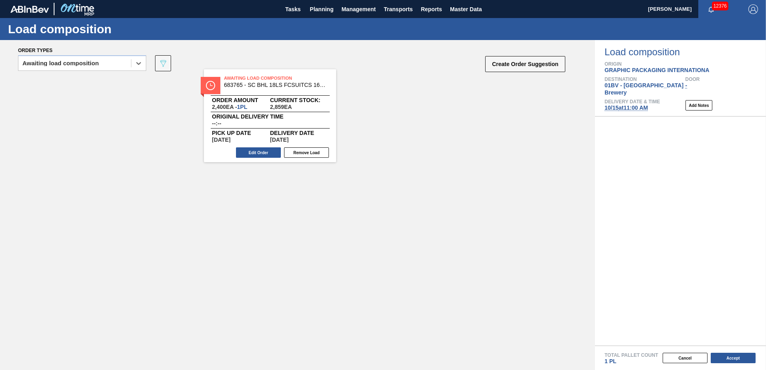
drag, startPoint x: 692, startPoint y: 127, endPoint x: 277, endPoint y: 82, distance: 417.2
click at [277, 82] on div "Order types option Awaiting load composition, selected. Select is focused ,type…" at bounding box center [383, 205] width 766 height 330
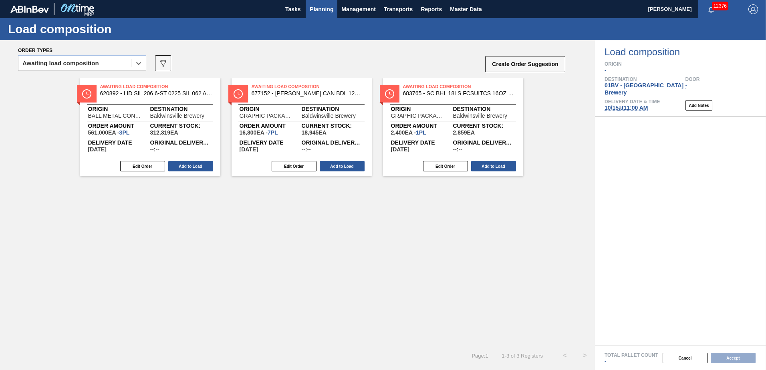
click at [319, 11] on span "Planning" at bounding box center [322, 9] width 24 height 10
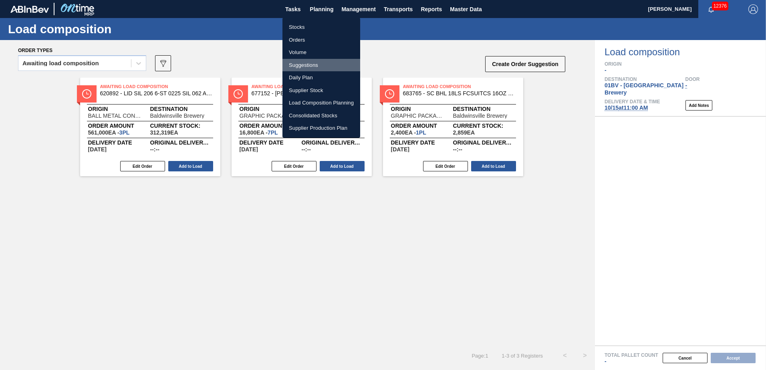
click at [305, 63] on li "Suggestions" at bounding box center [322, 65] width 78 height 13
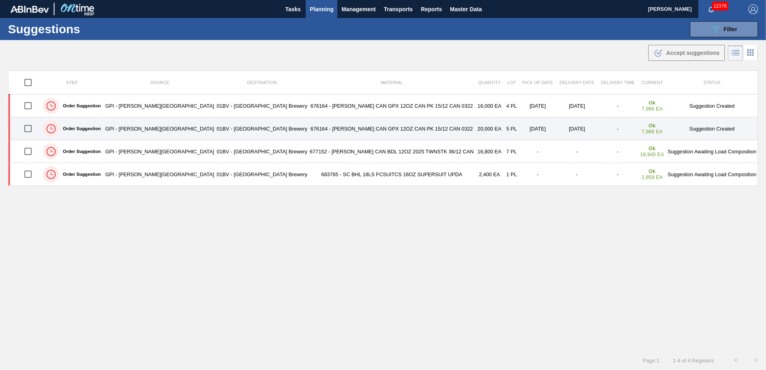
drag, startPoint x: 30, startPoint y: 127, endPoint x: 144, endPoint y: 128, distance: 113.8
click at [31, 127] on input "checkbox" at bounding box center [28, 128] width 17 height 17
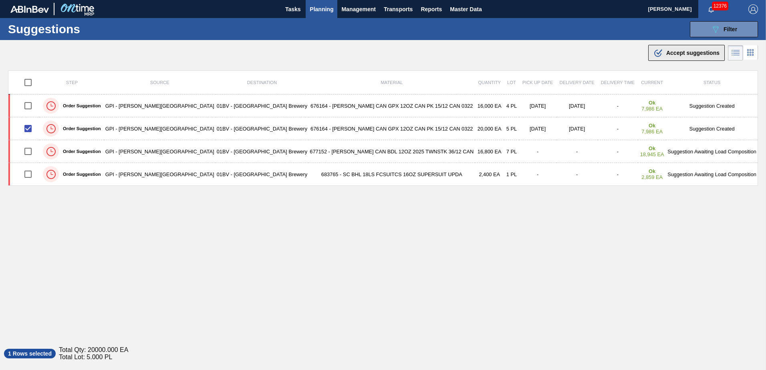
click at [674, 54] on span "Accept suggestions" at bounding box center [692, 53] width 53 height 6
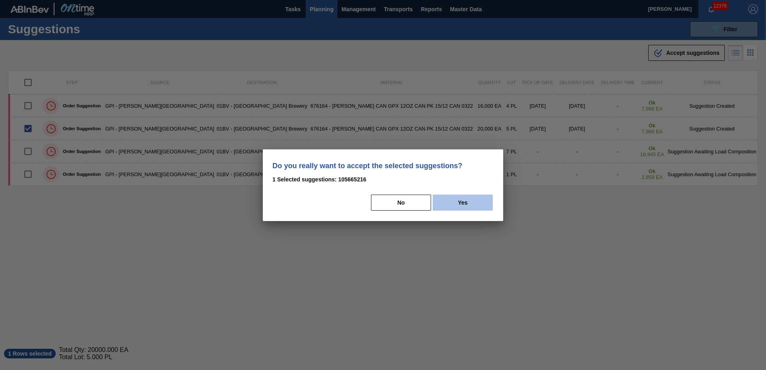
click at [464, 201] on button "Yes" at bounding box center [463, 203] width 60 height 16
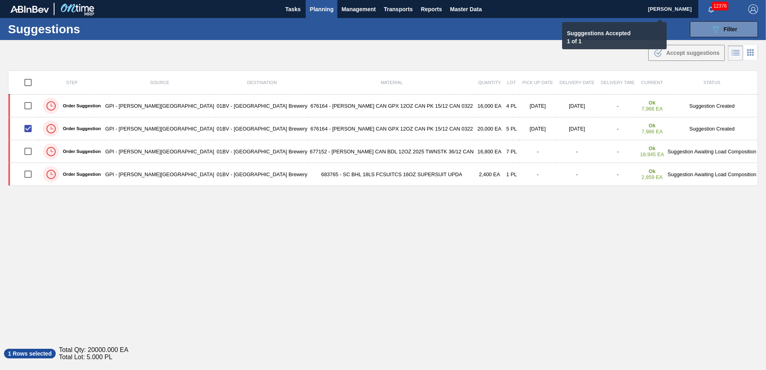
checkbox input "false"
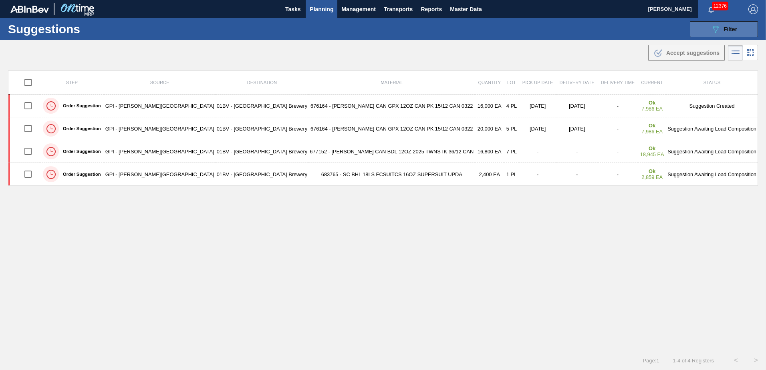
click at [715, 25] on icon "089F7B8B-B2A5-4AFE-B5C0-19BA573D28AC" at bounding box center [716, 29] width 10 height 10
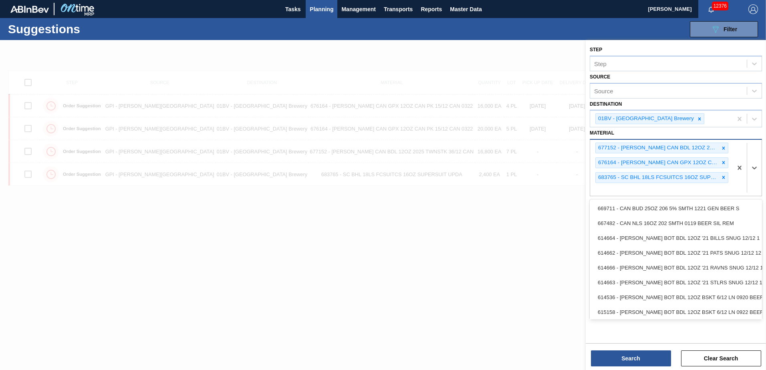
click at [618, 190] on div "677152 - CARR CAN BDL 12OZ 2025 TWNSTK 36/12 CAN 676164 - CARR CAN GPX 12OZ CAN…" at bounding box center [661, 168] width 142 height 56
click at [632, 364] on button "Search" at bounding box center [631, 359] width 80 height 16
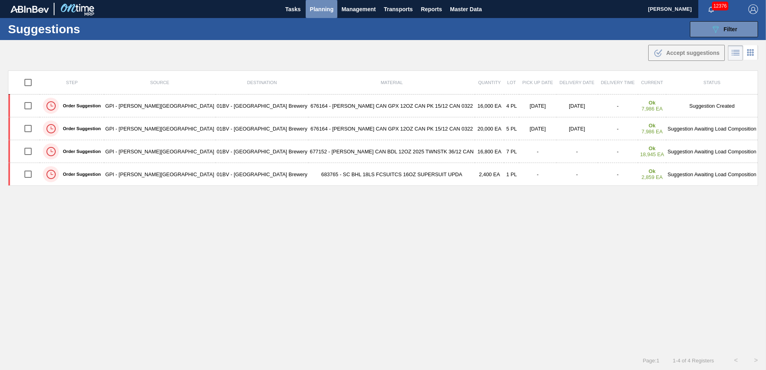
click at [320, 10] on span "Planning" at bounding box center [322, 9] width 24 height 10
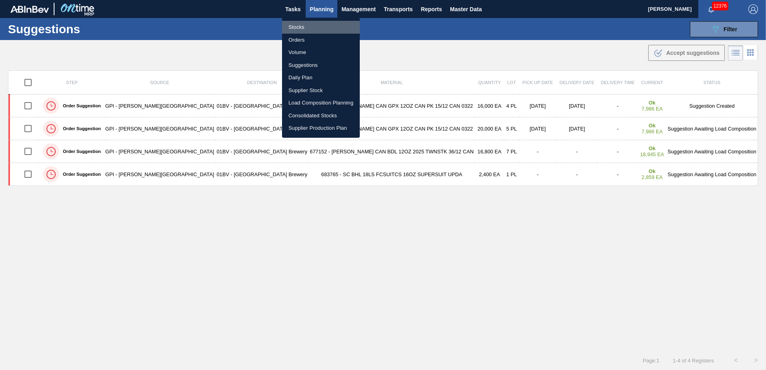
click at [298, 26] on li "Stocks" at bounding box center [321, 27] width 78 height 13
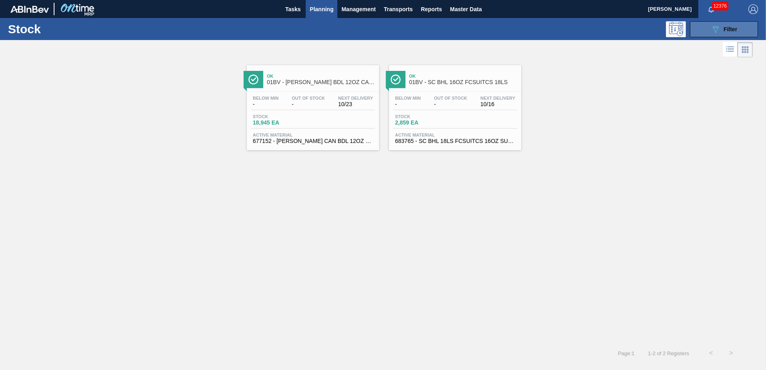
click at [726, 27] on span "Filter" at bounding box center [731, 29] width 14 height 6
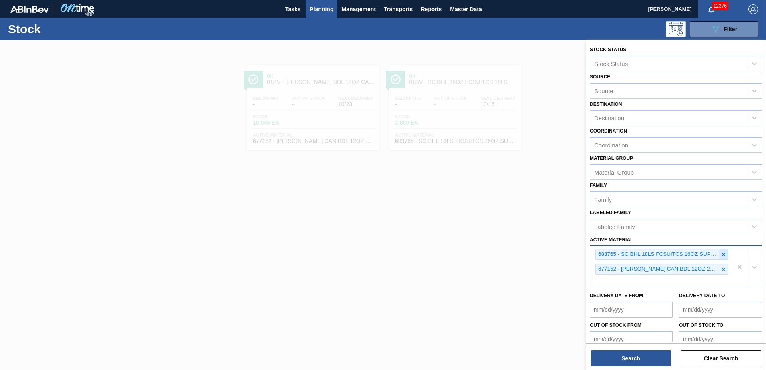
click at [723, 253] on icon at bounding box center [724, 255] width 6 height 6
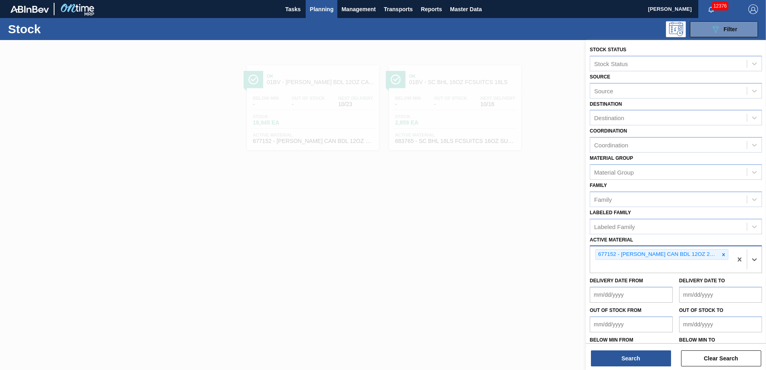
click at [723, 253] on icon at bounding box center [724, 255] width 6 height 6
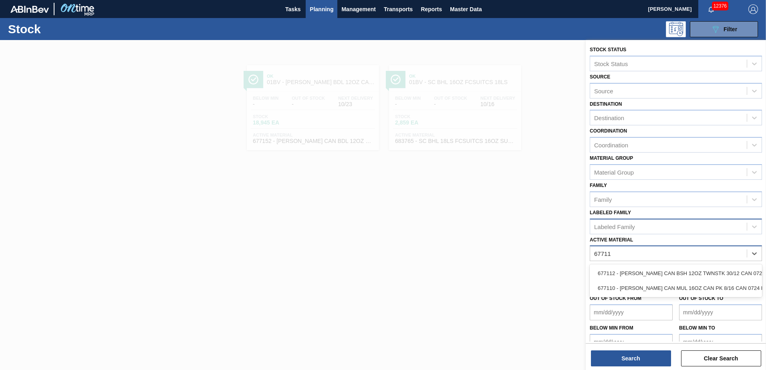
type Material "677110"
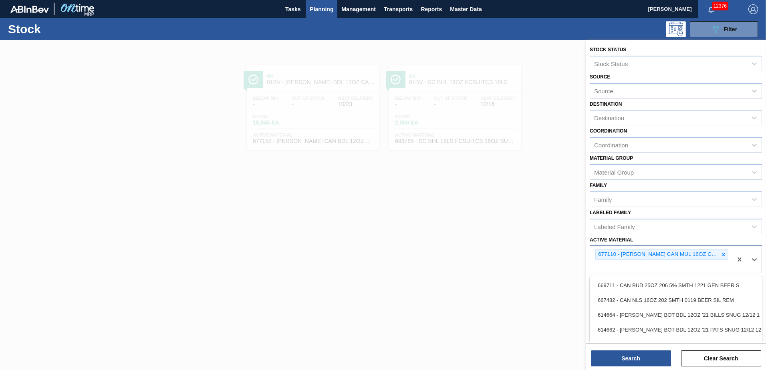
click at [607, 265] on div "677110 - [PERSON_NAME] CAN MUL 16OZ CAN PK 8/16 CAN 0724 B" at bounding box center [661, 259] width 142 height 26
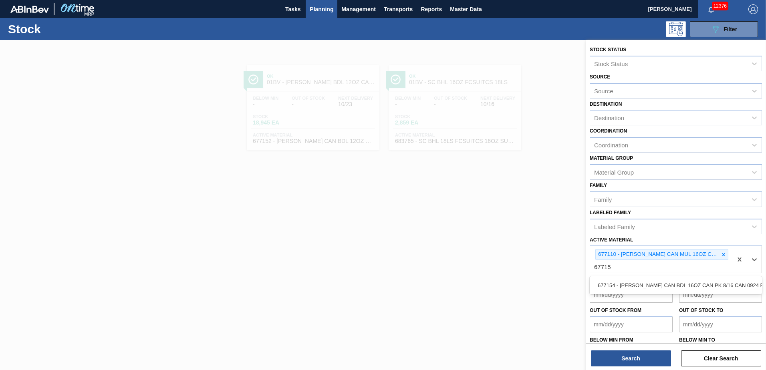
type Material "677154"
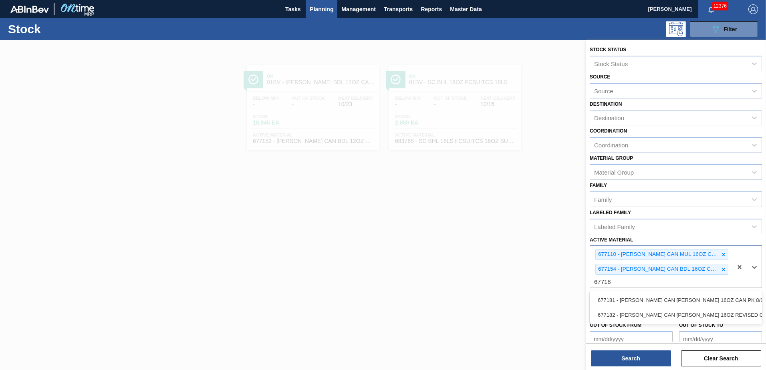
type Material "677181"
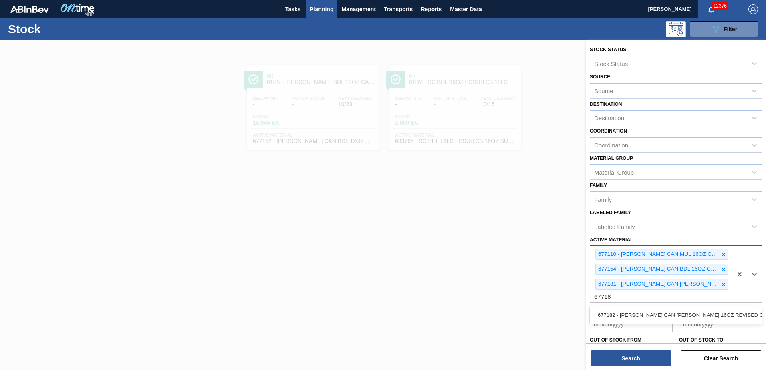
type Material "677182"
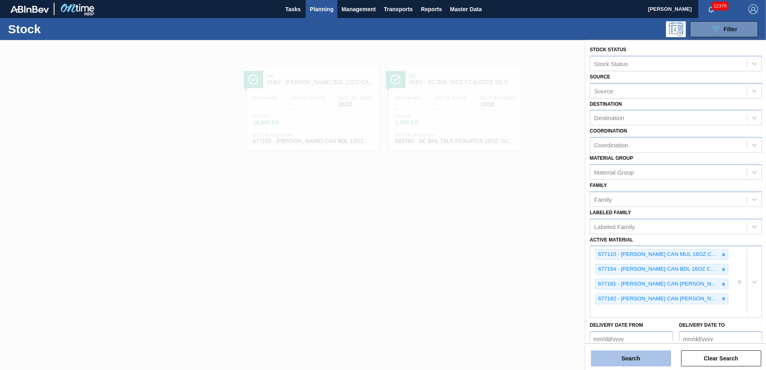
click at [627, 359] on button "Search" at bounding box center [631, 359] width 80 height 16
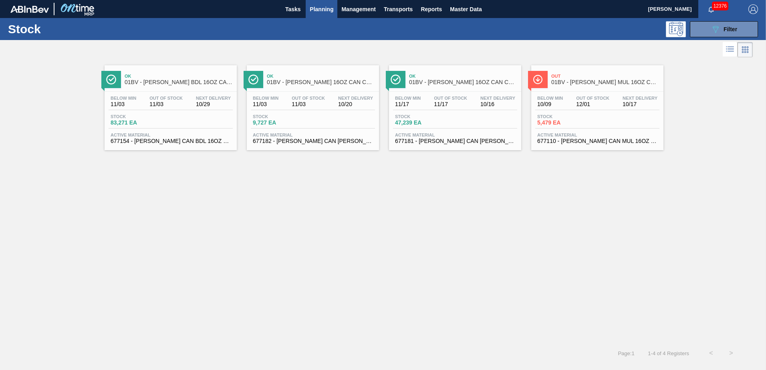
click at [169, 80] on span "01BV - [PERSON_NAME] BDL 16OZ CAN CAN PK 8/16 CAN" at bounding box center [179, 82] width 108 height 6
click at [299, 79] on span "Ok" at bounding box center [321, 76] width 108 height 5
click at [440, 85] on div "Ok 01BV - CARR BUD 16OZ CAN CAN PK 8/16 CAN" at bounding box center [463, 80] width 108 height 18
click at [574, 86] on div "Out 01BV - CARR MUL 16OZ CAN CAN PK 8/16 CAN" at bounding box center [605, 80] width 108 height 18
click at [335, 7] on button "Planning" at bounding box center [322, 9] width 32 height 18
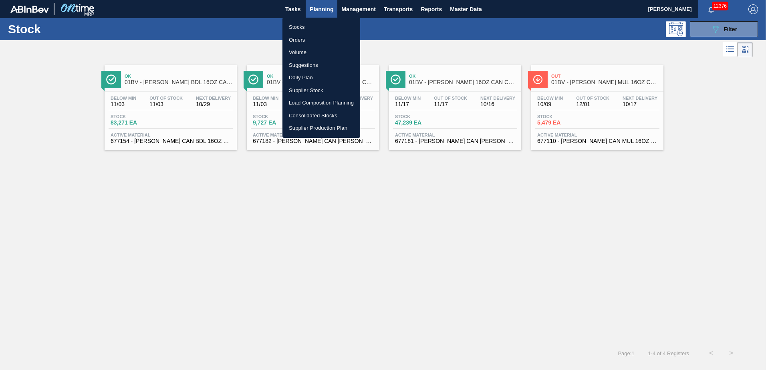
click at [310, 65] on li "Suggestions" at bounding box center [322, 65] width 78 height 13
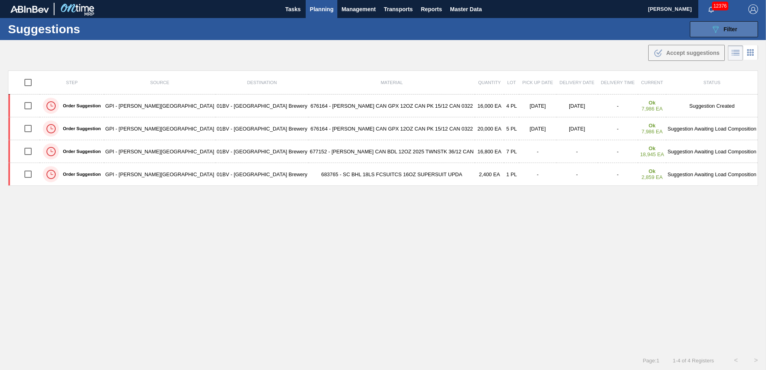
click at [724, 27] on span "Filter" at bounding box center [731, 29] width 14 height 6
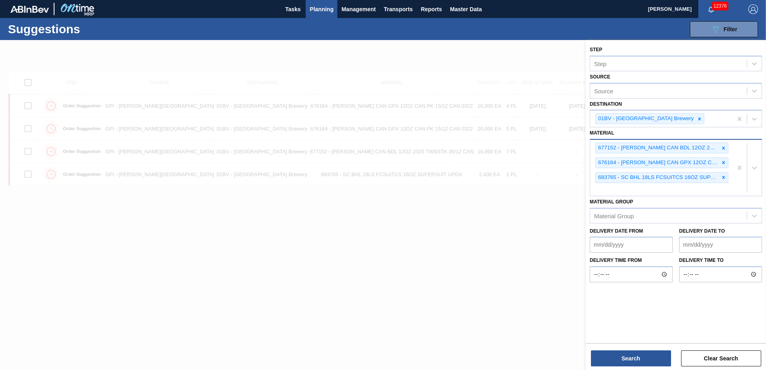
click at [609, 192] on div "677152 - CARR CAN BDL 12OZ 2025 TWNSTK 36/12 CAN 676164 - CARR CAN GPX 12OZ CAN…" at bounding box center [661, 168] width 142 height 56
type input "677110"
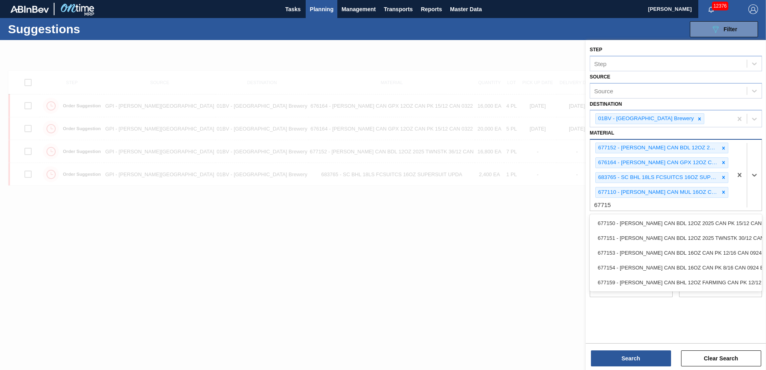
type input "677154"
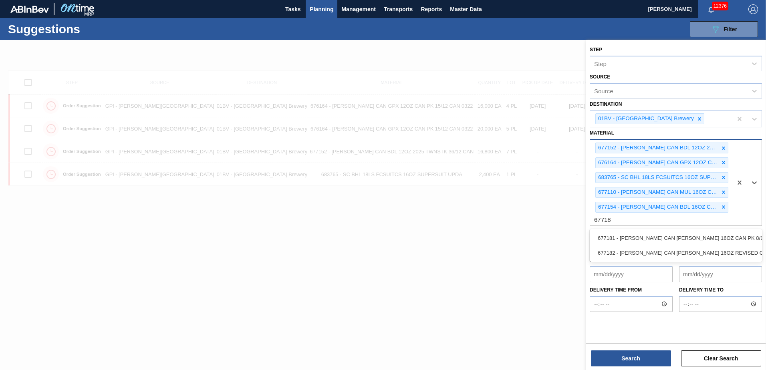
type input "677181"
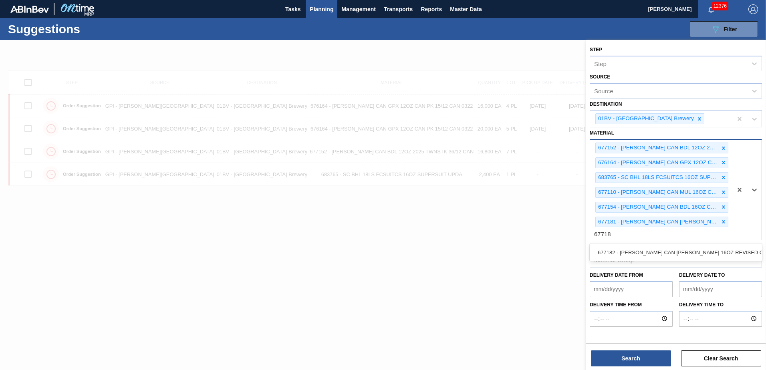
type input "677182"
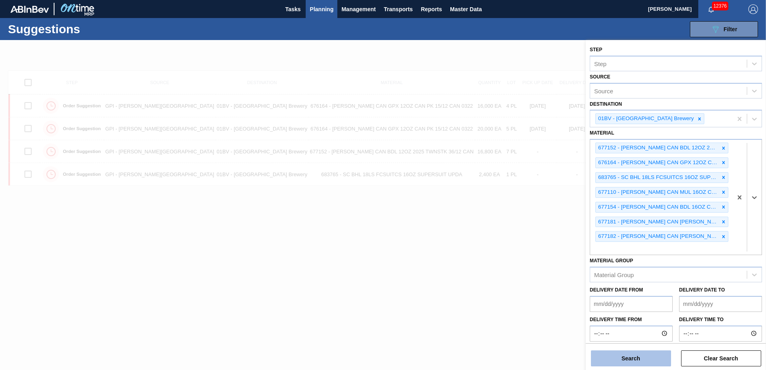
click at [614, 360] on button "Search" at bounding box center [631, 359] width 80 height 16
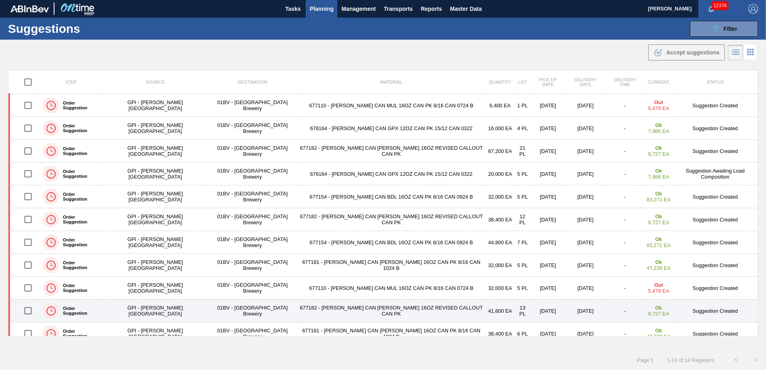
click at [32, 313] on input "checkbox" at bounding box center [28, 311] width 17 height 17
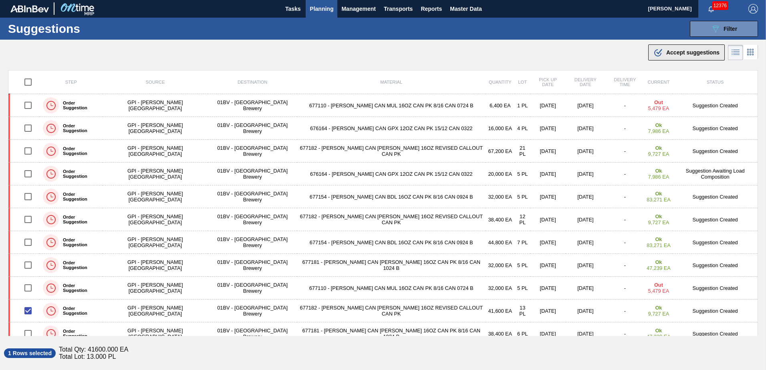
click at [670, 51] on span "Accept suggestions" at bounding box center [692, 52] width 53 height 6
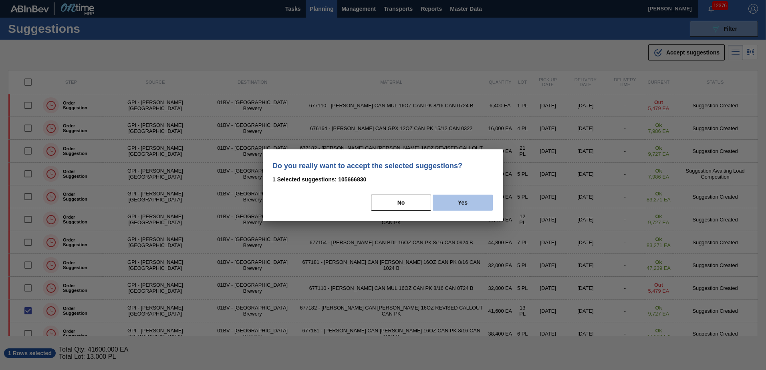
click at [477, 200] on button "Yes" at bounding box center [463, 203] width 60 height 16
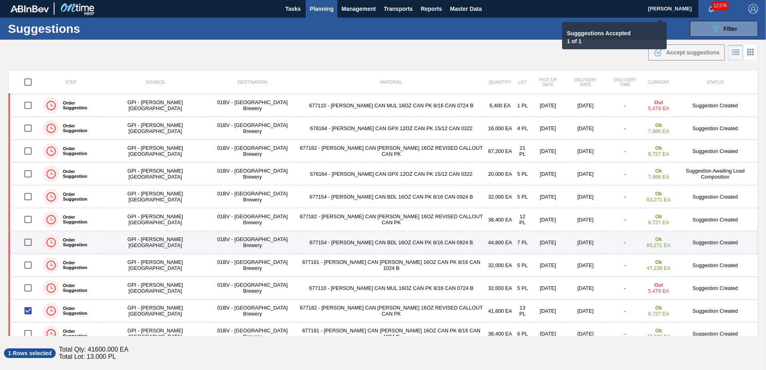
checkbox input "false"
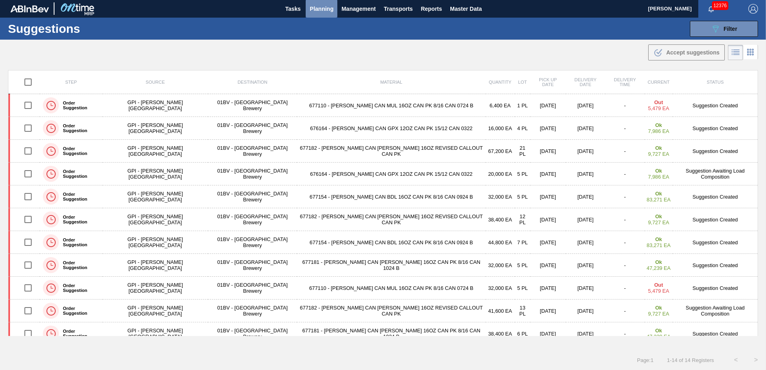
drag, startPoint x: 317, startPoint y: 8, endPoint x: 322, endPoint y: 20, distance: 13.5
click at [317, 8] on span "Planning" at bounding box center [322, 9] width 24 height 10
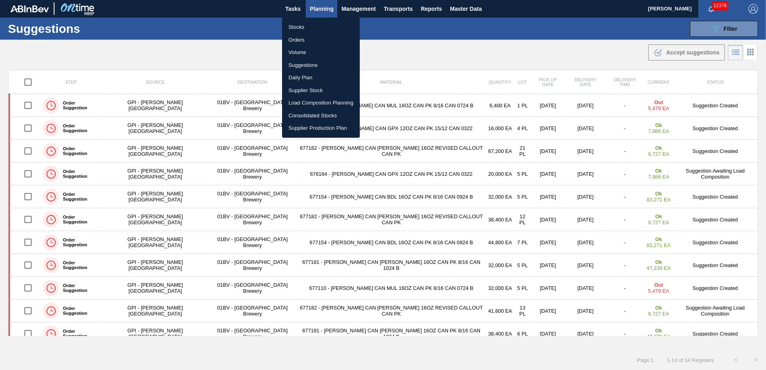
click at [304, 103] on li "Load Composition Planning" at bounding box center [321, 103] width 78 height 13
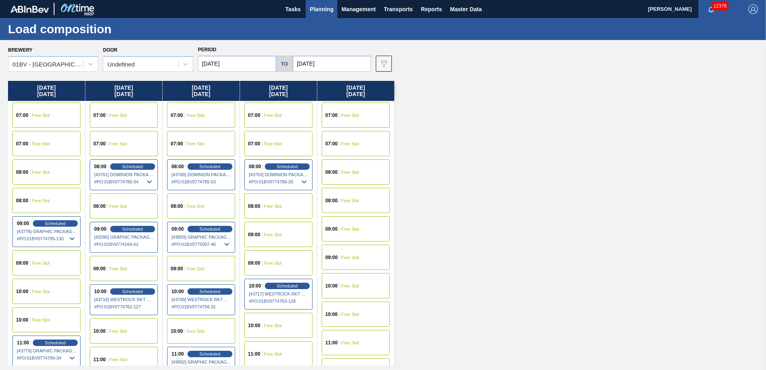
click at [228, 62] on input "[DATE]" at bounding box center [237, 64] width 78 height 16
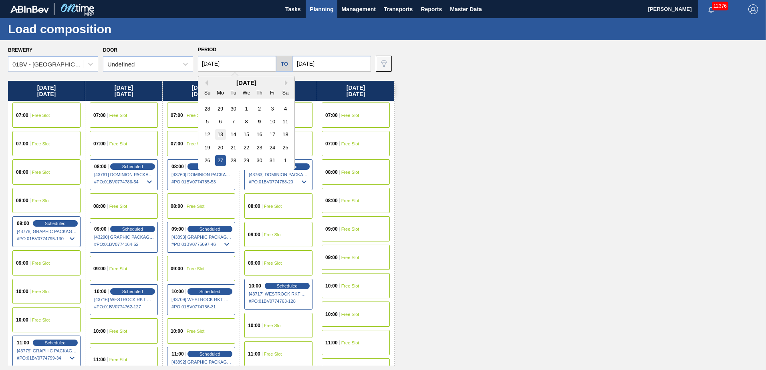
click at [220, 133] on div "13" at bounding box center [220, 134] width 11 height 11
type input "[DATE]"
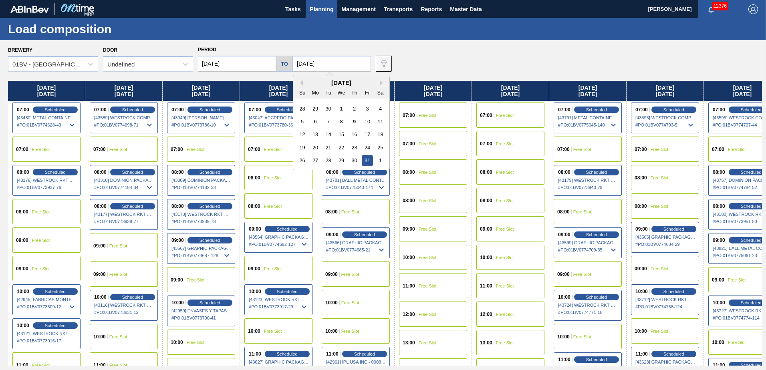
click at [327, 61] on input "[DATE]" at bounding box center [332, 64] width 78 height 16
click at [369, 133] on div "17" at bounding box center [367, 134] width 11 height 11
type input "[DATE]"
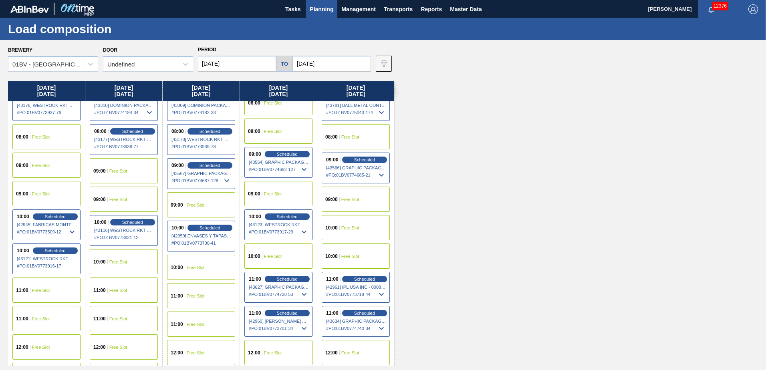
scroll to position [80, 0]
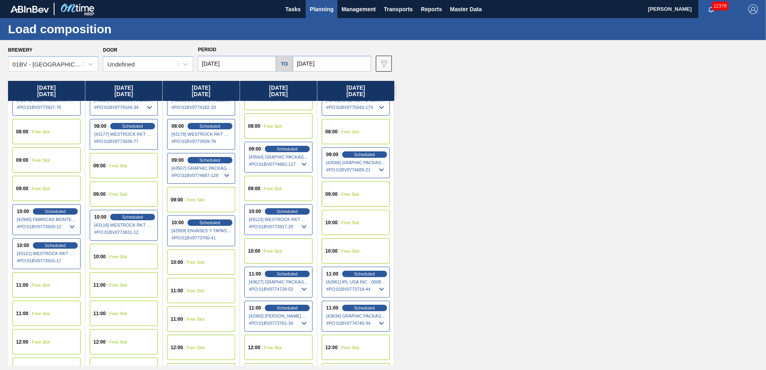
click at [195, 291] on span "Free Slot" at bounding box center [196, 291] width 18 height 5
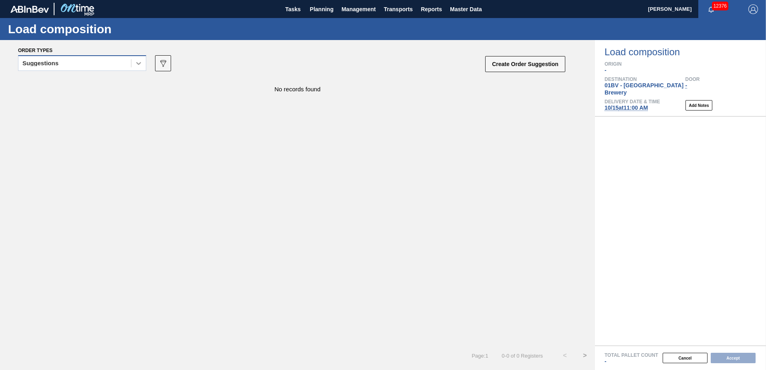
click at [139, 65] on icon at bounding box center [139, 63] width 8 height 8
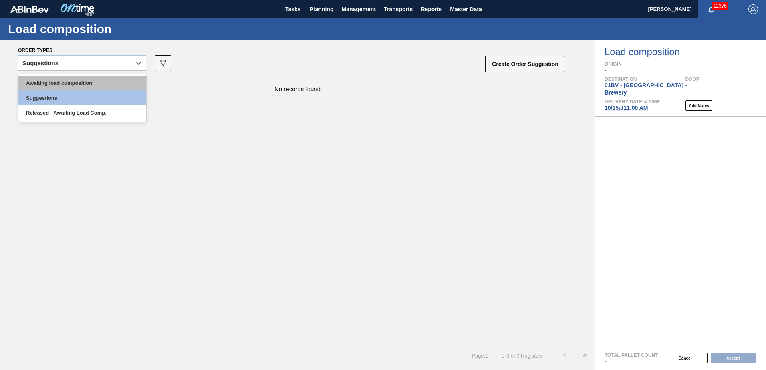
click at [94, 84] on div "Awaiting load composition" at bounding box center [82, 83] width 128 height 15
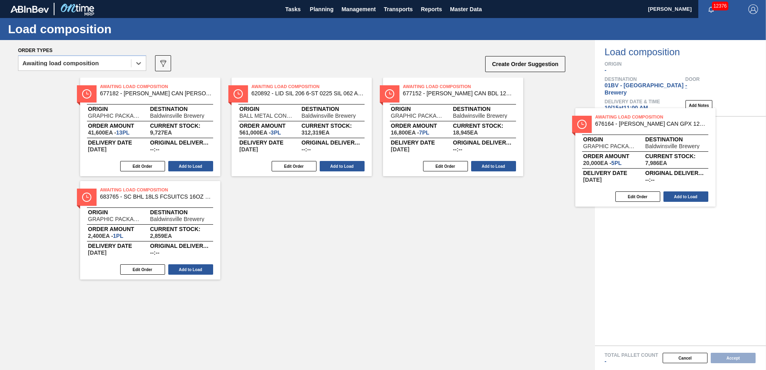
drag, startPoint x: 431, startPoint y: 102, endPoint x: 642, endPoint y: 136, distance: 213.8
click at [642, 136] on div "Order types option Awaiting load composition, selected. Select is focused ,type…" at bounding box center [383, 205] width 766 height 330
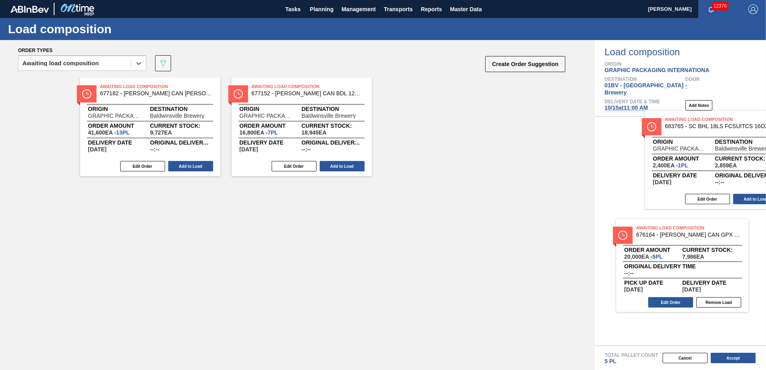
drag, startPoint x: 428, startPoint y: 94, endPoint x: 694, endPoint y: 126, distance: 268.4
click at [694, 126] on div "Order types option Awaiting load composition, selected. Select is focused ,type…" at bounding box center [383, 205] width 766 height 330
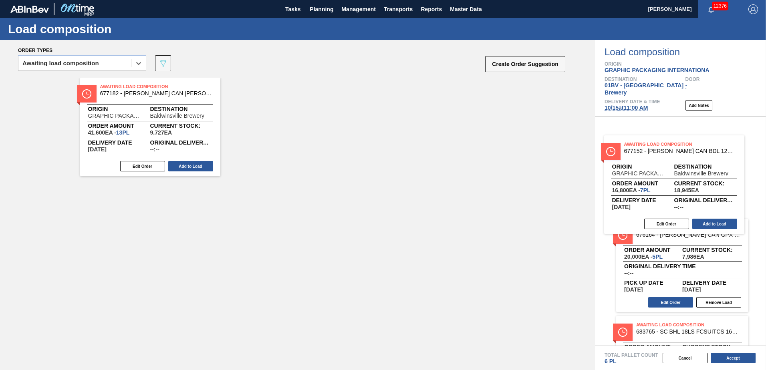
drag, startPoint x: 354, startPoint y: 104, endPoint x: 687, endPoint y: 152, distance: 336.4
click at [687, 152] on div "Order types option Awaiting load composition, selected. Select is focused ,type…" at bounding box center [383, 205] width 766 height 330
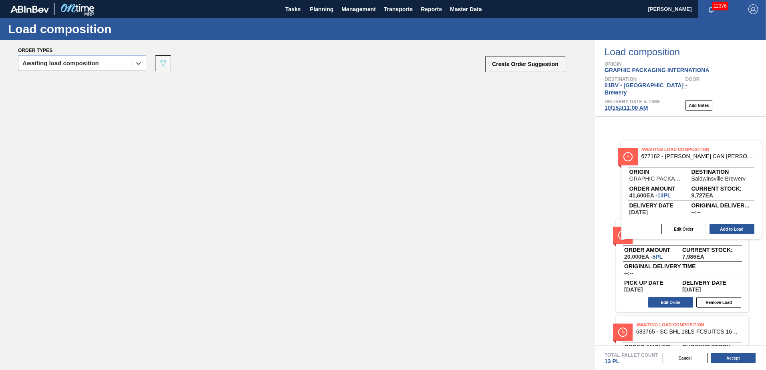
drag, startPoint x: 423, startPoint y: 117, endPoint x: 684, endPoint y: 154, distance: 263.9
click at [684, 154] on div "Order types option Awaiting load composition, selected. Select is focused ,type…" at bounding box center [383, 205] width 766 height 330
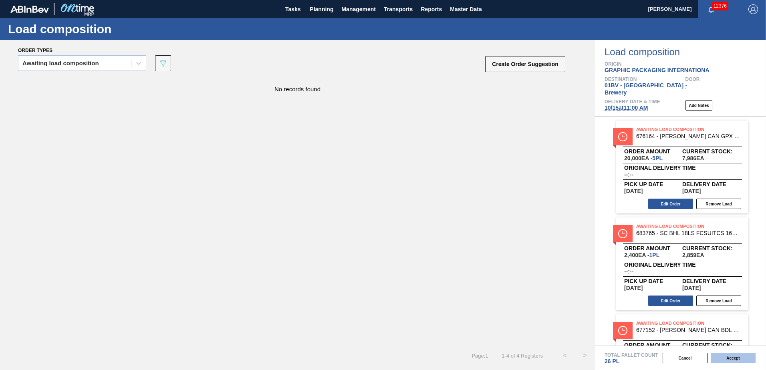
click at [728, 357] on button "Accept" at bounding box center [733, 358] width 45 height 10
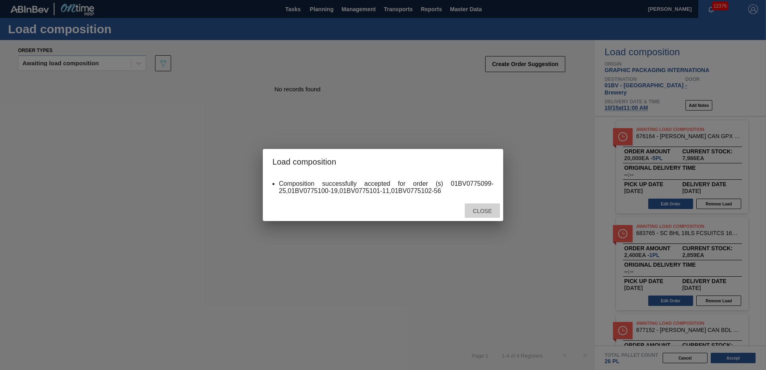
click at [488, 210] on span "Close" at bounding box center [482, 211] width 32 height 6
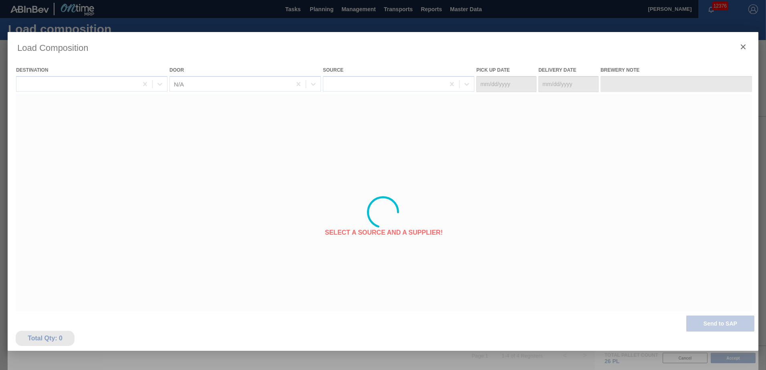
type Date "[DATE]"
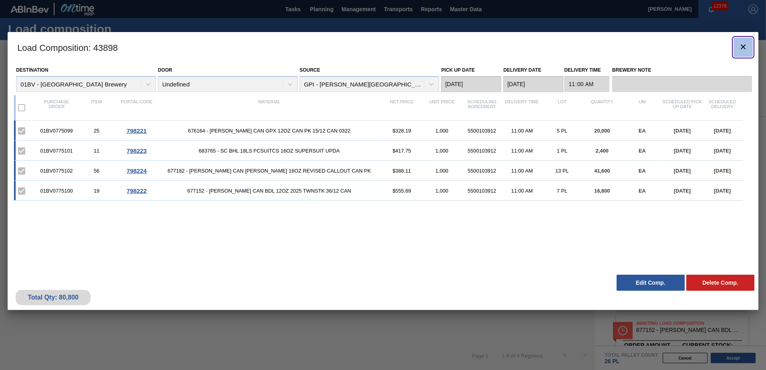
click at [741, 45] on icon "botão de ícone" at bounding box center [744, 47] width 10 height 10
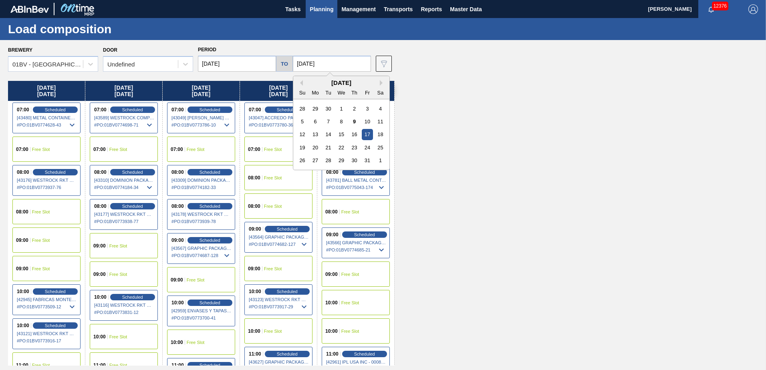
click at [335, 63] on input "[DATE]" at bounding box center [332, 64] width 78 height 16
click at [364, 159] on div "31" at bounding box center [367, 160] width 11 height 11
type input "[DATE]"
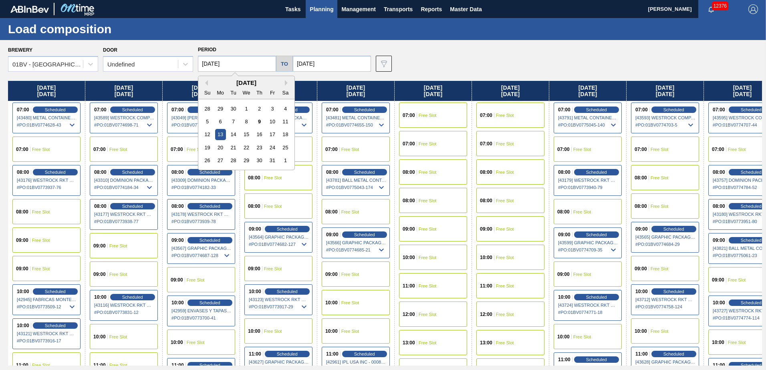
click at [238, 64] on input "[DATE]" at bounding box center [237, 64] width 78 height 16
click at [219, 161] on div "27" at bounding box center [220, 160] width 11 height 11
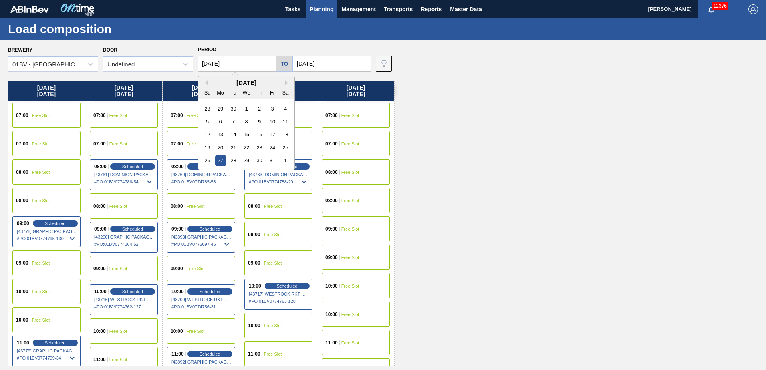
click at [248, 61] on input "[DATE]" at bounding box center [237, 64] width 78 height 16
click at [221, 132] on div "13" at bounding box center [220, 134] width 11 height 11
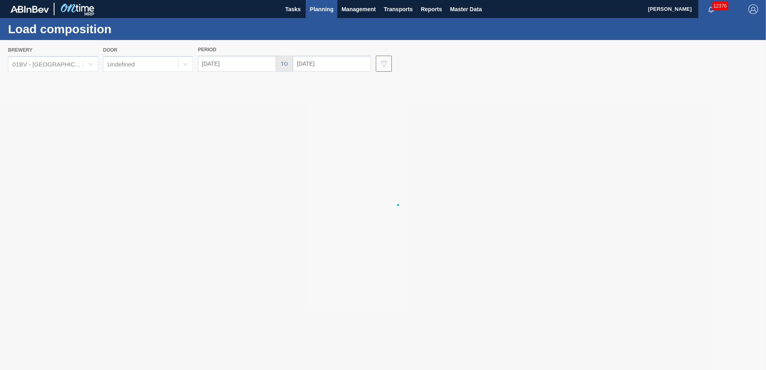
type input "[DATE]"
click at [753, 10] on img "button" at bounding box center [754, 9] width 10 height 10
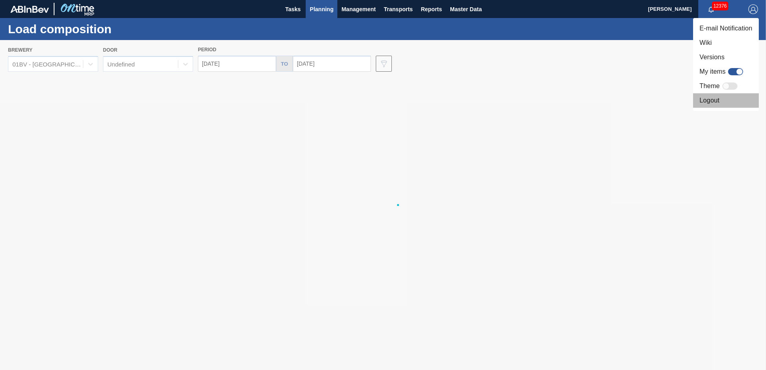
click at [707, 98] on li "Logout" at bounding box center [726, 100] width 66 height 14
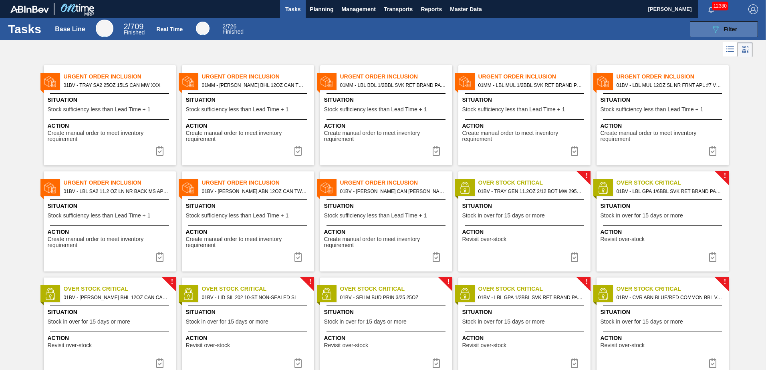
click at [717, 30] on icon "089F7B8B-B2A5-4AFE-B5C0-19BA573D28AC" at bounding box center [716, 29] width 10 height 10
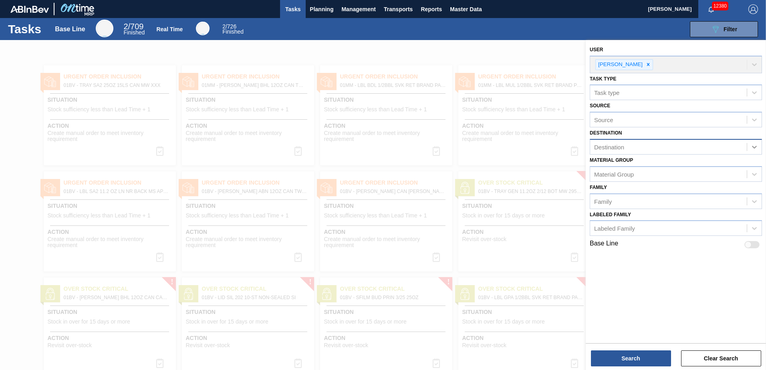
click at [753, 145] on icon at bounding box center [755, 147] width 8 height 8
drag, startPoint x: 654, startPoint y: 164, endPoint x: 658, endPoint y: 174, distance: 11.1
click at [654, 165] on div "01BV - [GEOGRAPHIC_DATA] Brewery" at bounding box center [676, 166] width 172 height 15
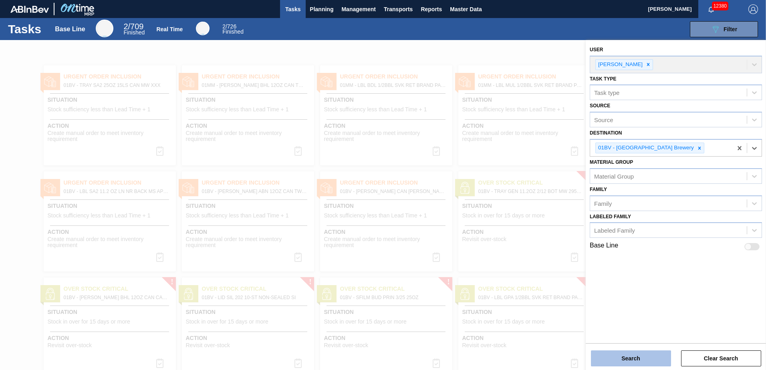
click at [622, 359] on button "Search" at bounding box center [631, 359] width 80 height 16
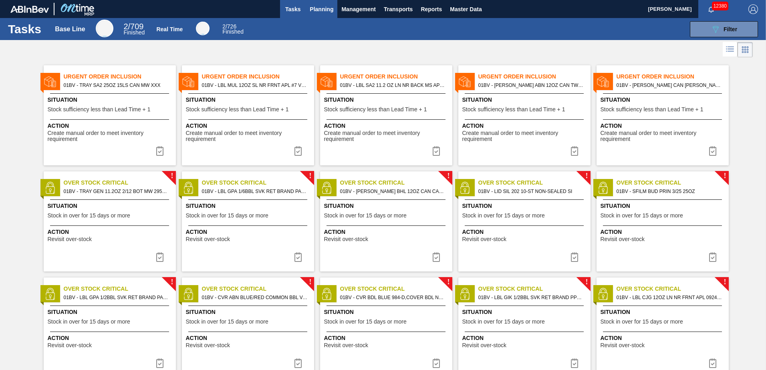
click at [317, 9] on span "Planning" at bounding box center [322, 9] width 24 height 10
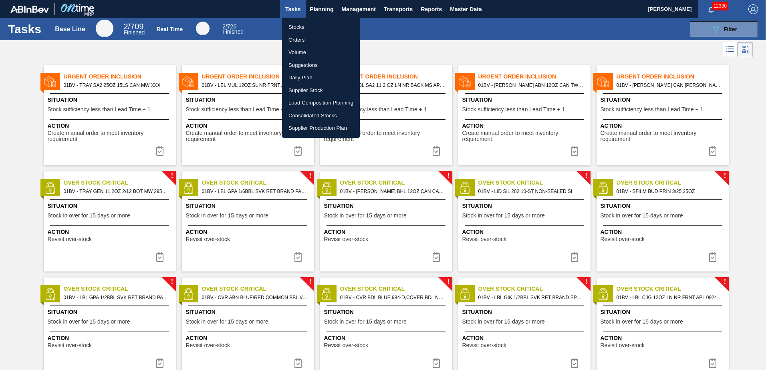
click at [321, 102] on li "Load Composition Planning" at bounding box center [321, 103] width 78 height 13
checkbox input "true"
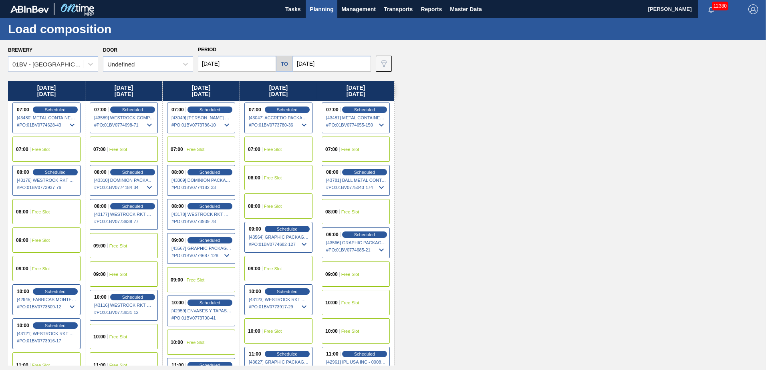
click at [339, 59] on input "[DATE]" at bounding box center [332, 64] width 78 height 16
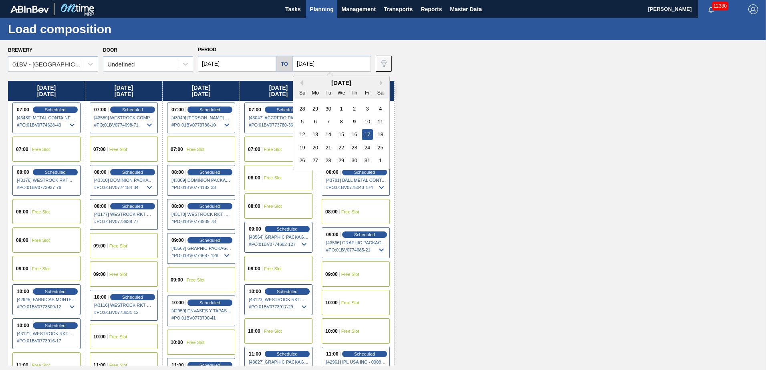
click at [301, 147] on div "19" at bounding box center [302, 147] width 11 height 11
type input "[DATE]"
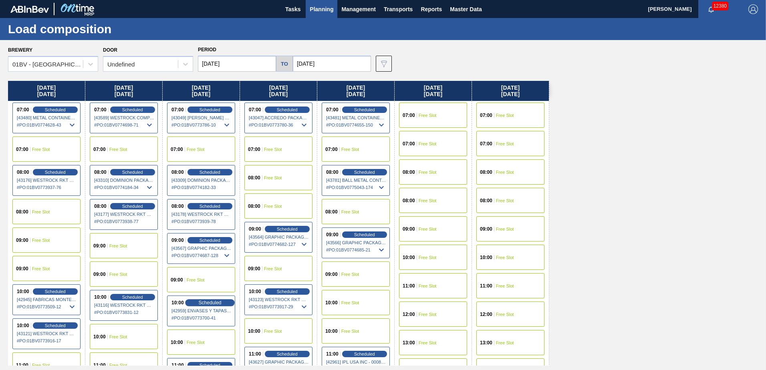
click at [203, 301] on span "Scheduled" at bounding box center [209, 302] width 23 height 5
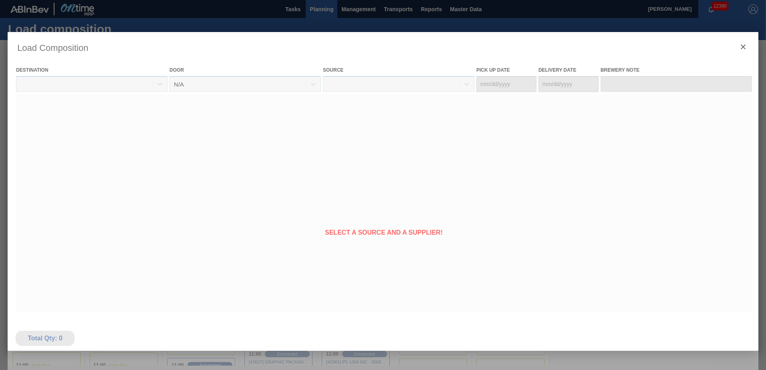
type Date "10/08/2025"
type Date "[DATE]"
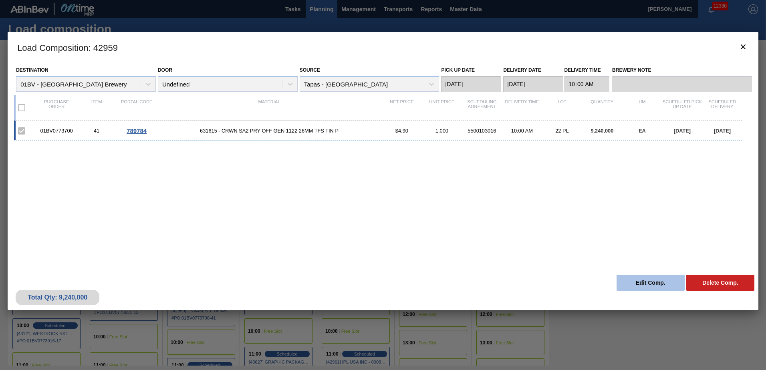
click at [639, 283] on button "Edit Comp." at bounding box center [651, 283] width 68 height 16
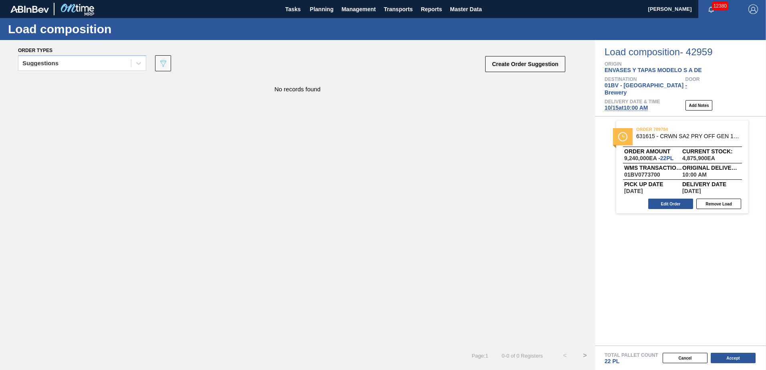
click at [630, 105] on span "10/15 at 10:00 AM" at bounding box center [626, 108] width 43 height 6
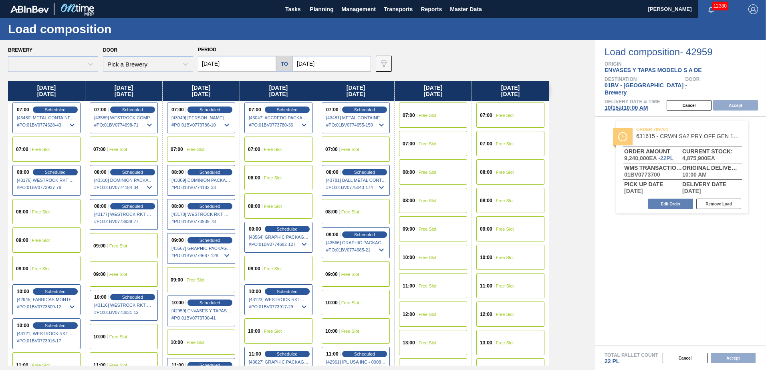
type input "[DATE]"
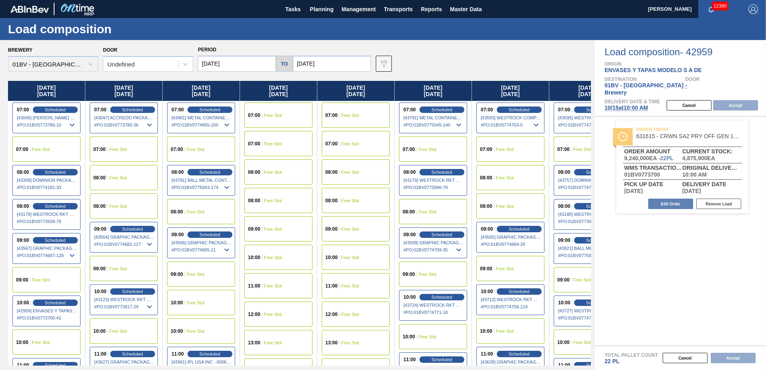
click at [339, 256] on div "10:00" at bounding box center [332, 257] width 14 height 5
click at [734, 100] on button "Accept" at bounding box center [735, 105] width 45 height 10
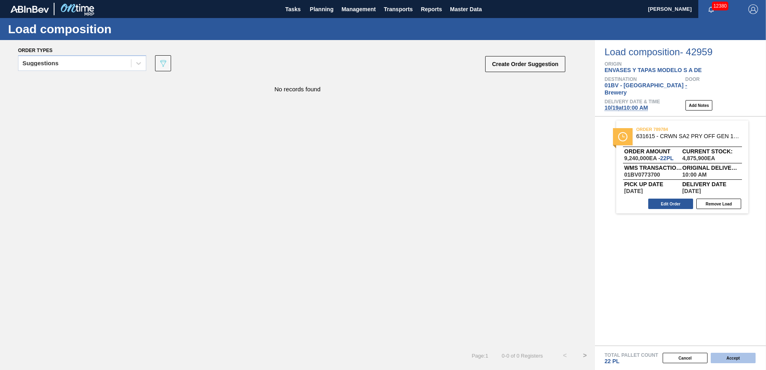
click at [737, 359] on button "Accept" at bounding box center [733, 358] width 45 height 10
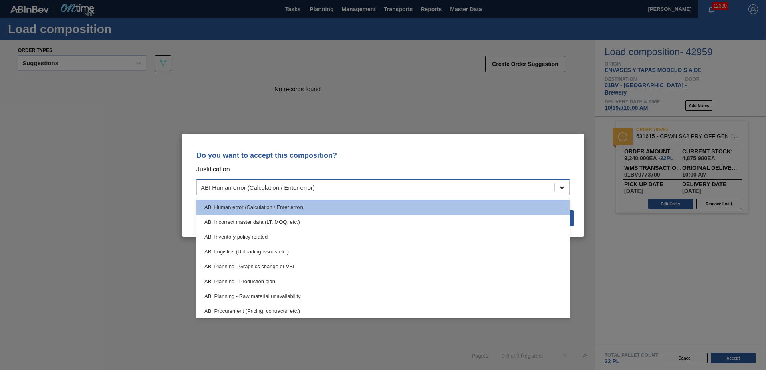
click at [559, 182] on div at bounding box center [562, 187] width 14 height 14
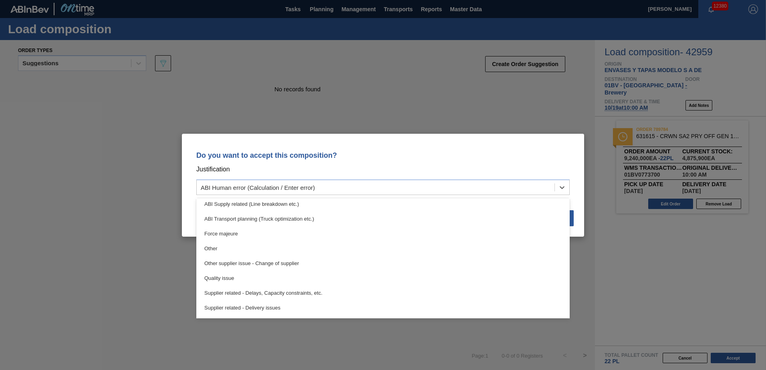
scroll to position [150, 0]
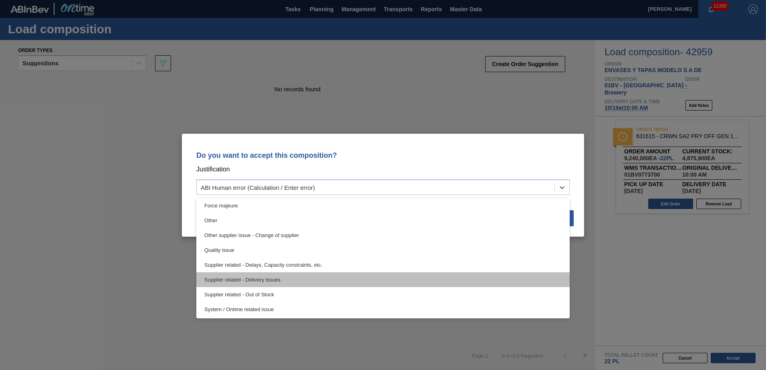
click at [262, 276] on div "Supplier related - Delivery issues" at bounding box center [382, 279] width 373 height 15
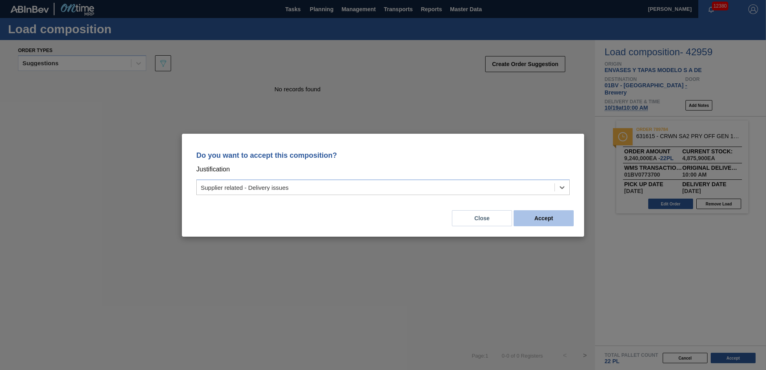
click at [555, 217] on button "Accept" at bounding box center [544, 218] width 60 height 16
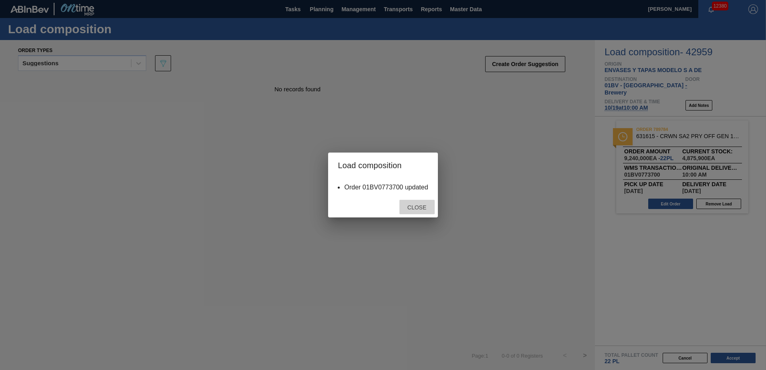
click at [418, 210] on span "Close" at bounding box center [417, 207] width 32 height 6
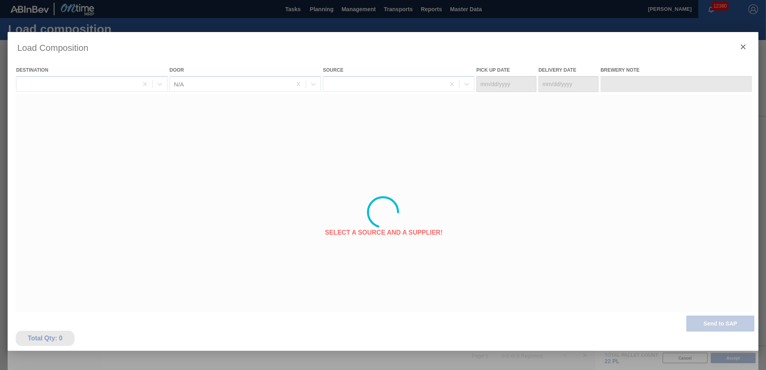
type Date "[DATE]"
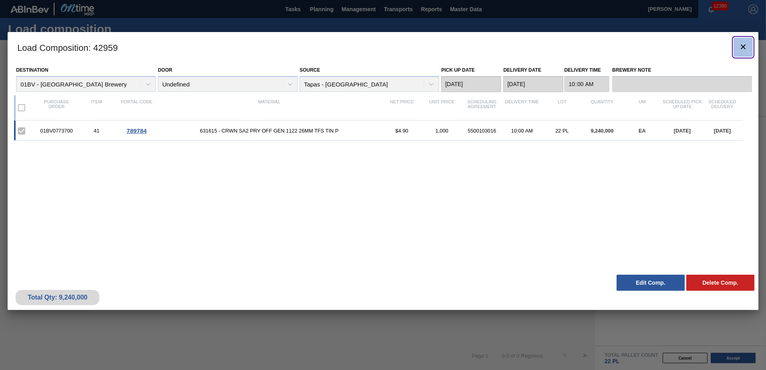
click at [744, 47] on icon "botão de ícone" at bounding box center [743, 46] width 5 height 5
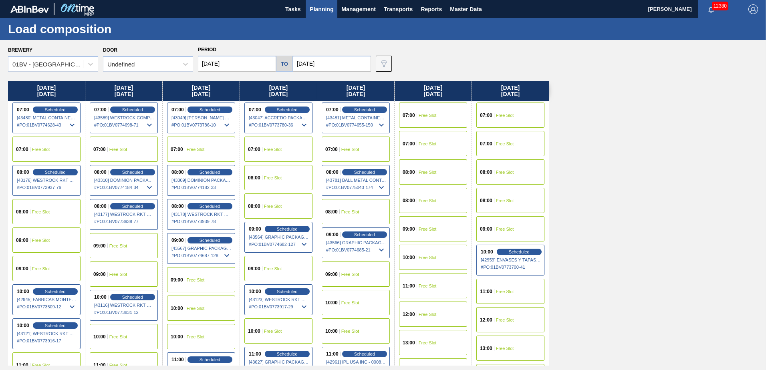
click at [328, 63] on input "[DATE]" at bounding box center [332, 64] width 78 height 16
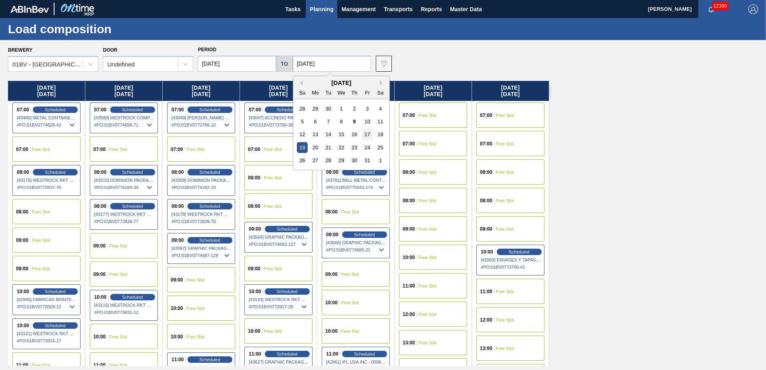
click at [366, 133] on div "17" at bounding box center [367, 134] width 11 height 11
type input "[DATE]"
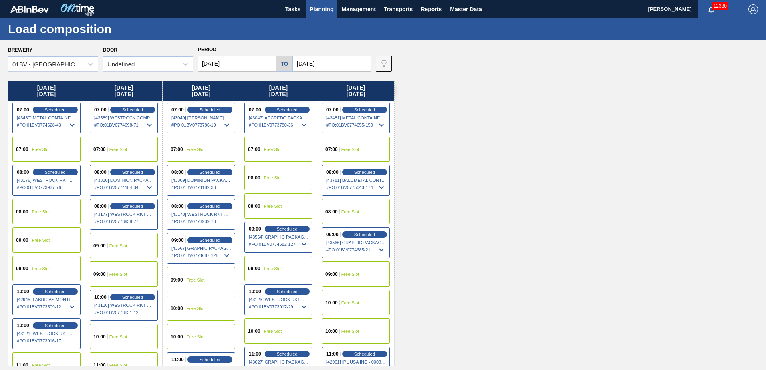
click at [315, 10] on span "Planning" at bounding box center [322, 9] width 24 height 10
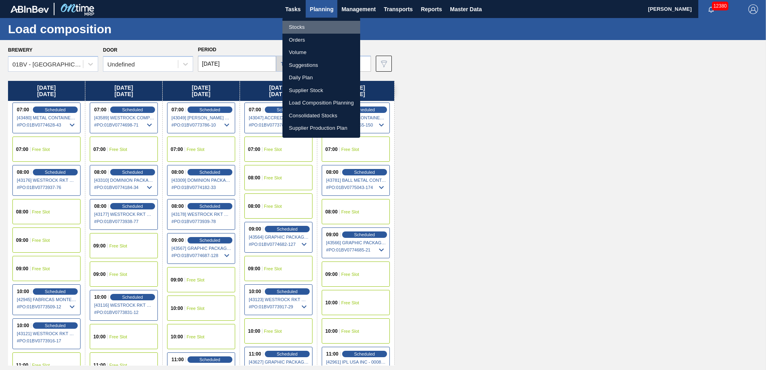
click at [298, 25] on li "Stocks" at bounding box center [322, 27] width 78 height 13
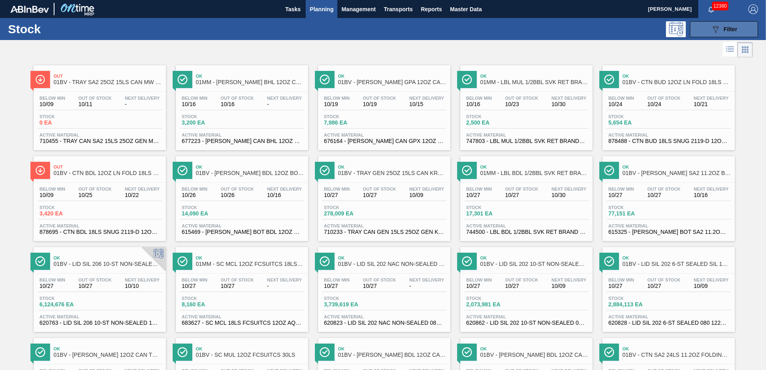
click at [721, 28] on div "089F7B8B-B2A5-4AFE-B5C0-19BA573D28AC Filter" at bounding box center [724, 29] width 26 height 10
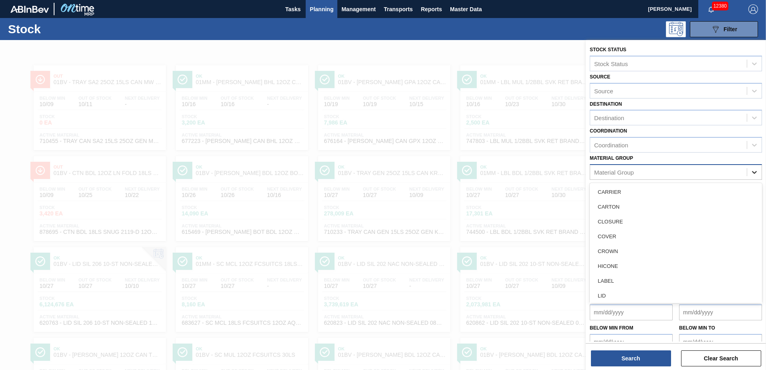
click at [753, 173] on icon at bounding box center [754, 172] width 5 height 3
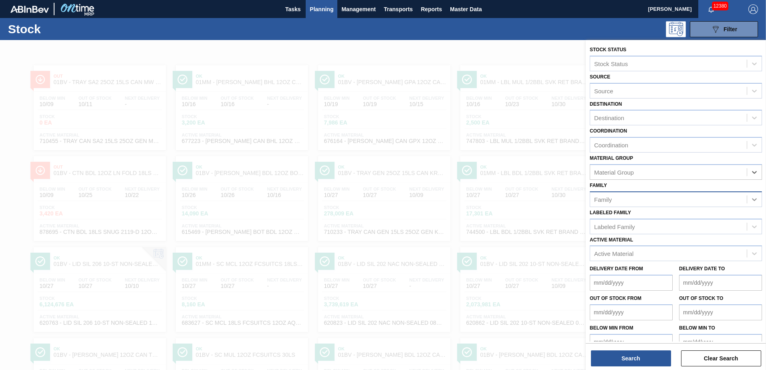
click at [756, 201] on icon at bounding box center [755, 200] width 8 height 8
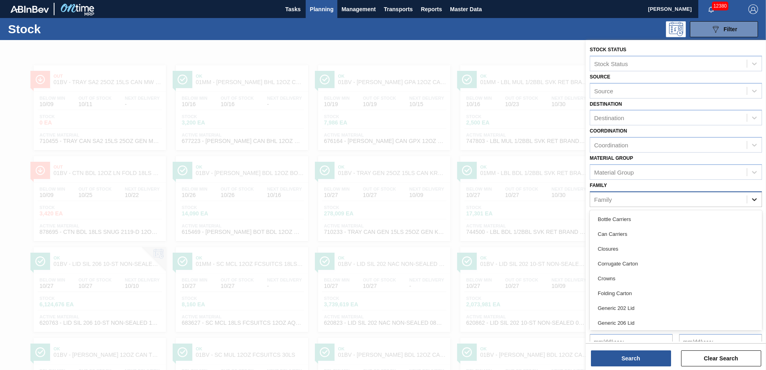
click at [751, 199] on icon at bounding box center [755, 200] width 8 height 8
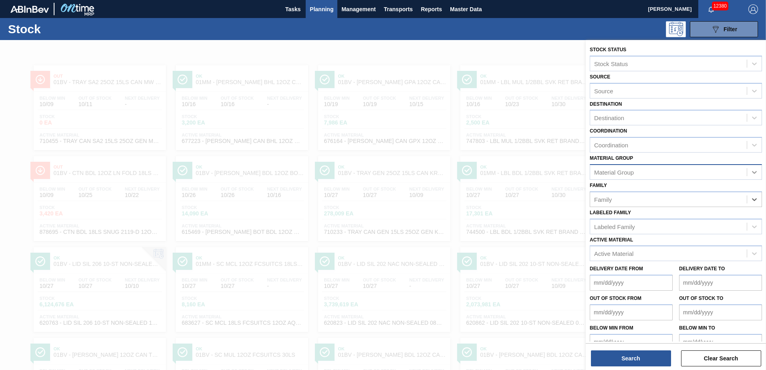
click at [752, 170] on icon at bounding box center [755, 172] width 8 height 8
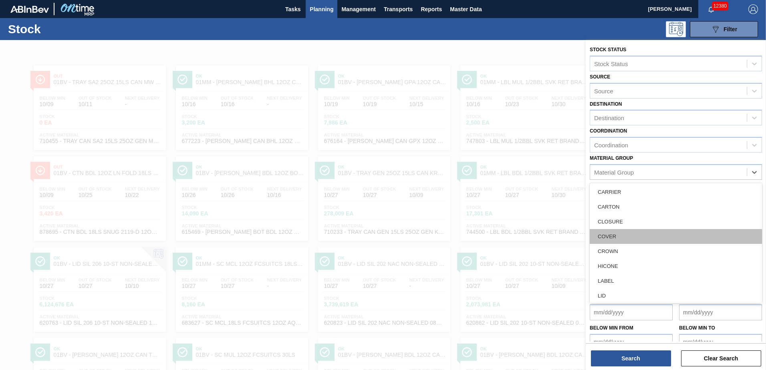
click at [615, 234] on div "COVER" at bounding box center [676, 236] width 172 height 15
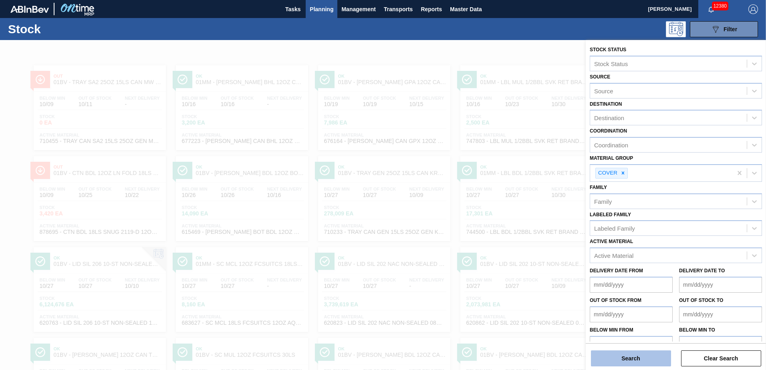
click at [623, 358] on button "Search" at bounding box center [631, 359] width 80 height 16
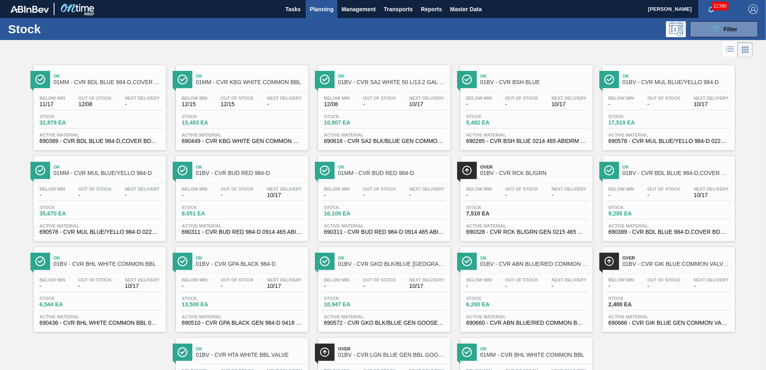
click at [94, 87] on div "Ok 01MM - CVR BDL BLUE 984-D,COVER BDL NEW GRAPHICS" at bounding box center [108, 80] width 108 height 18
click at [716, 32] on icon "089F7B8B-B2A5-4AFE-B5C0-19BA573D28AC" at bounding box center [716, 29] width 10 height 10
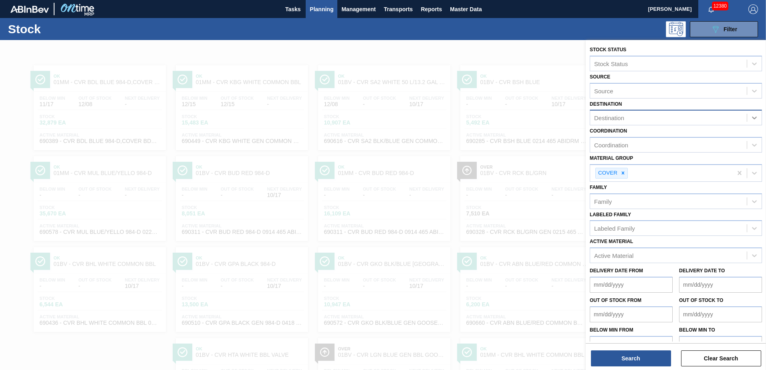
click at [753, 116] on icon at bounding box center [755, 118] width 8 height 8
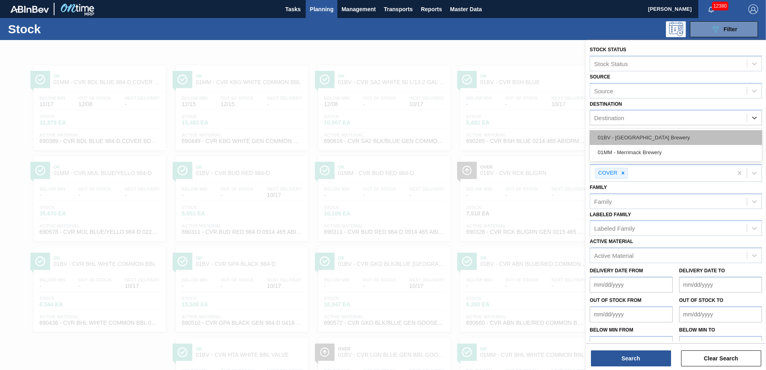
click at [650, 136] on div "01BV - [GEOGRAPHIC_DATA] Brewery" at bounding box center [676, 137] width 172 height 15
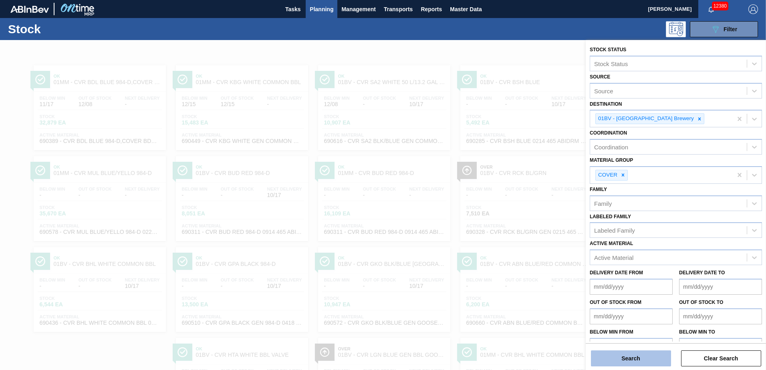
click at [628, 358] on button "Search" at bounding box center [631, 359] width 80 height 16
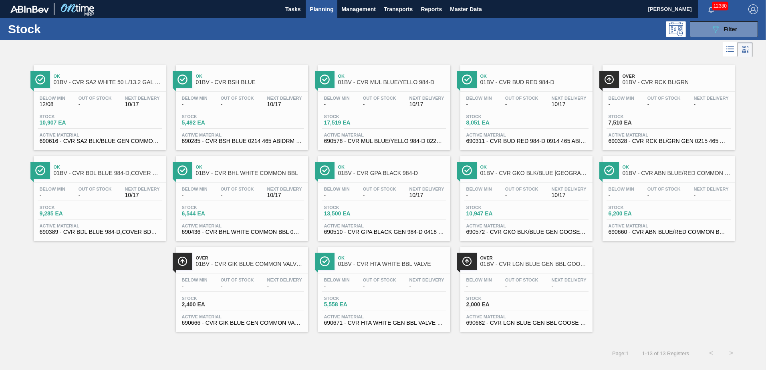
click at [117, 82] on span "01BV - CVR SA2 WHITE 50 L/13.2 GAL TAMPER EVIDENT V 0622" at bounding box center [108, 82] width 108 height 6
click at [719, 27] on icon "089F7B8B-B2A5-4AFE-B5C0-19BA573D28AC" at bounding box center [716, 29] width 10 height 10
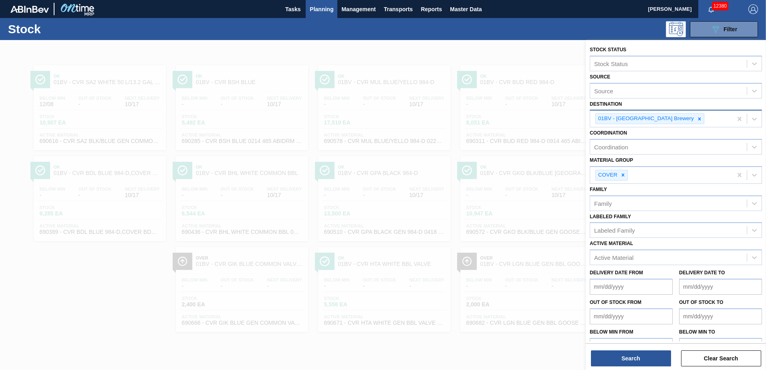
drag, startPoint x: 675, startPoint y: 118, endPoint x: 685, endPoint y: 117, distance: 10.0
click at [697, 118] on icon at bounding box center [700, 119] width 6 height 6
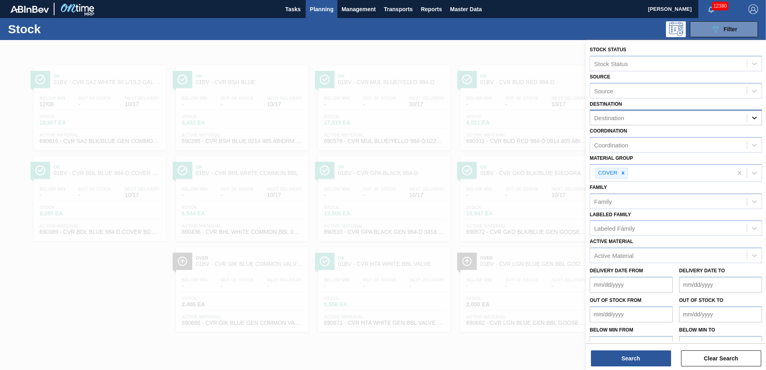
click at [757, 116] on div at bounding box center [754, 118] width 14 height 14
click at [651, 148] on div "01MM - Merrimack Brewery" at bounding box center [676, 152] width 172 height 15
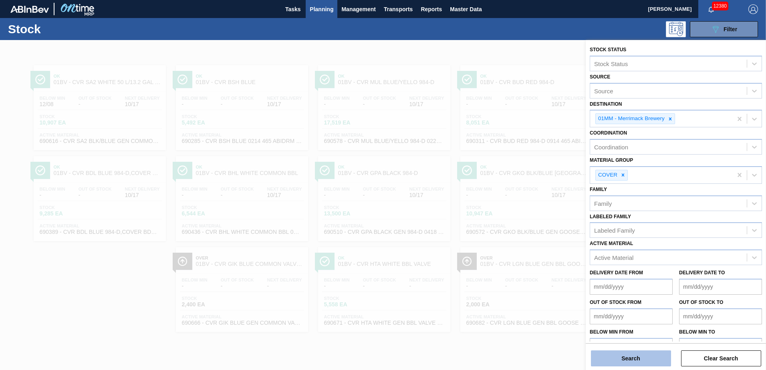
click at [628, 360] on button "Search" at bounding box center [631, 359] width 80 height 16
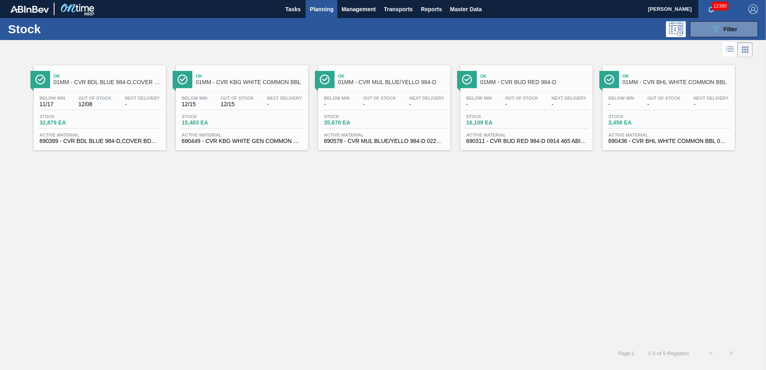
click at [100, 83] on span "01MM - CVR BDL BLUE 984-D,COVER BDL NEW GRAPHICS" at bounding box center [108, 82] width 108 height 6
click at [721, 31] on div "089F7B8B-B2A5-4AFE-B5C0-19BA573D28AC Filter" at bounding box center [724, 29] width 26 height 10
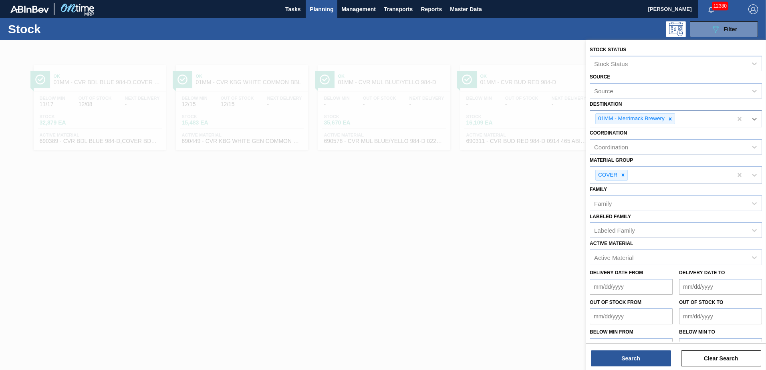
click at [755, 116] on icon at bounding box center [755, 119] width 8 height 8
drag, startPoint x: 625, startPoint y: 141, endPoint x: 634, endPoint y: 142, distance: 8.9
click at [625, 141] on div "01BV - [GEOGRAPHIC_DATA] Brewery" at bounding box center [676, 139] width 172 height 15
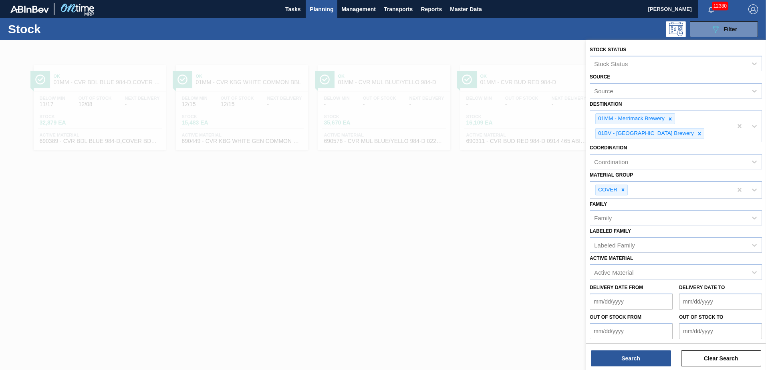
click at [634, 349] on div "Search Clear Search" at bounding box center [676, 354] width 180 height 22
click at [620, 360] on button "Search" at bounding box center [631, 359] width 80 height 16
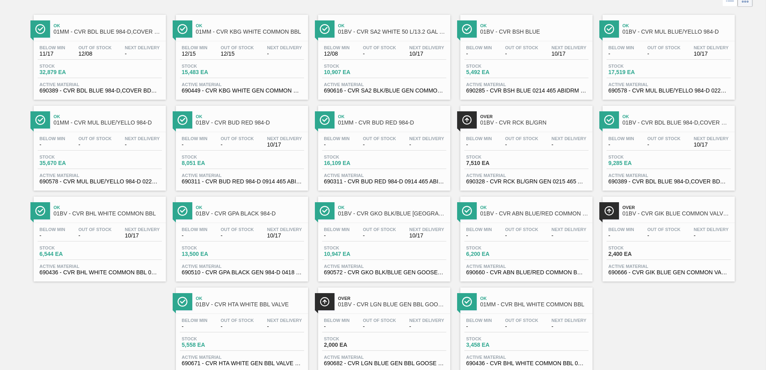
scroll to position [73, 0]
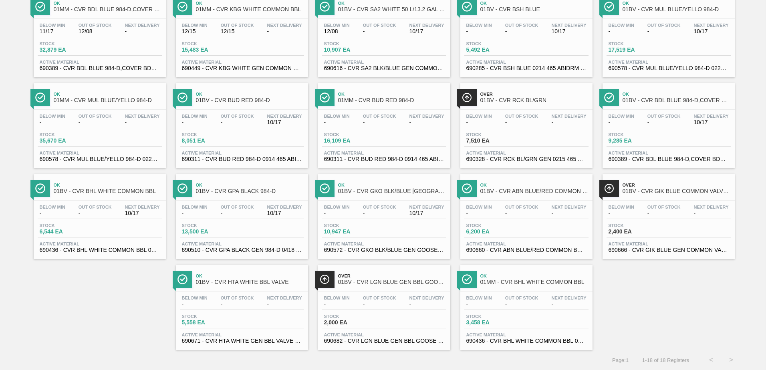
click at [666, 101] on span "01BV - CVR BDL BLUE 984-D,COVER BDL NEW GRAPHICS" at bounding box center [677, 100] width 108 height 6
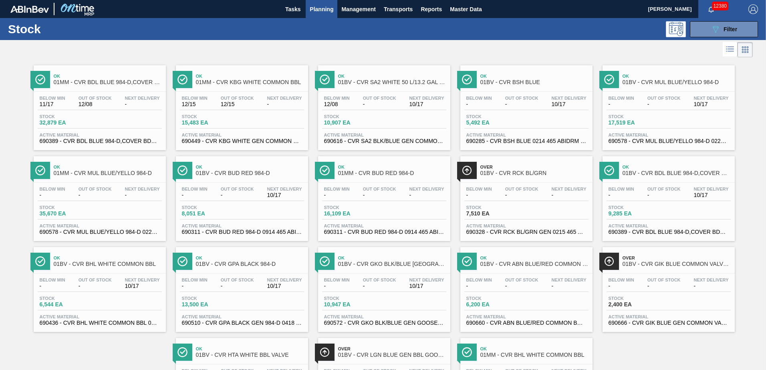
click at [238, 90] on div "Ok 01MM - CVR KBG WHITE COMMON BBL Below Min 12/15 Out Of Stock 12/15 Next Deli…" at bounding box center [242, 107] width 132 height 85
click at [366, 176] on span "01MM - CVR BUD RED 984-D" at bounding box center [392, 173] width 108 height 6
click at [224, 170] on span "01BV - CVR BUD RED 984-D" at bounding box center [250, 173] width 108 height 6
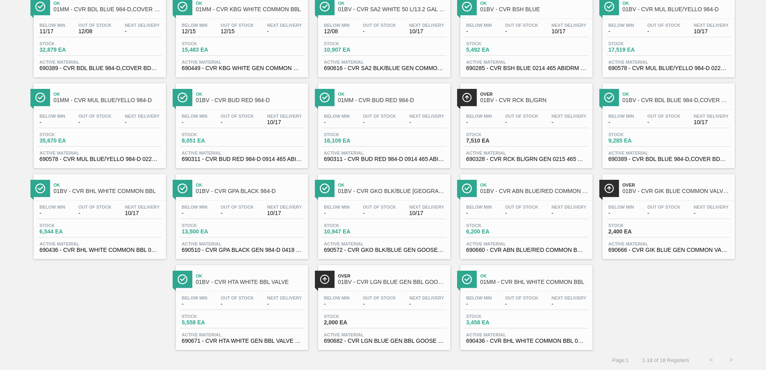
click at [533, 279] on span "01MM - CVR BHL WHITE COMMON BBL" at bounding box center [534, 282] width 108 height 6
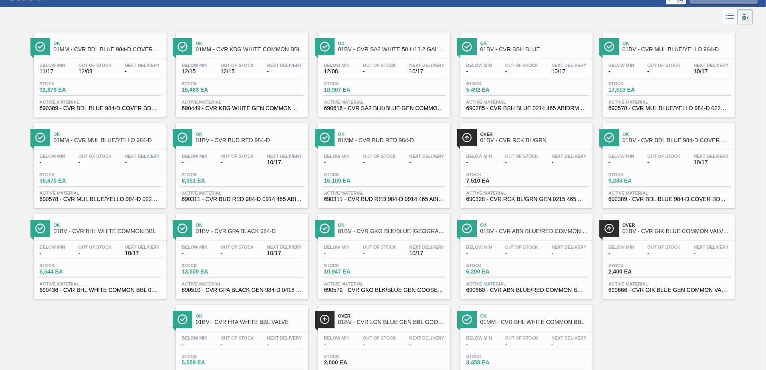
click at [99, 144] on div "Ok 01MM - CVR MUL BLUE/YELLO 984-D" at bounding box center [108, 138] width 108 height 18
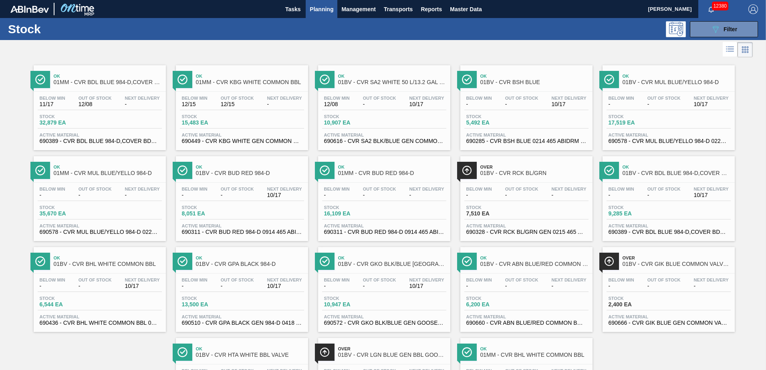
click at [658, 77] on span "Ok" at bounding box center [677, 76] width 108 height 5
